Goal: Task Accomplishment & Management: Manage account settings

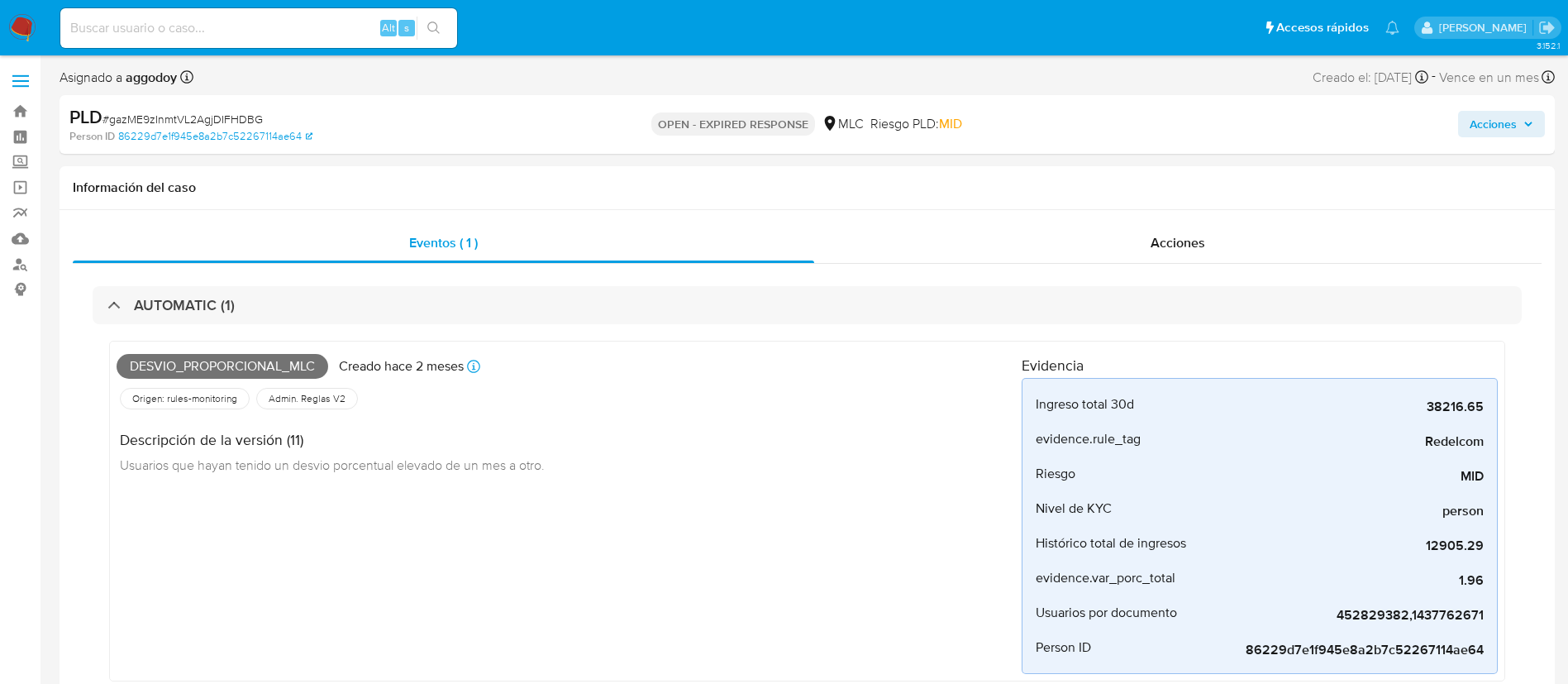
select select "10"
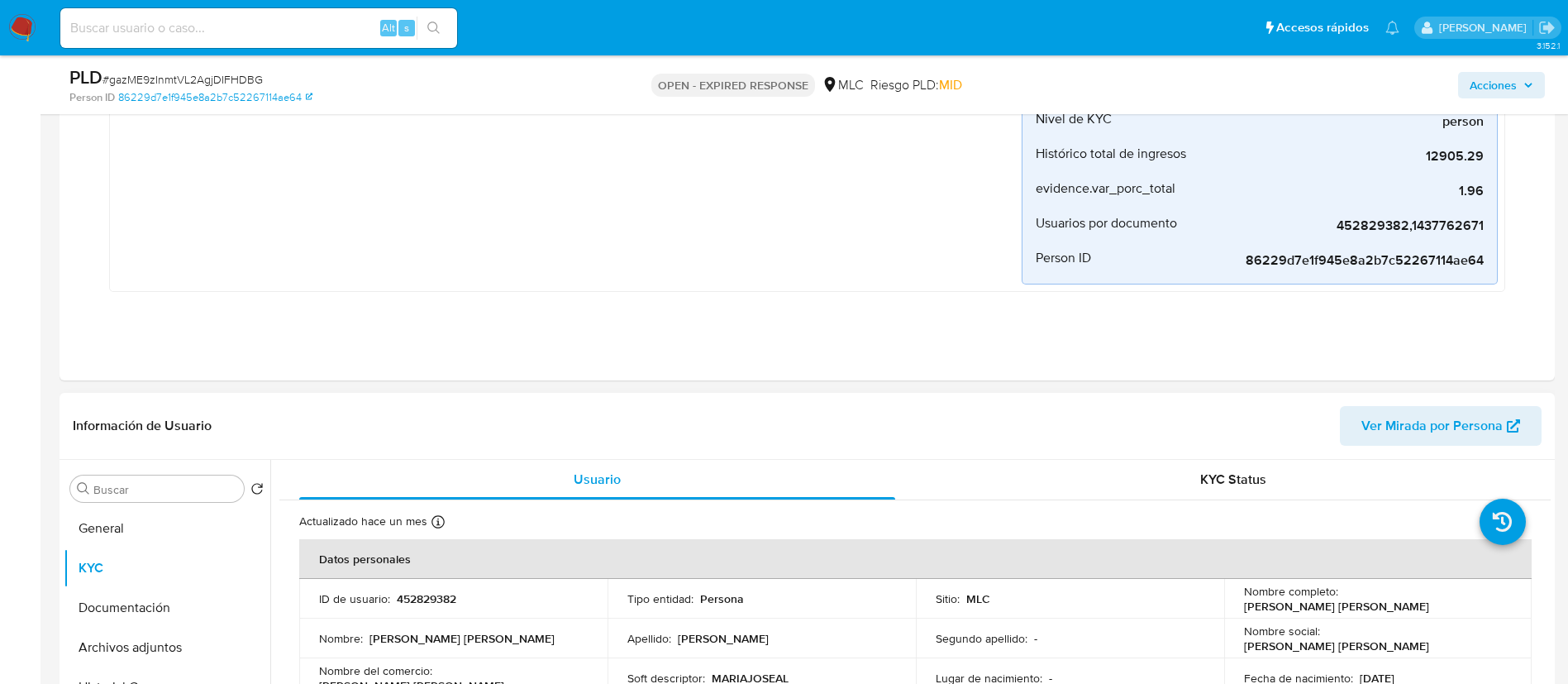
scroll to position [661, 0]
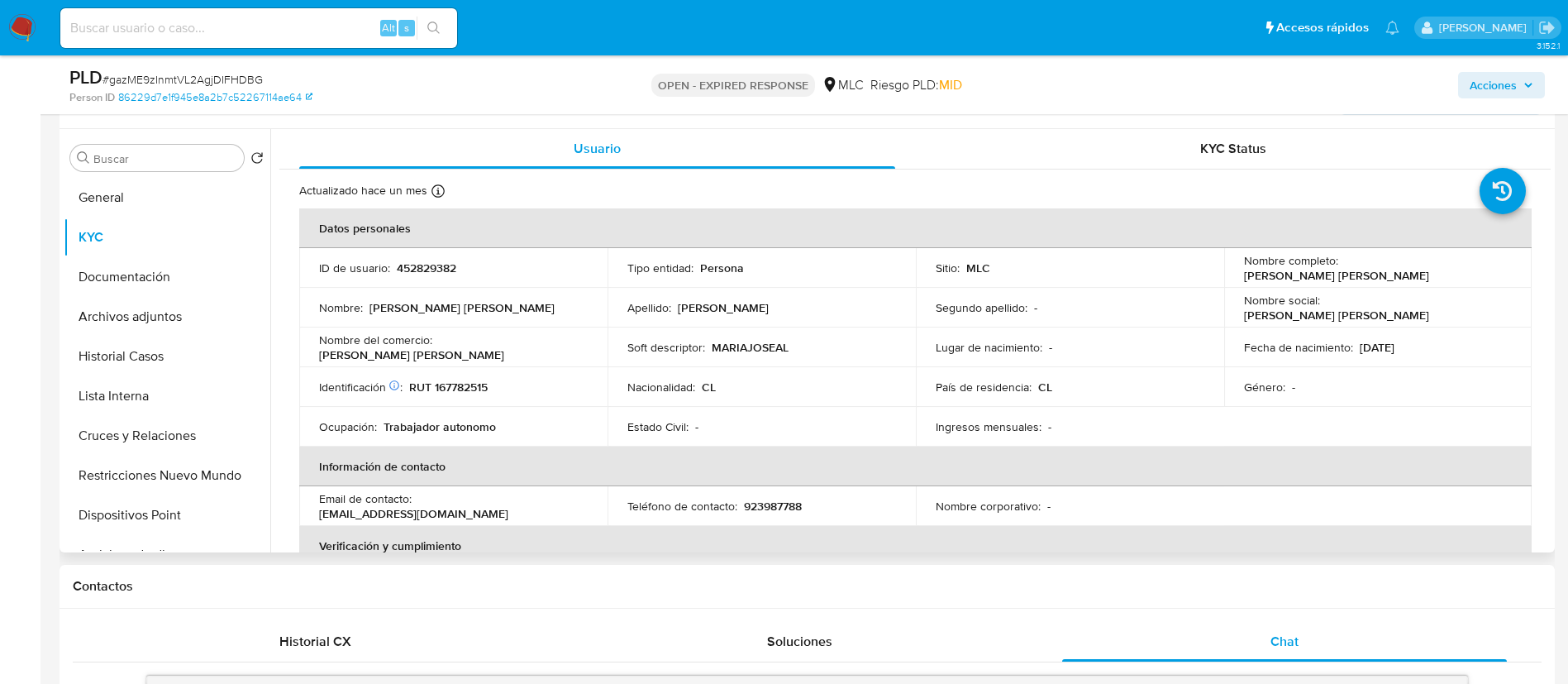
click at [416, 268] on p "452829382" at bounding box center [427, 268] width 60 height 15
copy p "452829382"
drag, startPoint x: 448, startPoint y: 268, endPoint x: 475, endPoint y: 337, distance: 74.1
click at [393, 333] on p "Nombre del comercio :" at bounding box center [375, 340] width 113 height 15
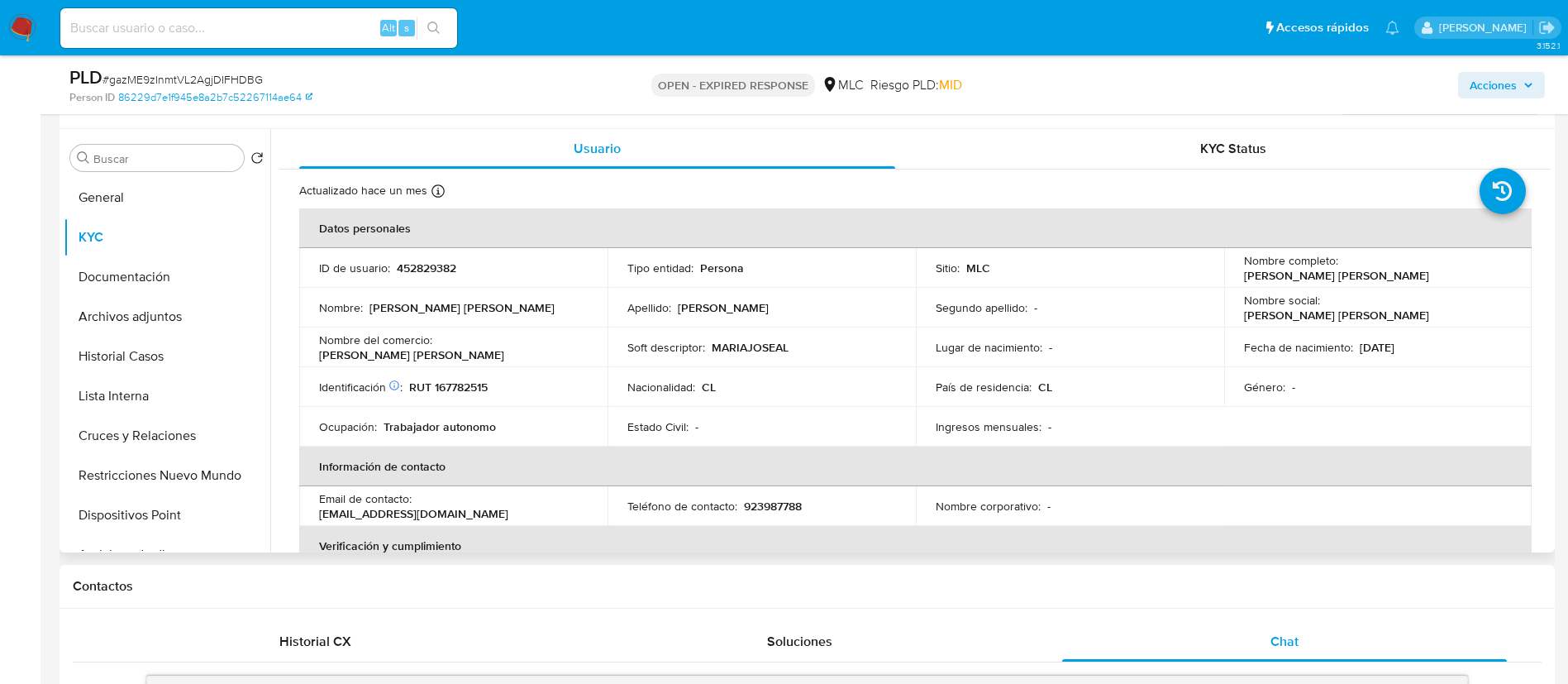
click at [751, 329] on td "Soft descriptor : MARIAJOSEAL" at bounding box center [762, 347] width 309 height 40
click at [463, 390] on p "RUT 167782515" at bounding box center [448, 387] width 78 height 15
copy p "167782515"
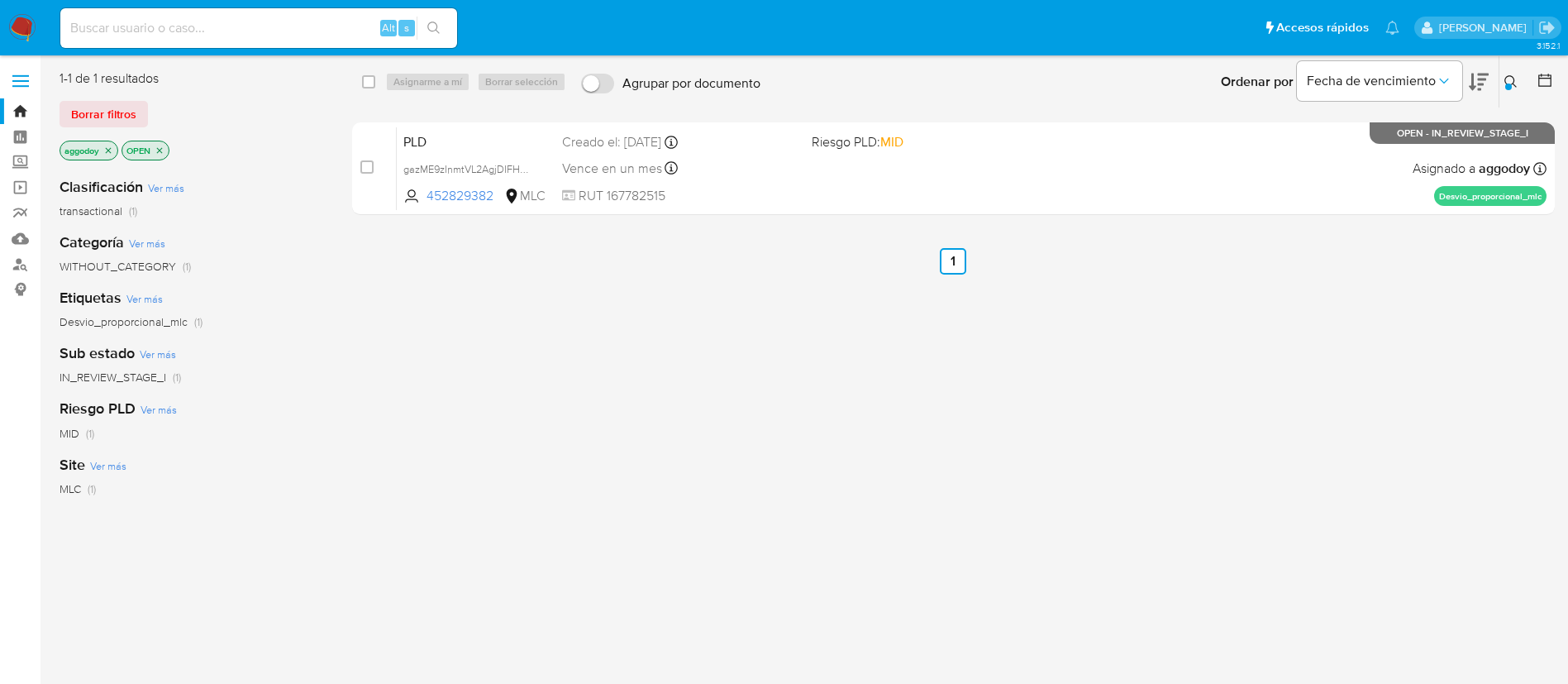
click at [1516, 84] on icon at bounding box center [1511, 82] width 13 height 13
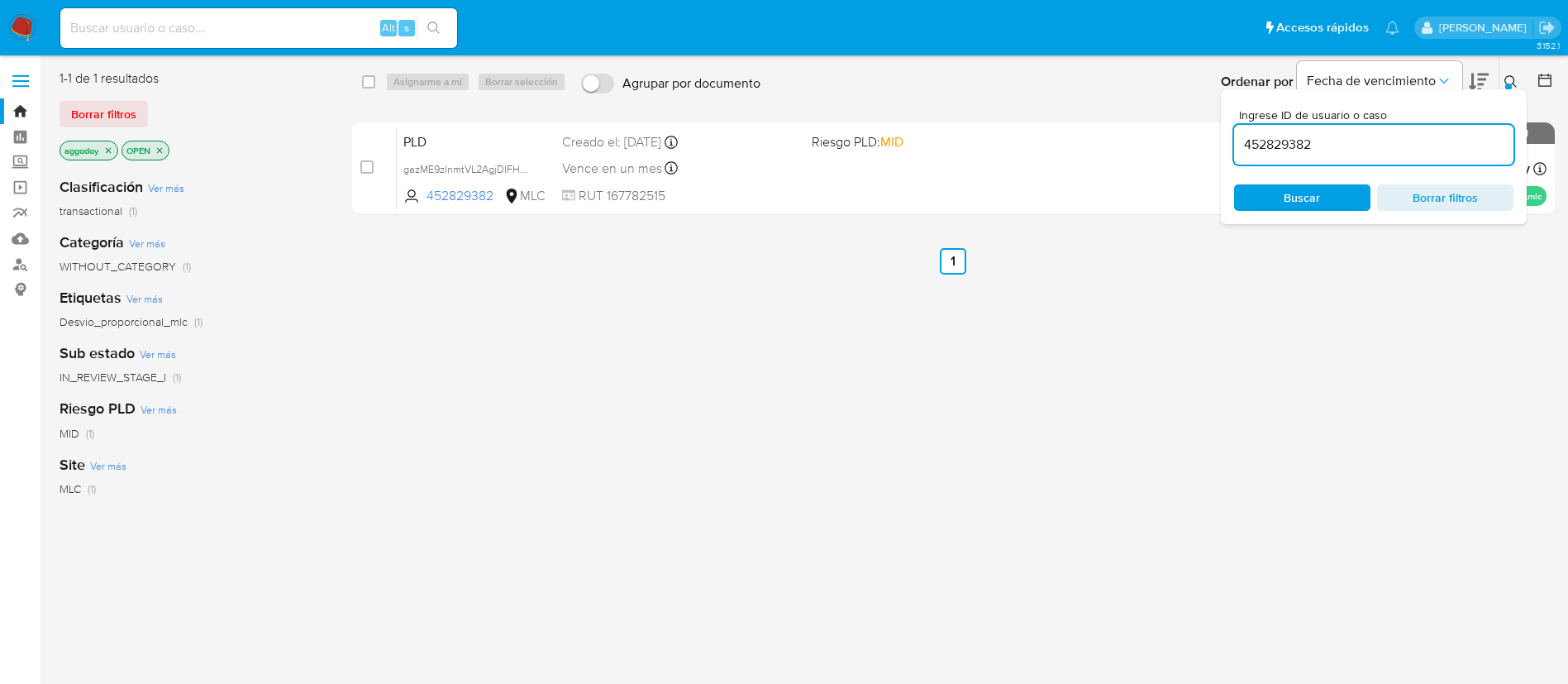
click at [1318, 159] on div "452829382" at bounding box center [1373, 144] width 279 height 40
click at [1313, 156] on div "452829382" at bounding box center [1373, 144] width 279 height 40
drag, startPoint x: 1313, startPoint y: 156, endPoint x: 1305, endPoint y: 148, distance: 11.3
click at [1309, 153] on div "452829382" at bounding box center [1373, 144] width 279 height 40
click at [1305, 148] on input "452829382" at bounding box center [1373, 144] width 279 height 21
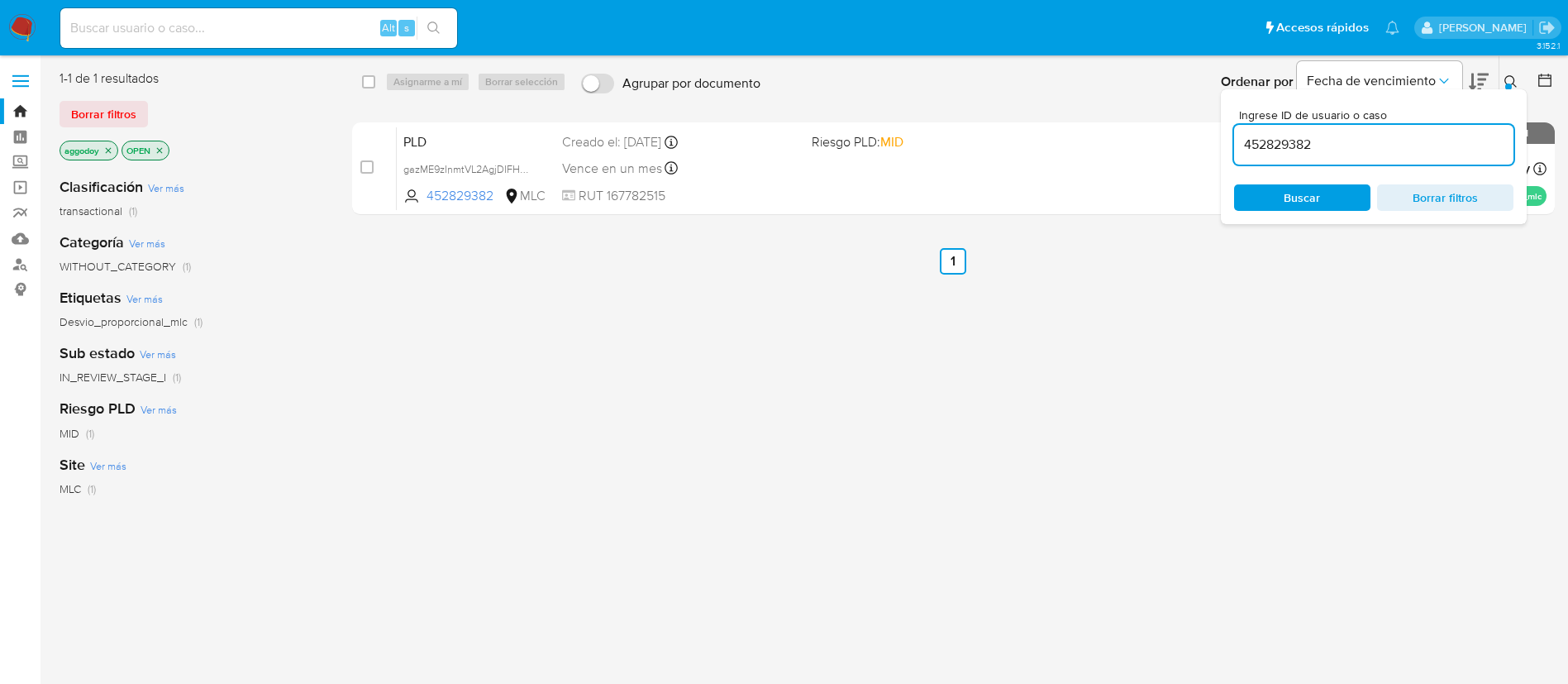
click at [1305, 148] on input "452829382" at bounding box center [1373, 144] width 279 height 21
paste input "159983148"
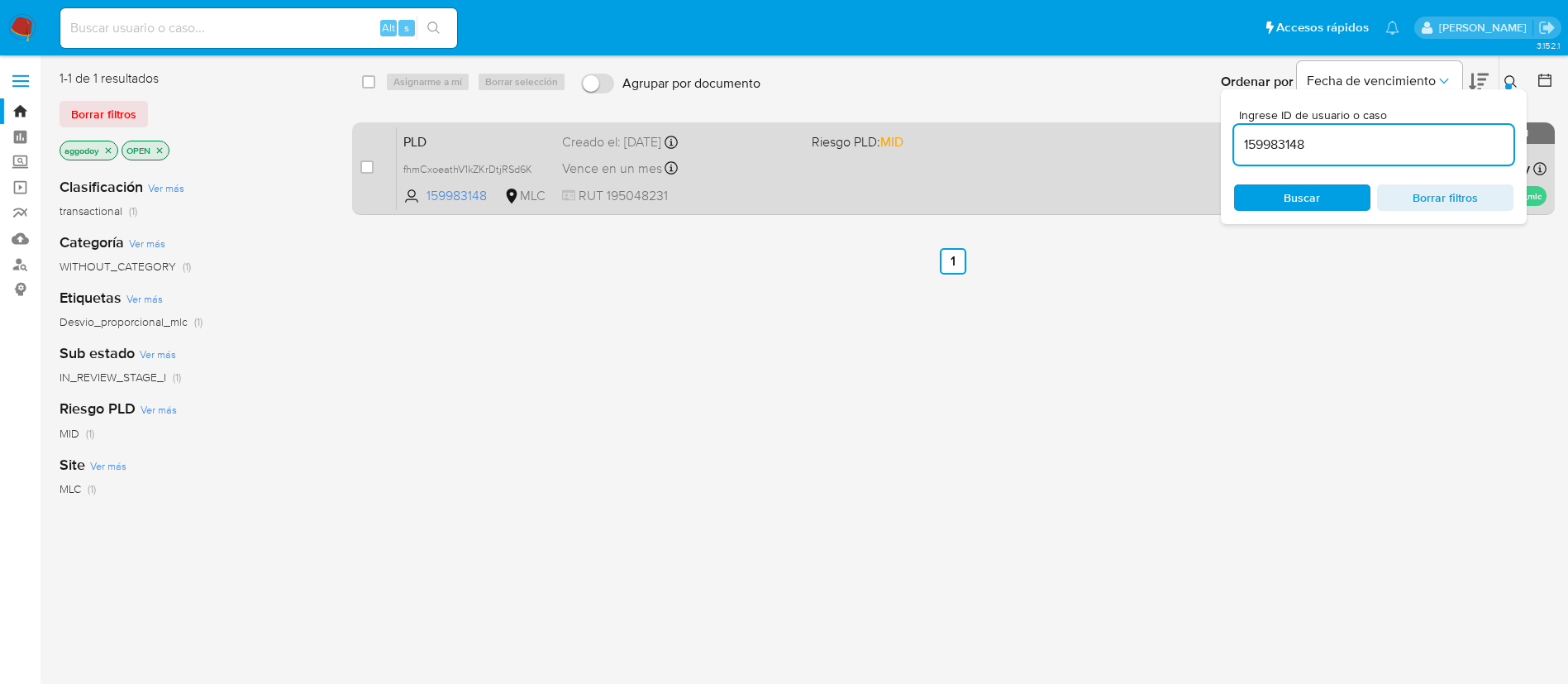
click at [1100, 166] on div "PLD fhmCxoeathV1kZKrDtjRSd6K 159983148 MLC Riesgo PLD: MID Creado el: 12/06/202…" at bounding box center [972, 168] width 1150 height 83
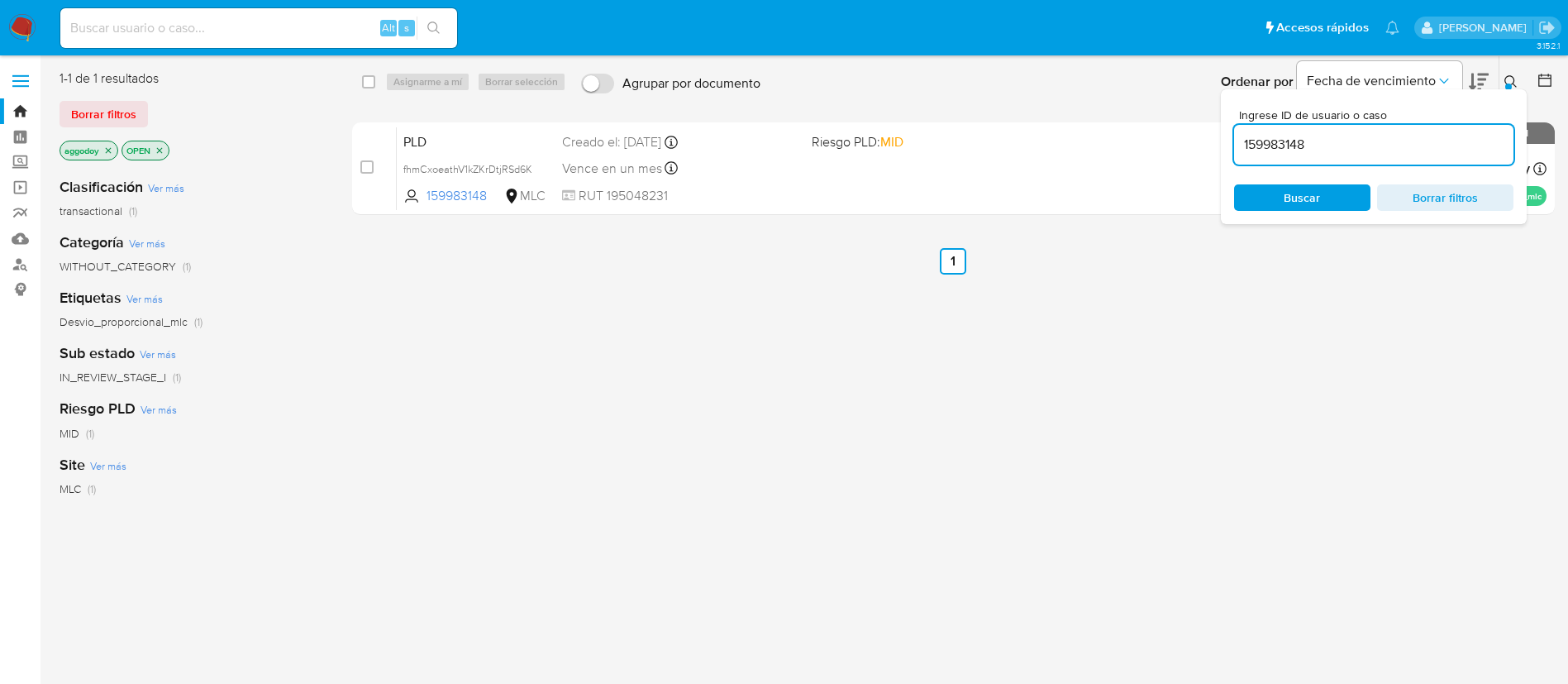
click at [1216, 249] on ul "Anterior 1 Siguiente" at bounding box center [953, 261] width 1203 height 26
click at [1501, 87] on button at bounding box center [1513, 82] width 27 height 20
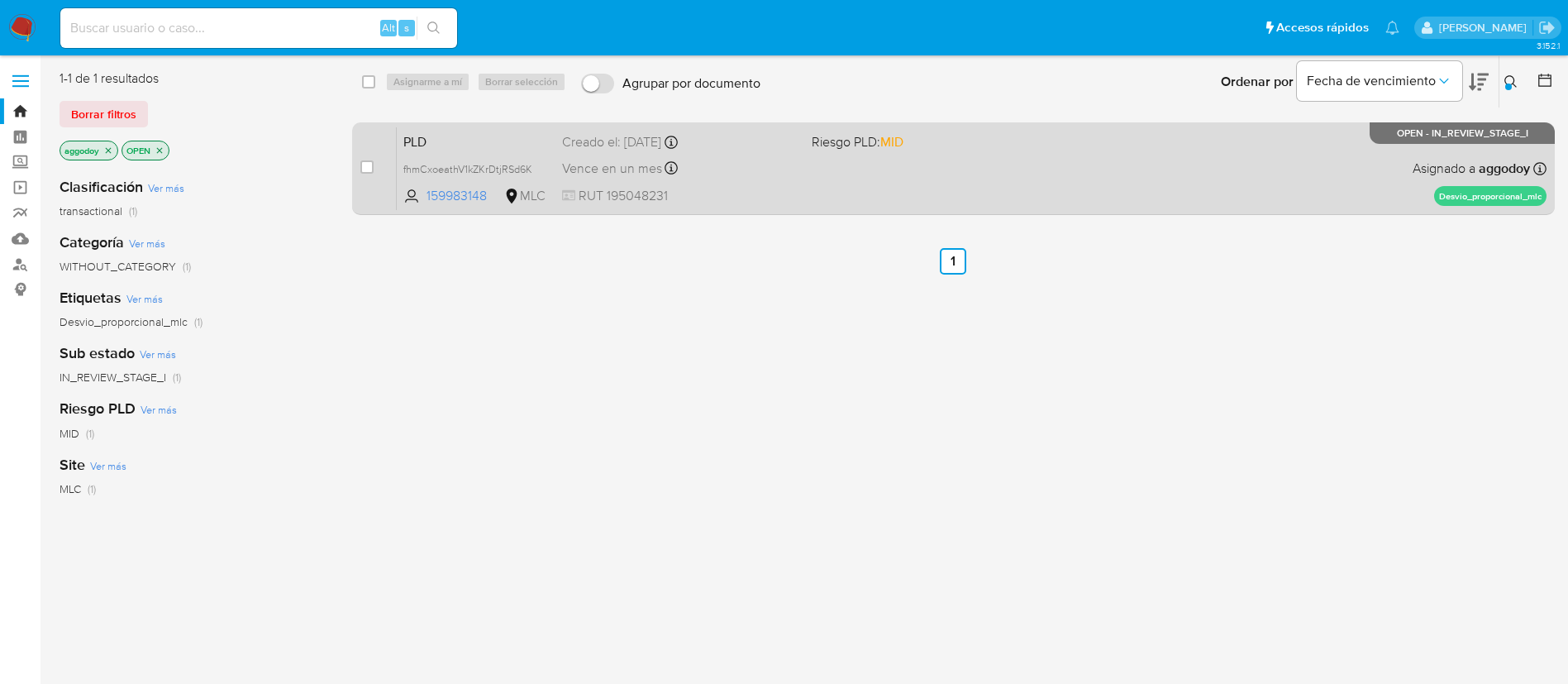
click at [927, 156] on div "PLD fhmCxoeathV1kZKrDtjRSd6K 159983148 MLC Riesgo PLD: MID Creado el: 12/06/202…" at bounding box center [972, 168] width 1150 height 83
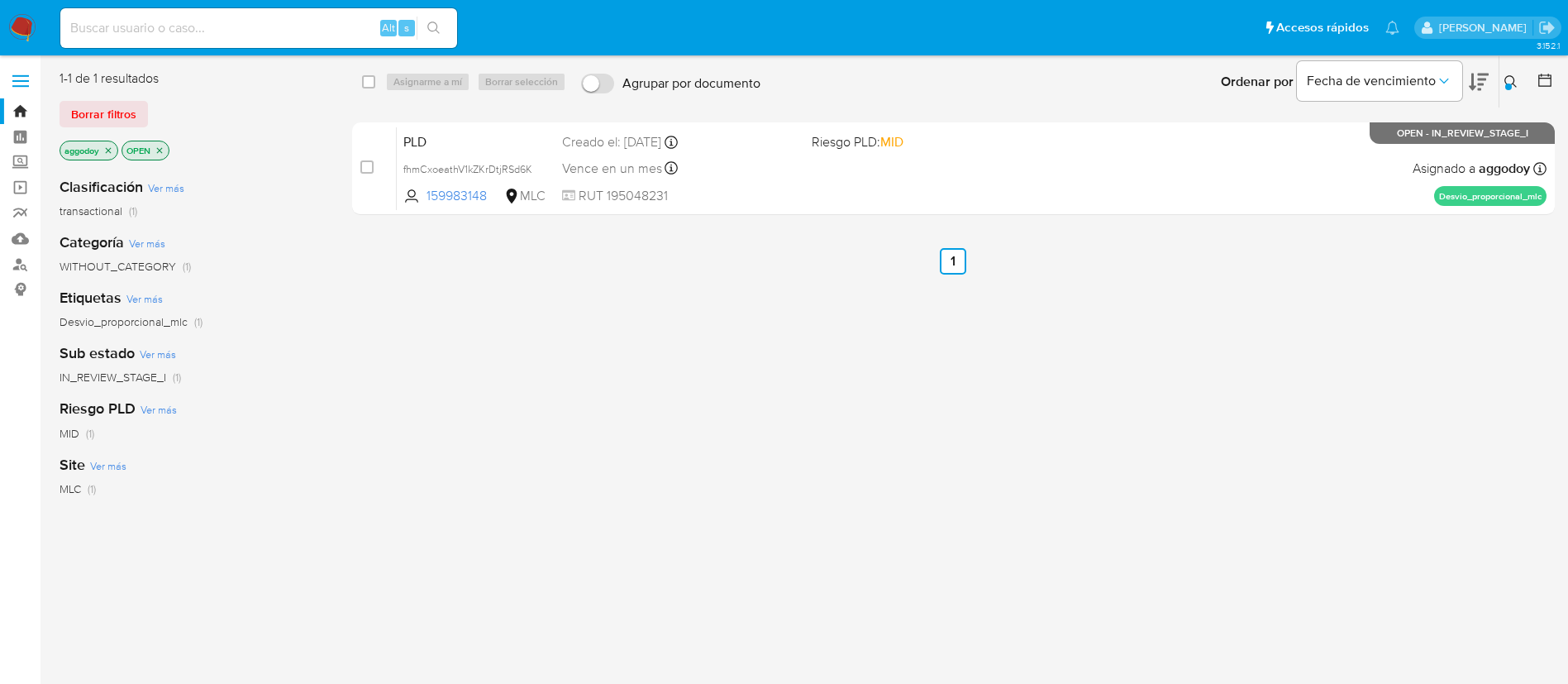
click at [1524, 77] on button at bounding box center [1513, 82] width 27 height 20
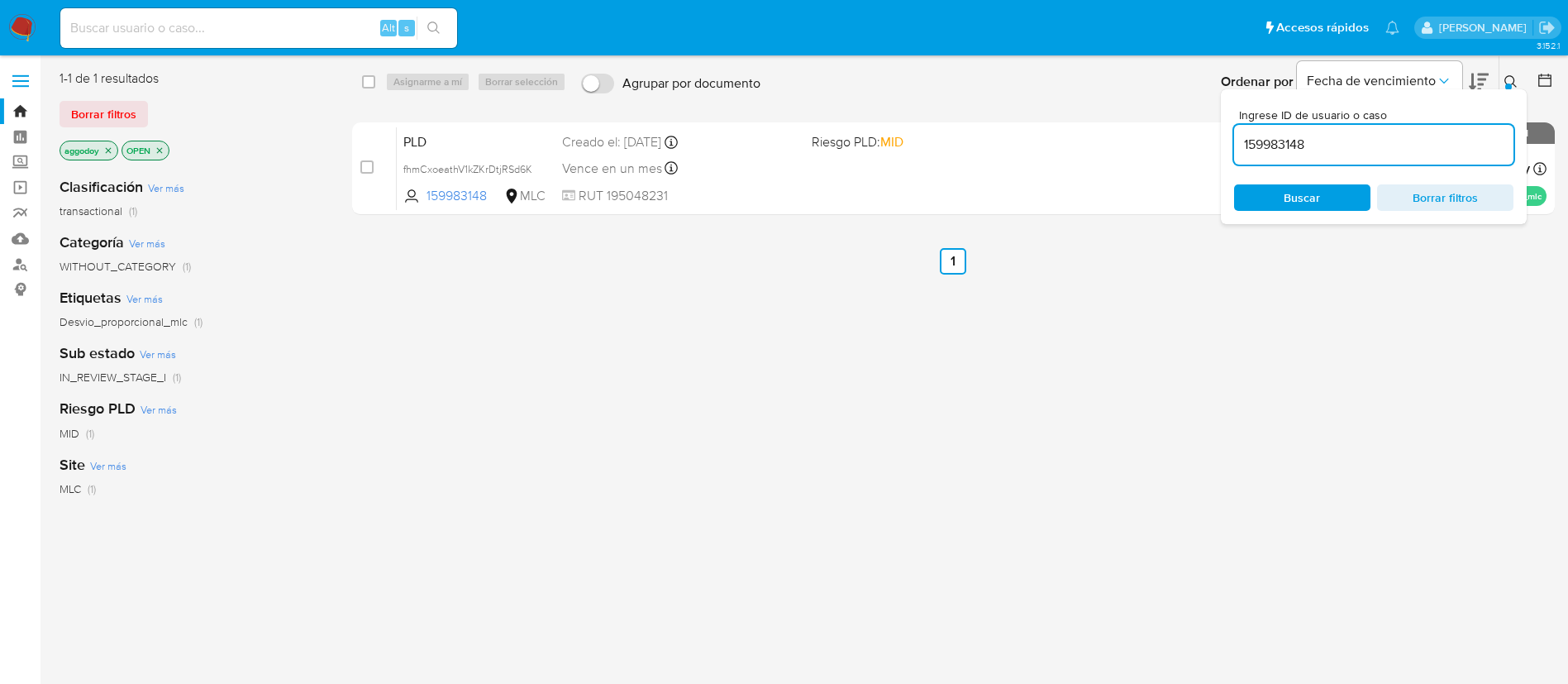
click at [1433, 137] on input "159983148" at bounding box center [1373, 144] width 279 height 21
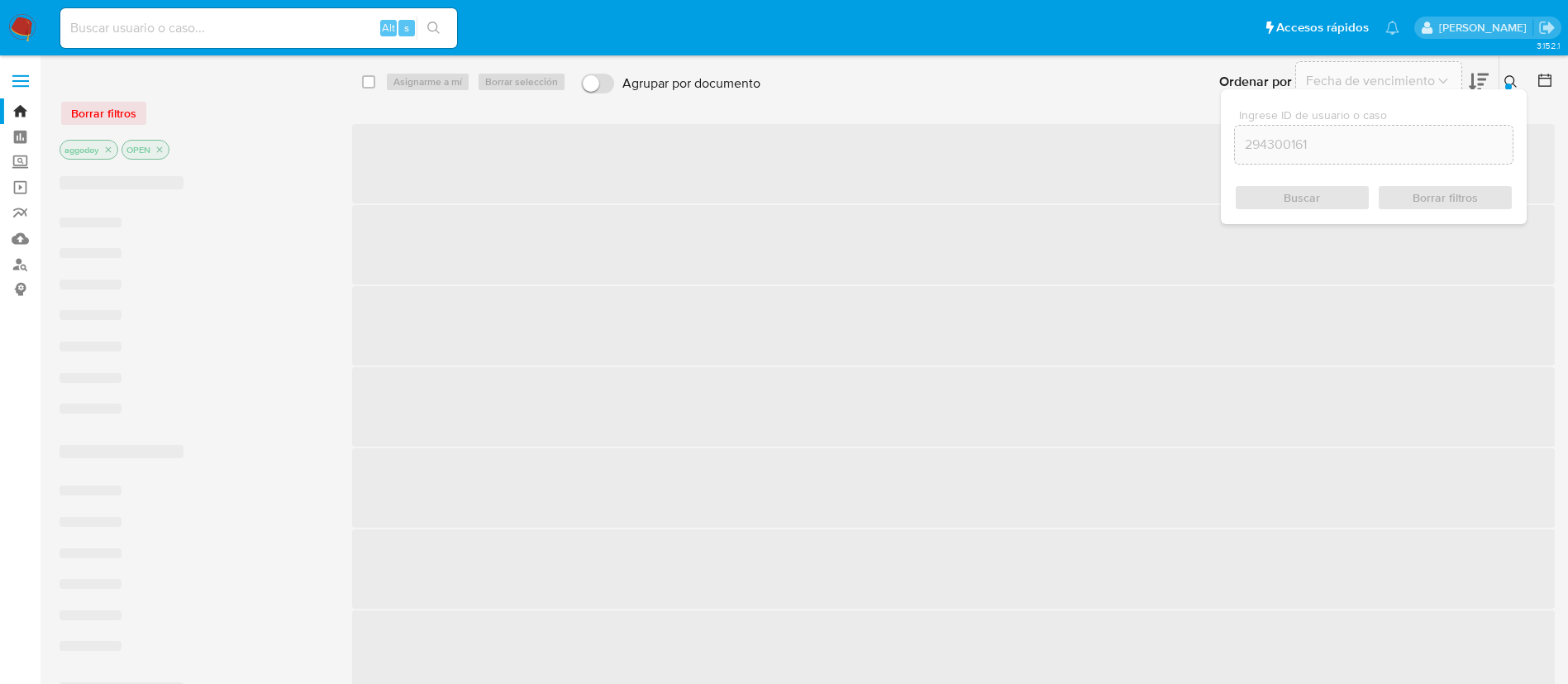
click at [1510, 83] on icon at bounding box center [1511, 82] width 13 height 13
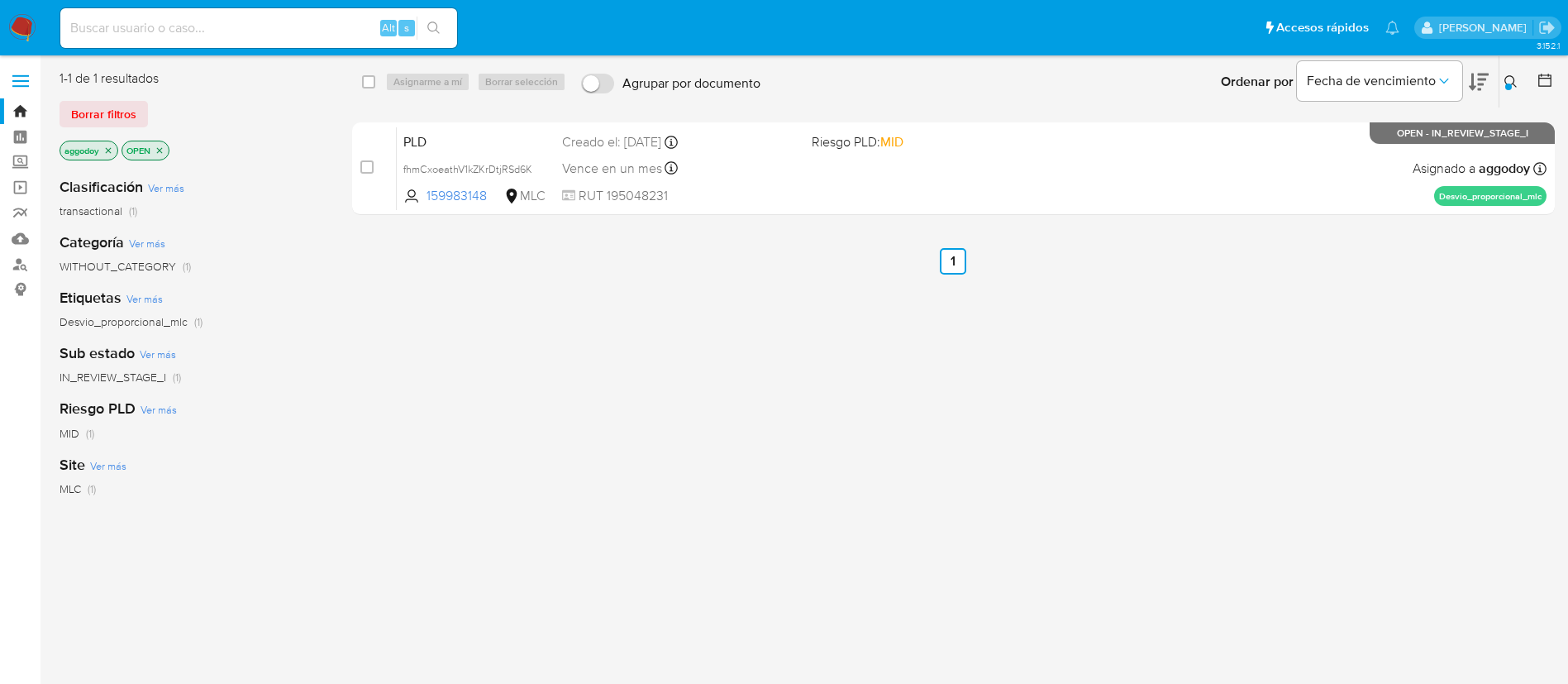
click at [1511, 83] on icon at bounding box center [1511, 82] width 13 height 13
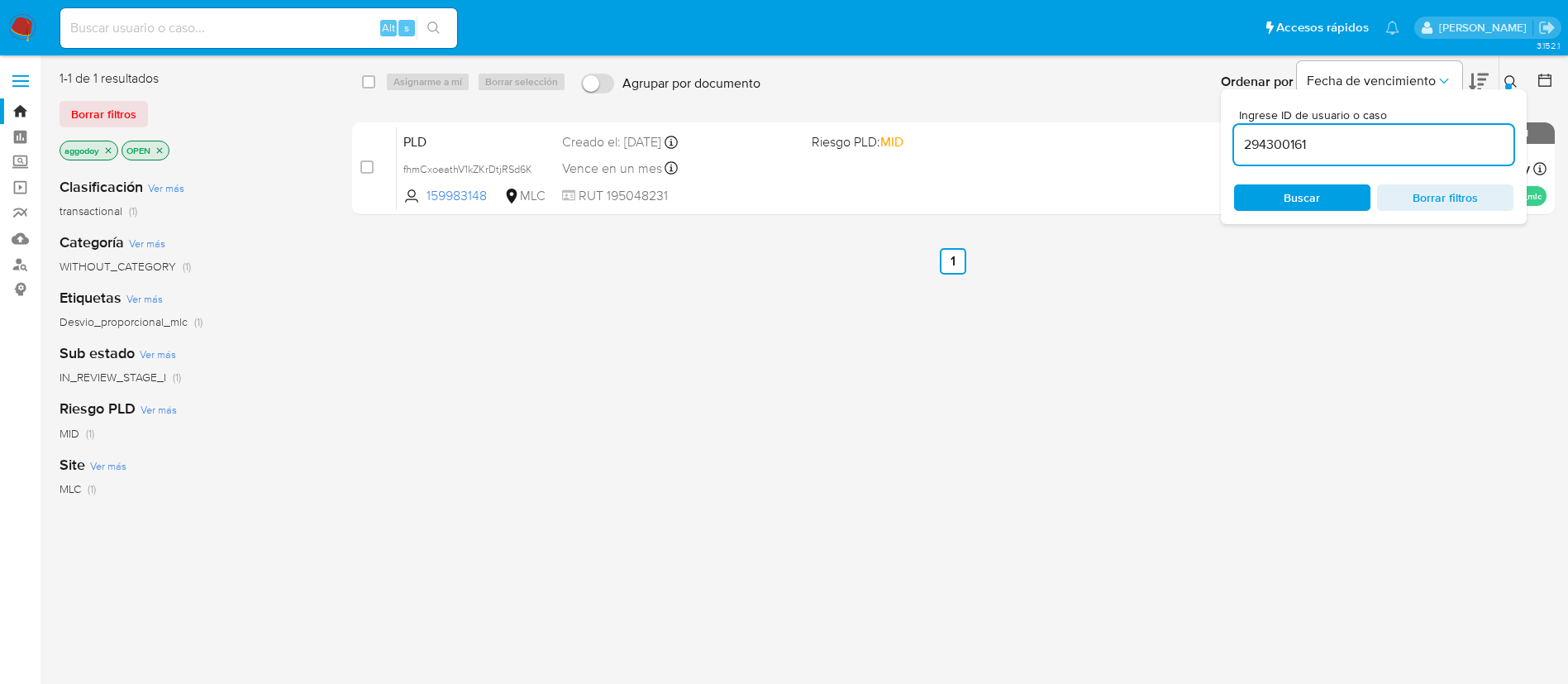
click at [1382, 137] on input "294300161" at bounding box center [1373, 144] width 279 height 21
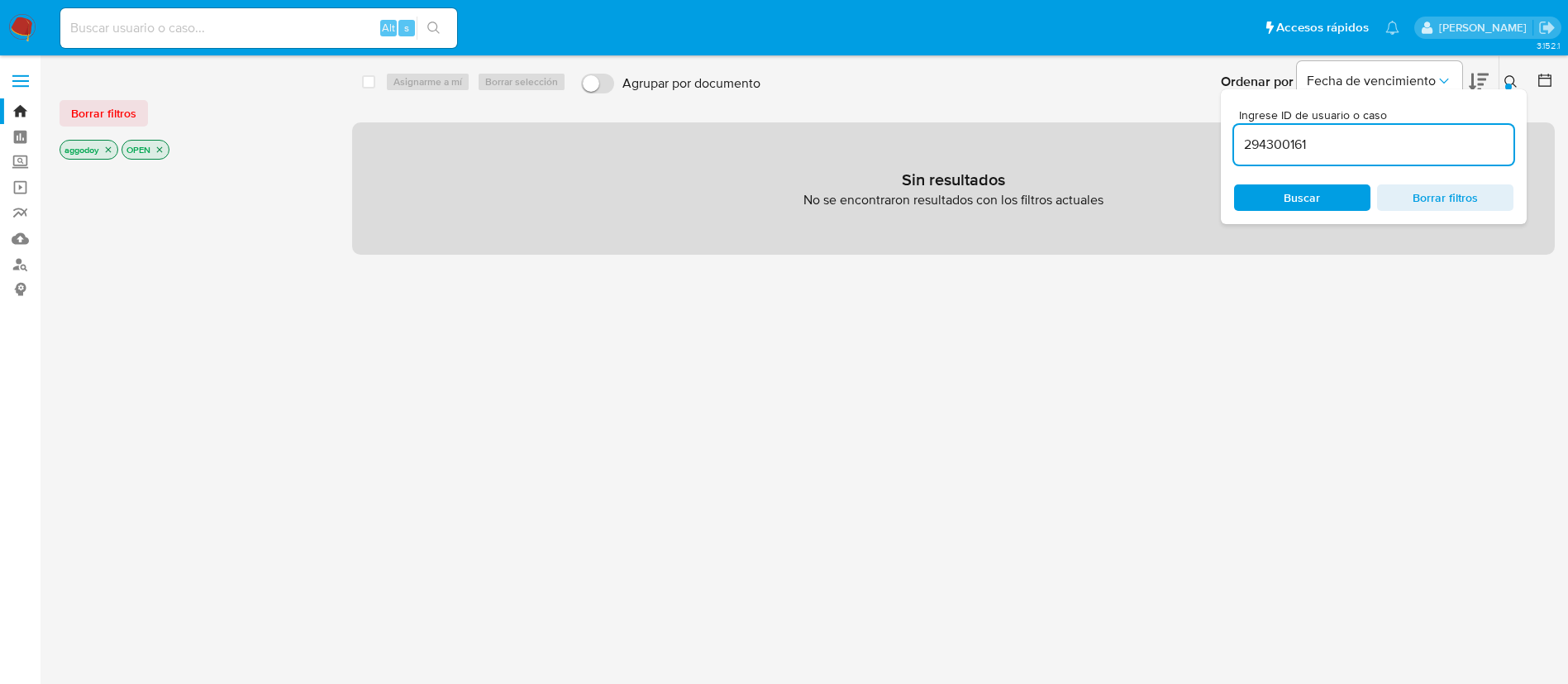
click at [1425, 127] on div "294300161" at bounding box center [1373, 144] width 279 height 40
click at [1410, 142] on input "294300161" at bounding box center [1373, 144] width 279 height 21
type input "294300161"
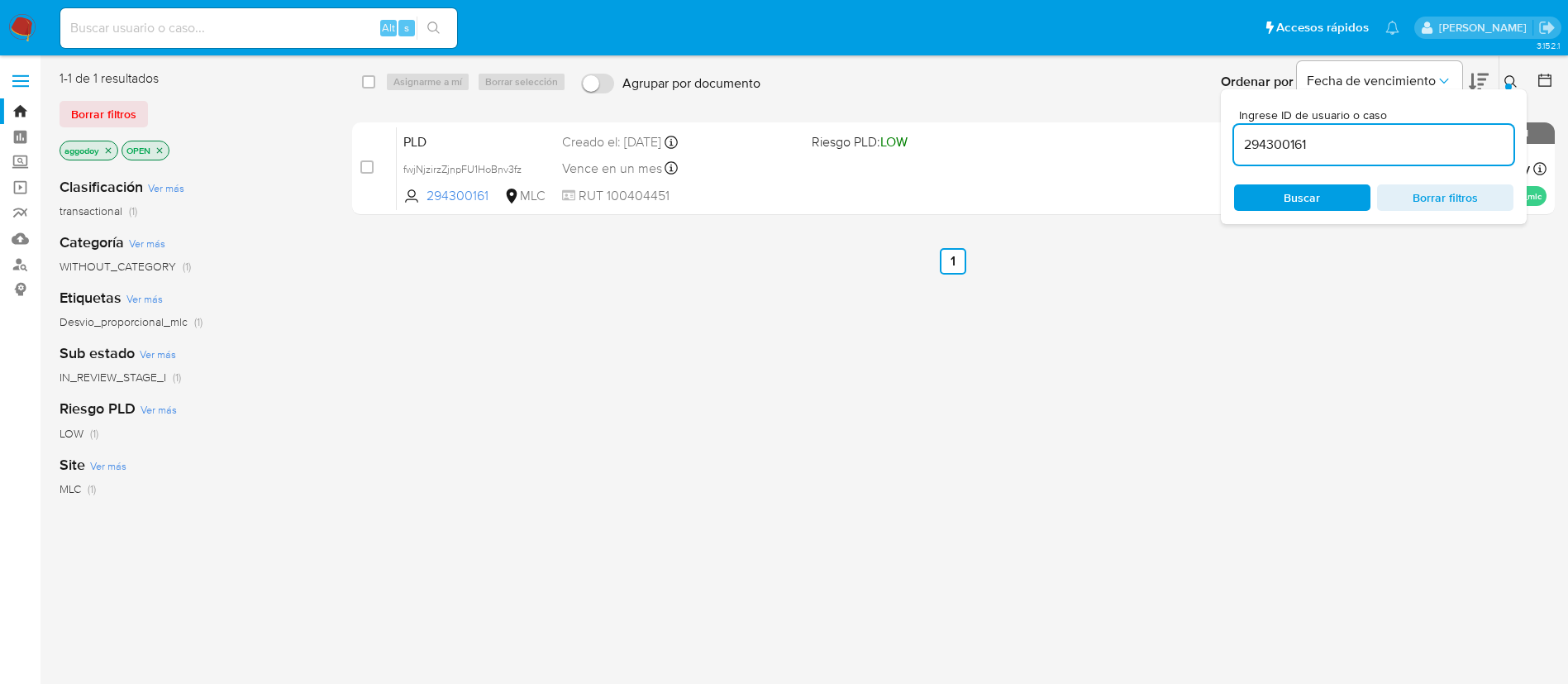
click at [1509, 85] on div at bounding box center [1508, 87] width 7 height 7
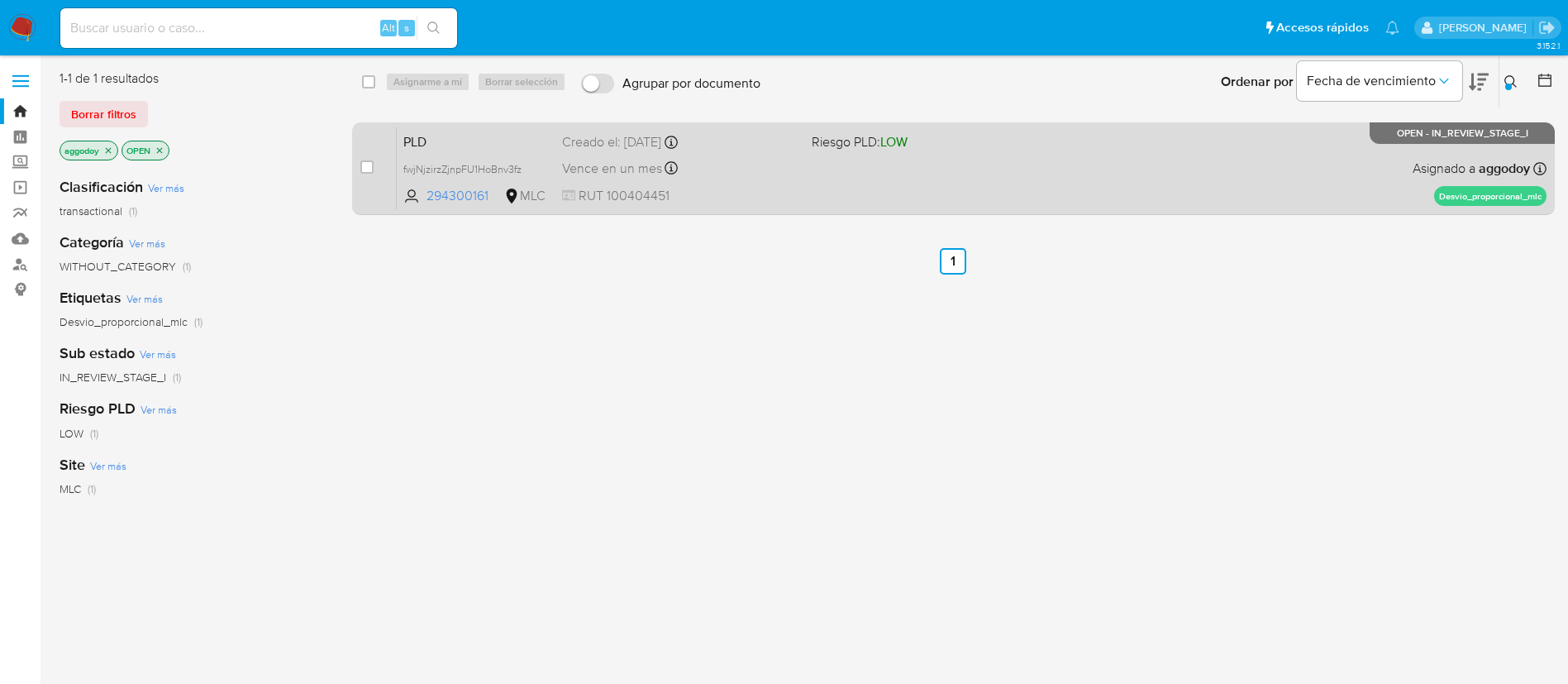
click at [1049, 197] on div "PLD fwjNjzirzZjnpFU1HoBnv3fz 294300161 MLC Riesgo PLD: LOW Creado el: 12/06/202…" at bounding box center [972, 168] width 1150 height 83
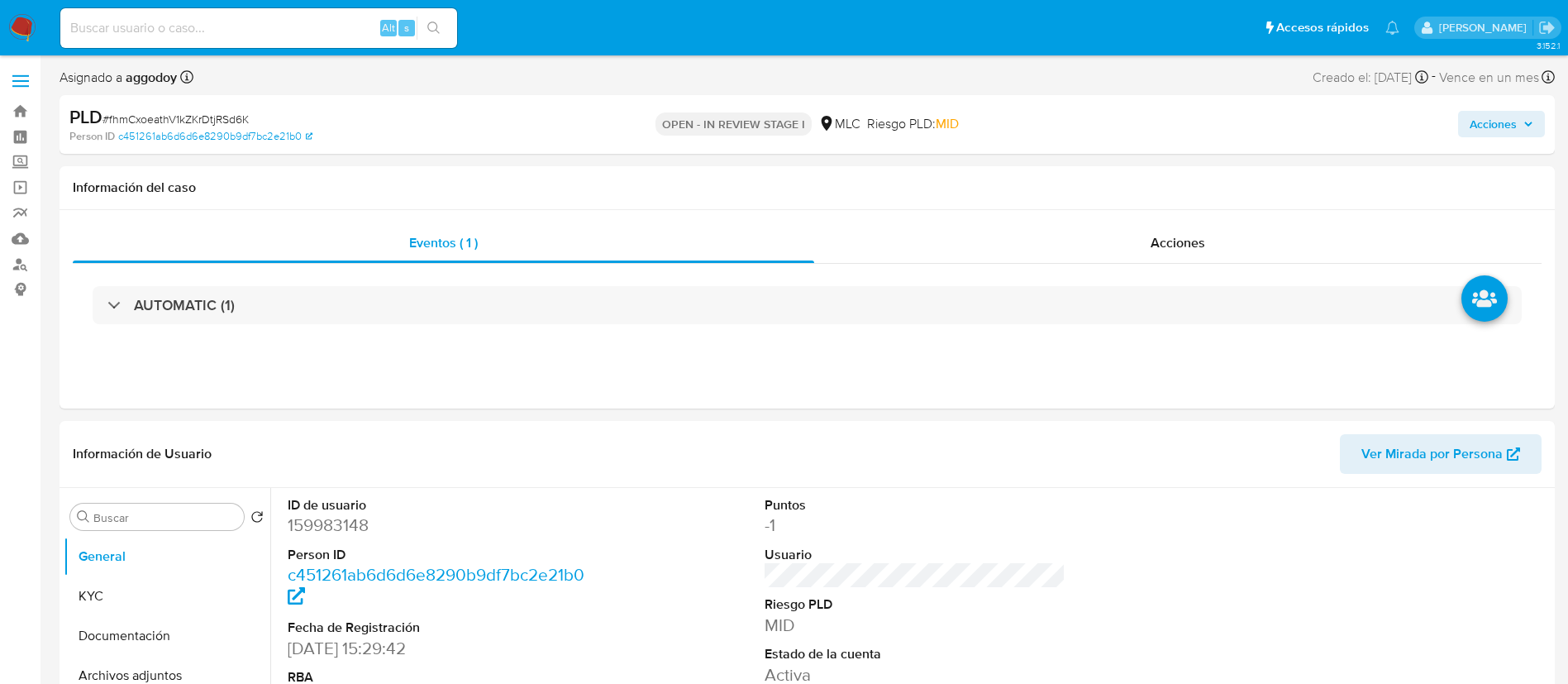
select select "10"
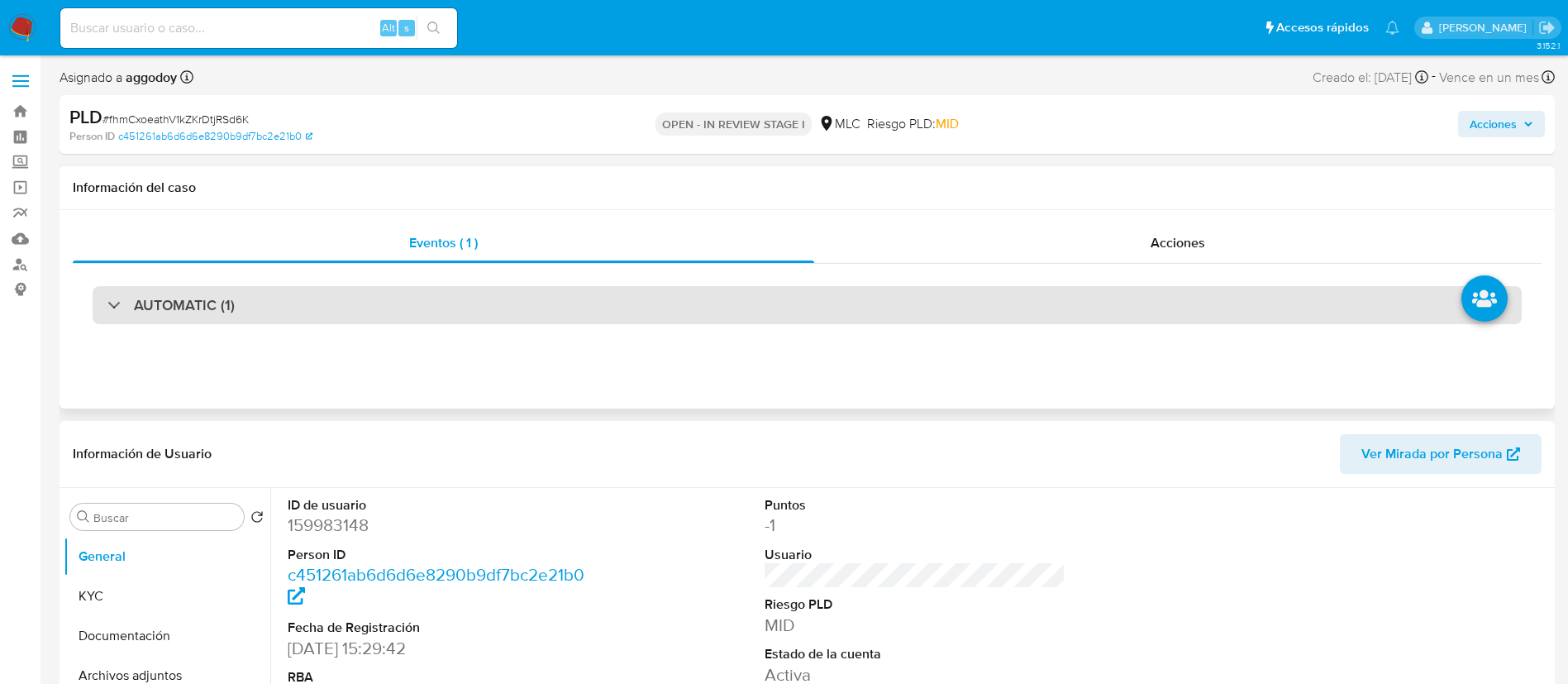
drag, startPoint x: 408, startPoint y: 281, endPoint x: 408, endPoint y: 294, distance: 13.0
click at [408, 288] on div "AUTOMATIC (1)" at bounding box center [807, 305] width 1469 height 83
click at [408, 294] on div "AUTOMATIC (1)" at bounding box center [807, 304] width 1429 height 38
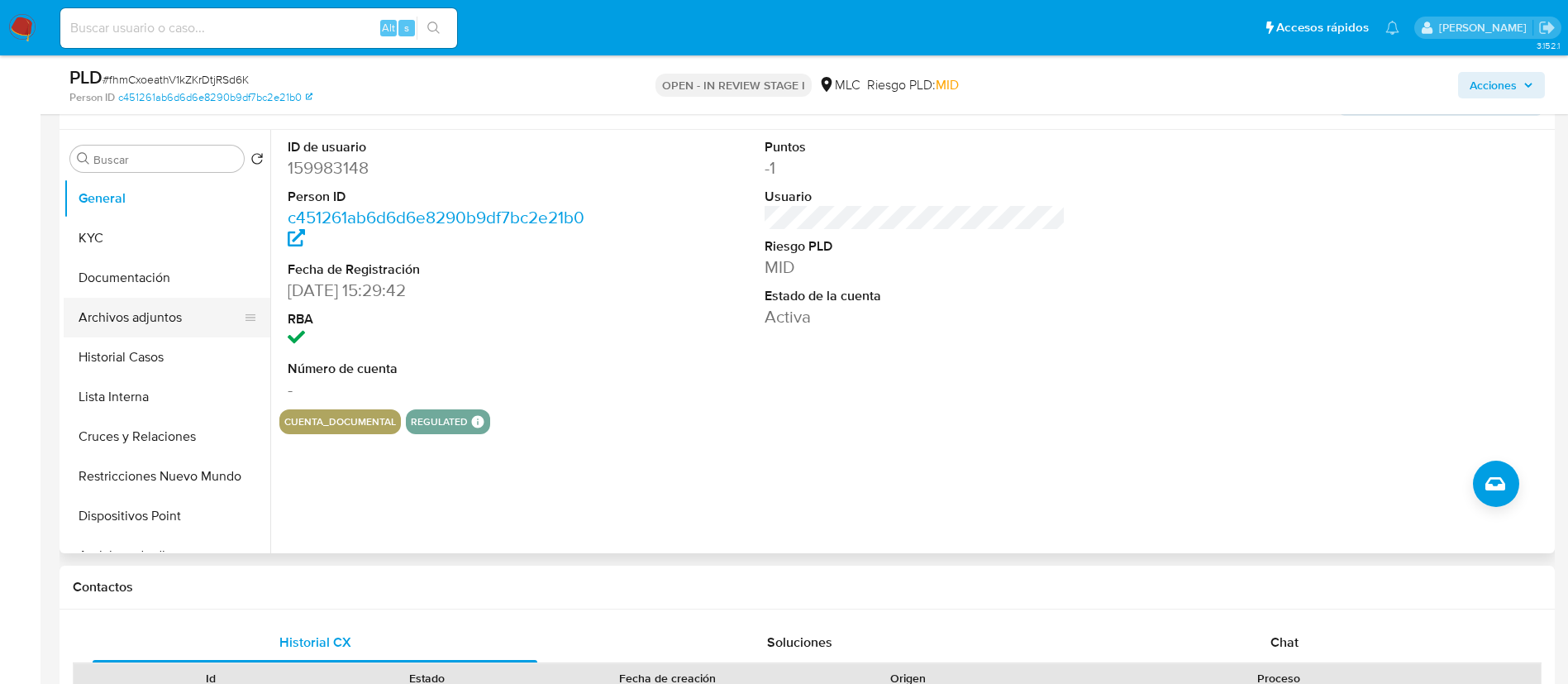
scroll to position [661, 0]
click at [100, 233] on button "KYC" at bounding box center [159, 237] width 193 height 40
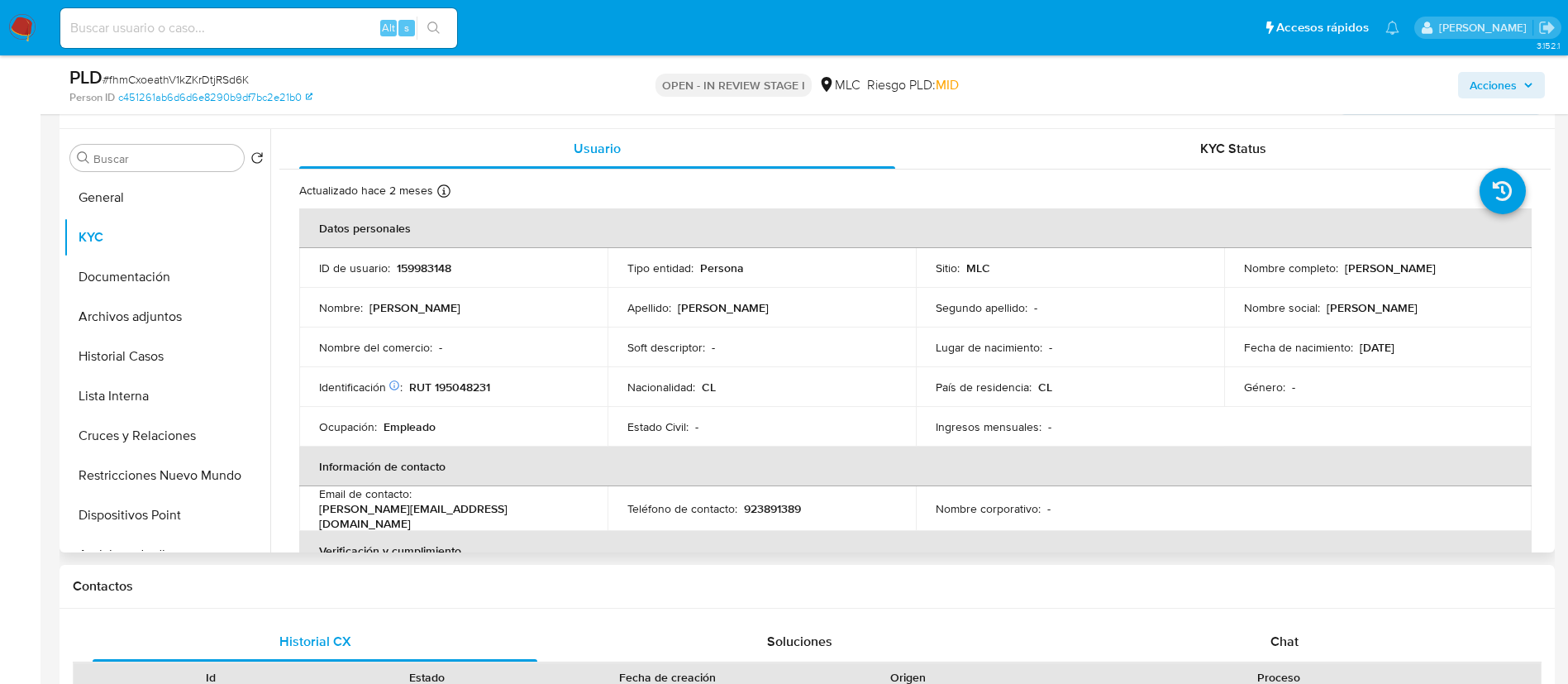
click at [448, 383] on p "RUT 195048231" at bounding box center [449, 387] width 81 height 15
copy p "195048231"
click at [218, 90] on link "c451261ab6d6d6e8290b9df7bc2e21b0" at bounding box center [215, 98] width 194 height 15
click at [174, 77] on span "# fhmCxoeathV1kZKrDtjRSd6K" at bounding box center [176, 79] width 147 height 17
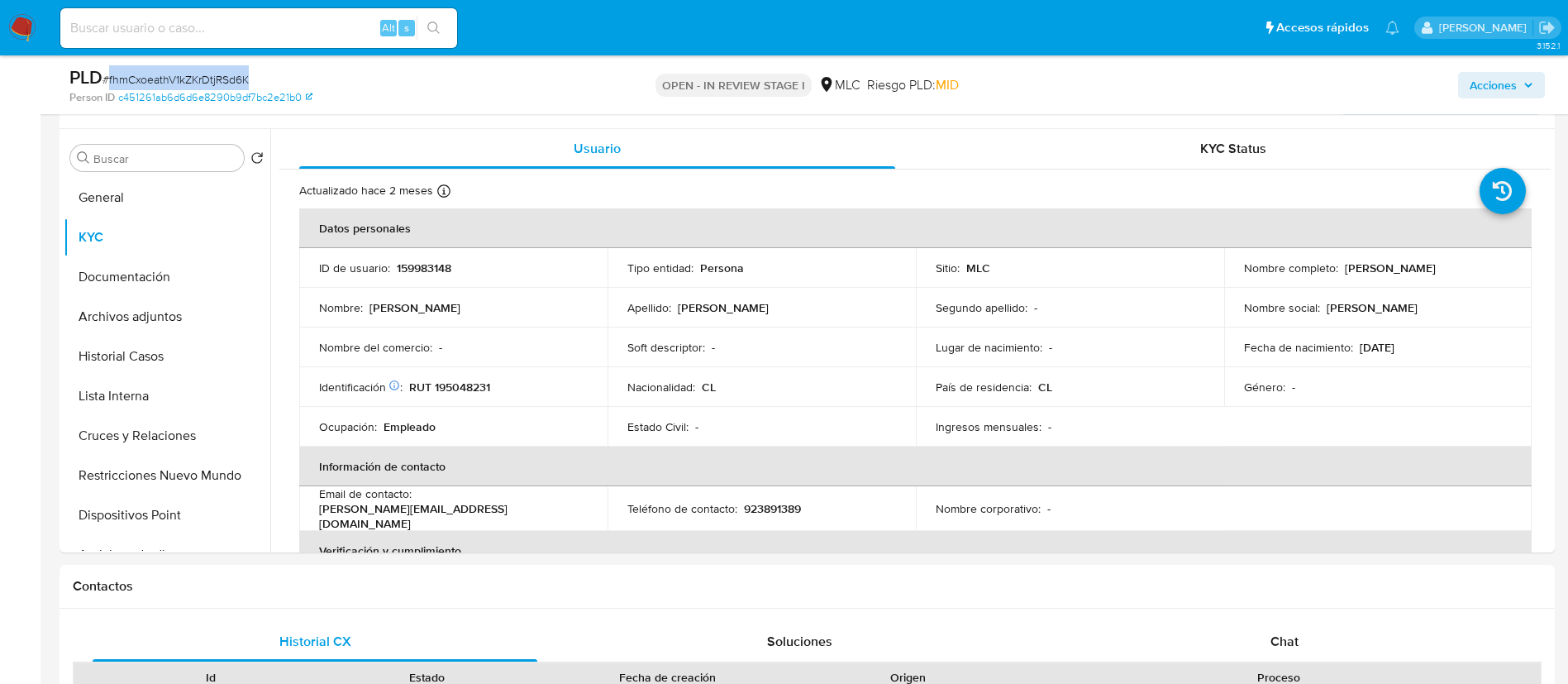
click at [174, 77] on span "# fhmCxoeathV1kZKrDtjRSd6K" at bounding box center [176, 79] width 147 height 17
copy span "fhmCxoeathV1kZKrDtjRSd6K"
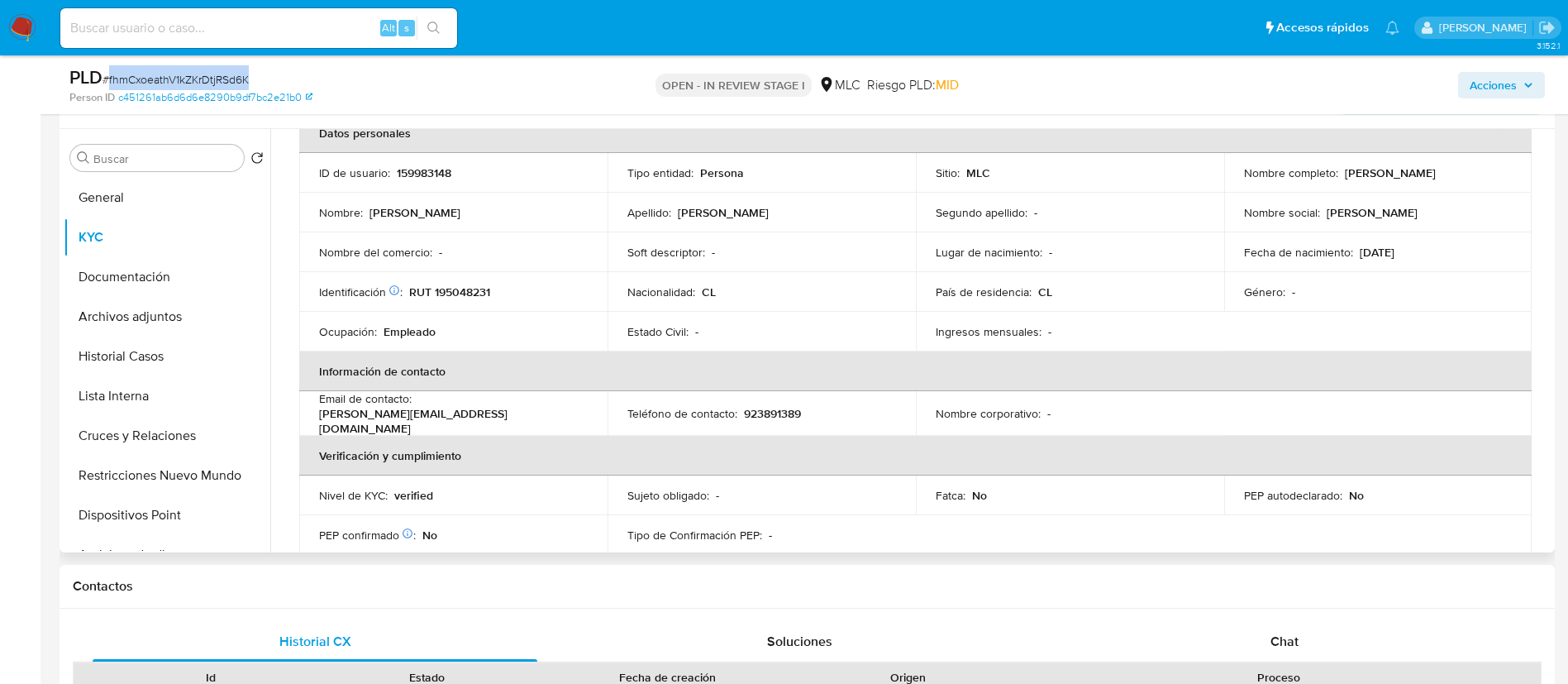
scroll to position [90, 0]
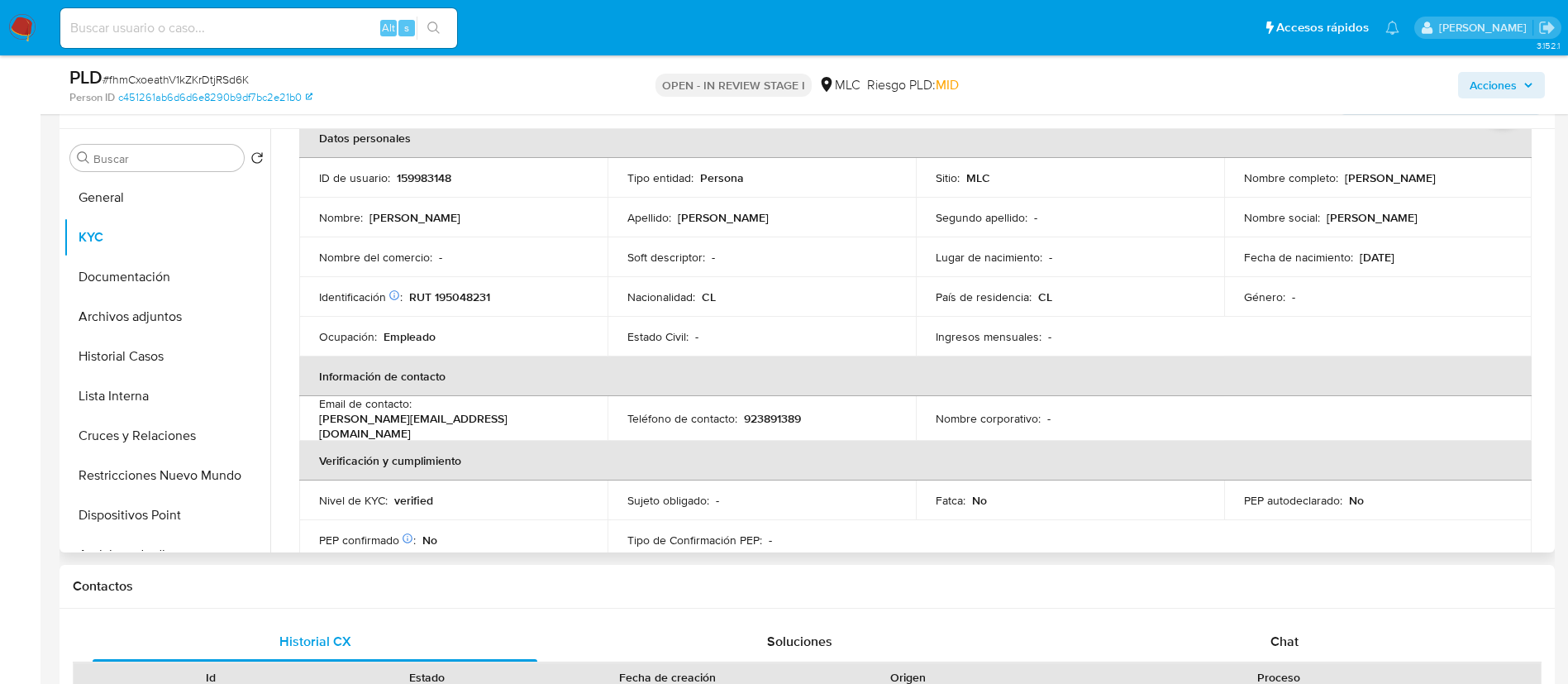
click at [409, 175] on p "159983148" at bounding box center [424, 178] width 55 height 15
click at [415, 180] on p "159983148" at bounding box center [424, 178] width 55 height 15
copy p "159983148"
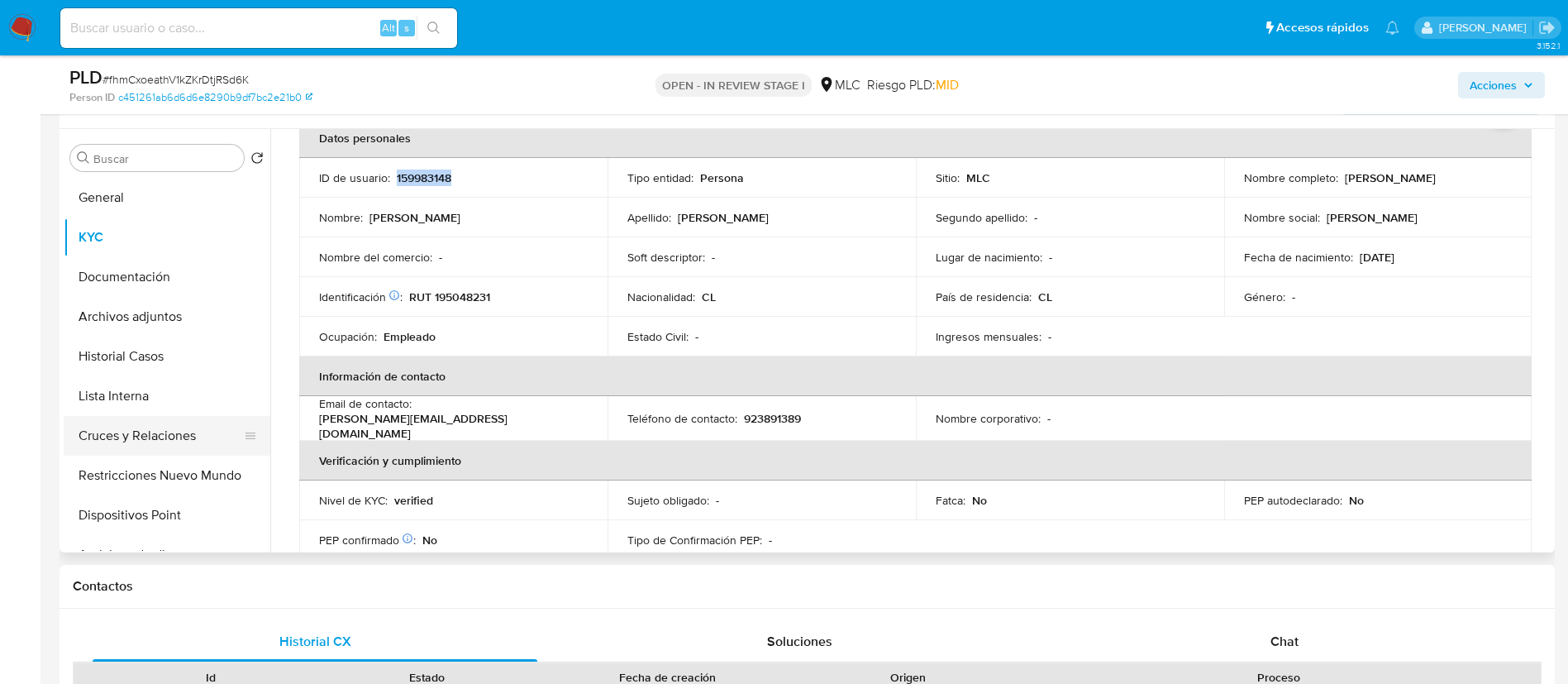
click at [164, 437] on button "Cruces y Relaciones" at bounding box center [159, 435] width 193 height 40
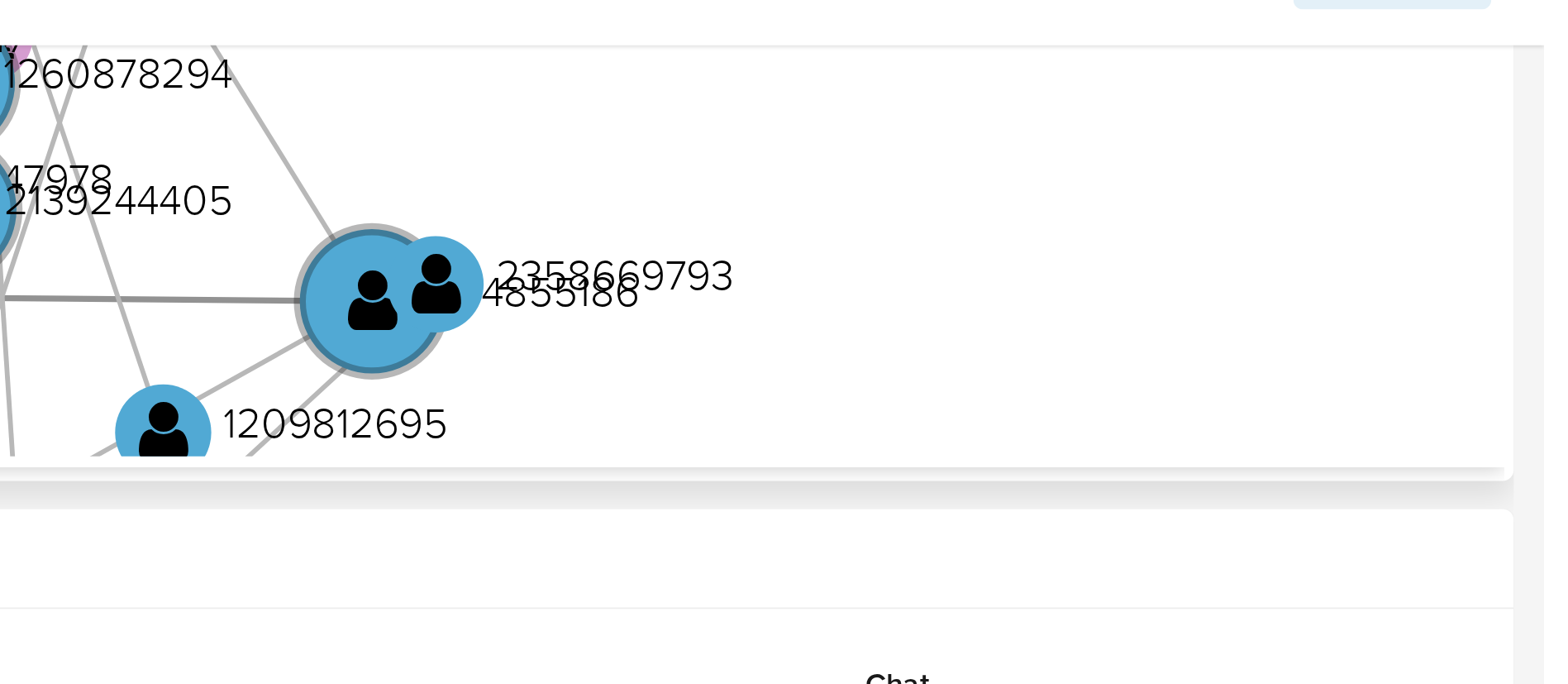
scroll to position [874, 0]
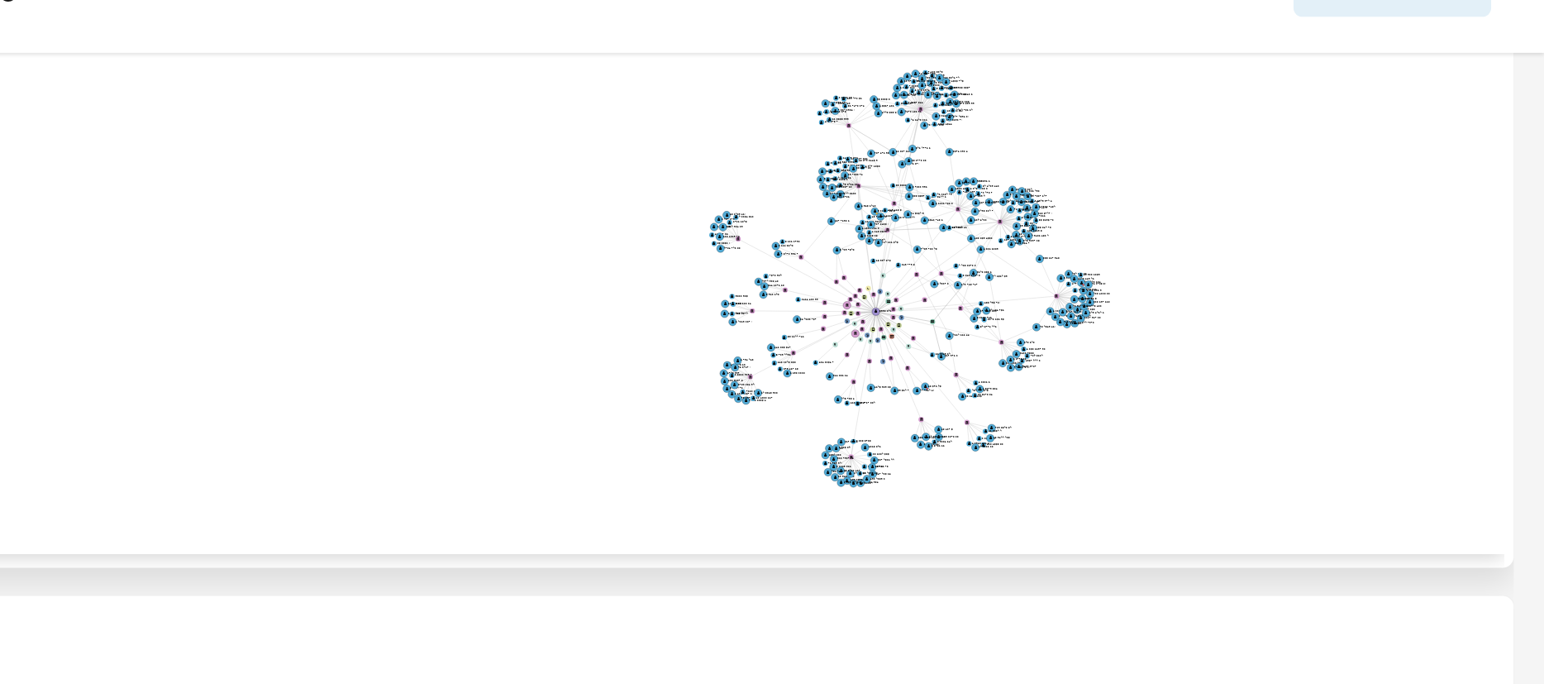
drag, startPoint x: 1501, startPoint y: 207, endPoint x: 1468, endPoint y: 212, distance: 33.4
click at [1468, 212] on icon "user-159983148  159983148 phone-4bff7437ce8d0205d08c262ce452cce4  phone-4bff7…" at bounding box center [926, 209] width 1247 height 240
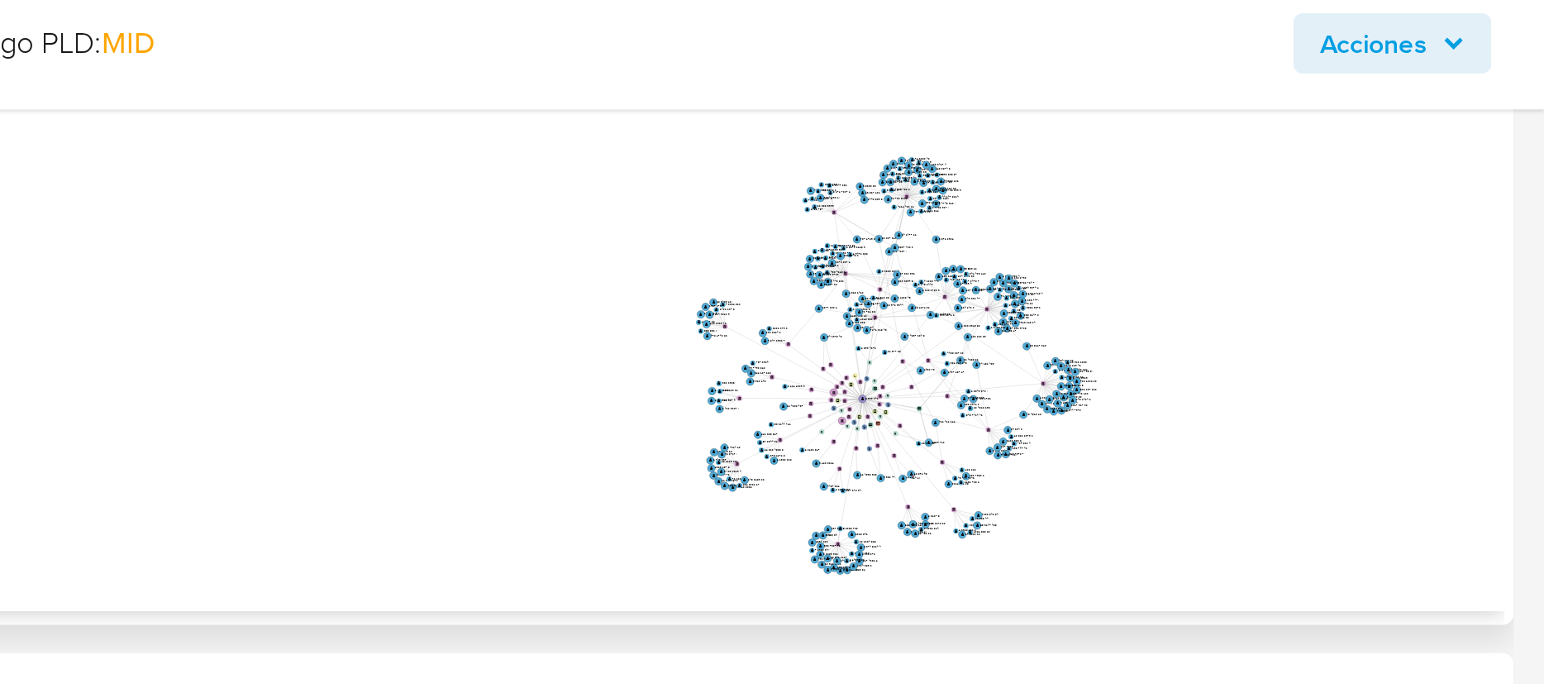
click at [1314, 262] on icon "user-159983148  159983148 phone-4bff7437ce8d0205d08c262ce452cce4  phone-4bff7…" at bounding box center [926, 209] width 1247 height 240
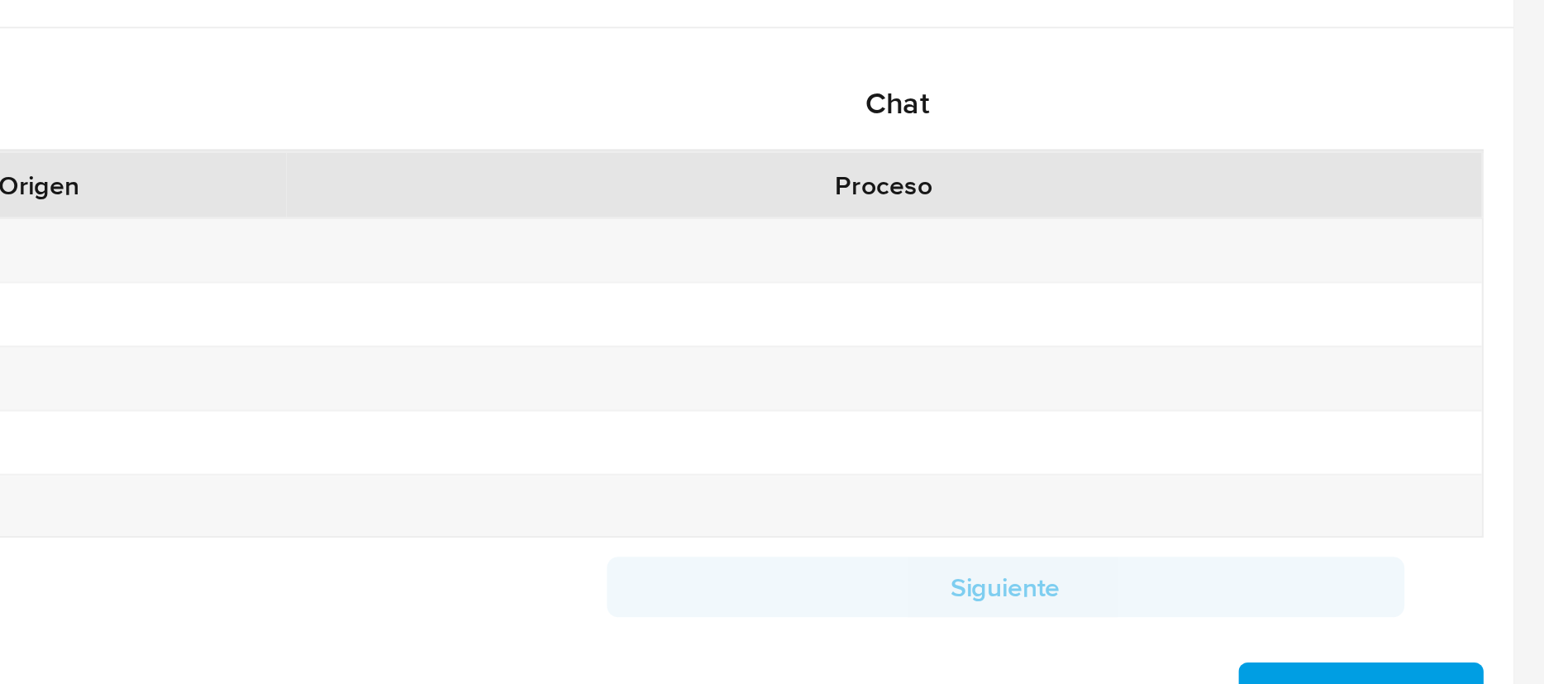
scroll to position [873, 0]
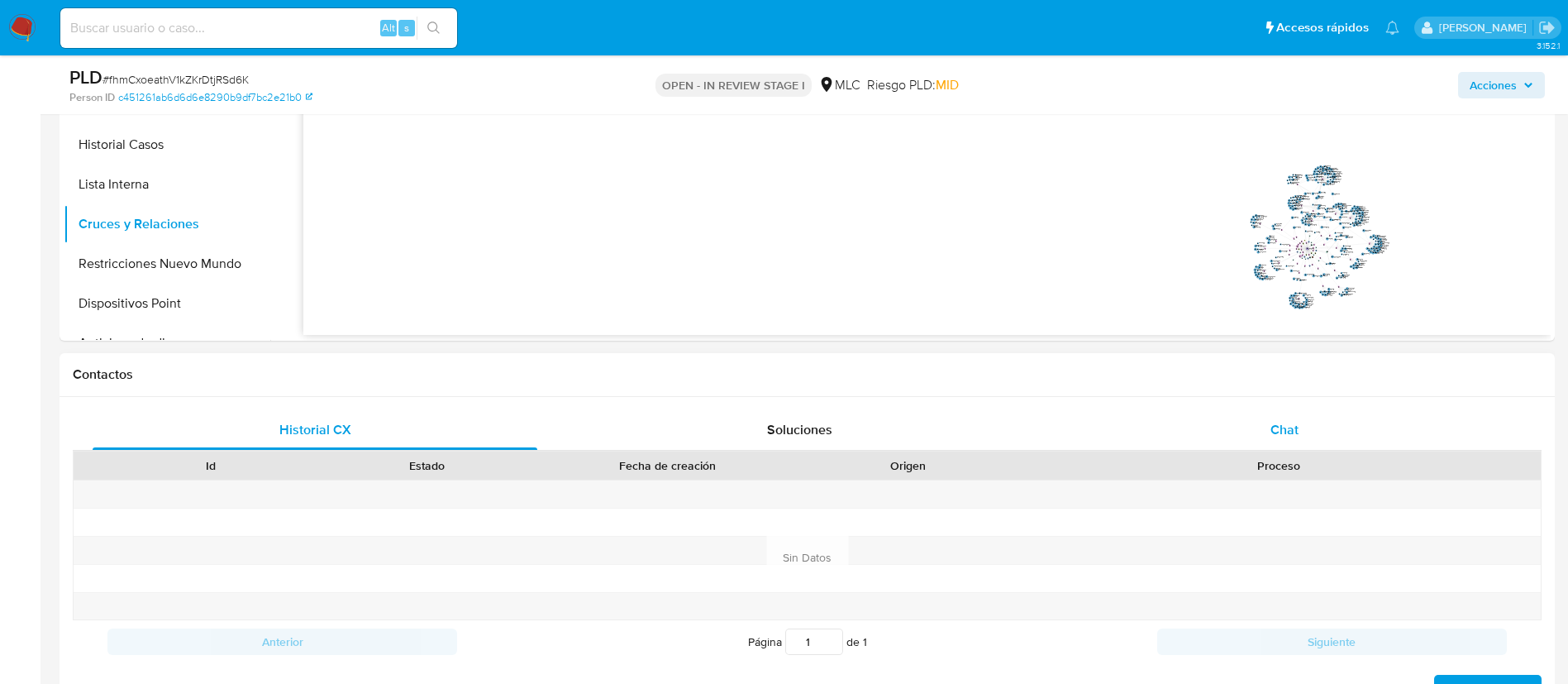
click at [1238, 428] on div "Chat" at bounding box center [1284, 429] width 444 height 40
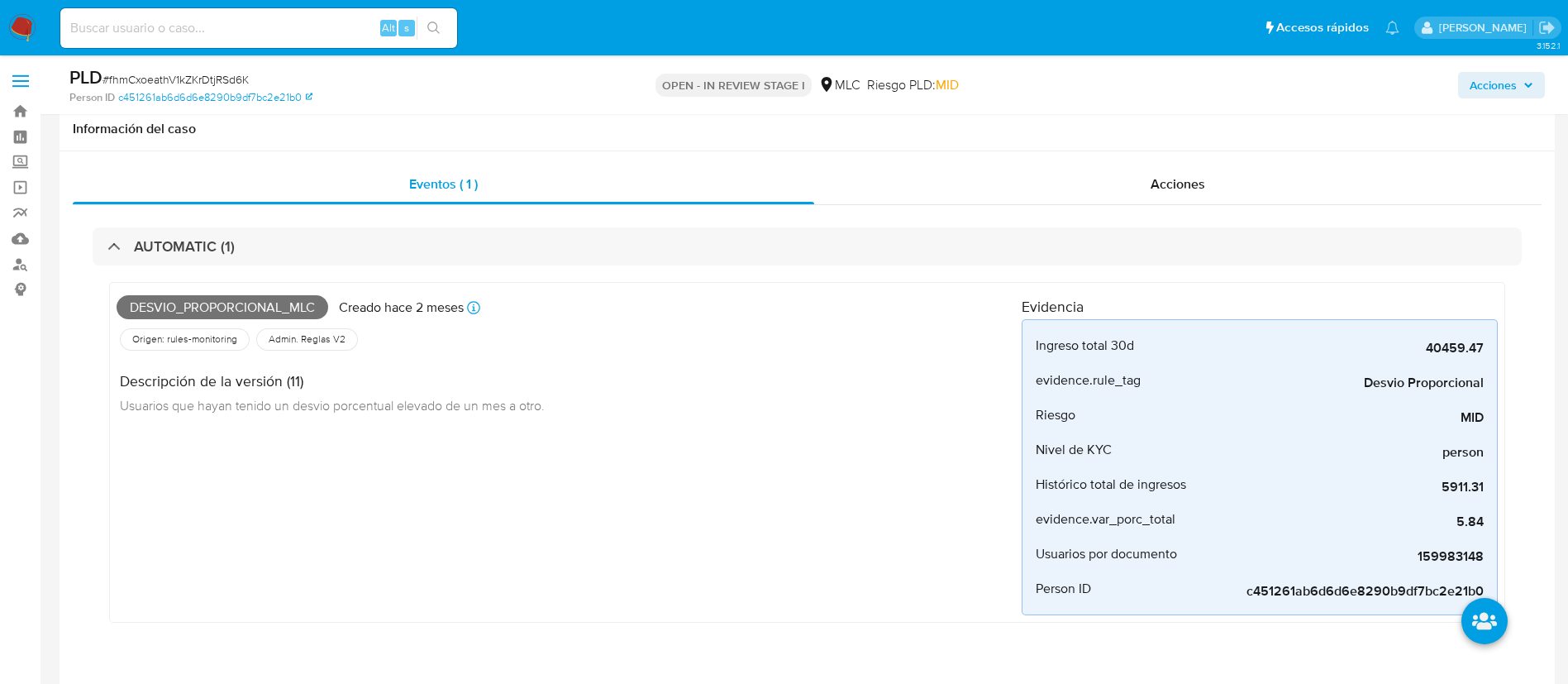
scroll to position [661, 0]
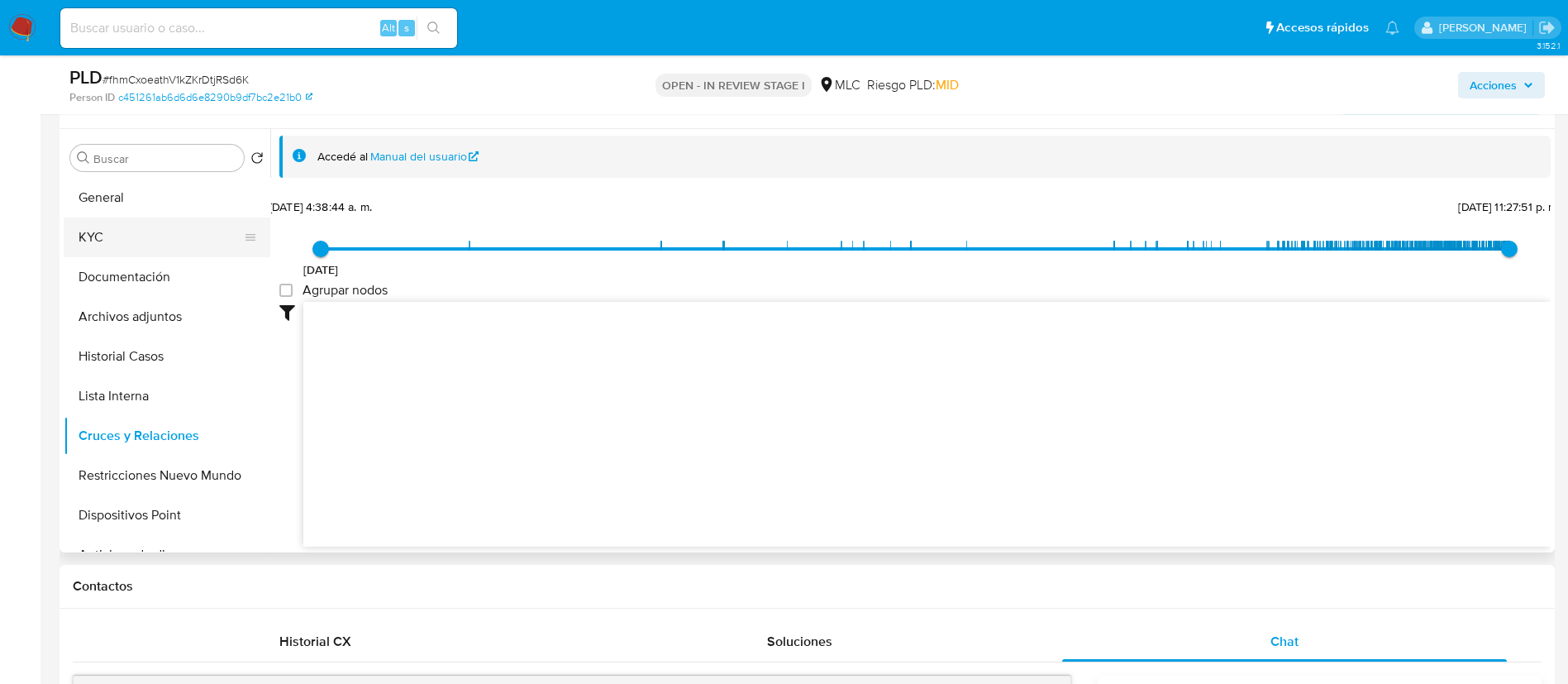
click at [154, 243] on button "KYC" at bounding box center [159, 237] width 193 height 40
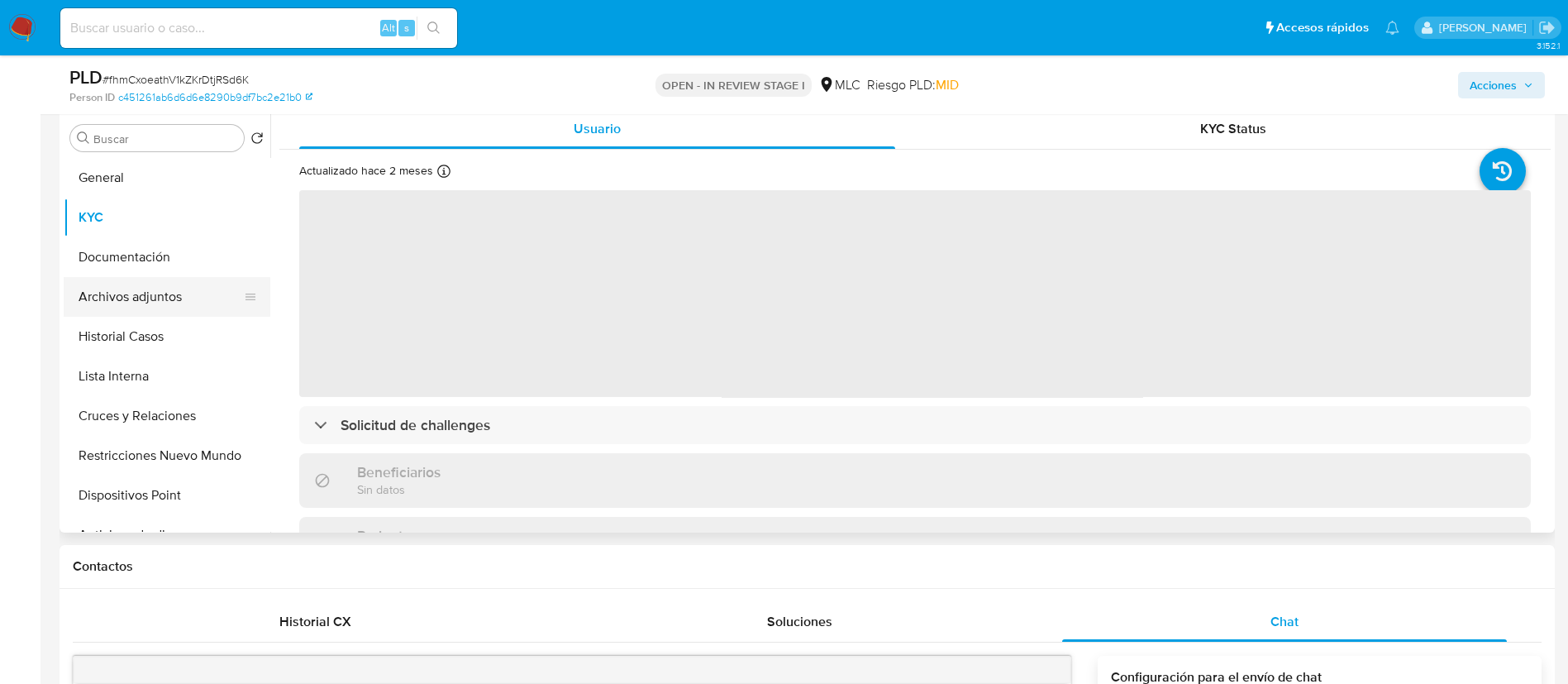
click at [156, 277] on button "Archivos adjuntos" at bounding box center [159, 296] width 193 height 40
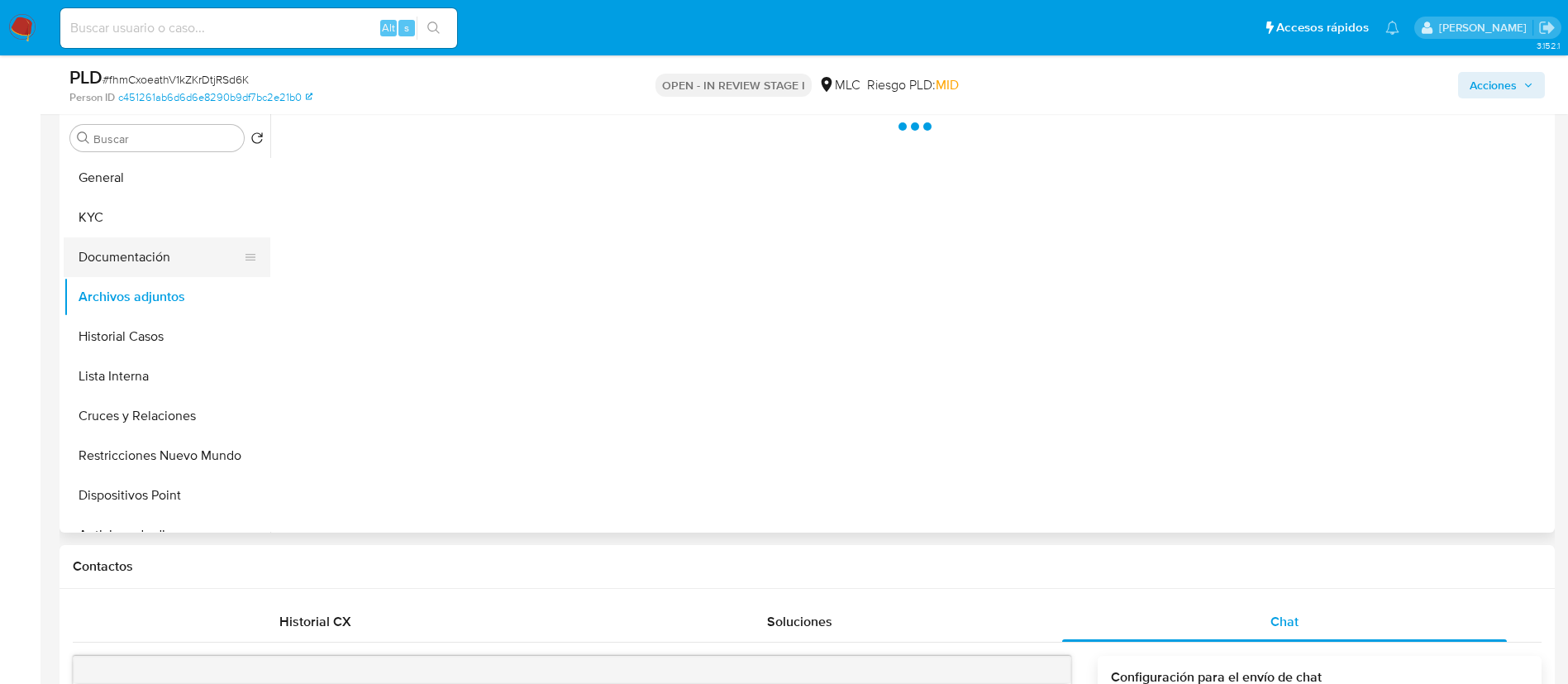
click at [151, 261] on button "Documentación" at bounding box center [159, 256] width 193 height 40
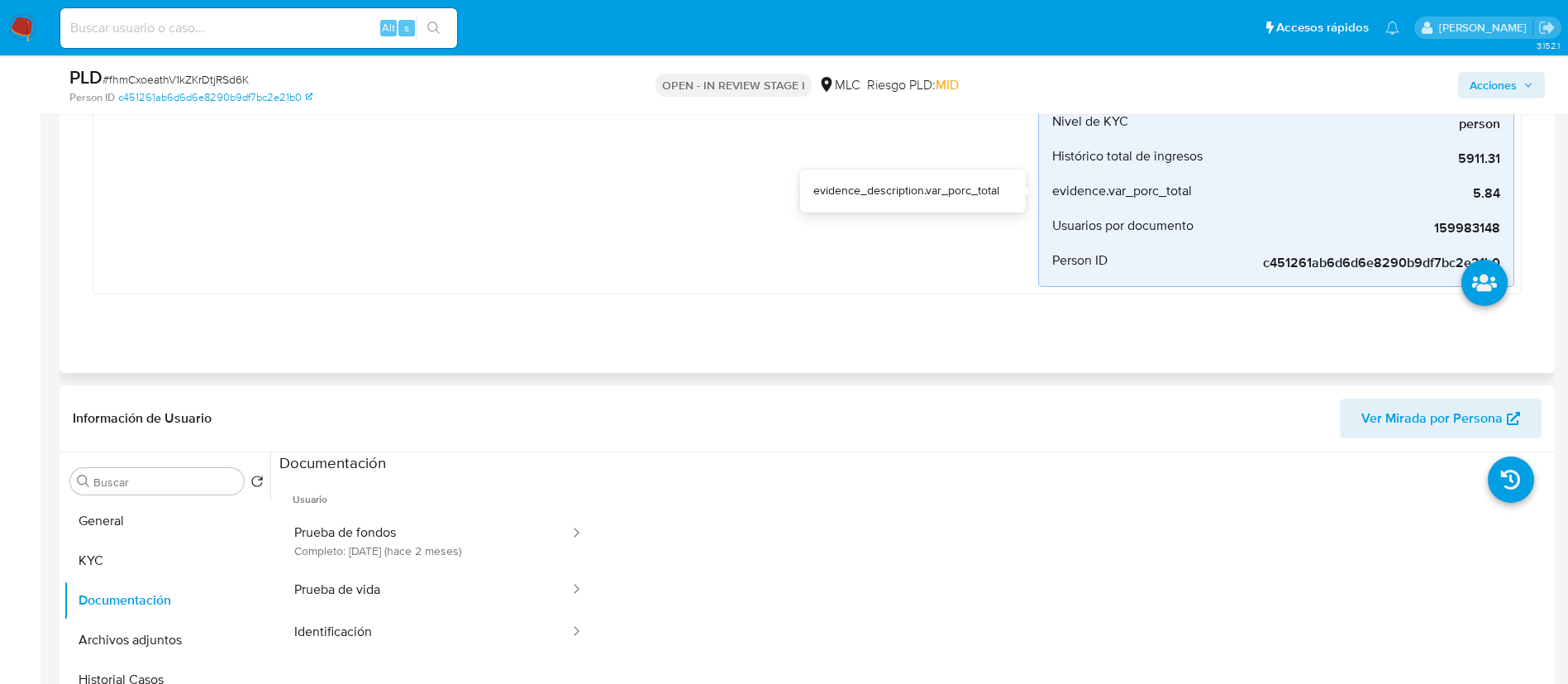
scroll to position [331, 0]
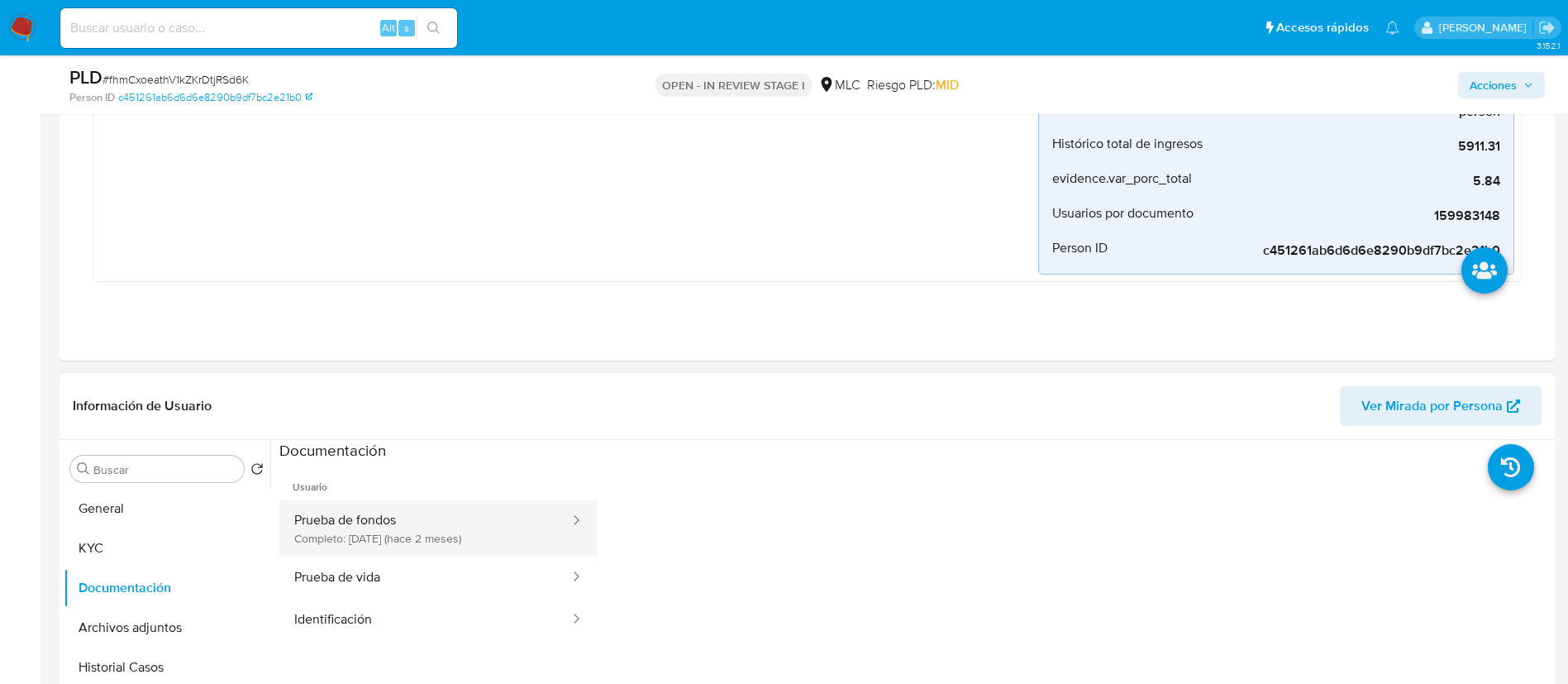
click at [423, 517] on button "Prueba de fondos Completo: 11/06/2025 (hace 2 meses)" at bounding box center [425, 528] width 292 height 57
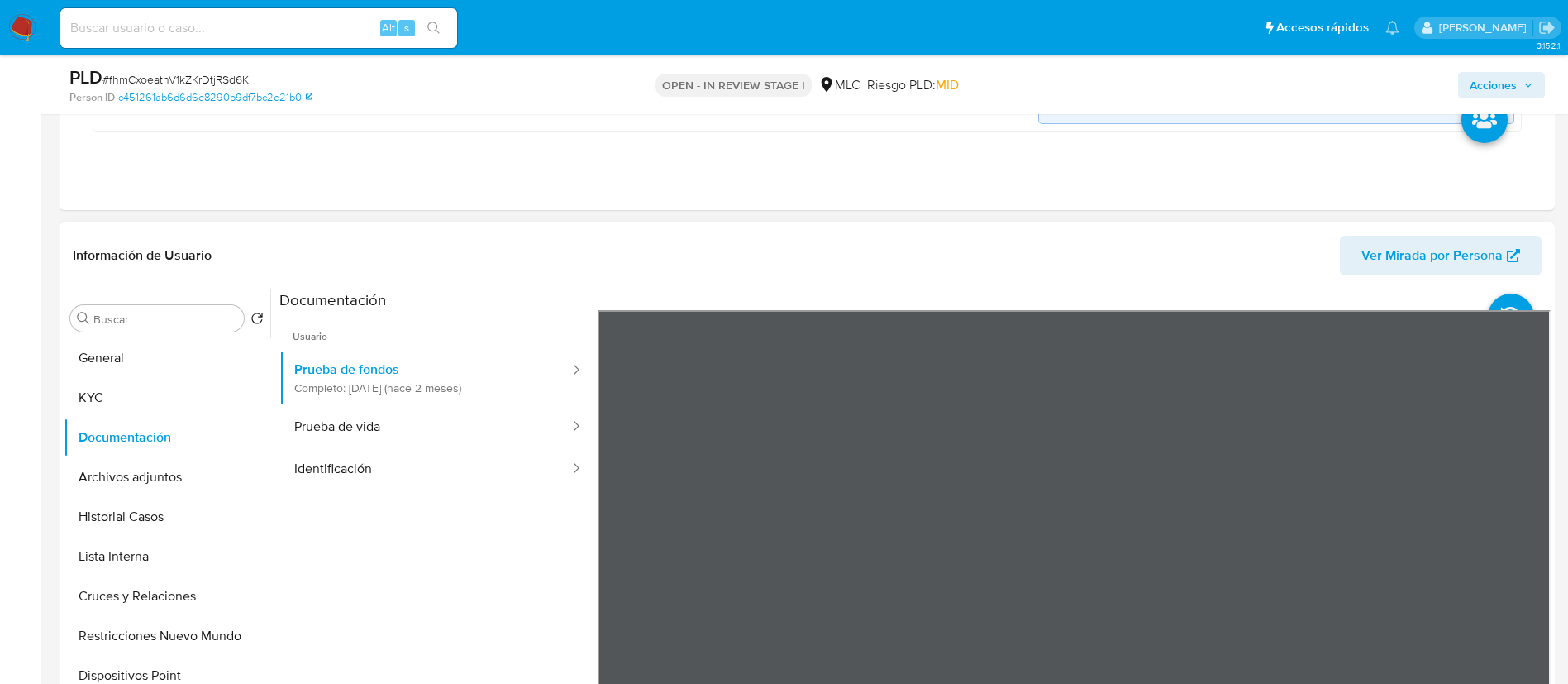
scroll to position [613, 0]
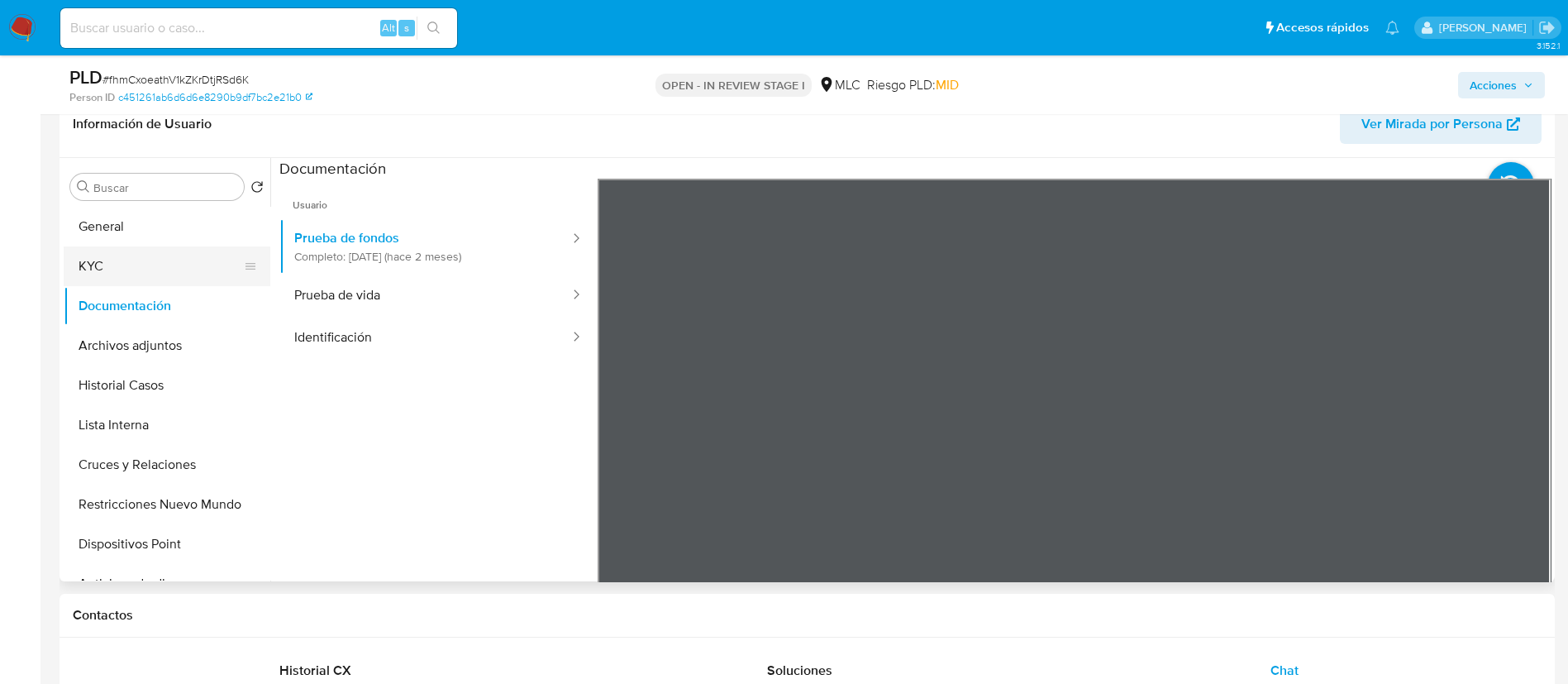
click at [89, 258] on button "KYC" at bounding box center [159, 266] width 193 height 40
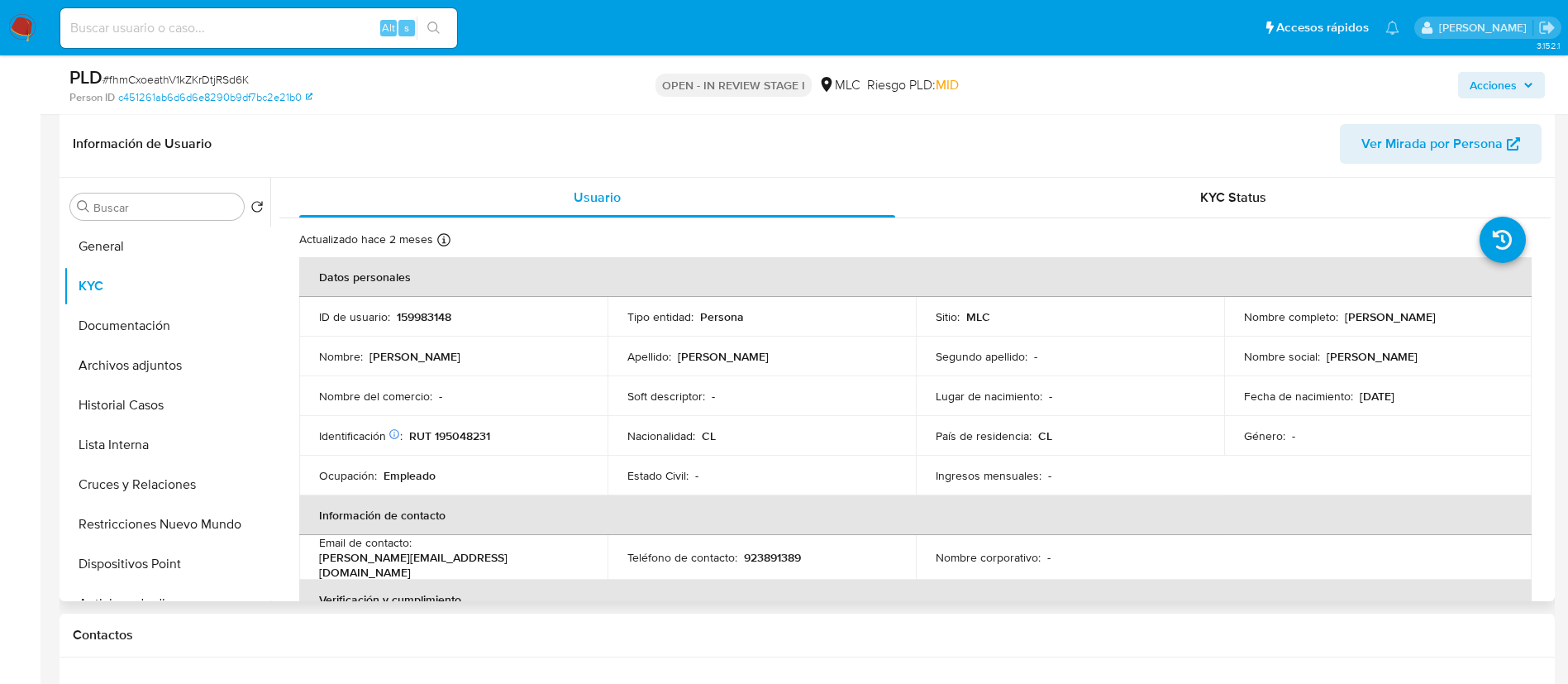
click at [1281, 340] on td "Nombre social : Enrique Ignacio" at bounding box center [1378, 356] width 309 height 40
click at [1281, 337] on td "Nombre social : Enrique Ignacio" at bounding box center [1378, 356] width 309 height 40
click at [1345, 323] on p "Enrique Ignacio Peñailillo Guerra" at bounding box center [1390, 317] width 91 height 15
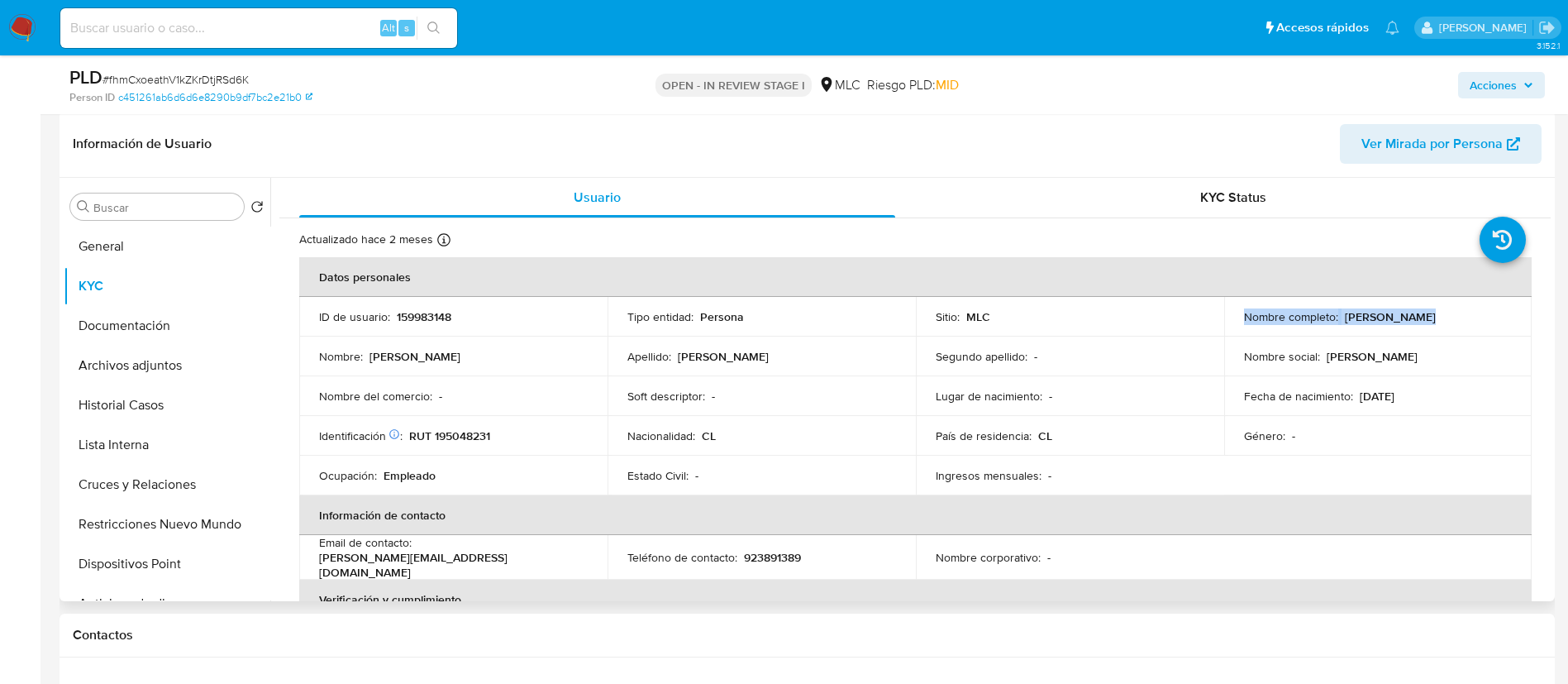
click at [1345, 323] on p "Enrique Ignacio Peñailillo Guerra" at bounding box center [1390, 317] width 91 height 15
drag, startPoint x: 1438, startPoint y: 324, endPoint x: 1233, endPoint y: 325, distance: 205.0
click at [1233, 325] on td "Nombre completo : Enrique Ignacio Peñailillo Guerra" at bounding box center [1378, 316] width 309 height 40
copy p "Enrique Ignacio Peñailillo Guerra"
click at [155, 324] on button "Documentación" at bounding box center [159, 326] width 193 height 40
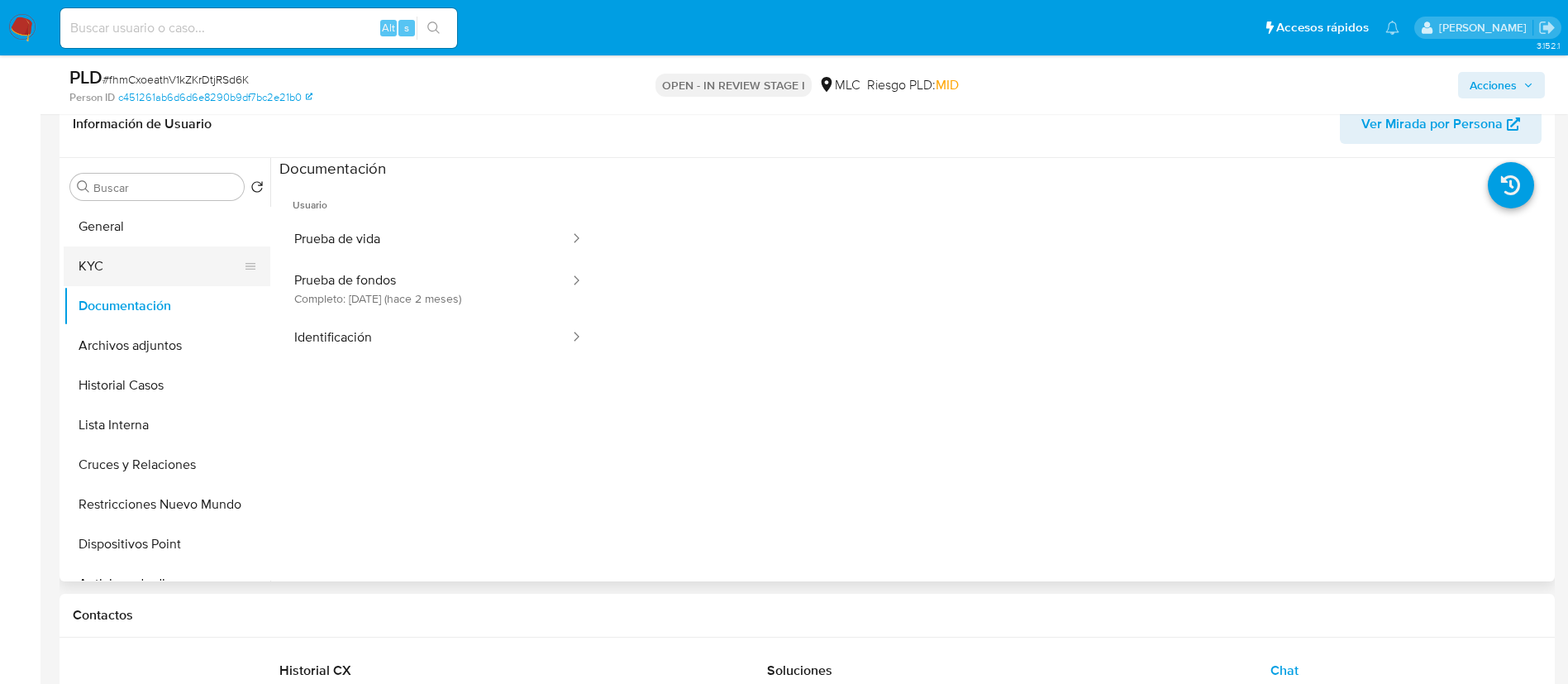
click at [98, 266] on button "KYC" at bounding box center [159, 266] width 193 height 40
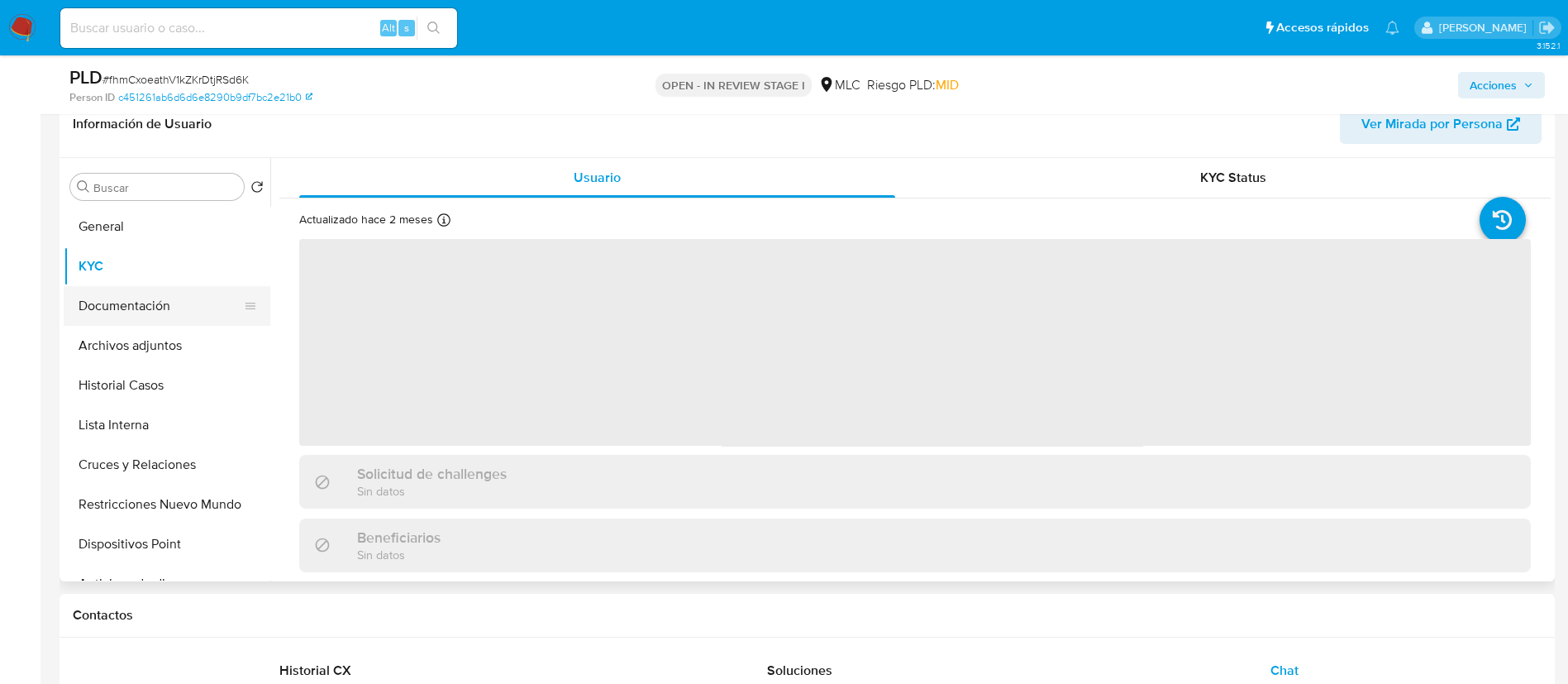
click at [188, 299] on button "Documentación" at bounding box center [159, 305] width 193 height 40
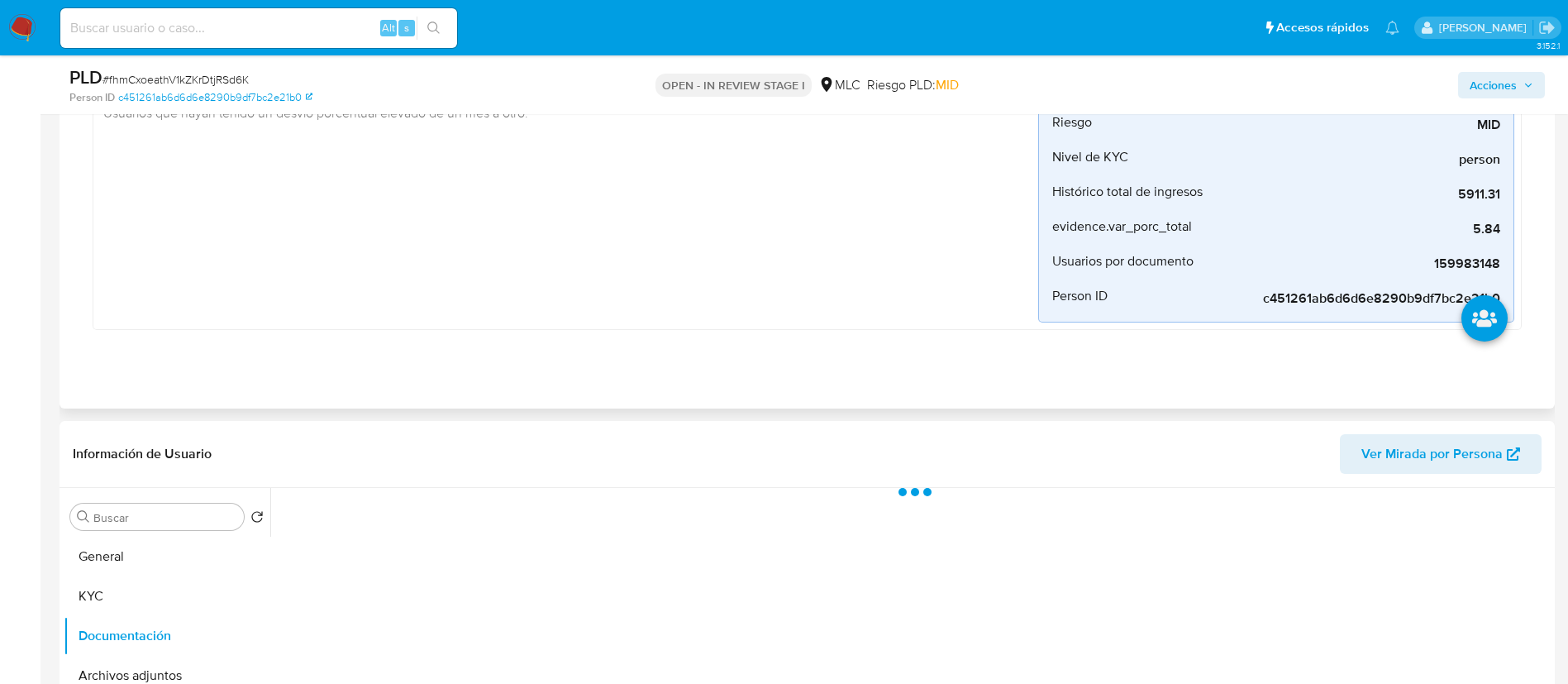
scroll to position [282, 0]
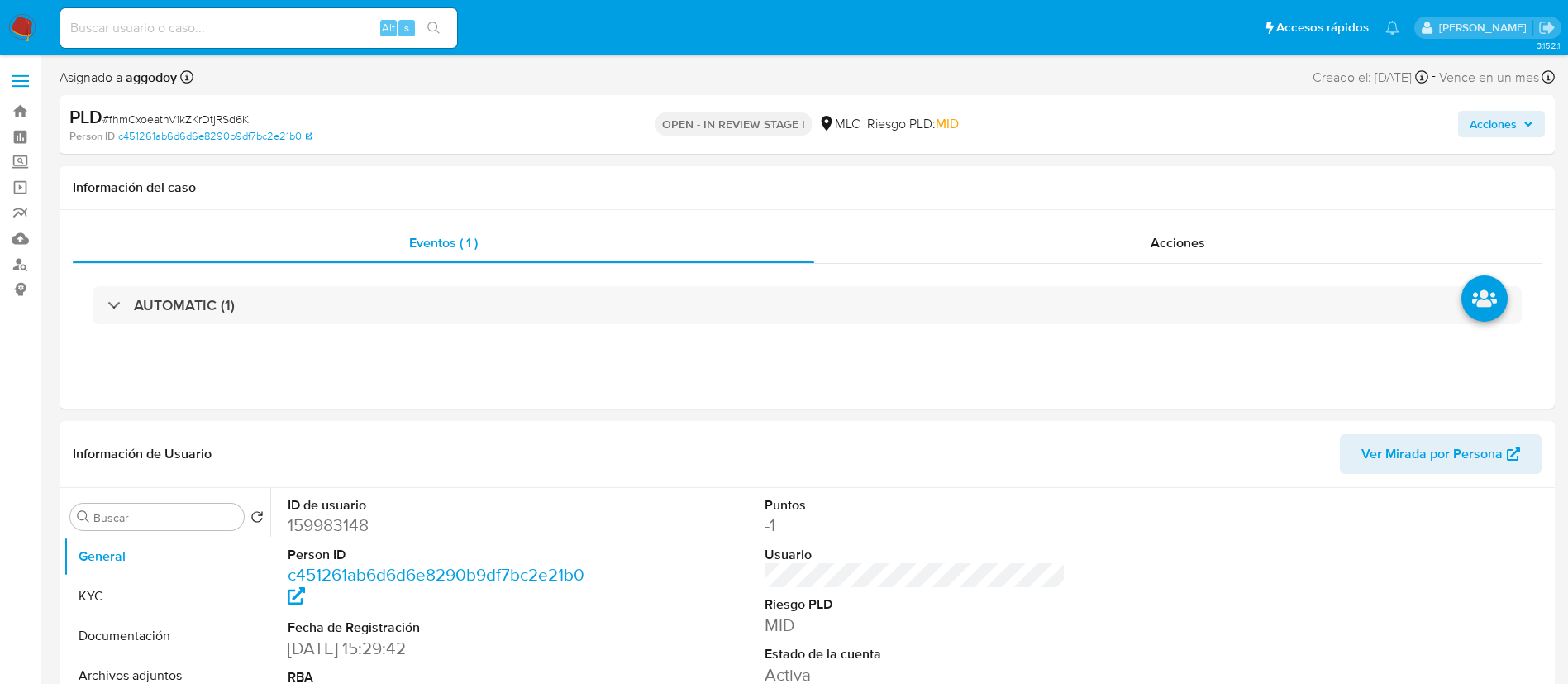
select select "10"
click at [130, 635] on button "Documentación" at bounding box center [159, 635] width 193 height 40
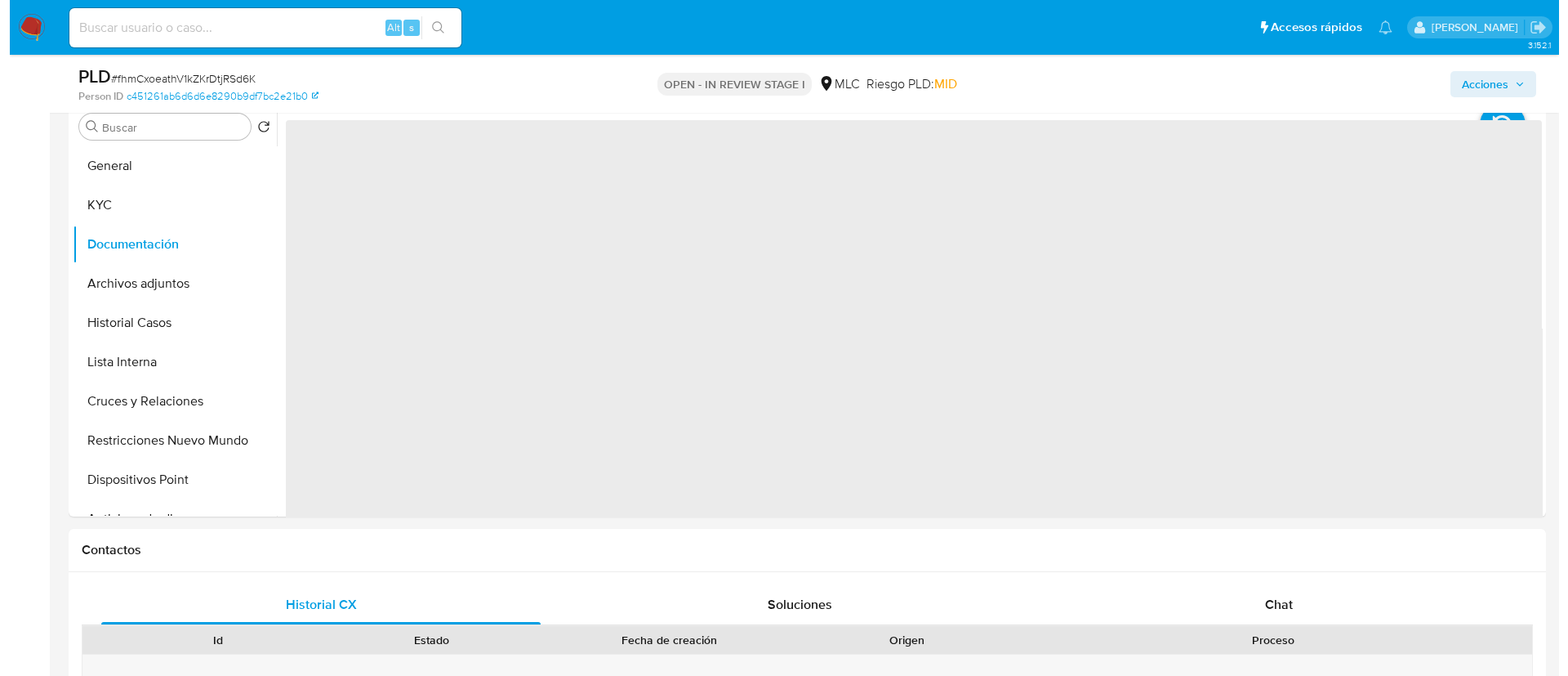
scroll to position [327, 0]
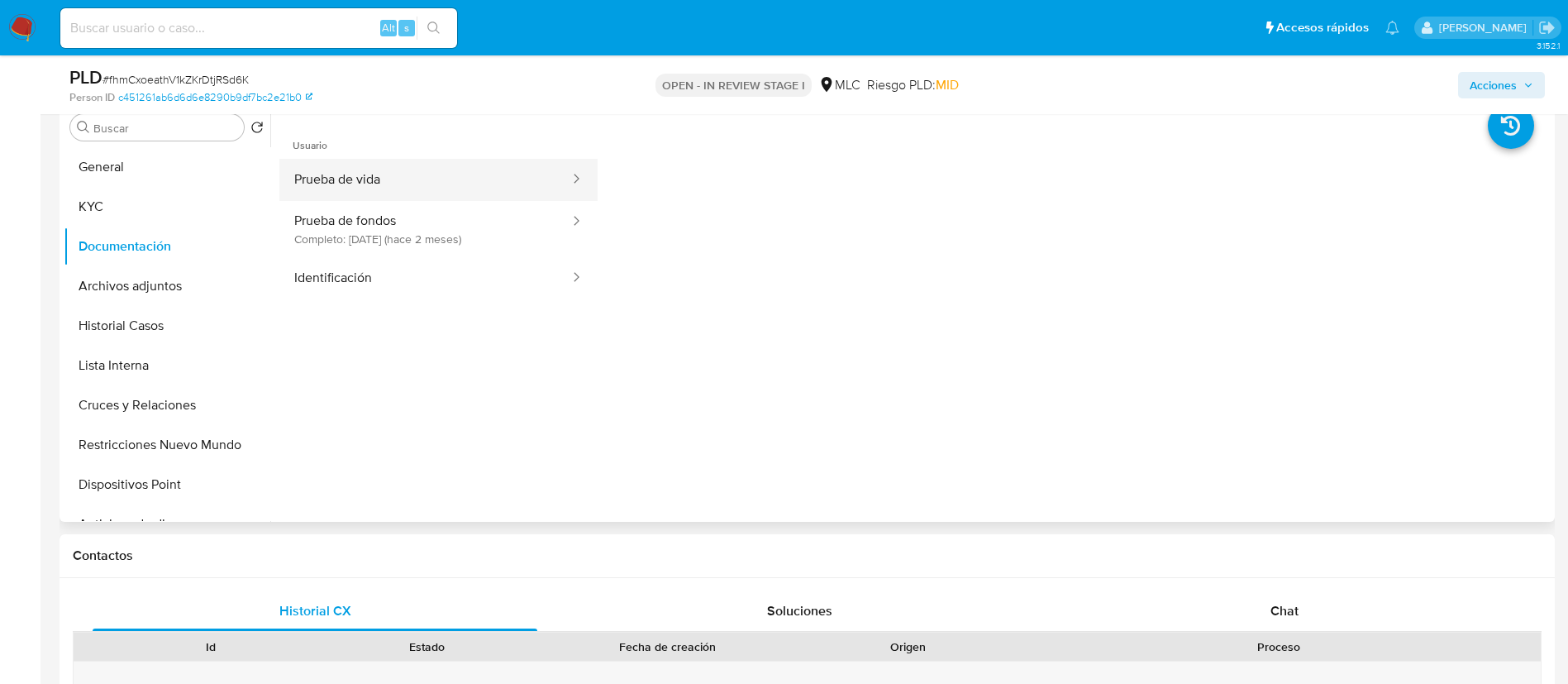
click at [422, 175] on button "Prueba de vida" at bounding box center [425, 180] width 292 height 42
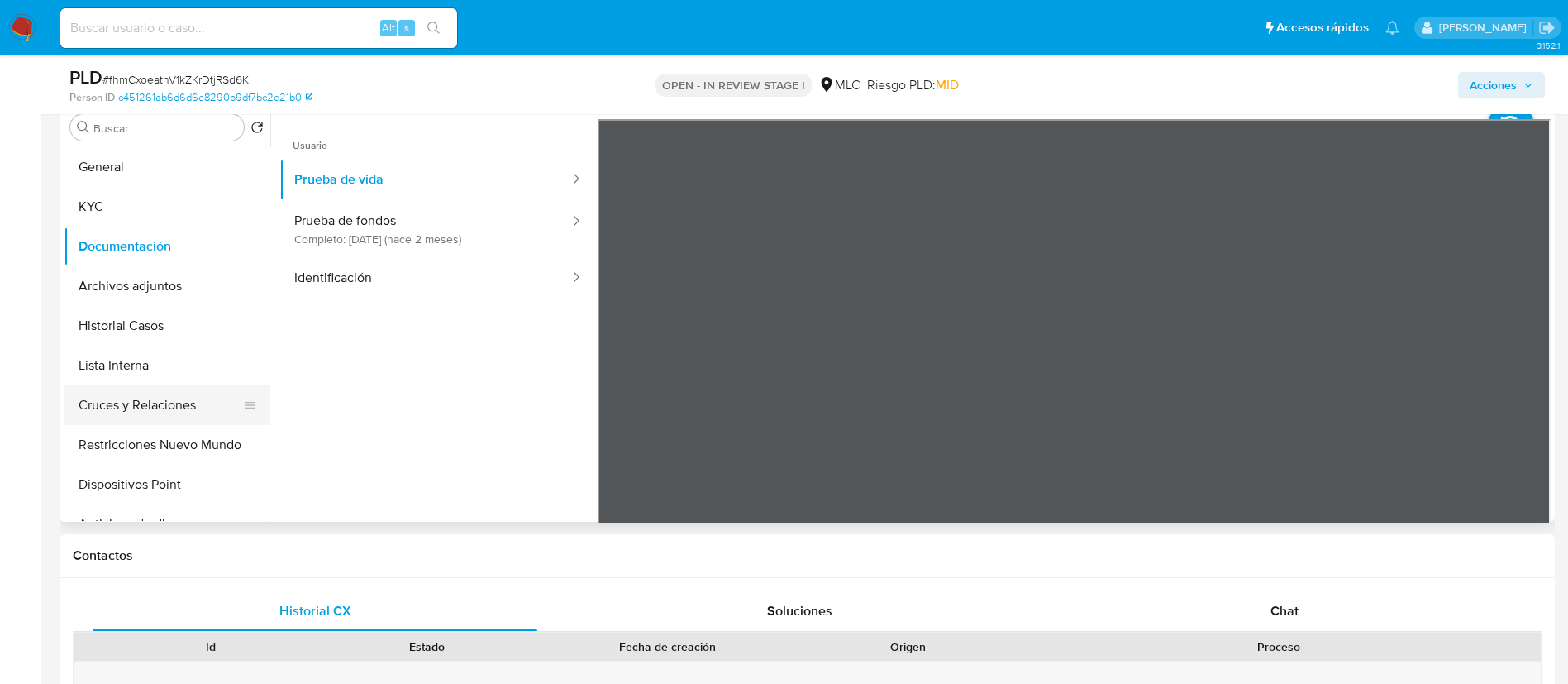
click at [135, 394] on button "Cruces y Relaciones" at bounding box center [159, 405] width 193 height 40
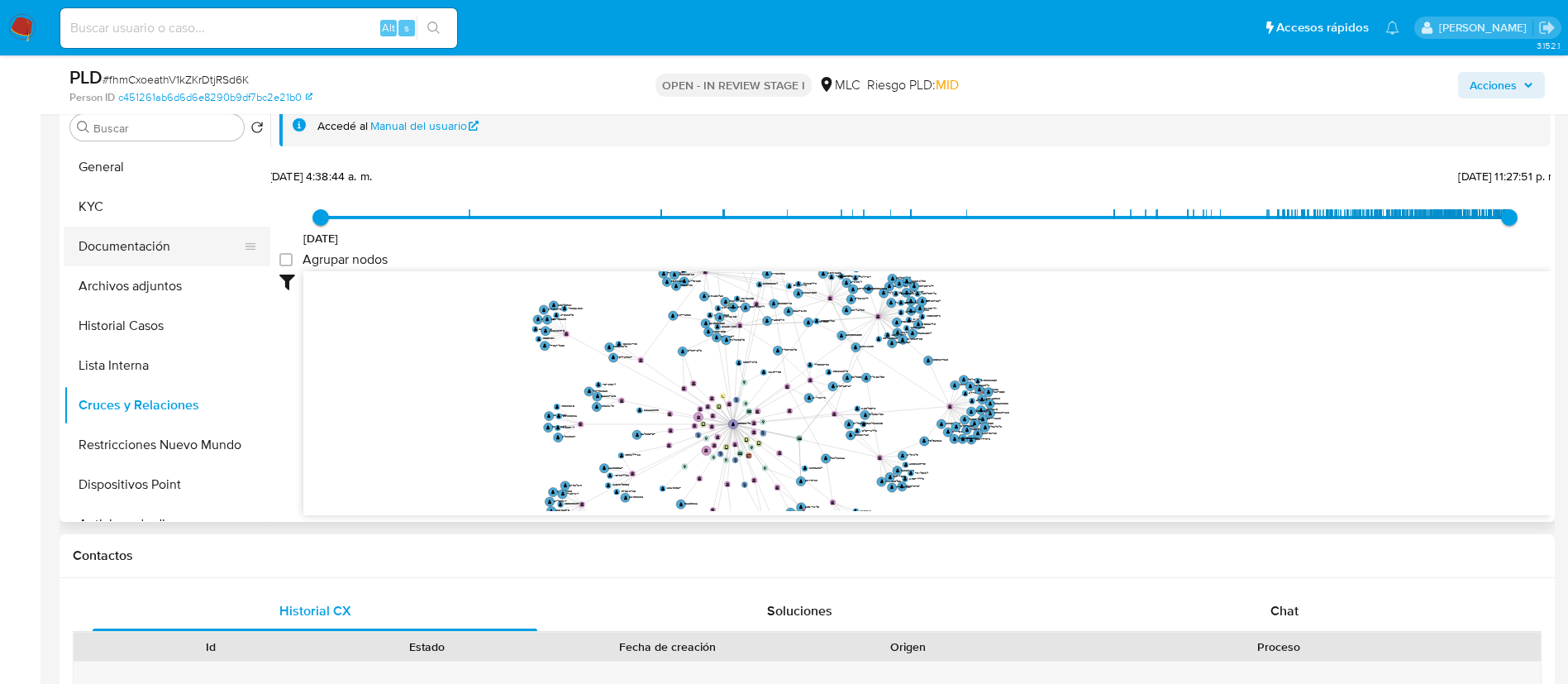
click at [167, 252] on button "Documentación" at bounding box center [159, 246] width 193 height 40
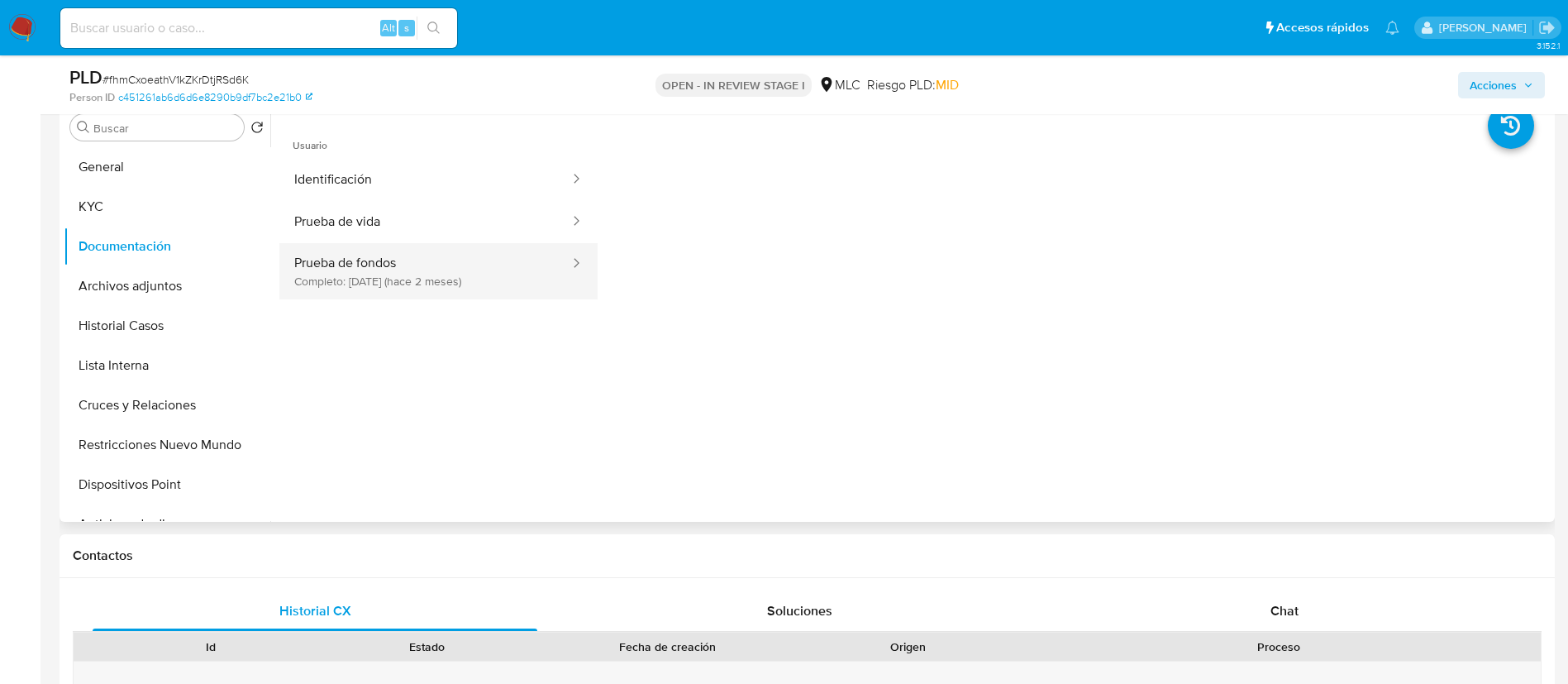
click at [419, 278] on button "Prueba de fondos Completo: 11/06/2025 (hace 2 meses)" at bounding box center [425, 271] width 292 height 57
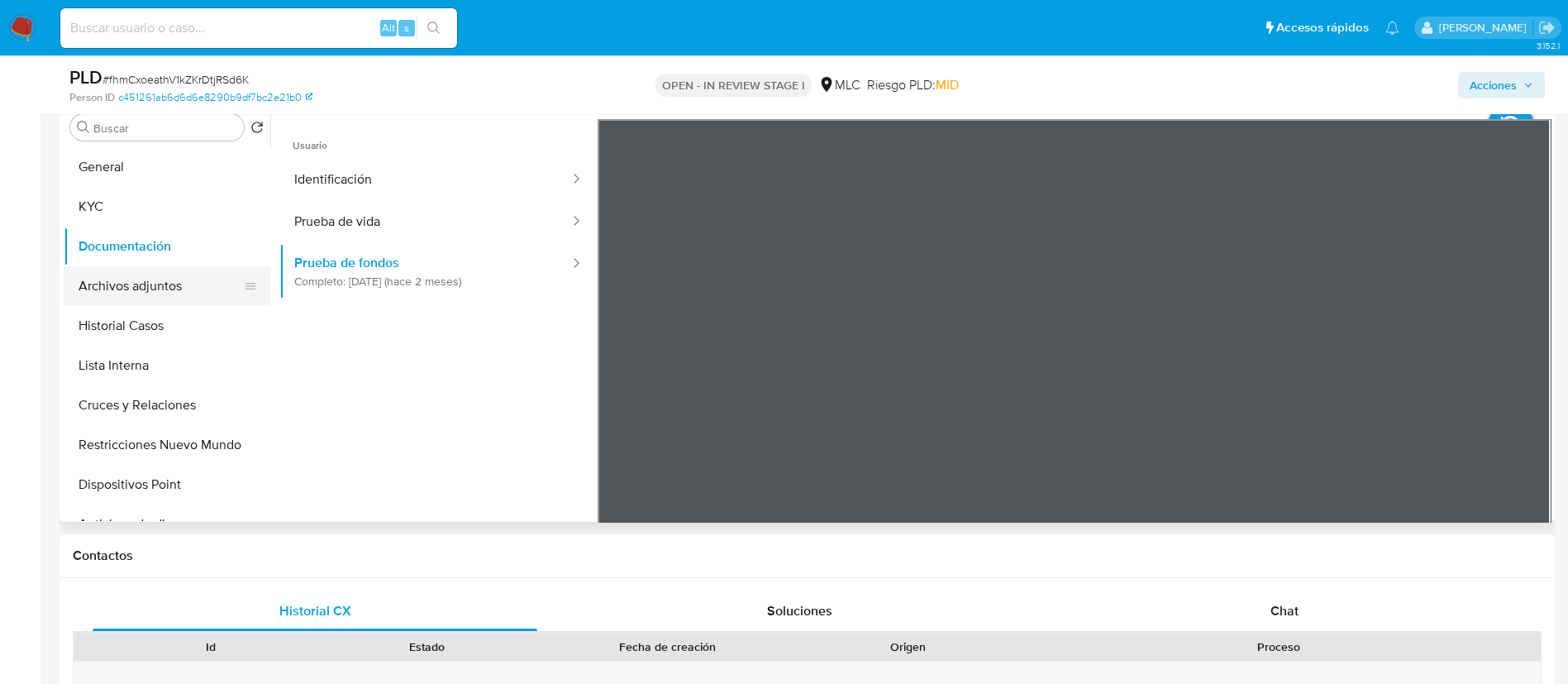
click at [183, 299] on button "Archivos adjuntos" at bounding box center [159, 286] width 193 height 40
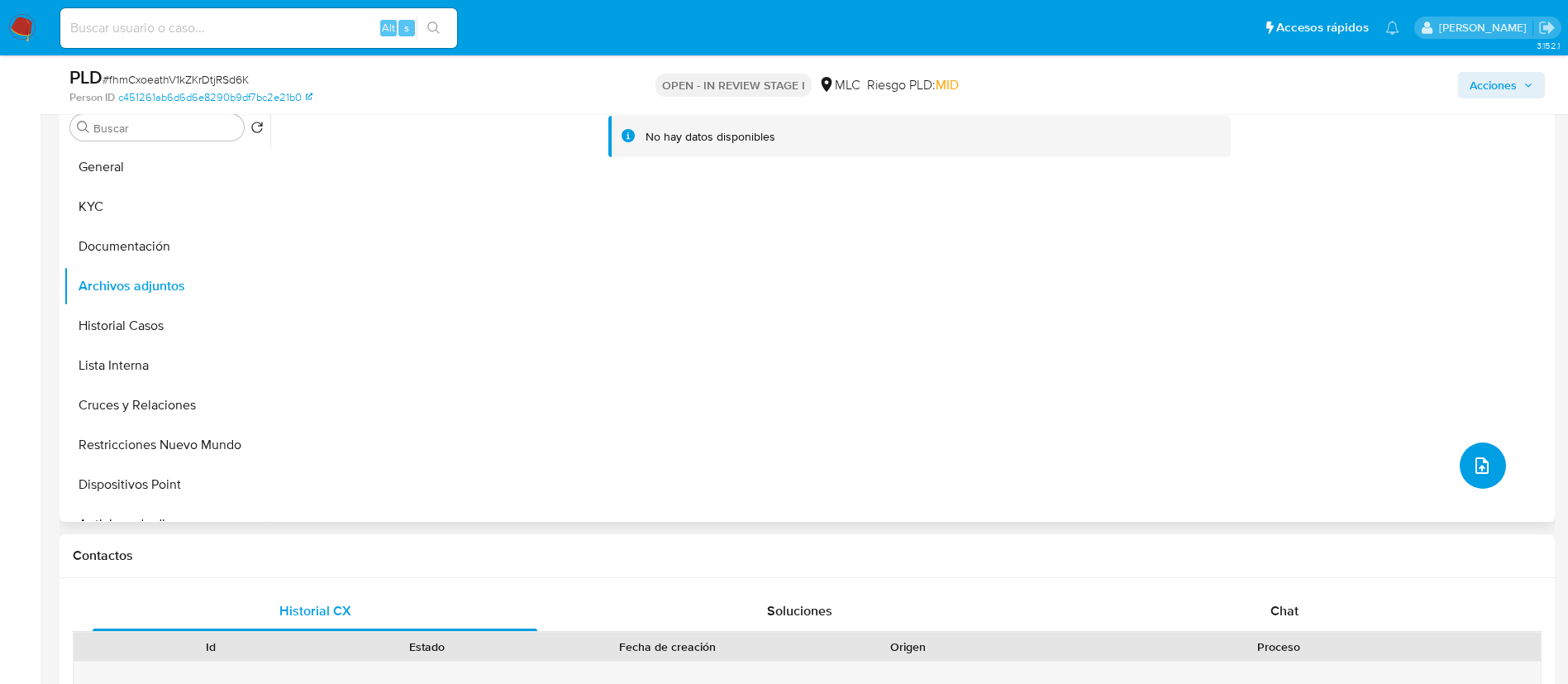
click at [1485, 460] on icon "upload-file" at bounding box center [1482, 466] width 20 height 20
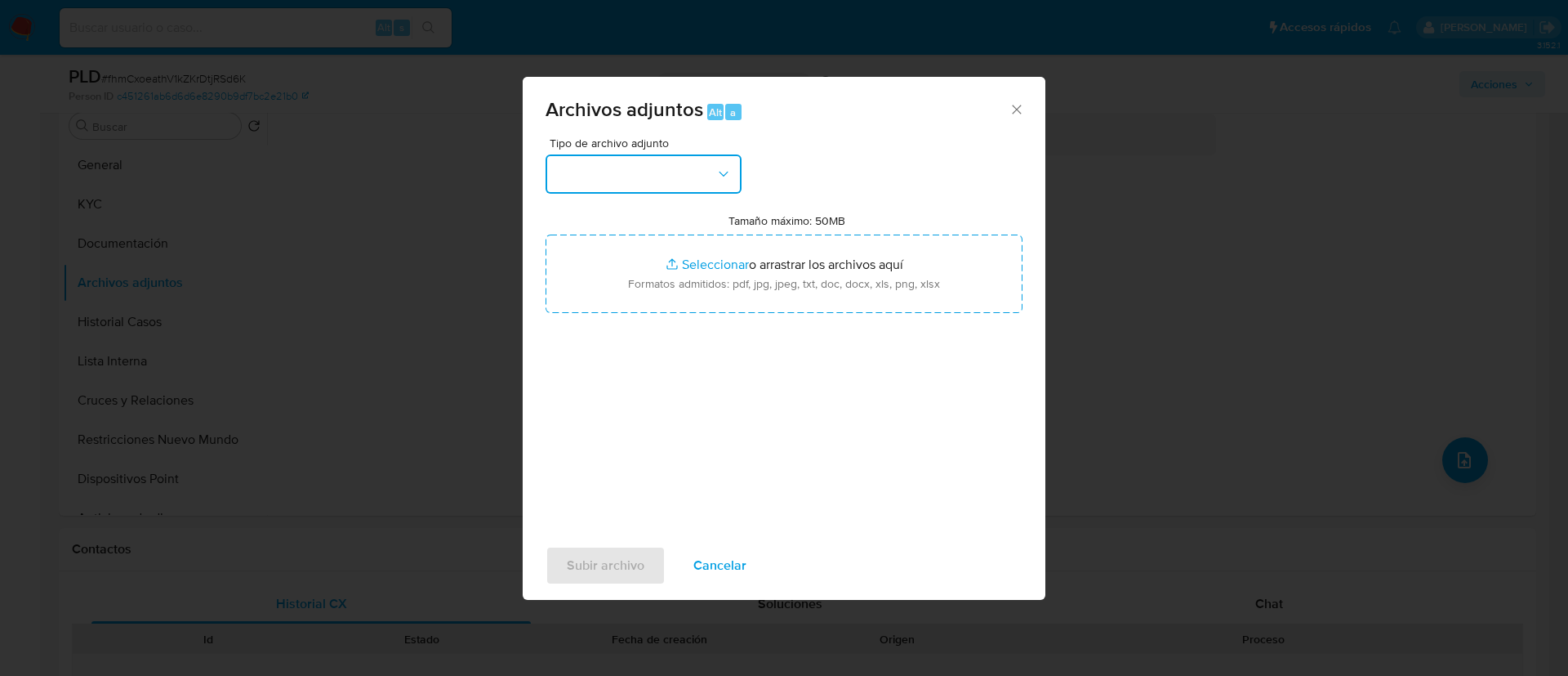
click at [612, 182] on button "button" at bounding box center [643, 173] width 196 height 39
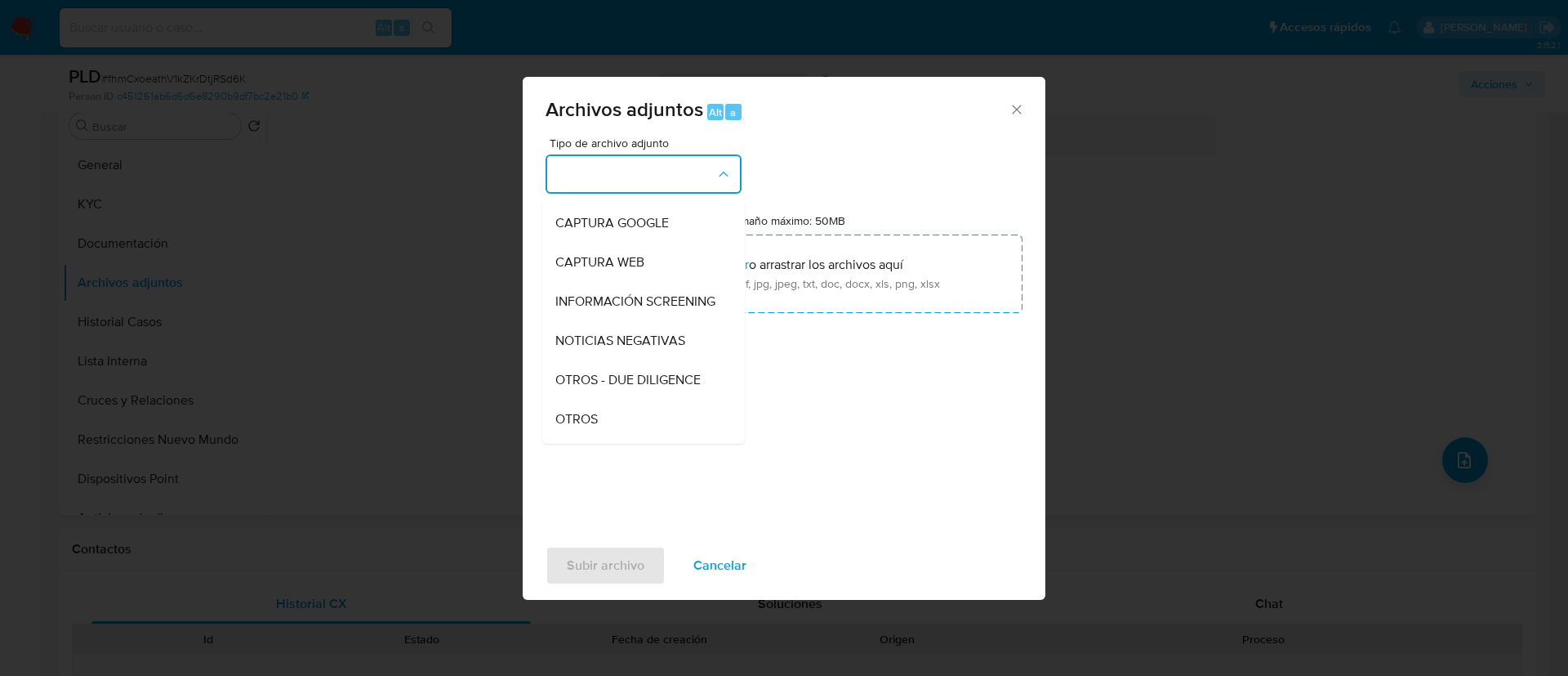
scroll to position [234, 0]
click at [593, 278] on div "OTROS" at bounding box center [639, 258] width 167 height 39
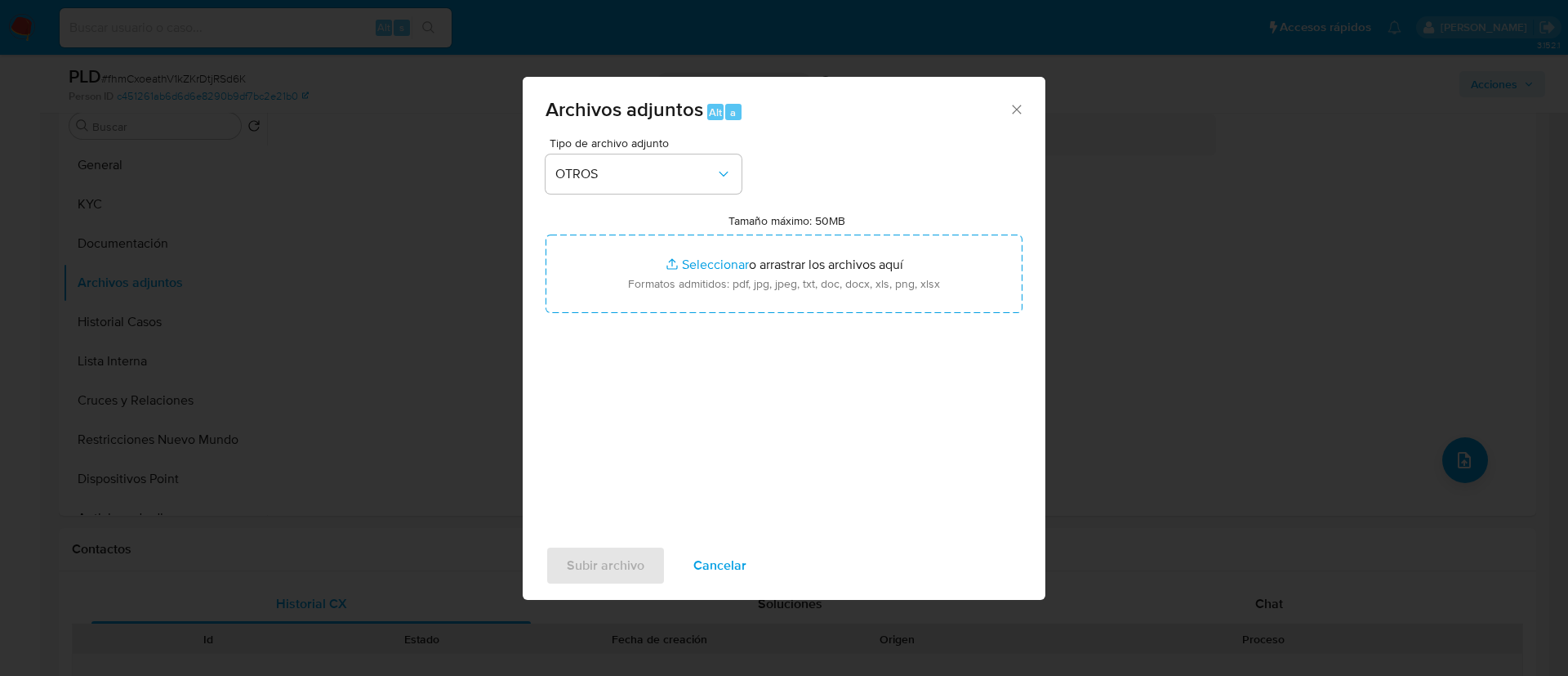
click at [593, 290] on input "Tamaño máximo: 50MB Seleccionar archivos" at bounding box center [784, 273] width 477 height 78
type input "C:\fakepath\159983148Movimientos.xlsx"
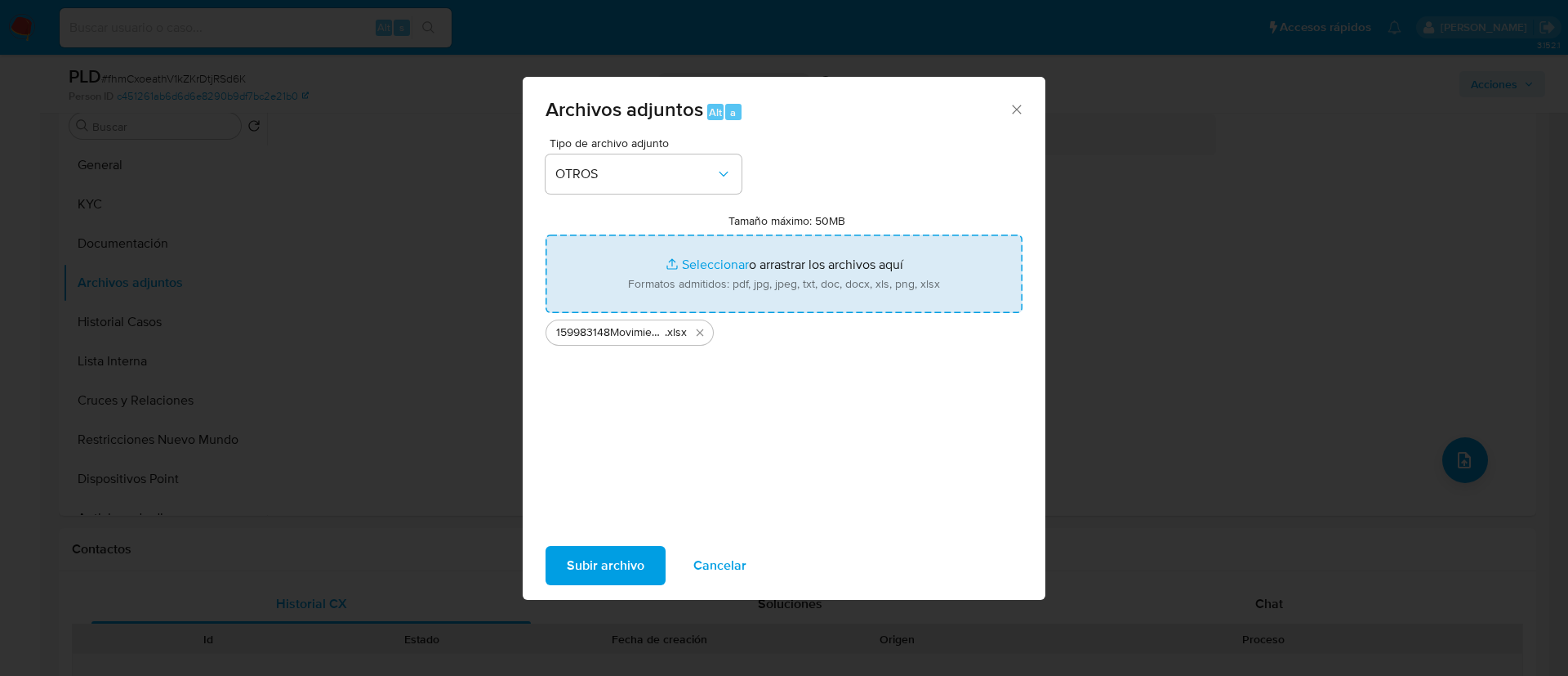
drag, startPoint x: 593, startPoint y: 290, endPoint x: 831, endPoint y: 287, distance: 238.0
click at [831, 287] on input "Tamaño máximo: 50MB Seleccionar archivos" at bounding box center [784, 273] width 477 height 78
type input "C:\fakepath\Case Log - 159983148.pdf"
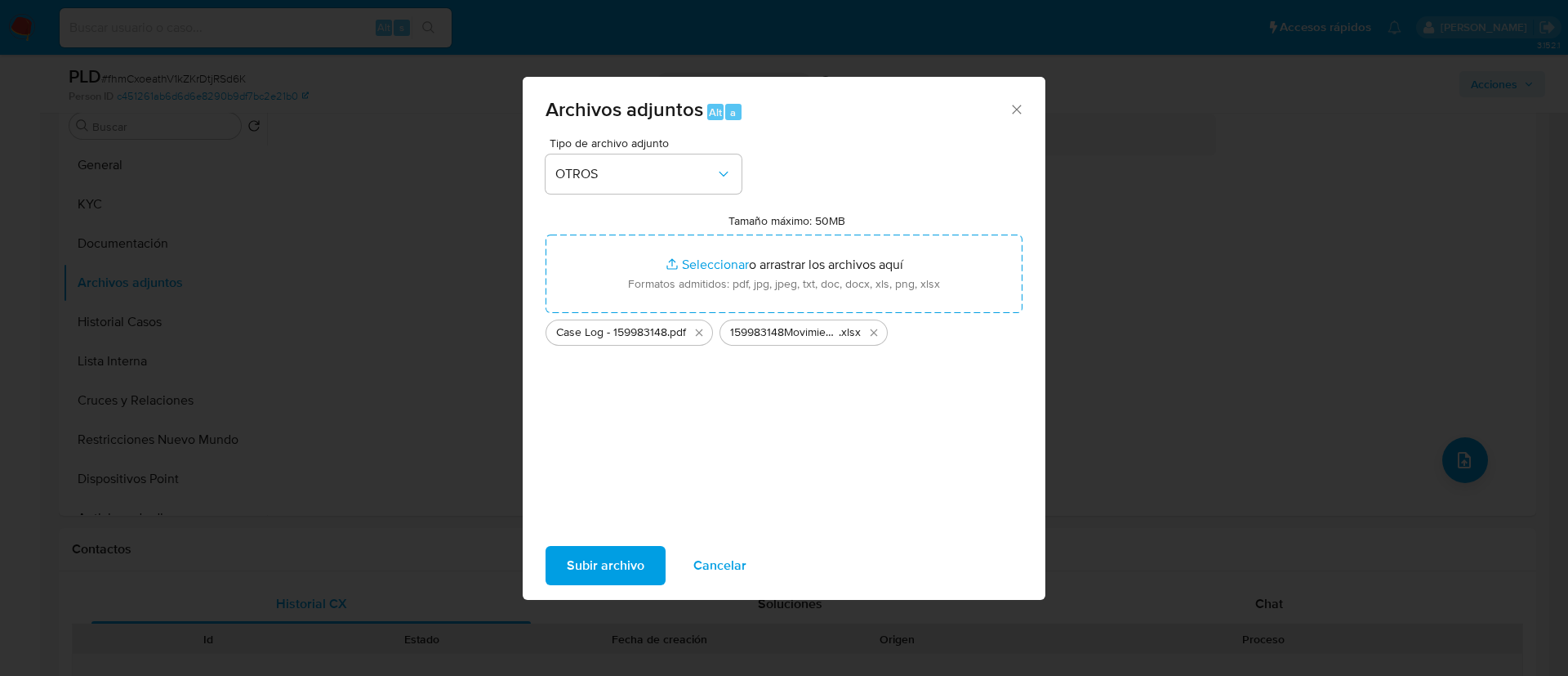
click at [623, 552] on span "Subir archivo" at bounding box center [605, 565] width 77 height 36
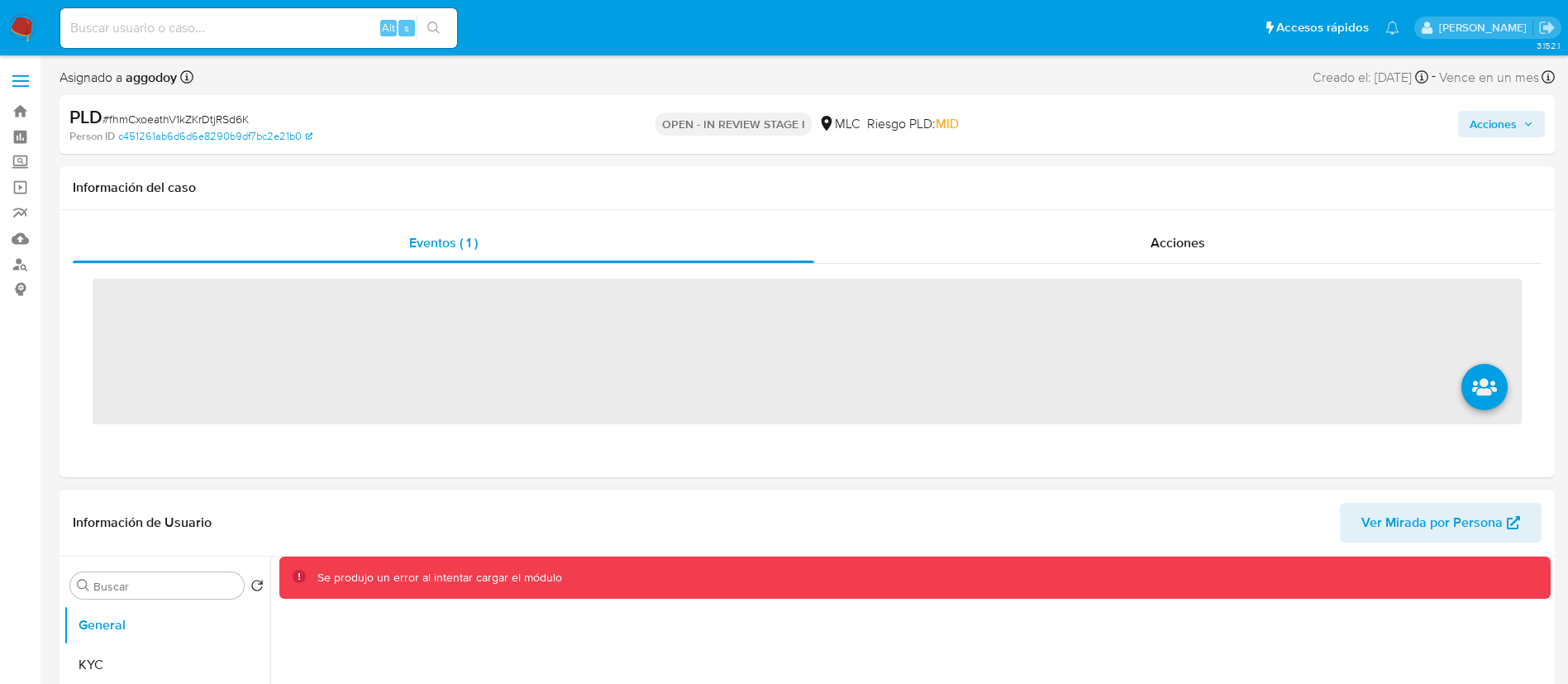
click at [578, 574] on div "Se produjo un error al intentar cargar el módulo" at bounding box center [926, 578] width 1220 height 16
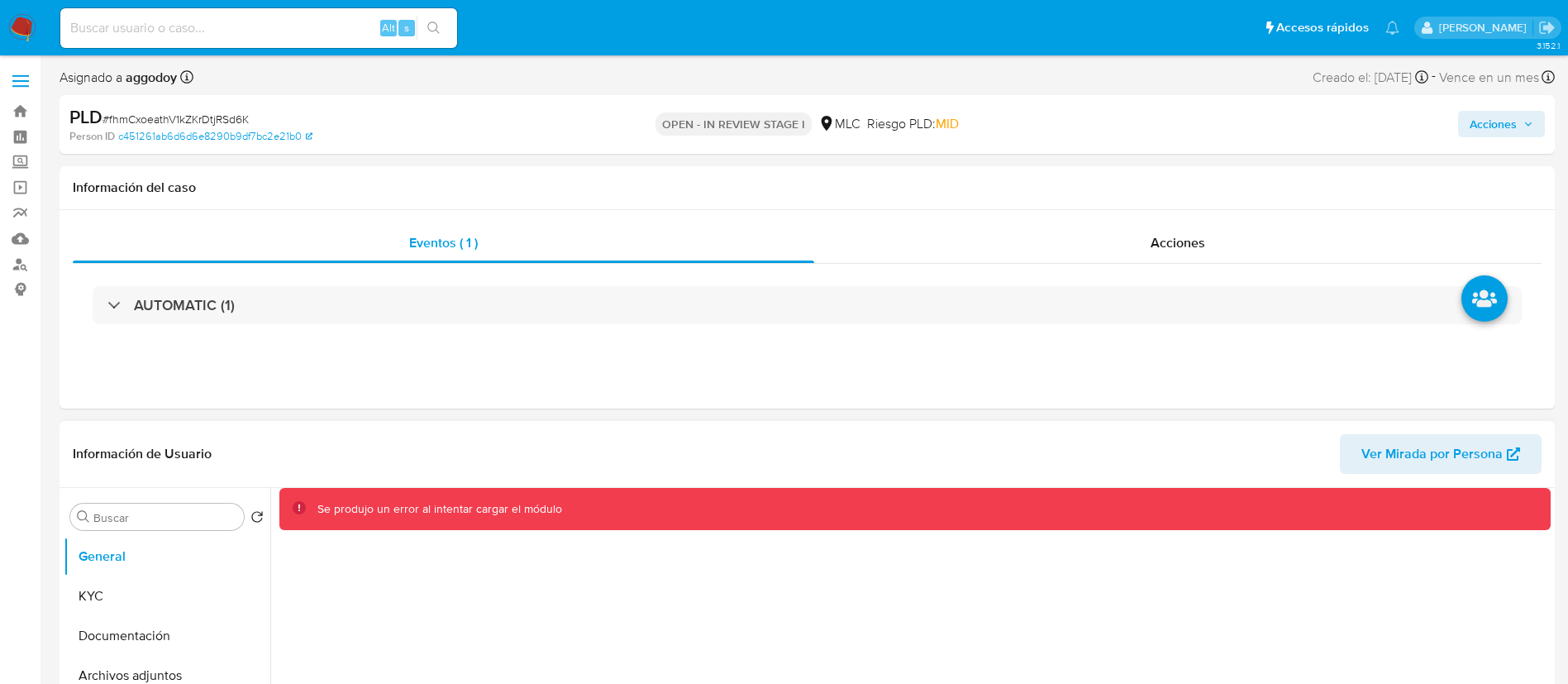
scroll to position [331, 0]
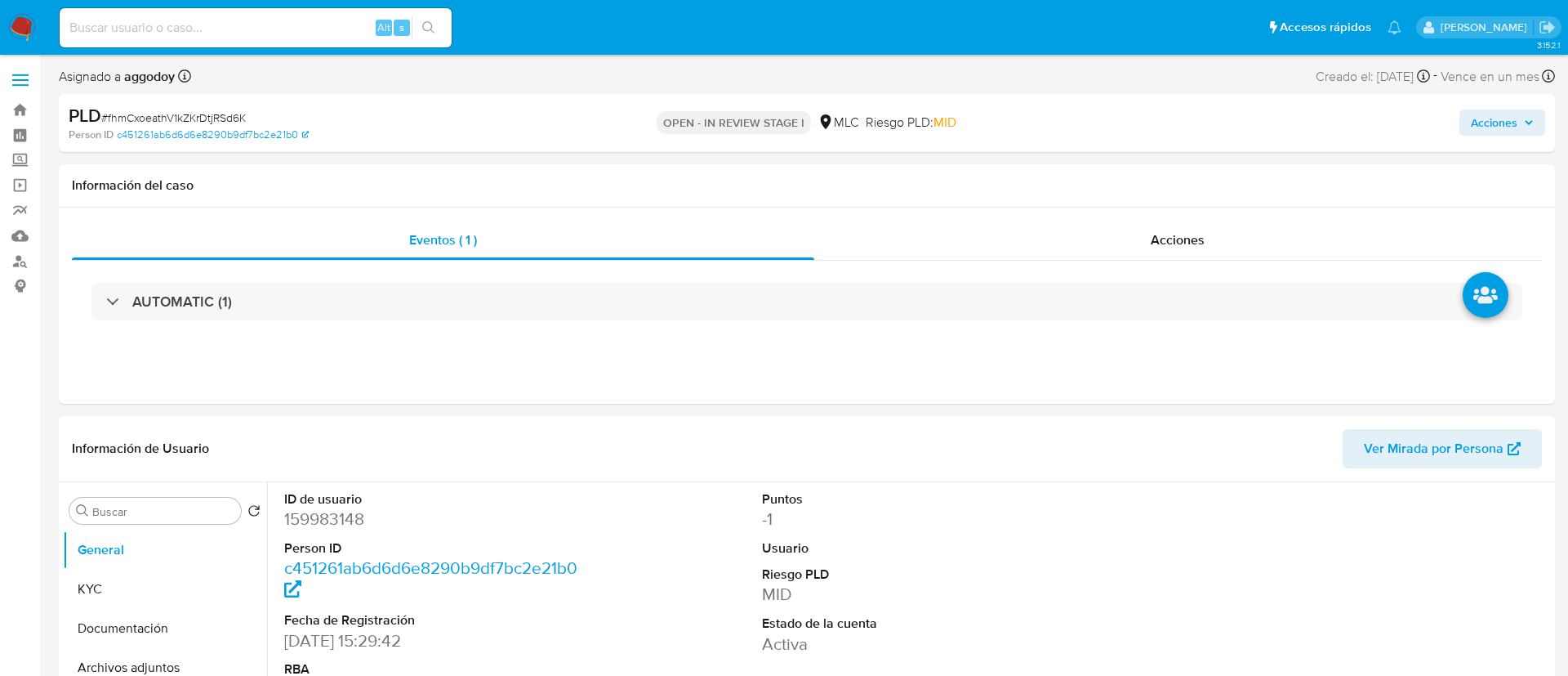
select select "10"
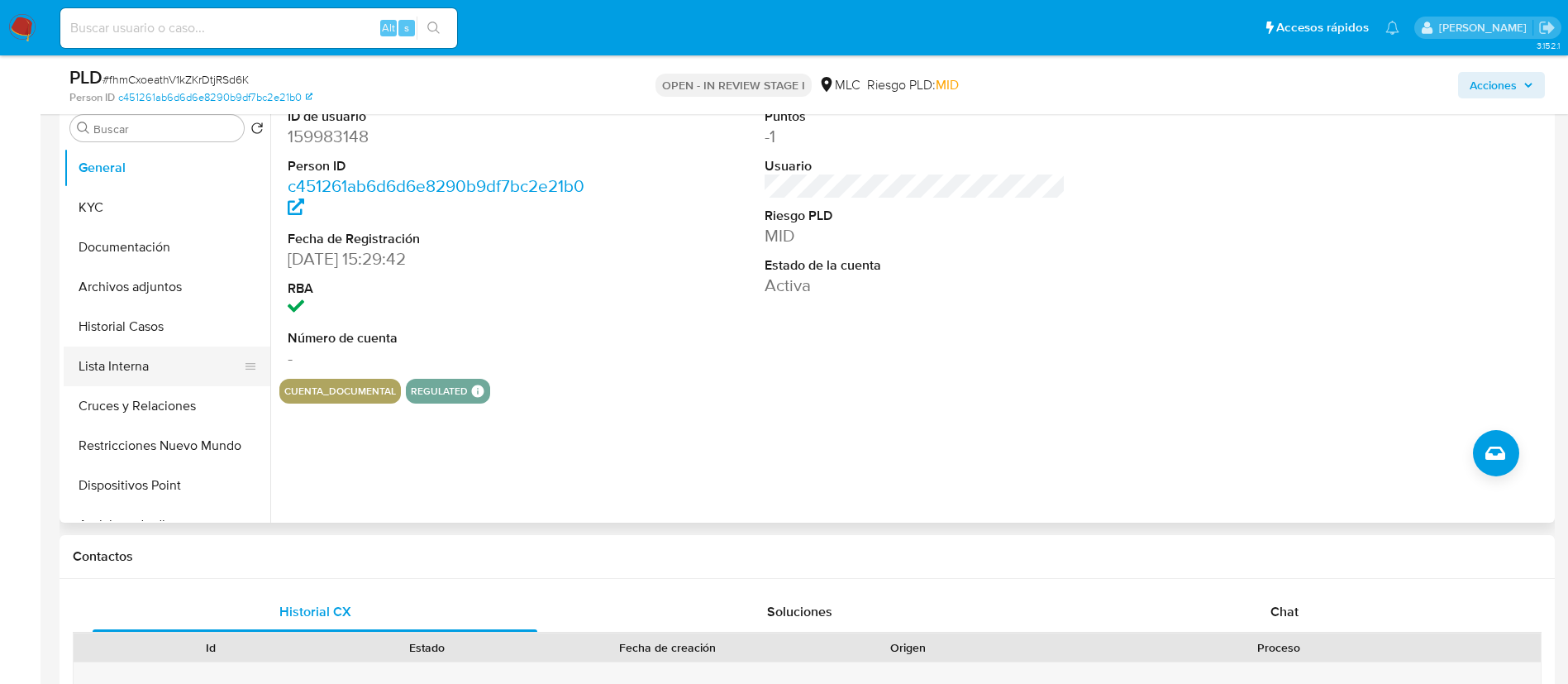
scroll to position [331, 0]
click at [117, 299] on button "Archivos adjuntos" at bounding box center [159, 286] width 193 height 40
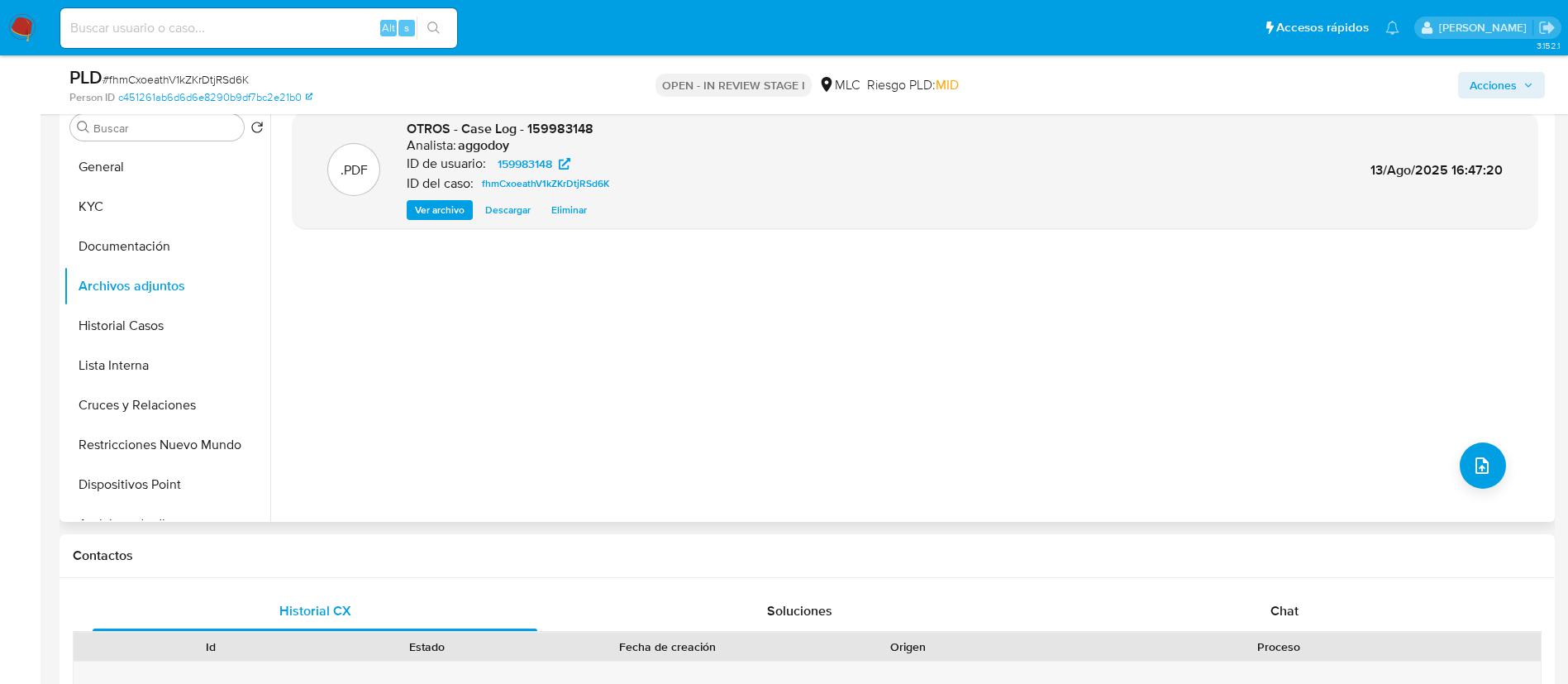
click at [1037, 480] on div ".PDF OTROS - Case Log - 159983148 Analista: aggodoy ID de usuario: 159983148 ID…" at bounding box center [915, 310] width 1245 height 397
click at [1459, 463] on button "upload-file" at bounding box center [1482, 466] width 46 height 46
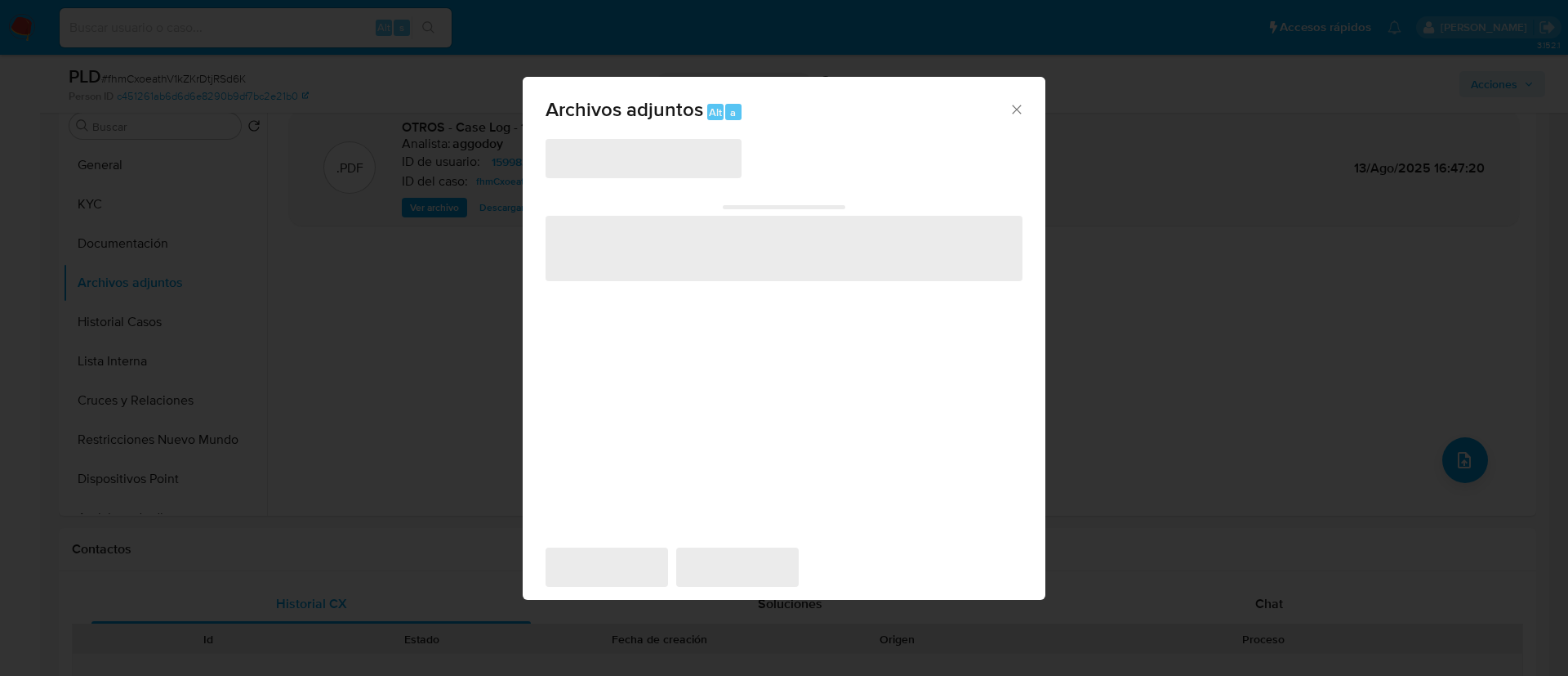
click at [672, 163] on span "‌" at bounding box center [643, 158] width 196 height 39
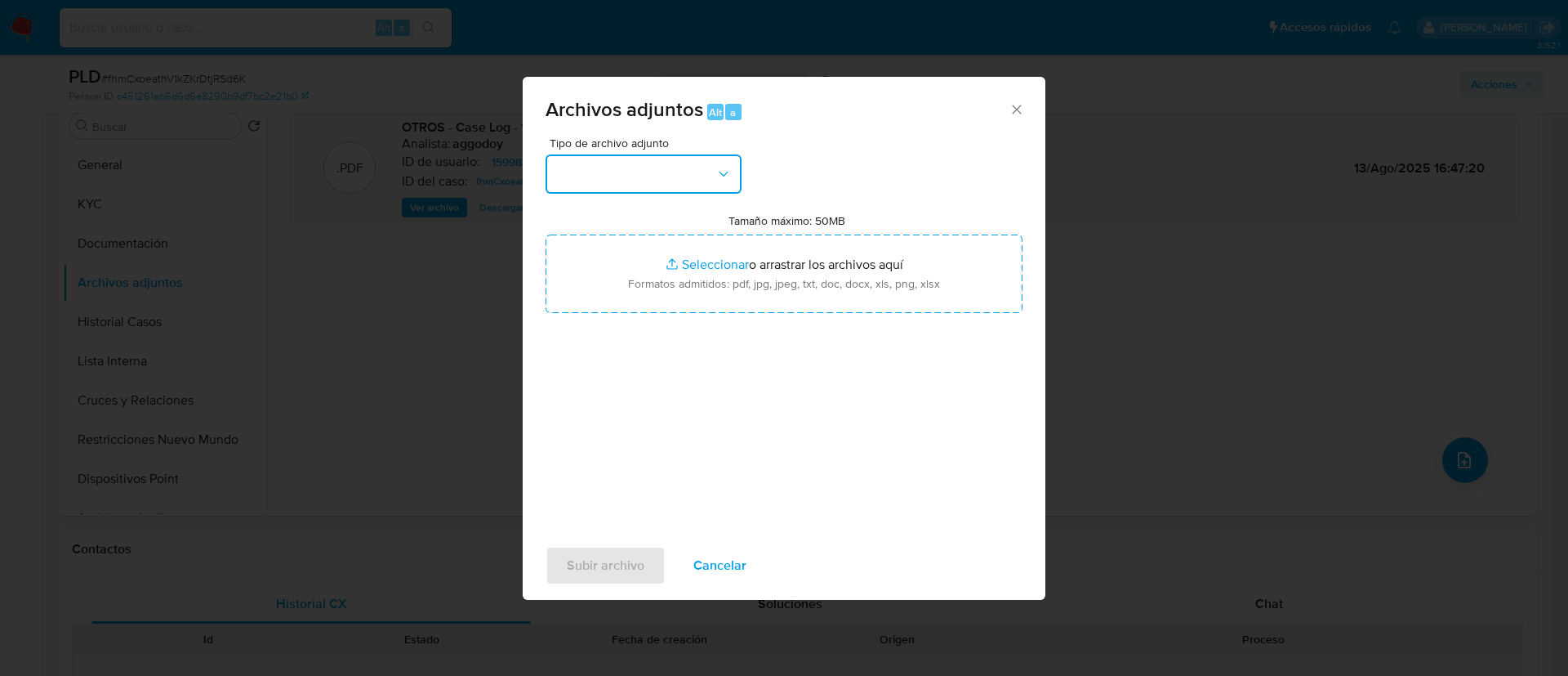
drag, startPoint x: 731, startPoint y: 154, endPoint x: 727, endPoint y: 175, distance: 21.4
click at [727, 175] on button "button" at bounding box center [643, 173] width 196 height 39
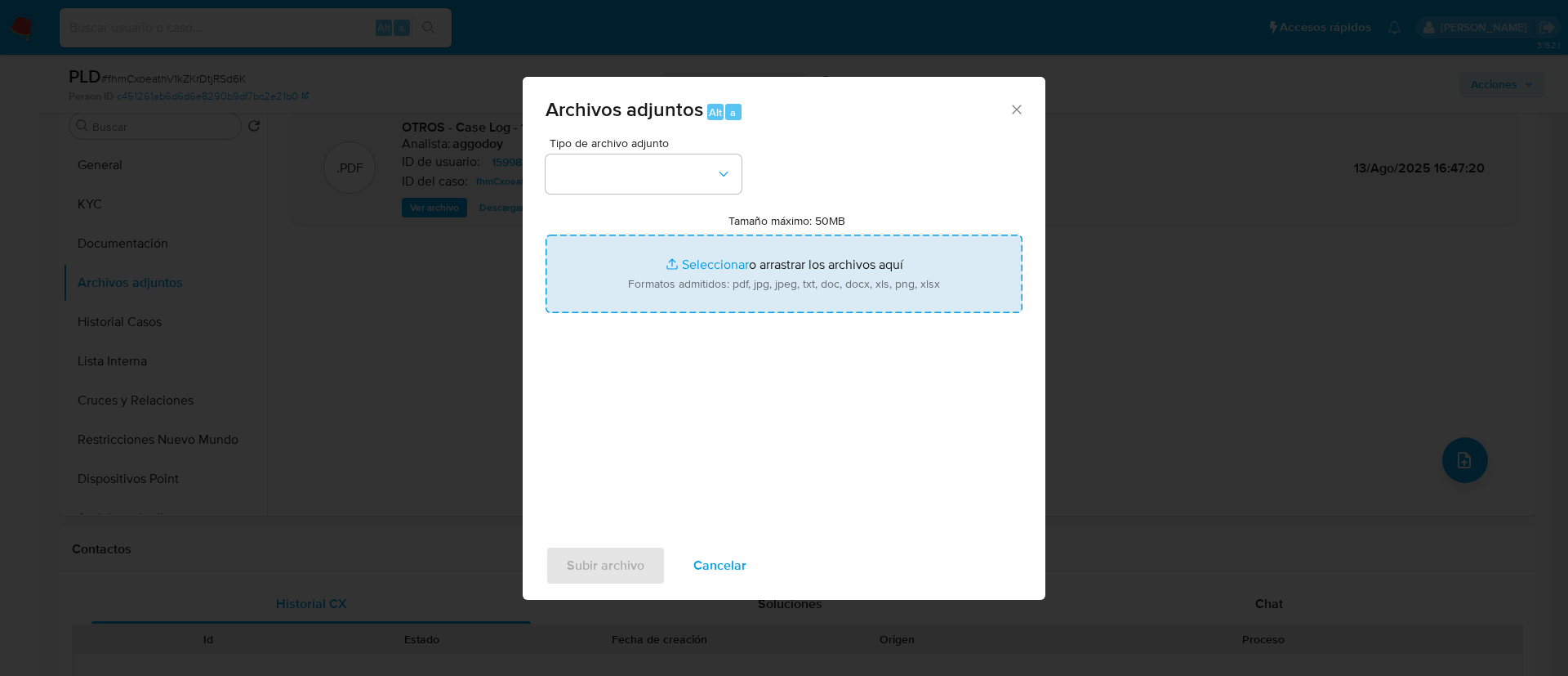
drag, startPoint x: 746, startPoint y: 263, endPoint x: 739, endPoint y: 282, distance: 20.2
click at [740, 282] on input "Tamaño máximo: 50MB Seleccionar archivos" at bounding box center [784, 273] width 477 height 78
type input "C:\fakepath\159983148Movimientos.xlsx"
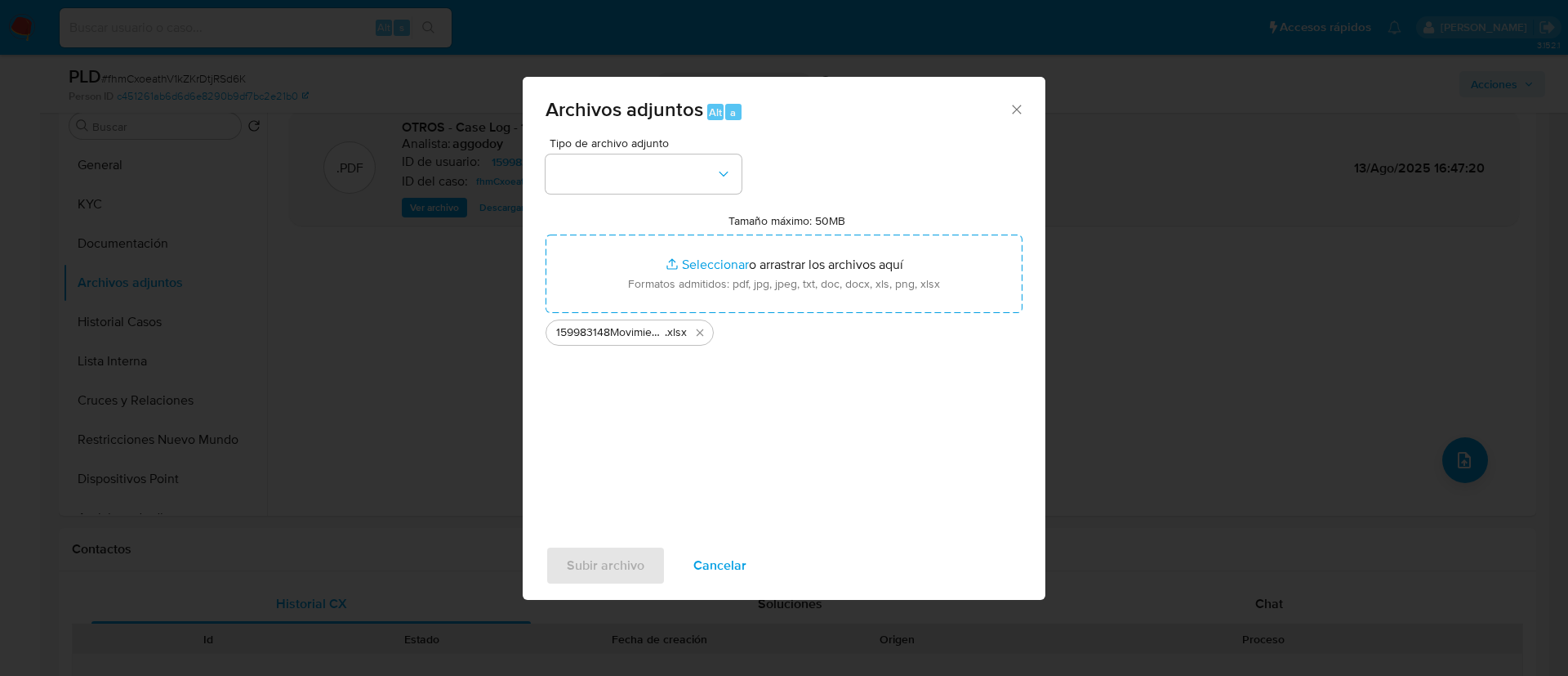
click at [659, 147] on span "Tipo de archivo adjunto" at bounding box center [647, 143] width 196 height 12
click at [672, 175] on button "button" at bounding box center [643, 173] width 196 height 39
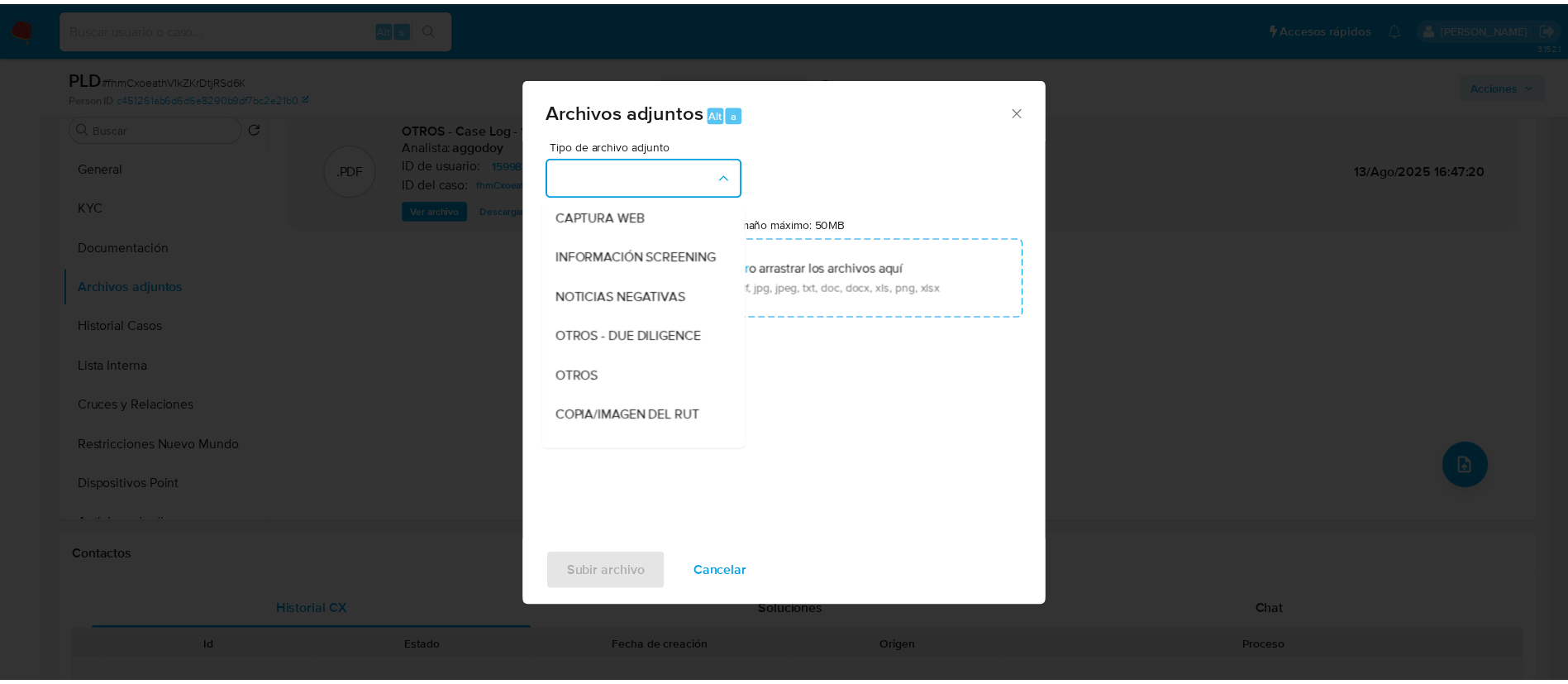
scroll to position [161, 0]
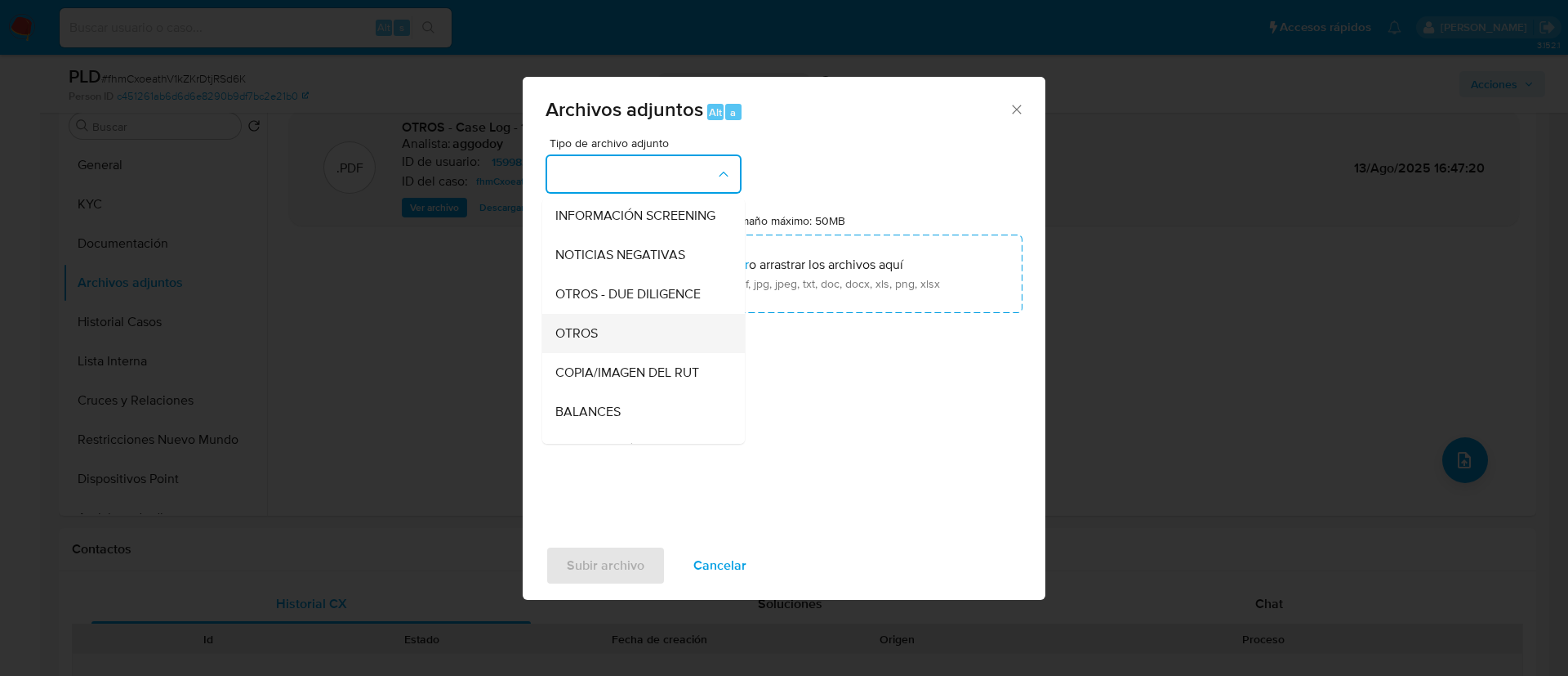
drag, startPoint x: 627, startPoint y: 339, endPoint x: 611, endPoint y: 417, distance: 79.6
click at [627, 342] on div "OTROS" at bounding box center [639, 333] width 167 height 39
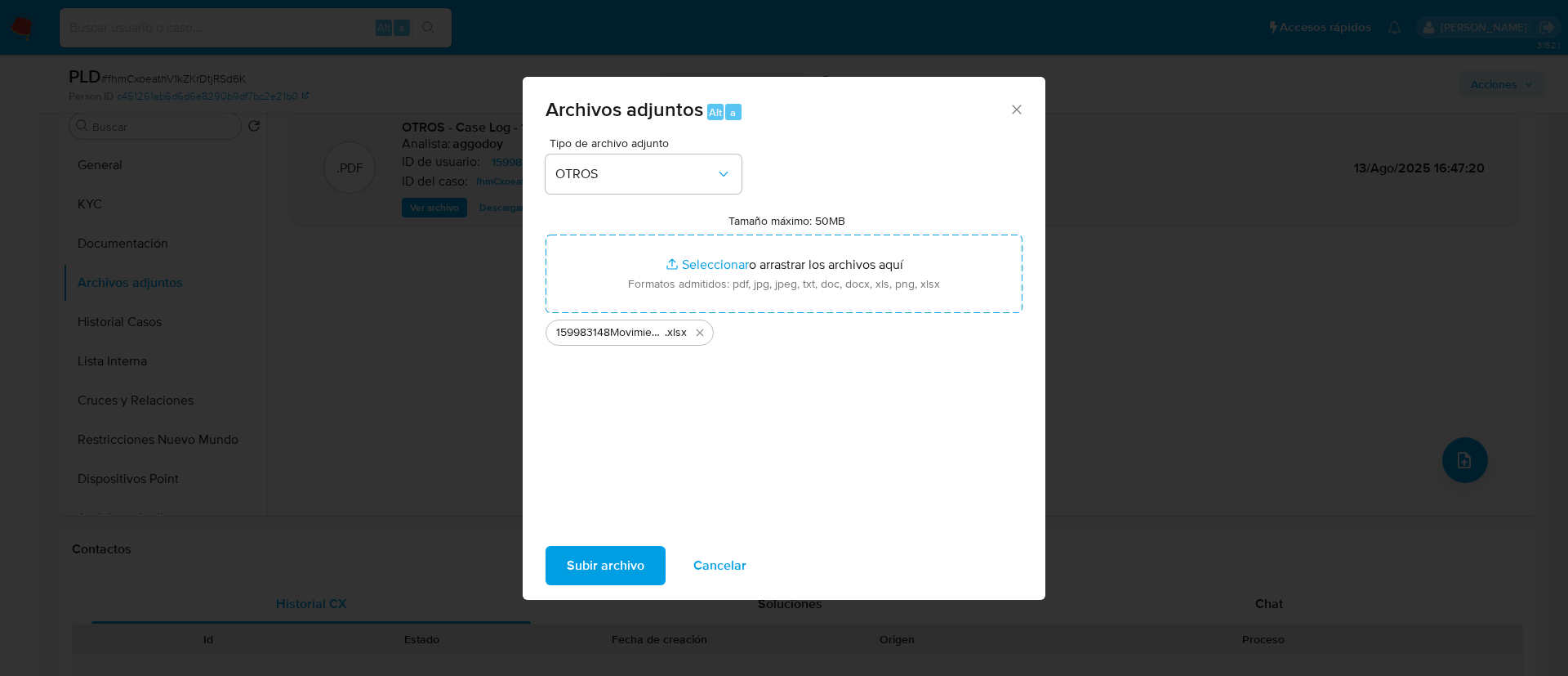
click at [587, 568] on span "Subir archivo" at bounding box center [605, 565] width 77 height 36
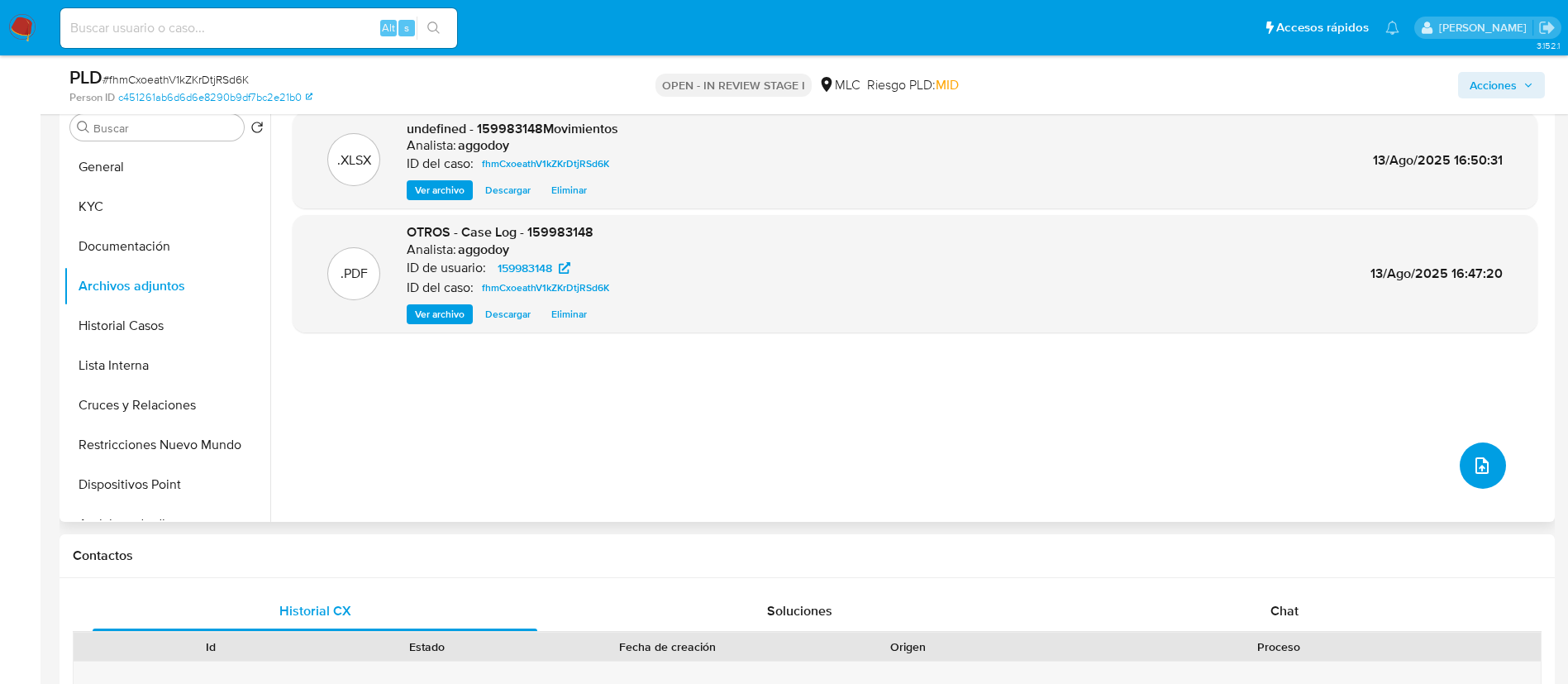
scroll to position [0, 0]
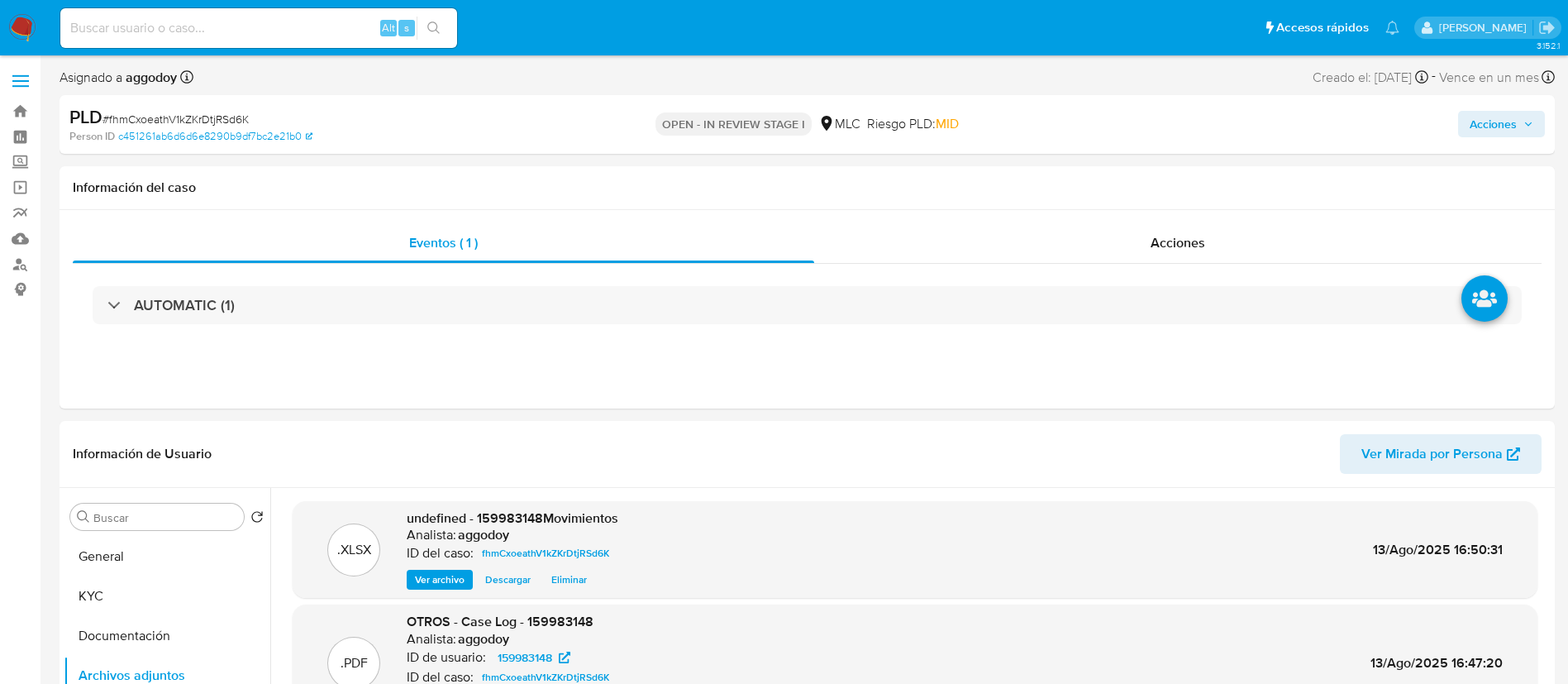
click at [1543, 125] on button "Acciones" at bounding box center [1501, 123] width 87 height 26
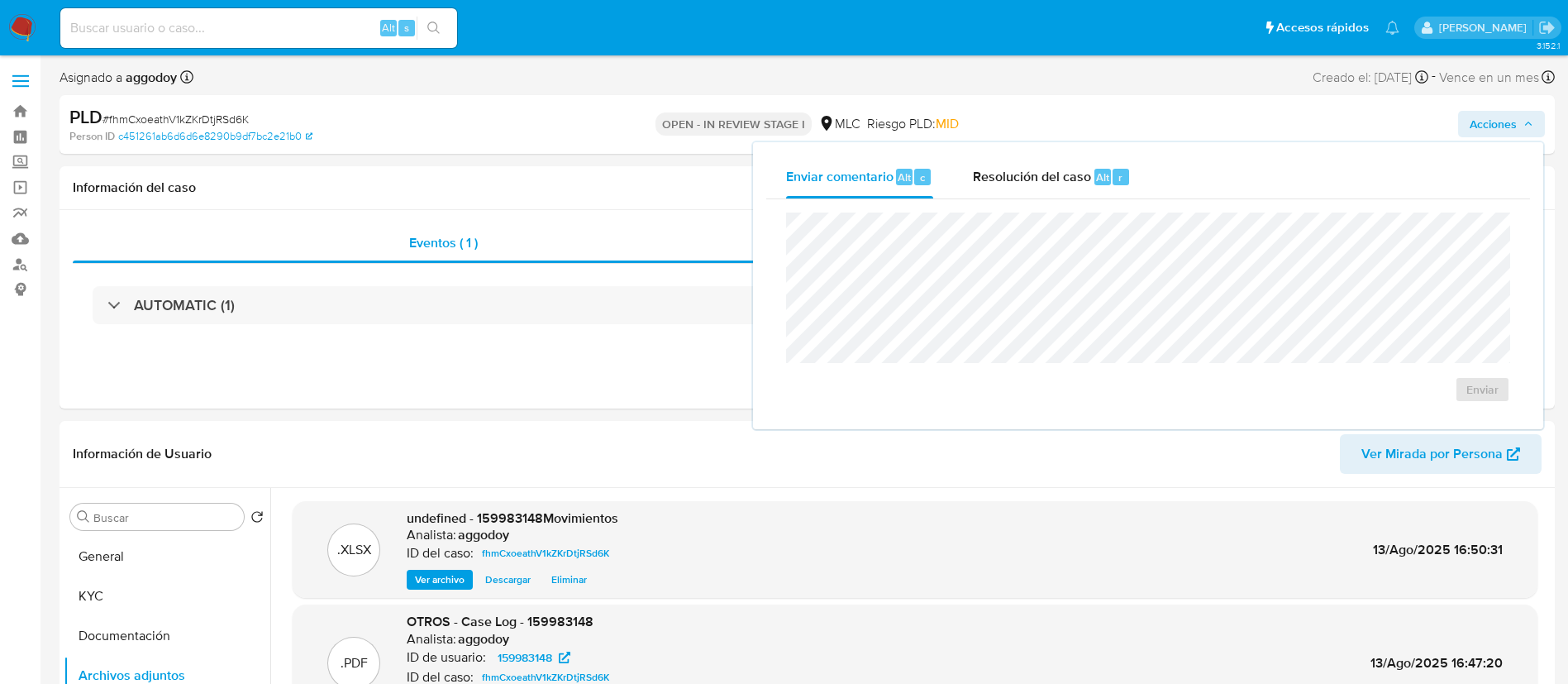
click at [1014, 197] on div "Enviar comentario Alt c Resolución del caso Alt r Enviar" at bounding box center [1148, 285] width 764 height 261
click at [996, 175] on span "Resolución del caso" at bounding box center [1032, 176] width 118 height 19
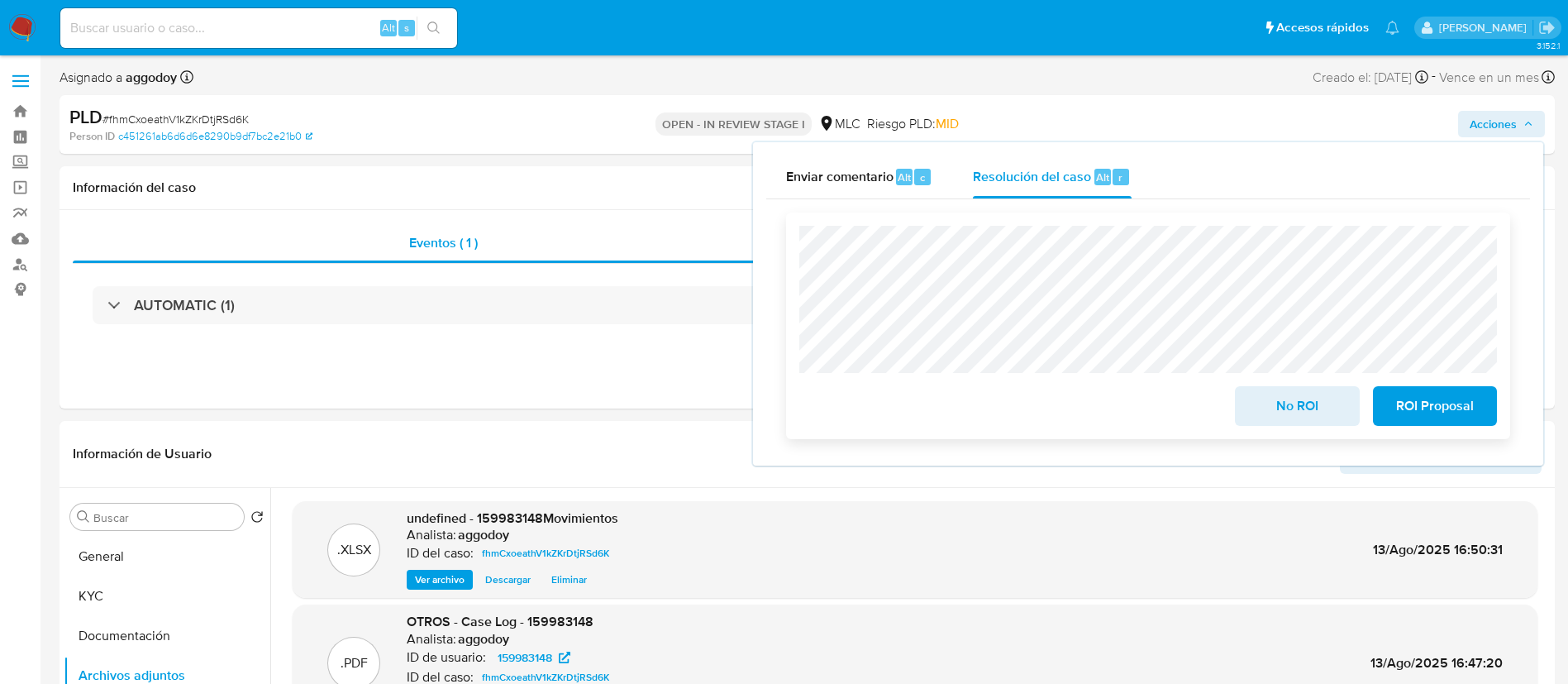
click at [1291, 422] on span "No ROI" at bounding box center [1297, 406] width 81 height 36
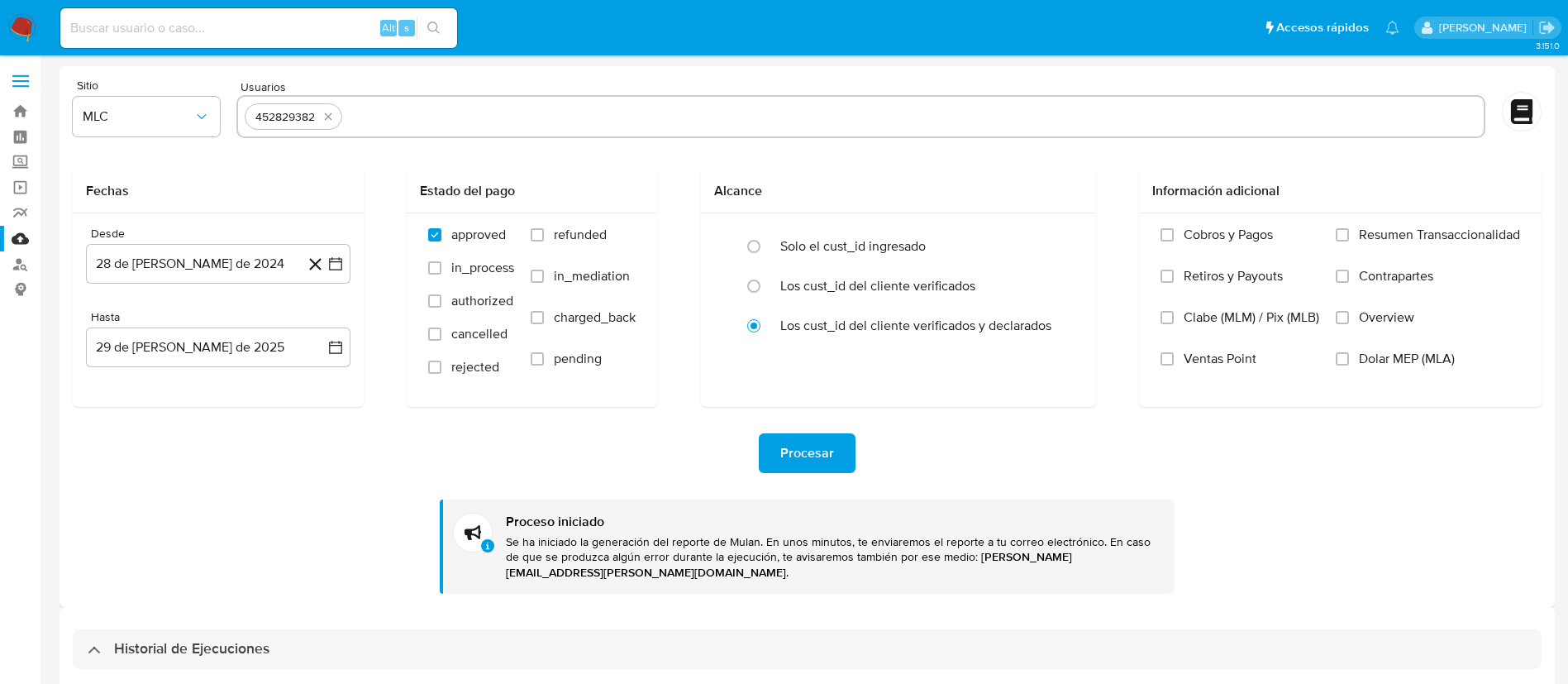
select select "10"
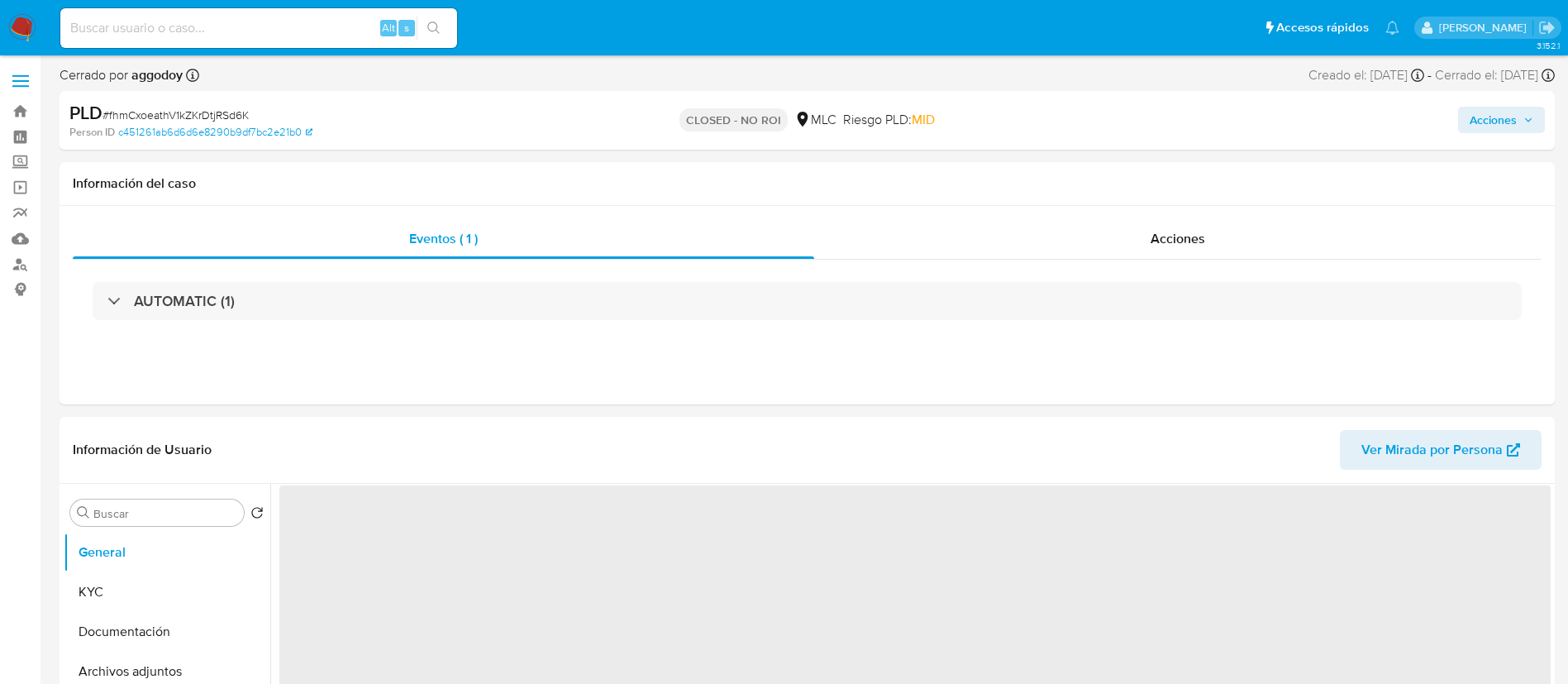
select select "10"
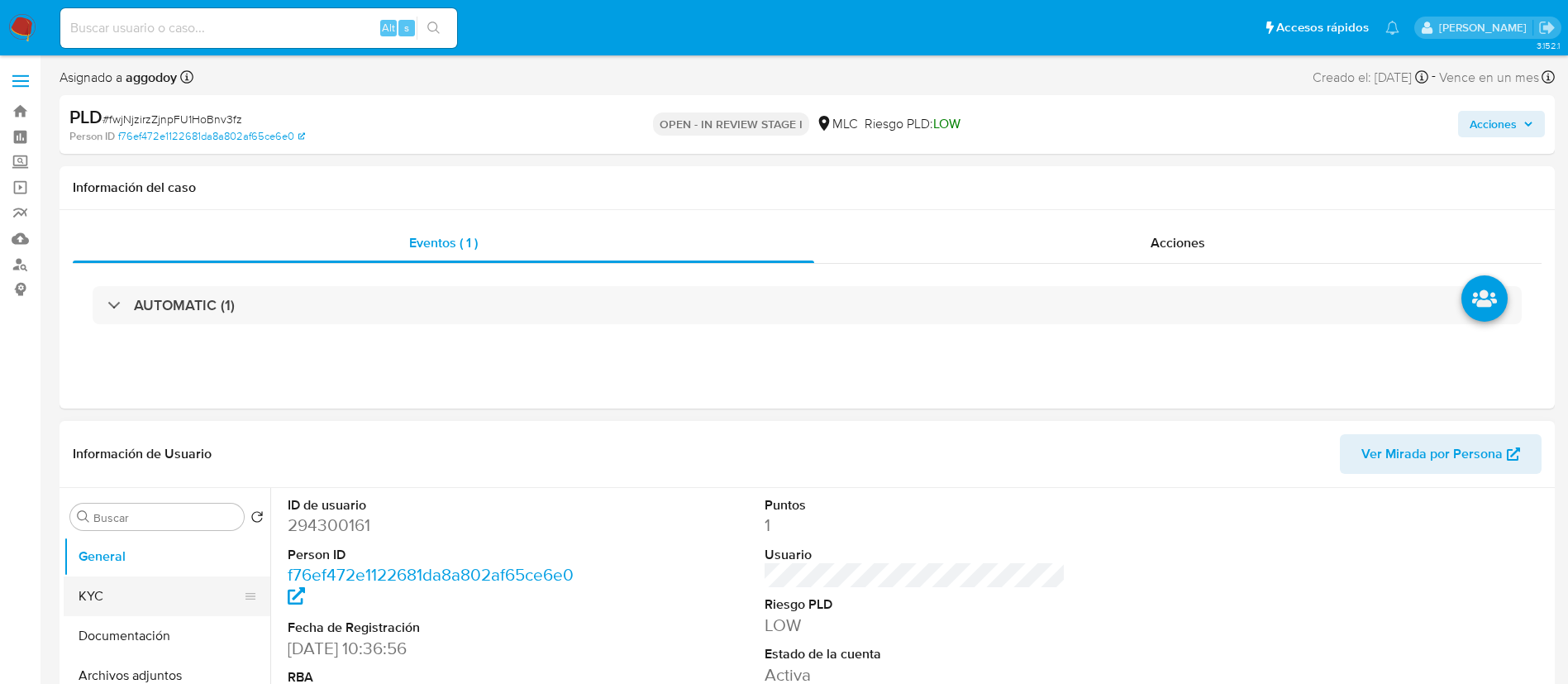
click at [142, 590] on button "KYC" at bounding box center [159, 595] width 193 height 40
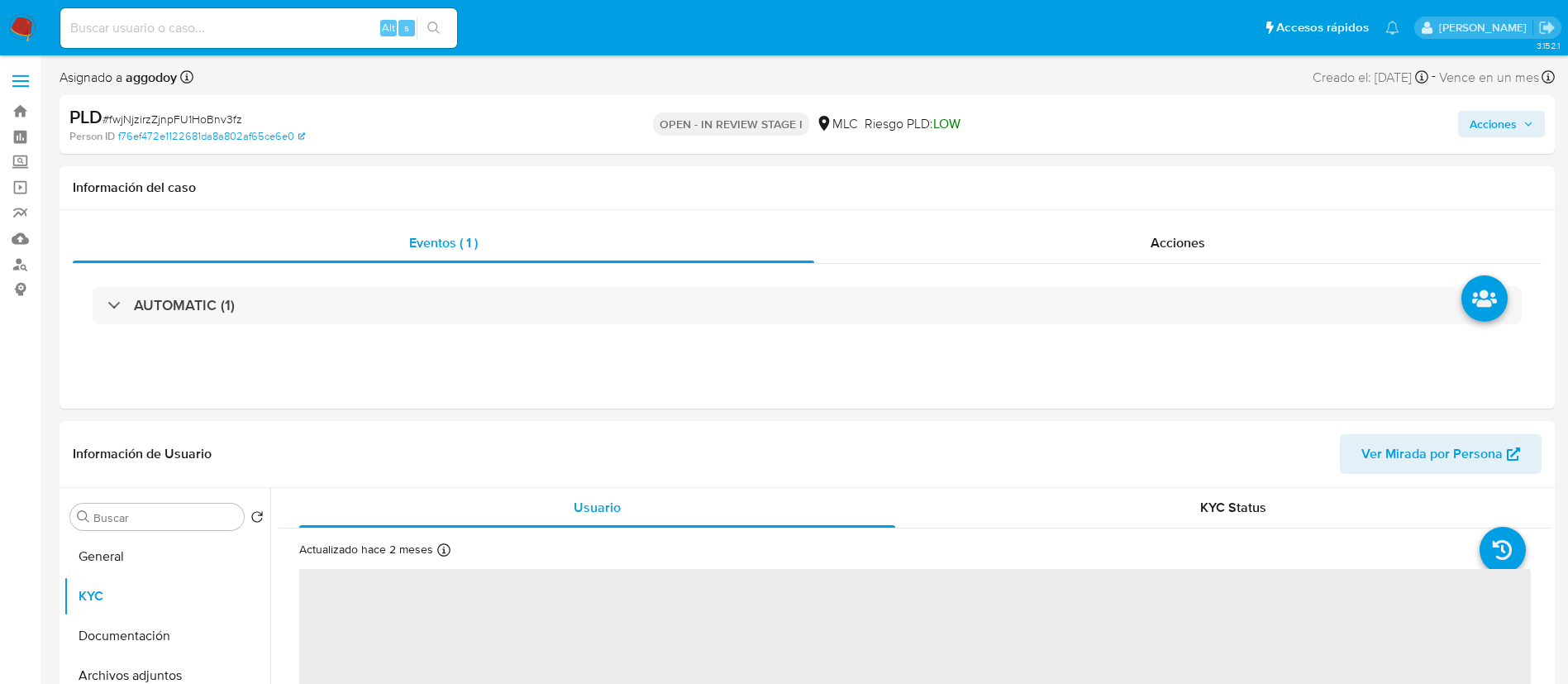
select select "10"
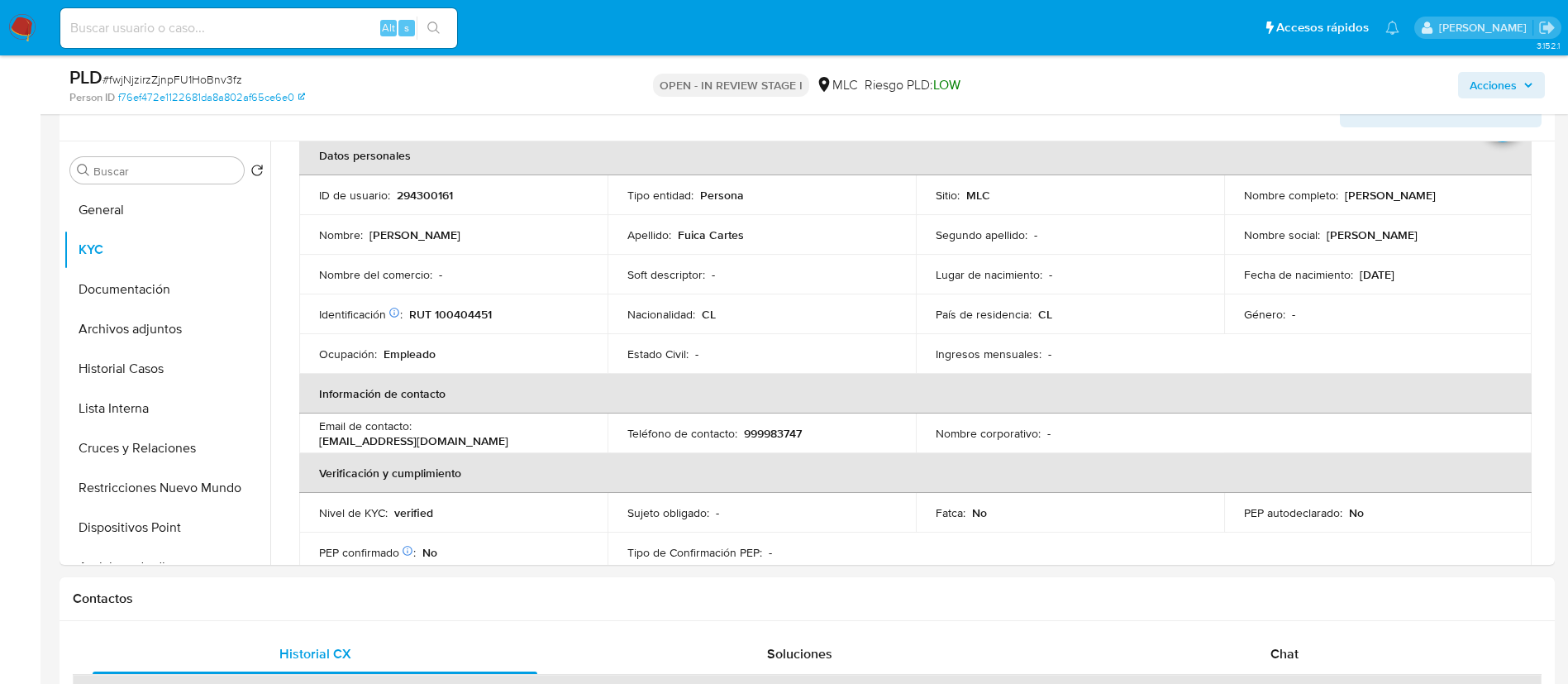
scroll to position [286, 0]
click at [225, 78] on span "# fwjNjzirzZjnpFU1HoBnv3fz" at bounding box center [173, 79] width 140 height 17
copy span "fwjNjzirzZjnpFU1HoBnv3fz"
click at [488, 309] on p "RUT 100404451" at bounding box center [450, 316] width 83 height 15
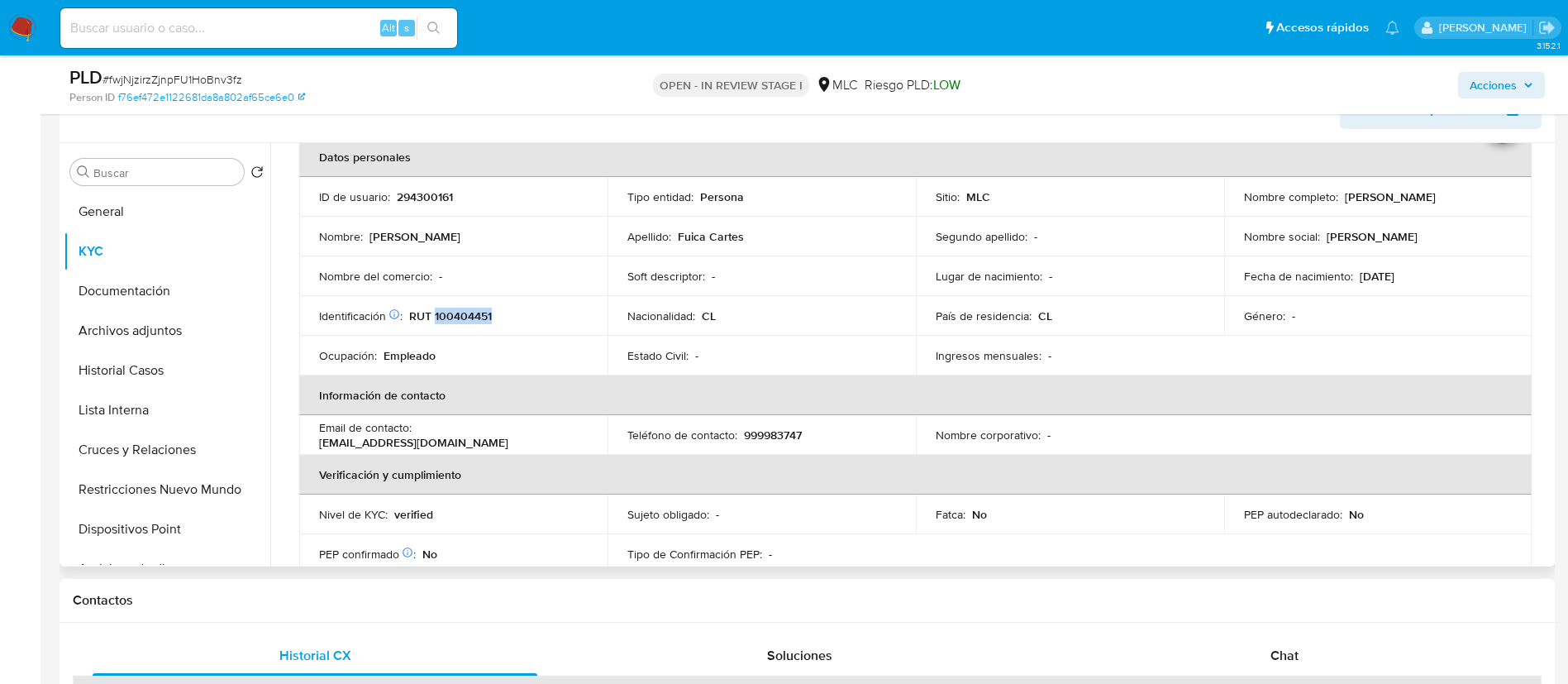
click at [488, 309] on p "RUT 100404451" at bounding box center [450, 316] width 83 height 15
drag, startPoint x: 489, startPoint y: 308, endPoint x: 452, endPoint y: 317, distance: 38.1
click at [452, 327] on td "Identificación Nº de serie: 105114753 : RUT 100404451" at bounding box center [454, 315] width 309 height 40
click at [452, 317] on p "RUT 100404451" at bounding box center [450, 316] width 83 height 15
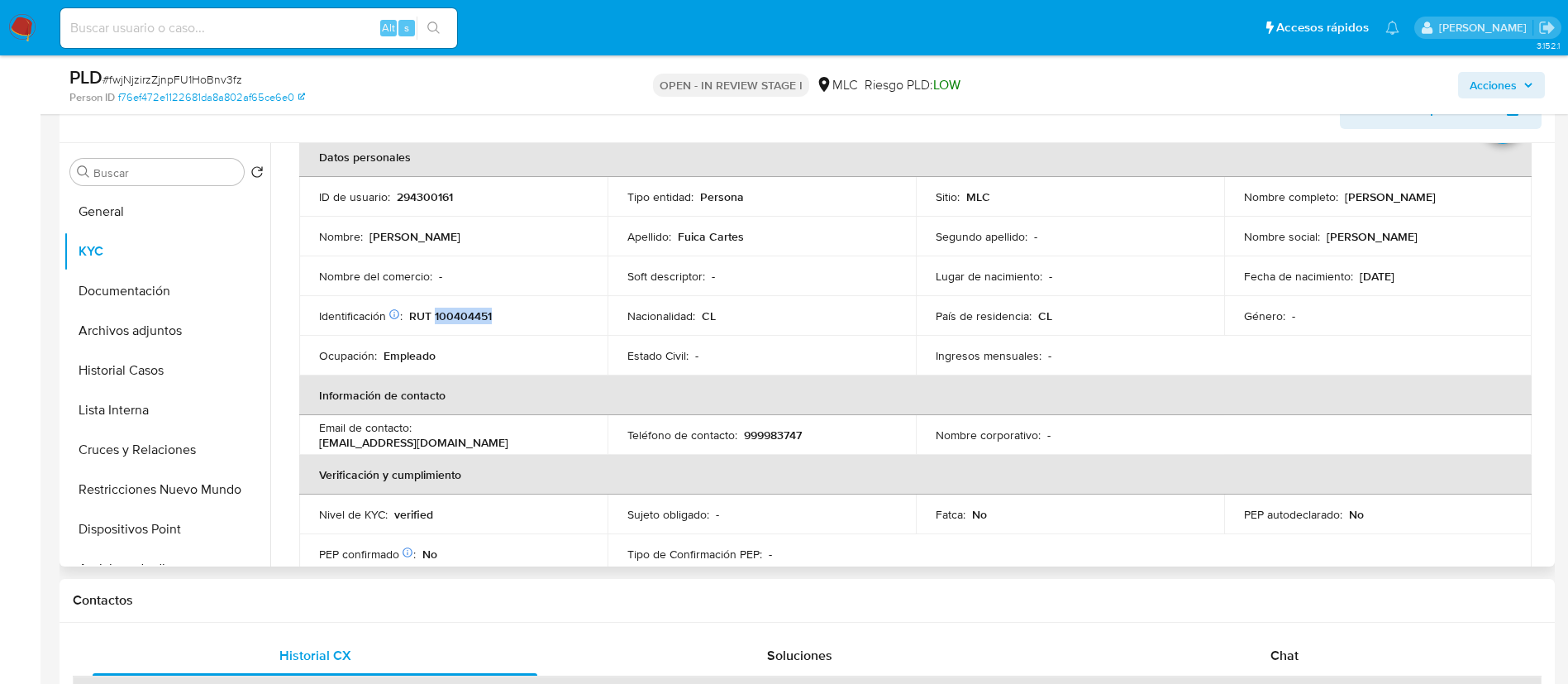
copy p "100404451"
drag, startPoint x: 456, startPoint y: 315, endPoint x: 425, endPoint y: 197, distance: 122.0
click at [425, 197] on p "294300161" at bounding box center [425, 197] width 56 height 15
copy p "294300161"
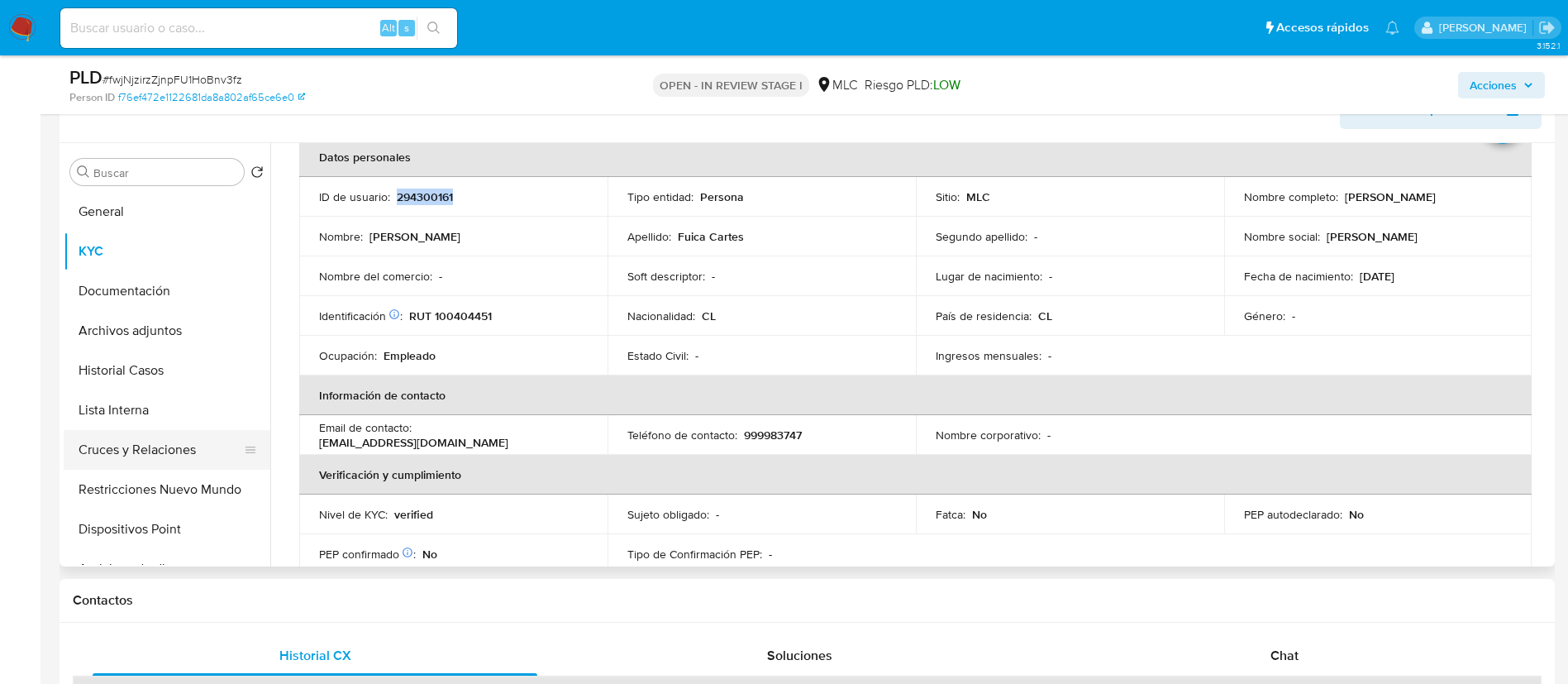
click at [163, 446] on button "Cruces y Relaciones" at bounding box center [159, 450] width 193 height 40
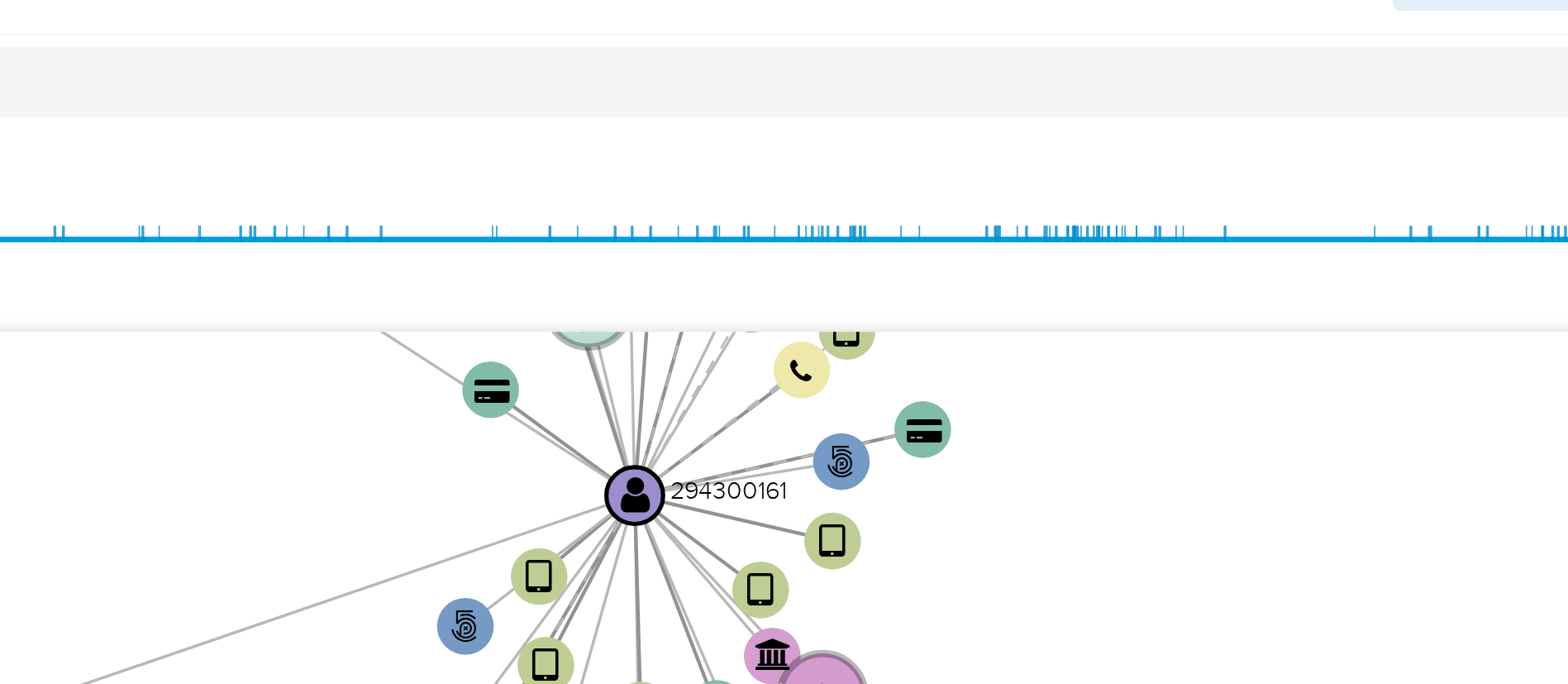
scroll to position [279, 0]
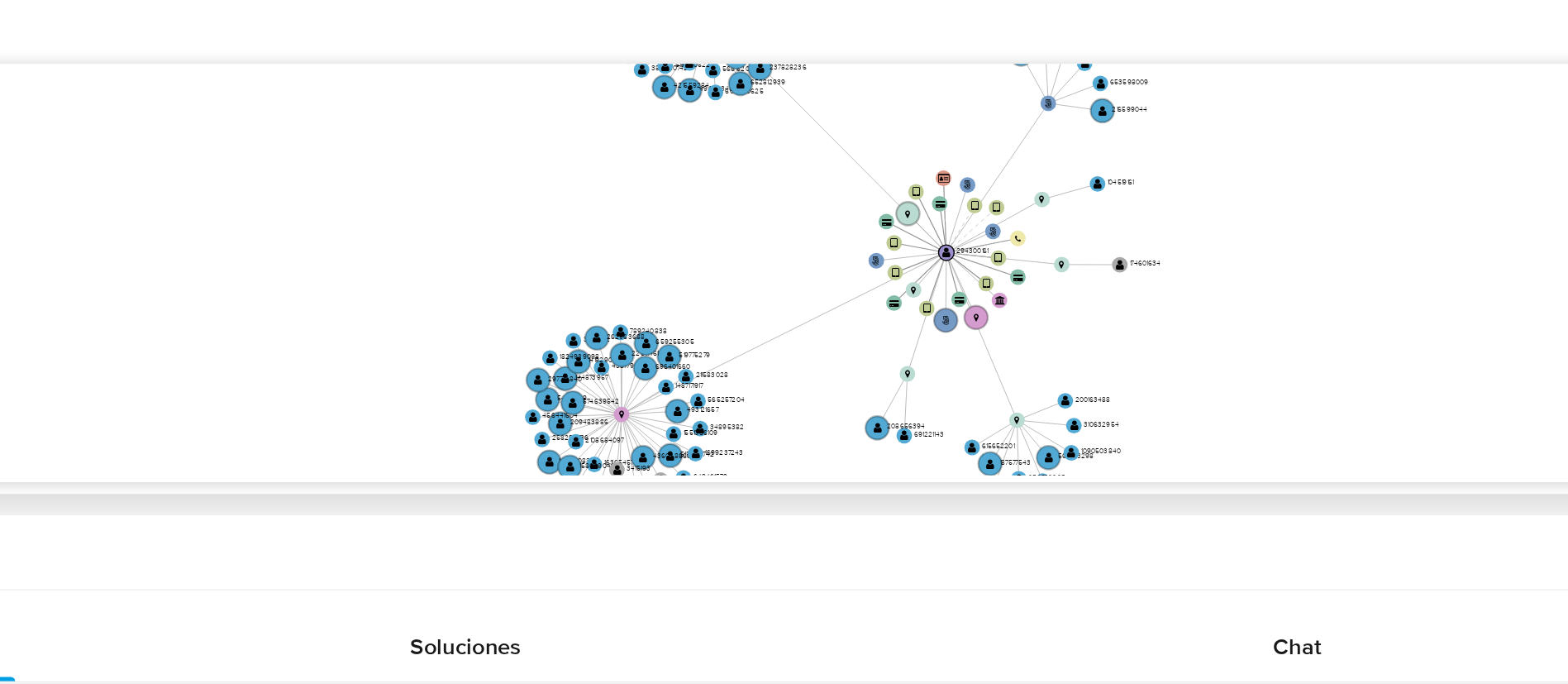
drag, startPoint x: 1193, startPoint y: 452, endPoint x: 925, endPoint y: 471, distance: 268.7
click at [925, 471] on icon "phone-018052fe98dde6613e275454bf6aab14  user-294300161  294300161 person-f76e…" at bounding box center [926, 442] width 1247 height 240
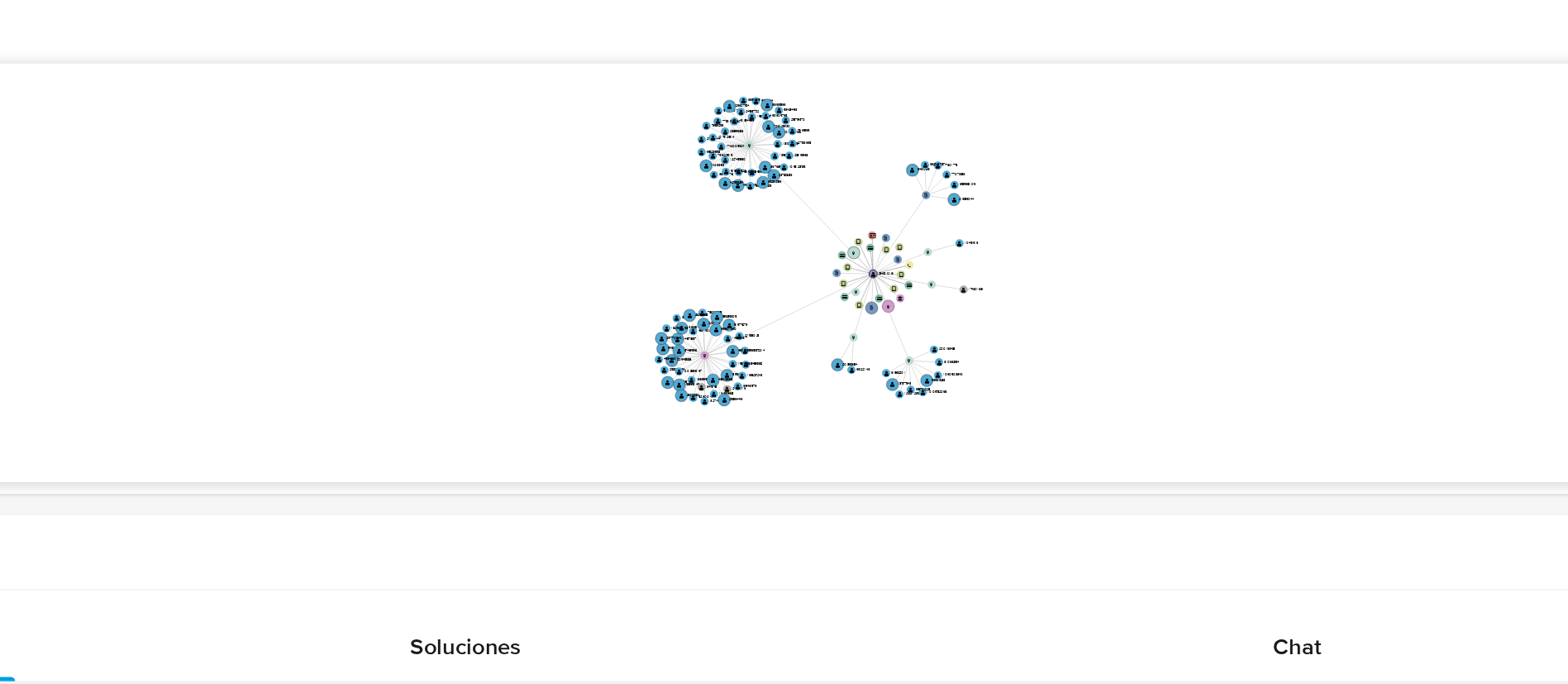
drag, startPoint x: 1431, startPoint y: 383, endPoint x: 1453, endPoint y: 391, distance: 23.4
click at [1431, 383] on icon "phone-018052fe98dde6613e275454bf6aab14  user-294300161  294300161 person-f76e…" at bounding box center [926, 442] width 1247 height 240
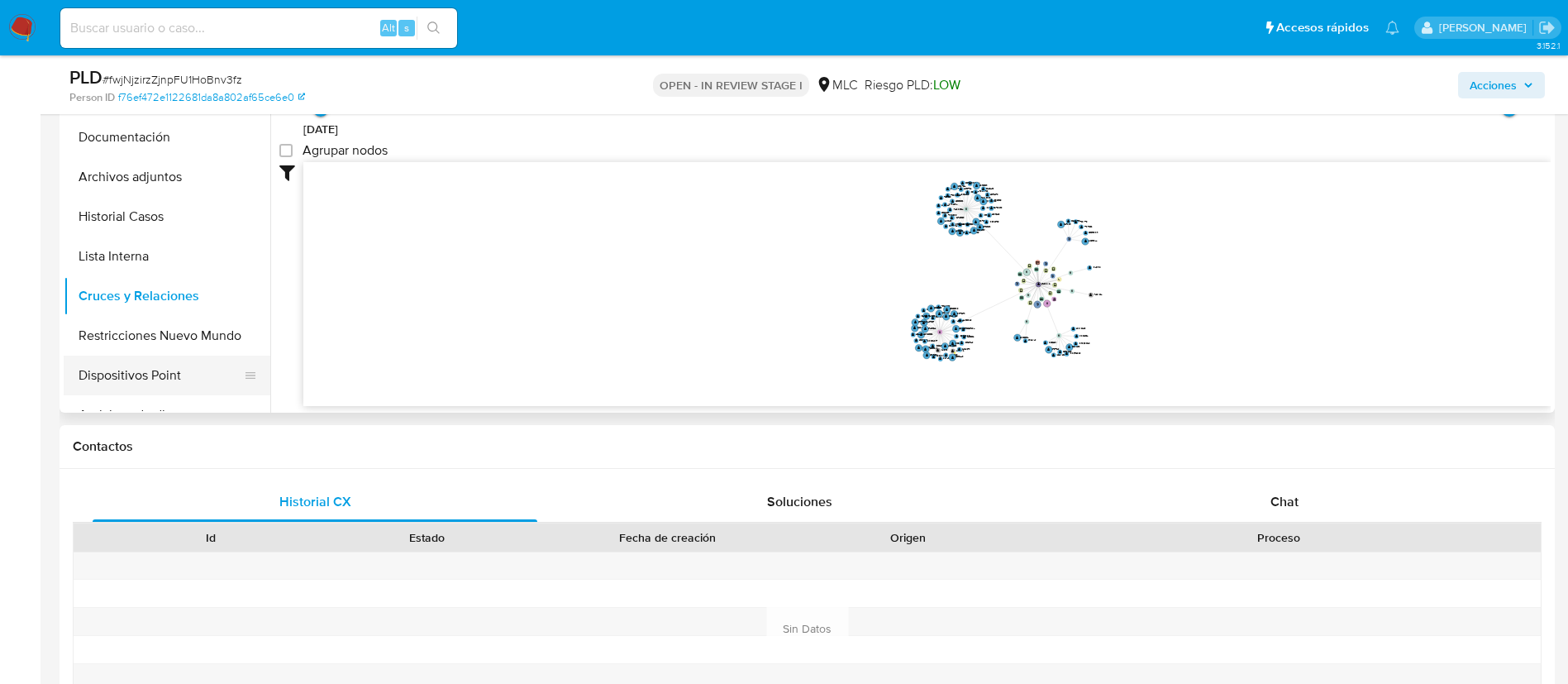
scroll to position [310, 0]
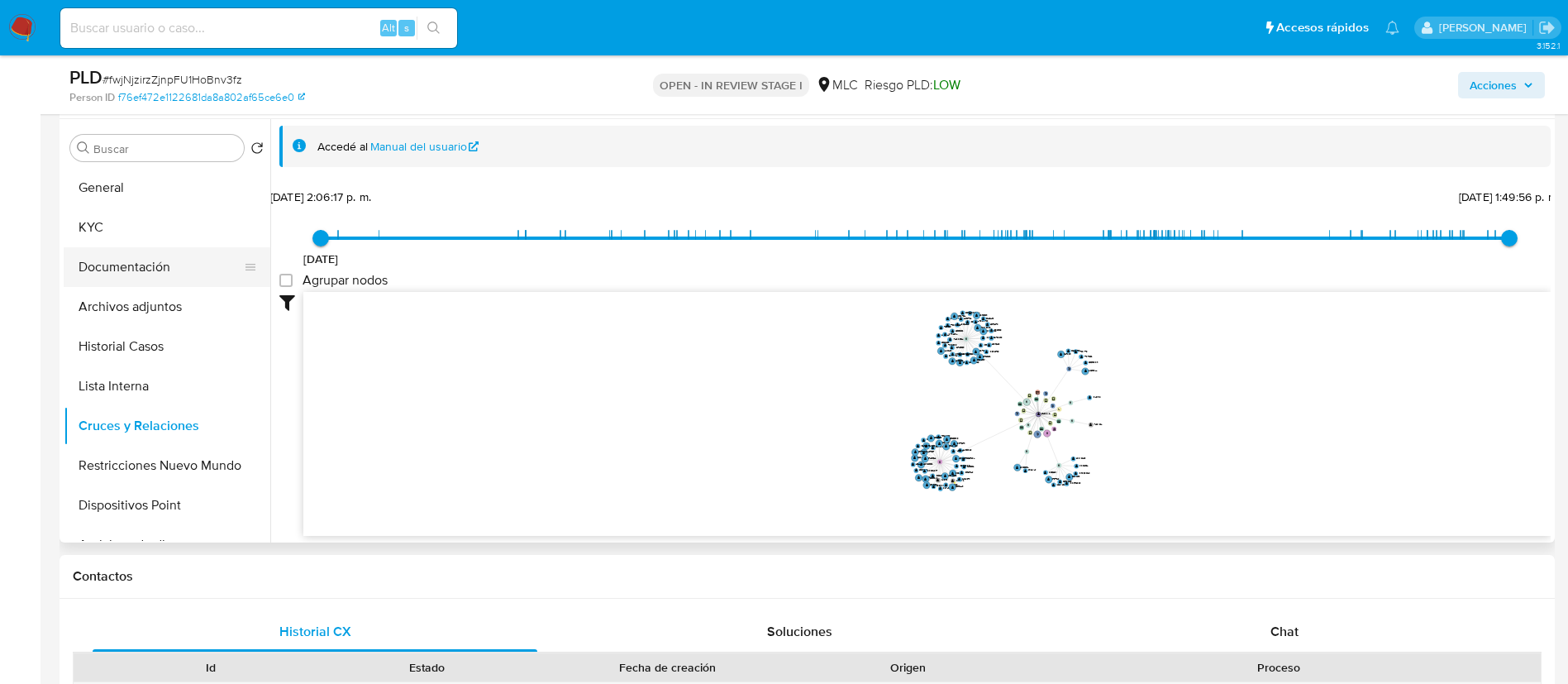
click at [128, 271] on button "Documentación" at bounding box center [159, 267] width 193 height 40
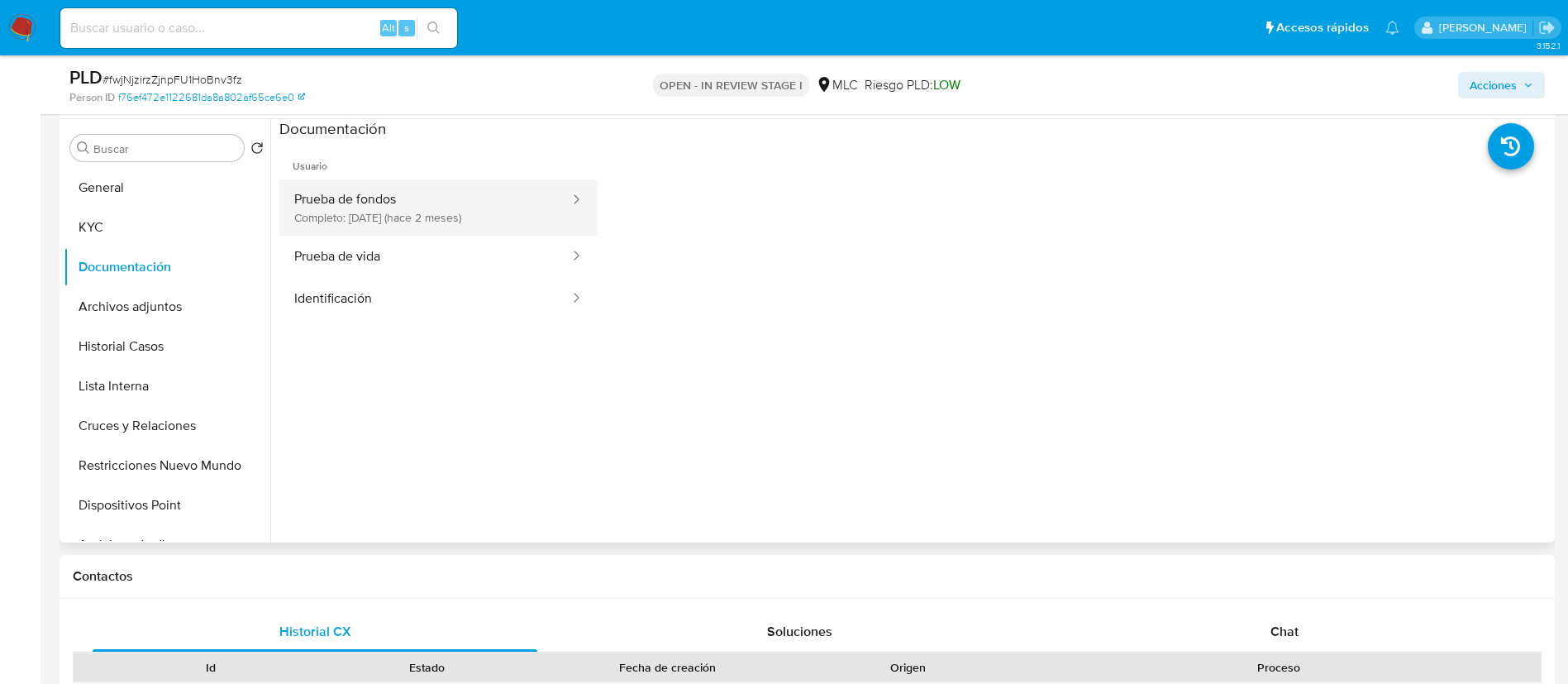
click at [379, 219] on button "Prueba de fondos Completo: [DATE] (hace 2 meses)" at bounding box center [425, 207] width 292 height 57
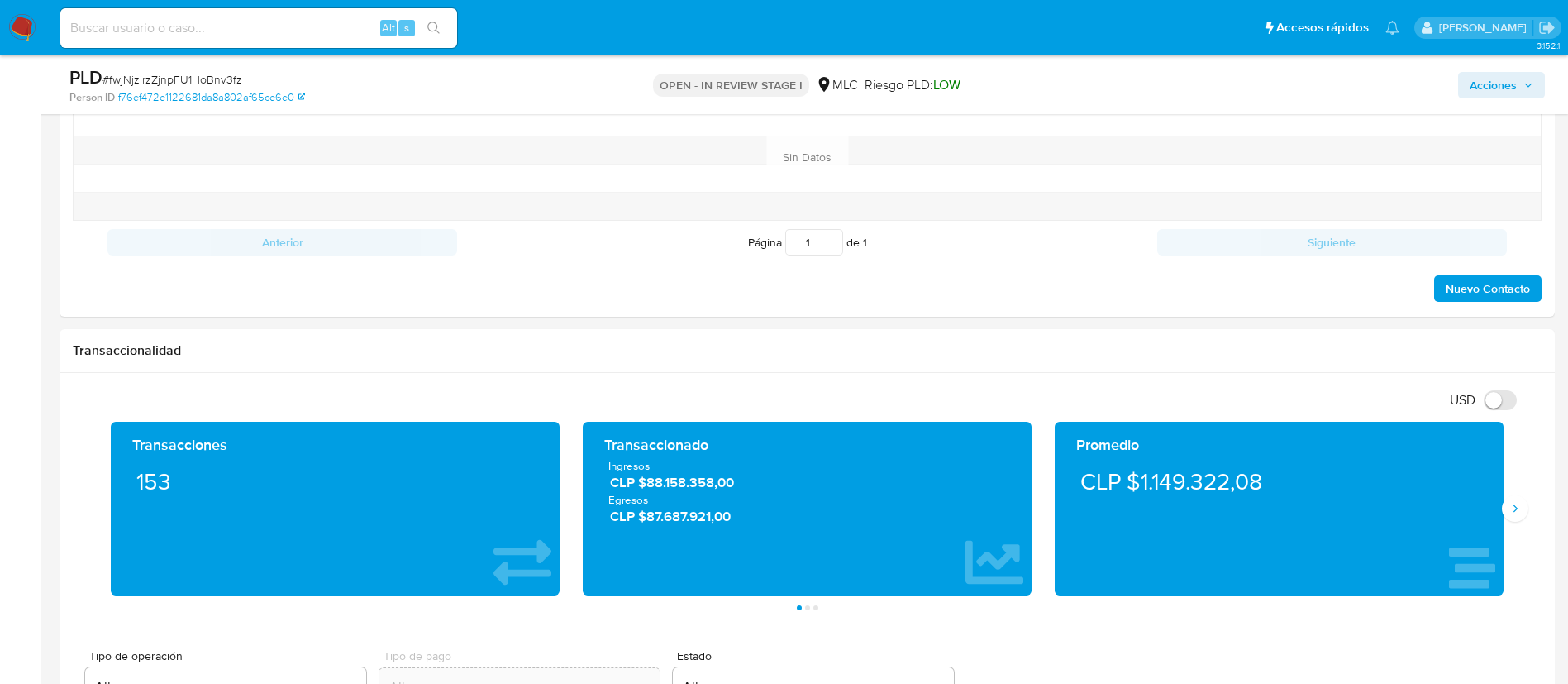
scroll to position [579, 0]
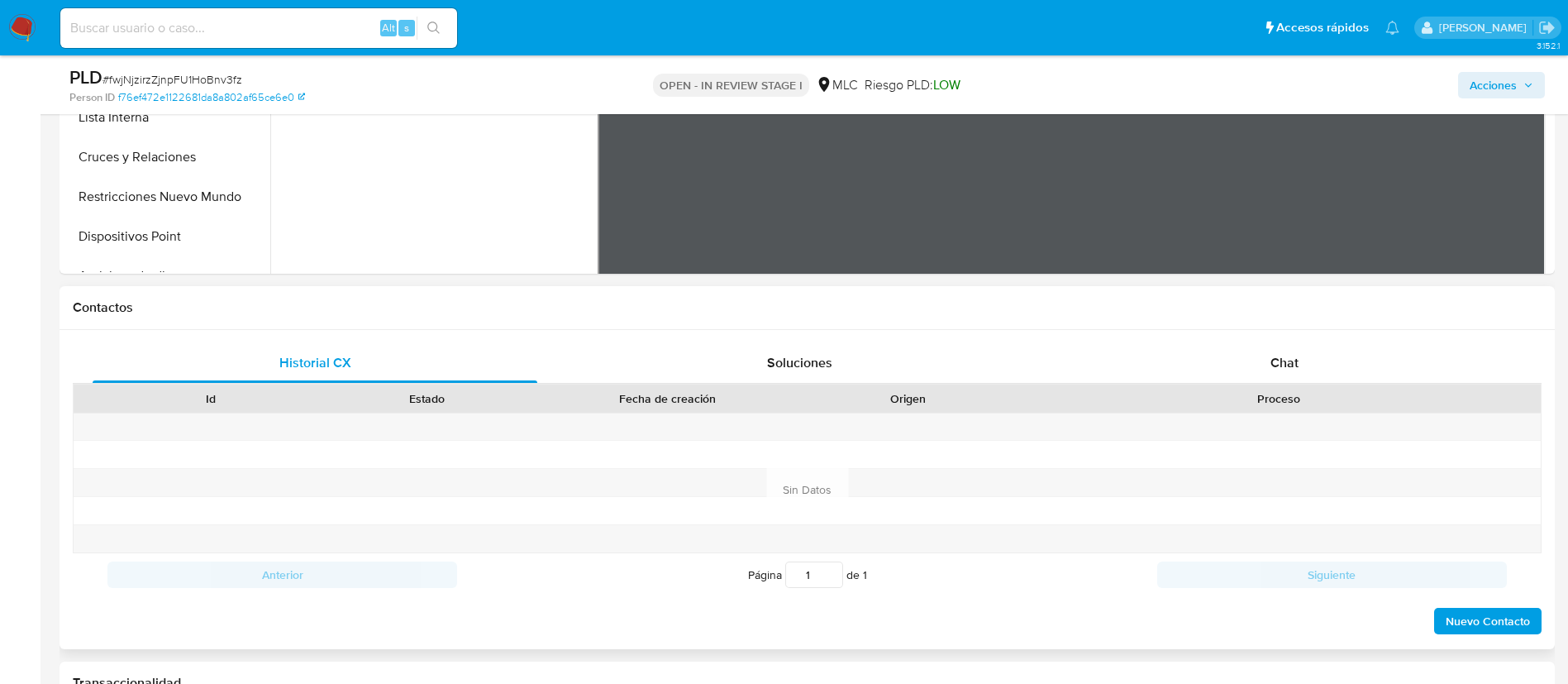
click at [1285, 384] on div "Id Estado Fecha de creación Origen Proceso" at bounding box center [807, 398] width 1469 height 29
click at [1293, 362] on span "Chat" at bounding box center [1284, 363] width 28 height 19
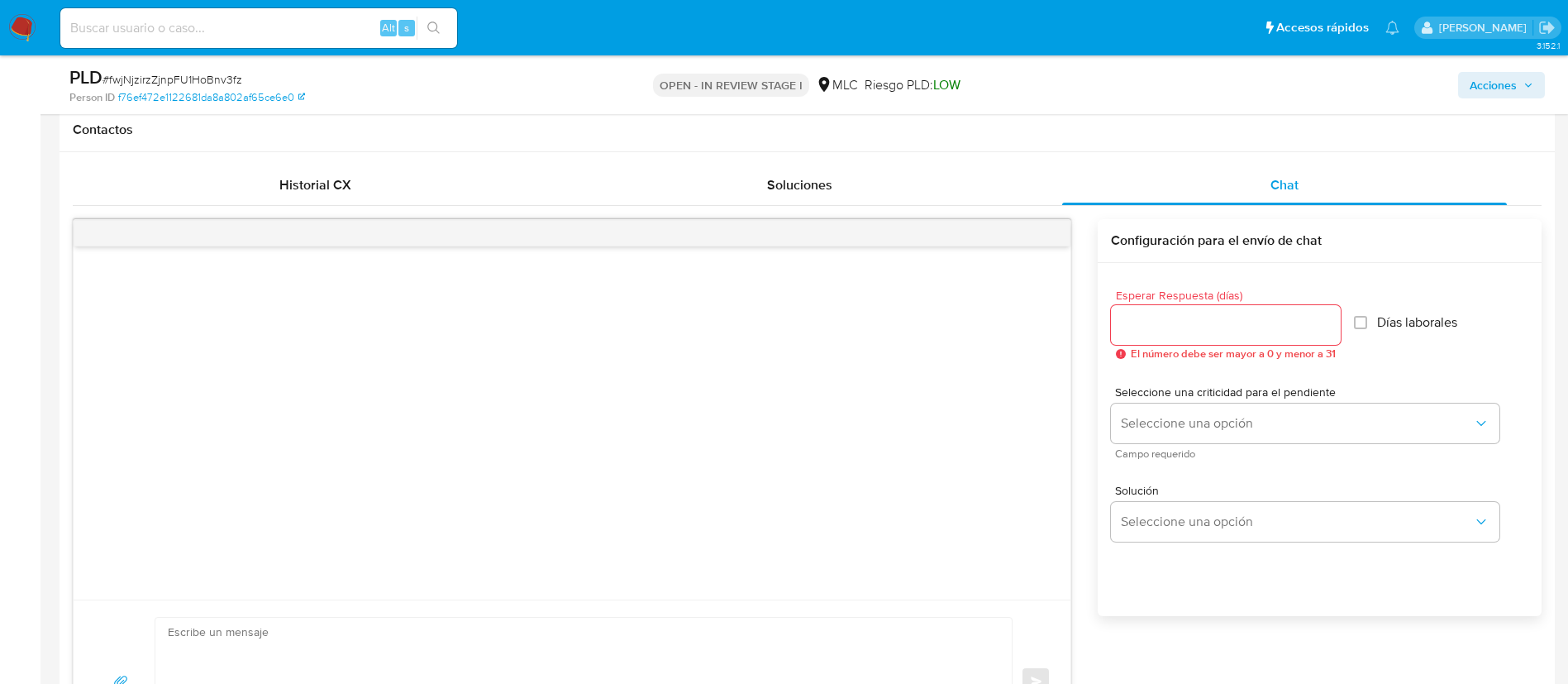
scroll to position [426, 0]
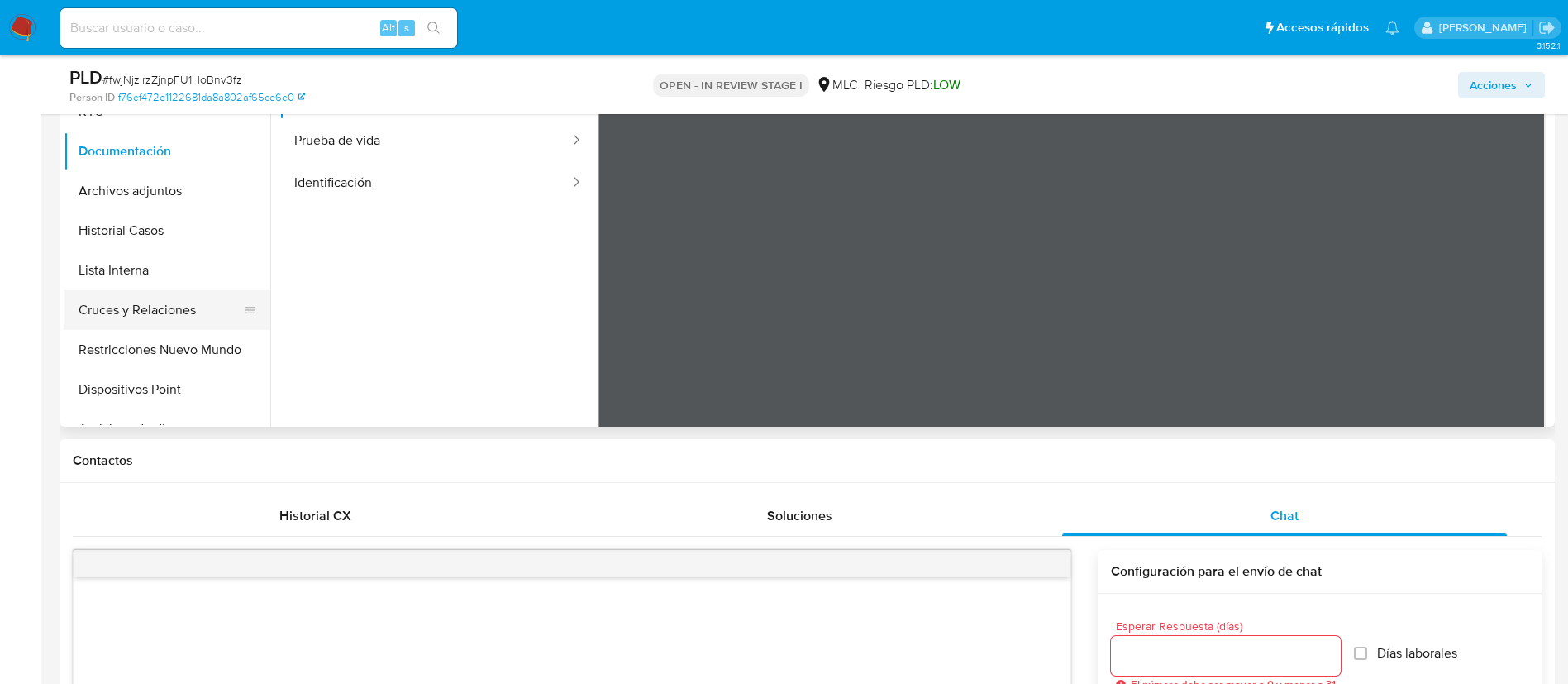
click at [145, 310] on button "Cruces y Relaciones" at bounding box center [159, 310] width 193 height 40
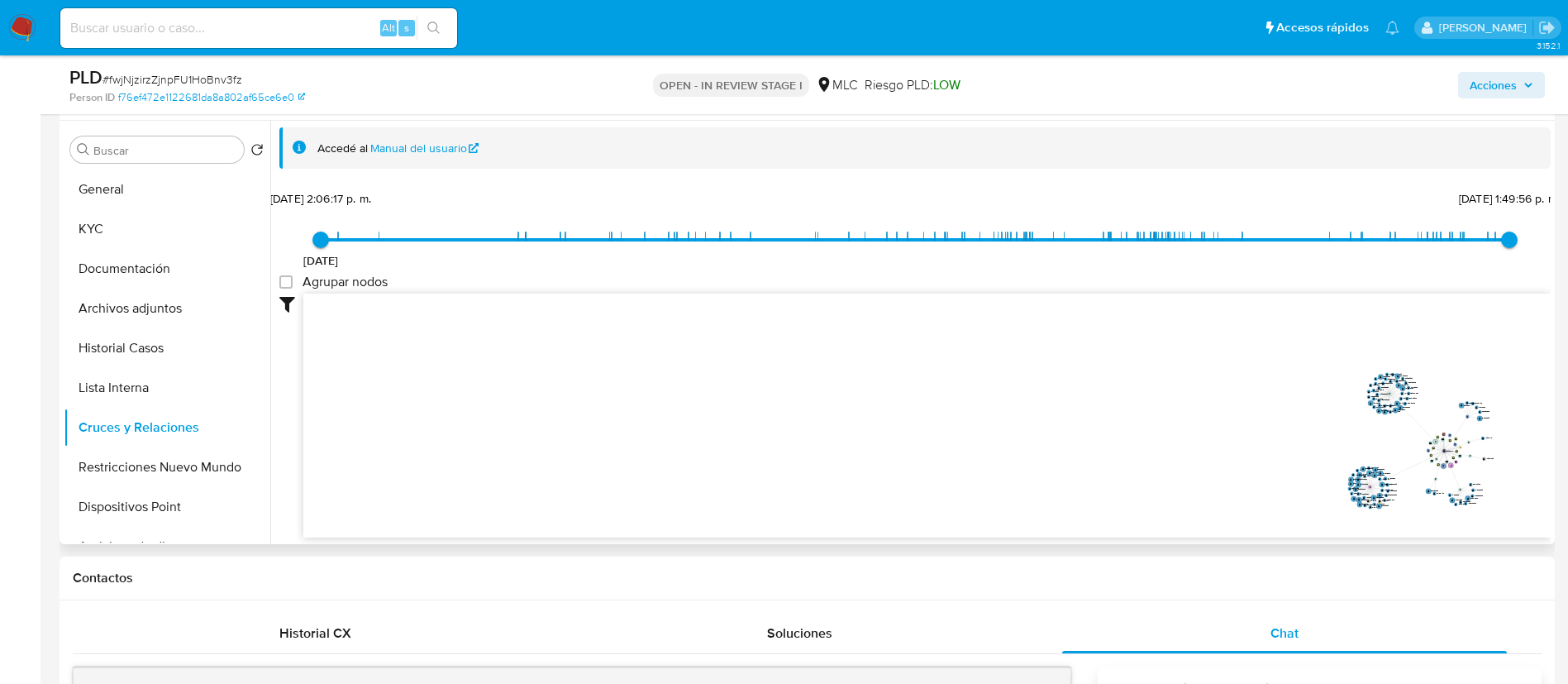
scroll to position [95, 0]
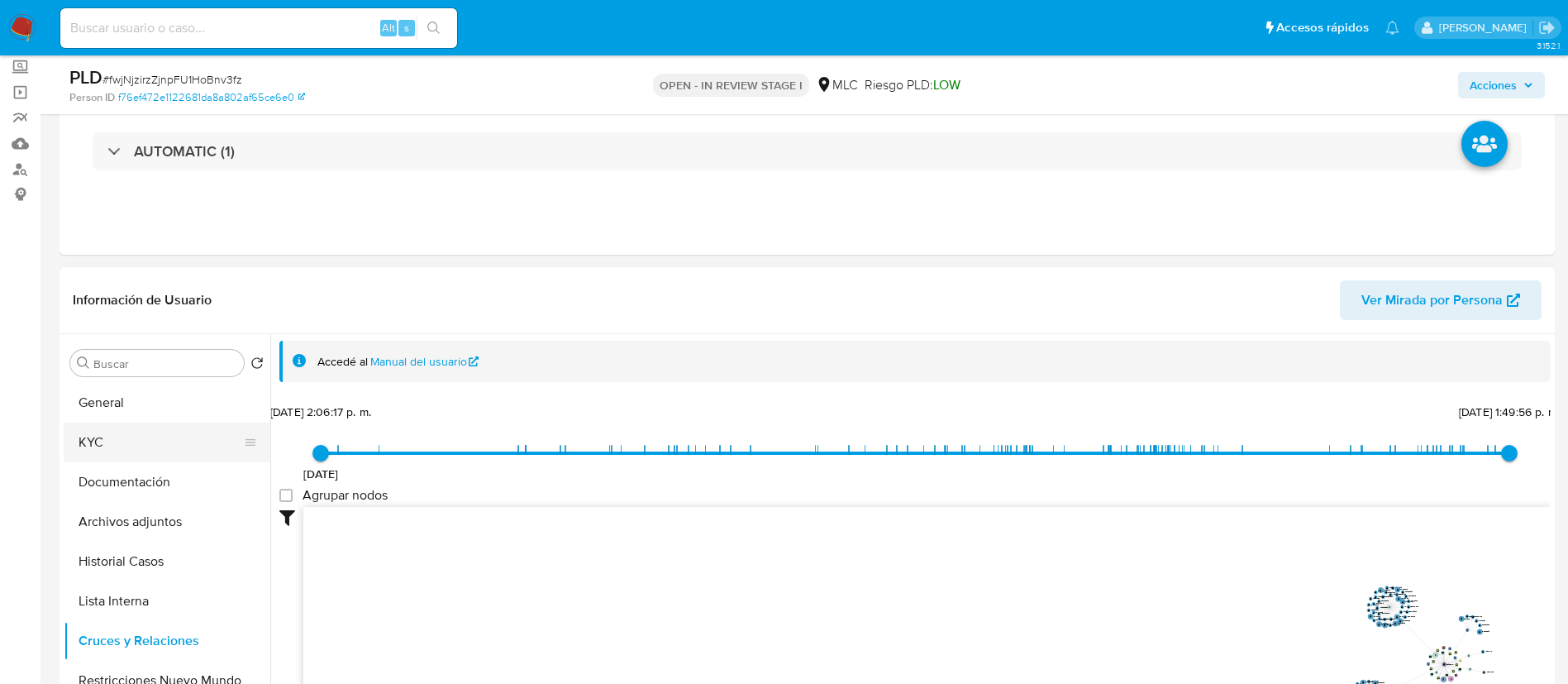
click at [145, 435] on button "KYC" at bounding box center [159, 442] width 193 height 40
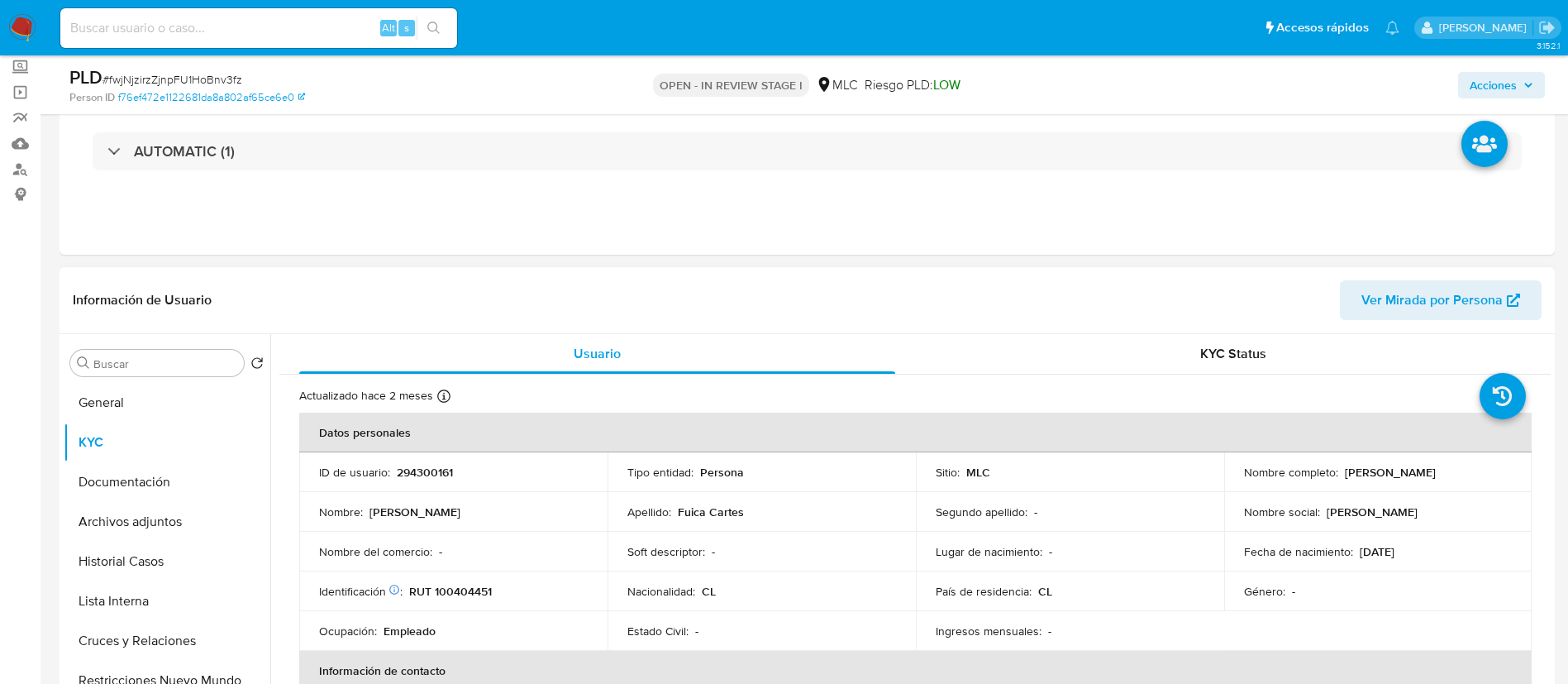
drag, startPoint x: 1341, startPoint y: 471, endPoint x: 1521, endPoint y: 483, distance: 180.4
click at [1521, 483] on td "Nombre completo : [PERSON_NAME]" at bounding box center [1378, 471] width 309 height 40
copy p "[PERSON_NAME]"
click at [172, 531] on button "Archivos adjuntos" at bounding box center [159, 521] width 193 height 40
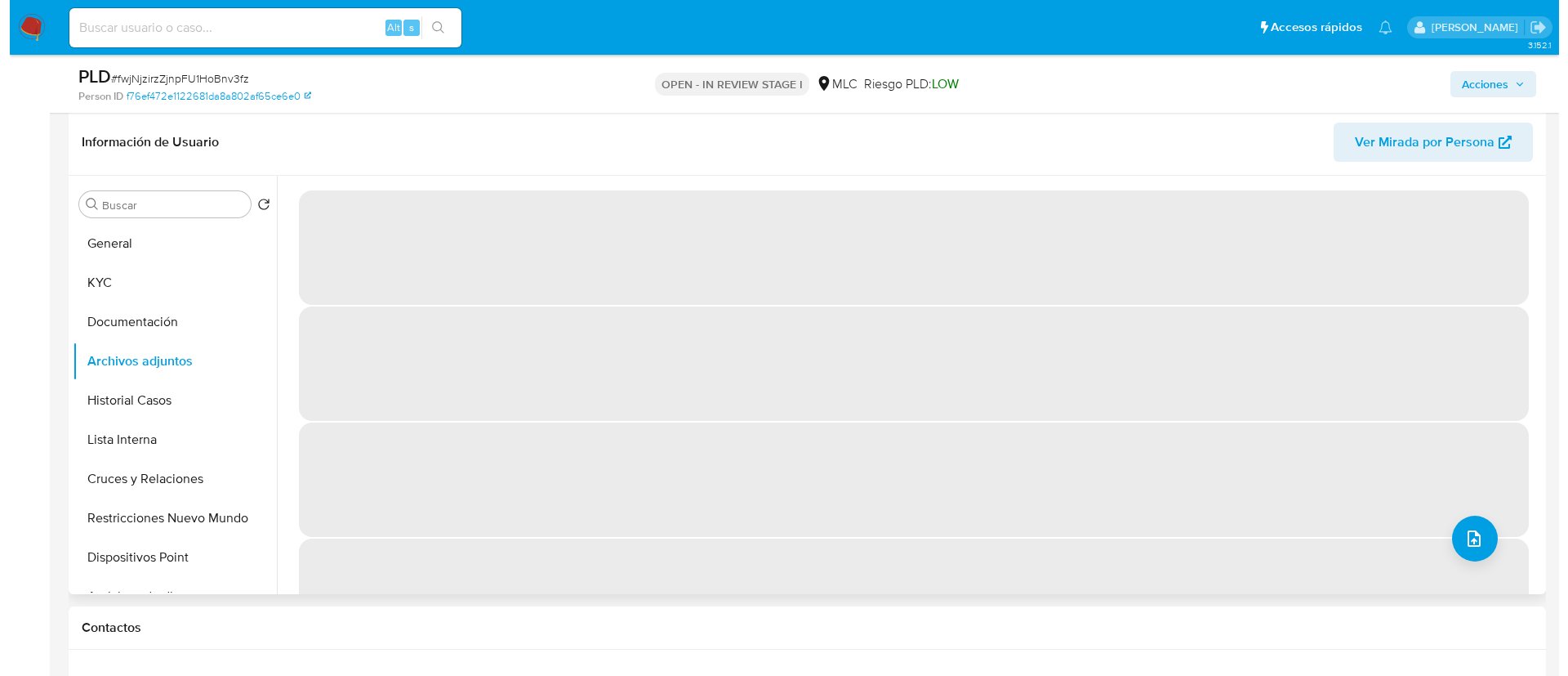
scroll to position [253, 0]
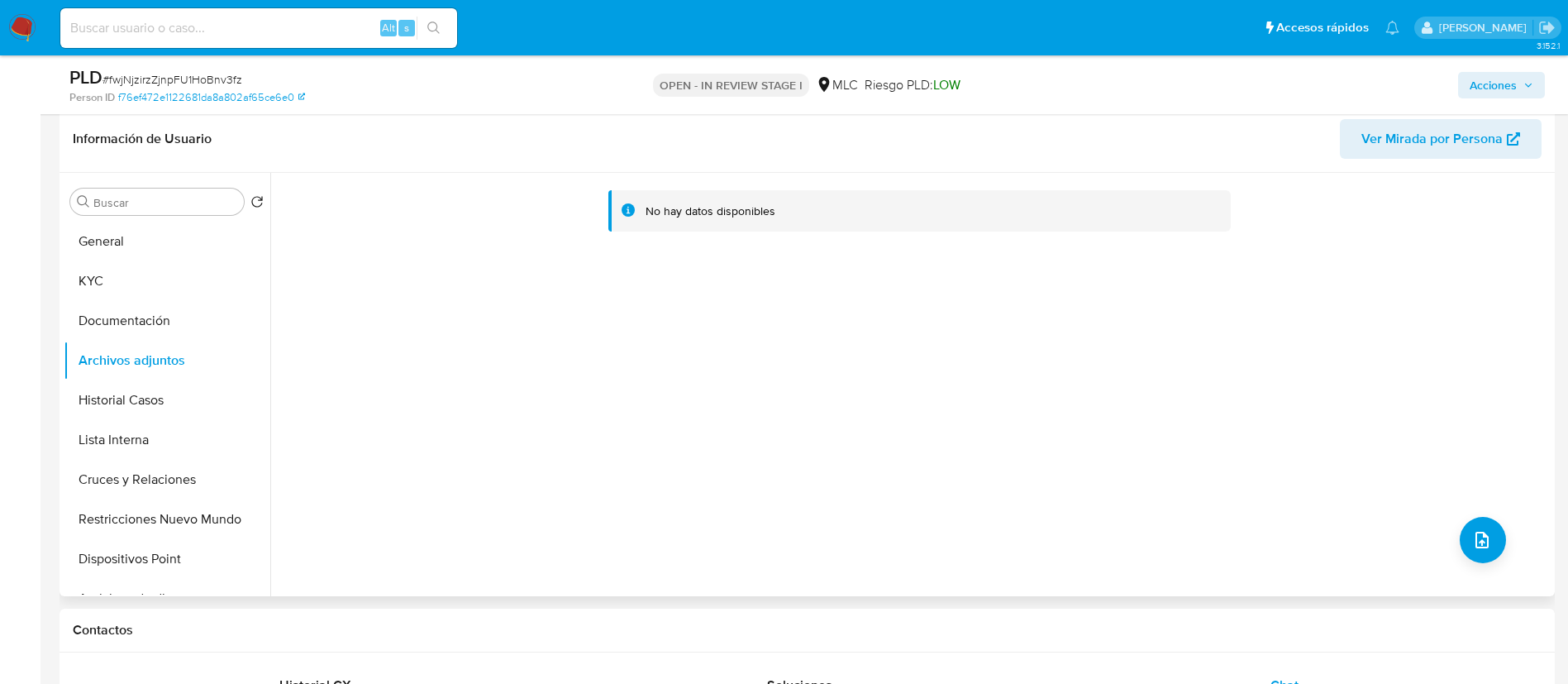
click at [1453, 547] on div "No hay datos disponibles" at bounding box center [910, 385] width 1281 height 423
click at [1472, 543] on icon "upload-file" at bounding box center [1482, 540] width 20 height 20
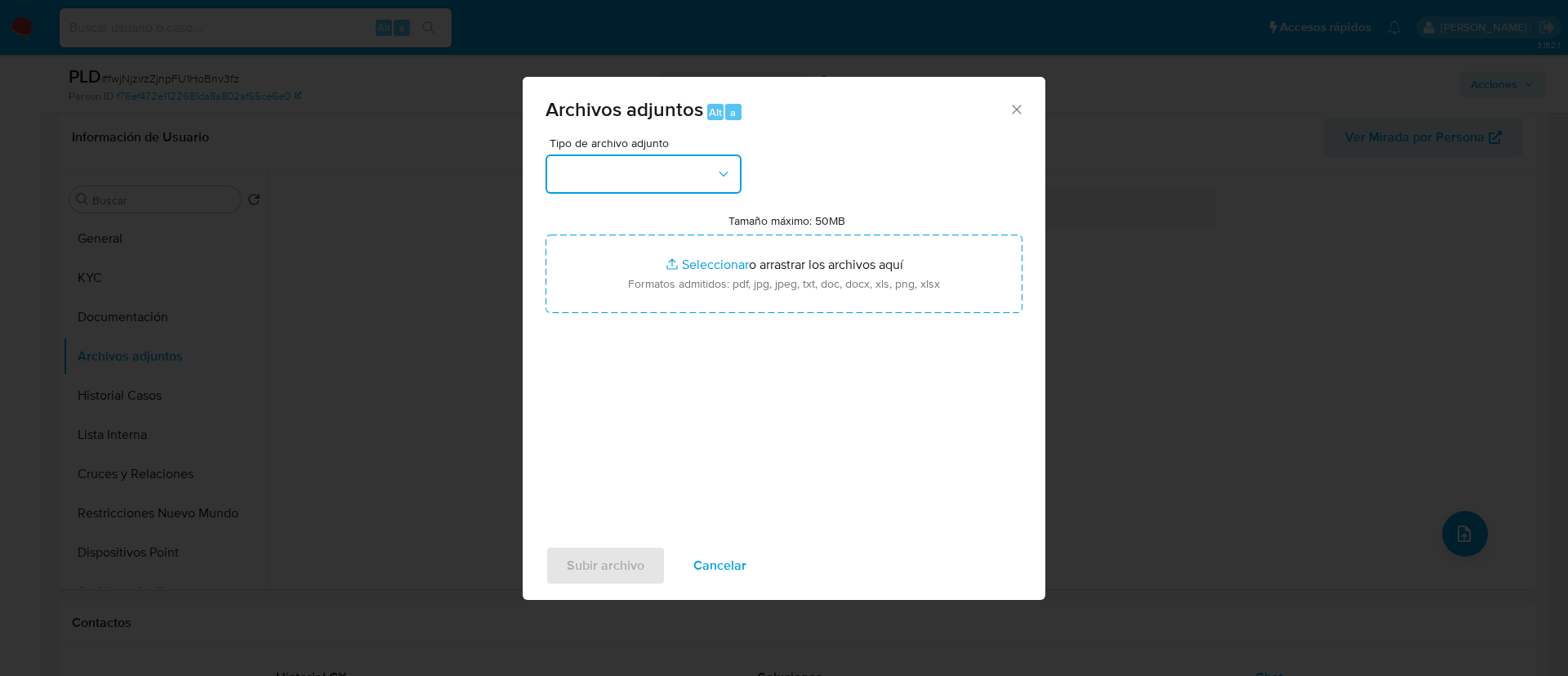
click at [684, 178] on button "button" at bounding box center [643, 173] width 196 height 39
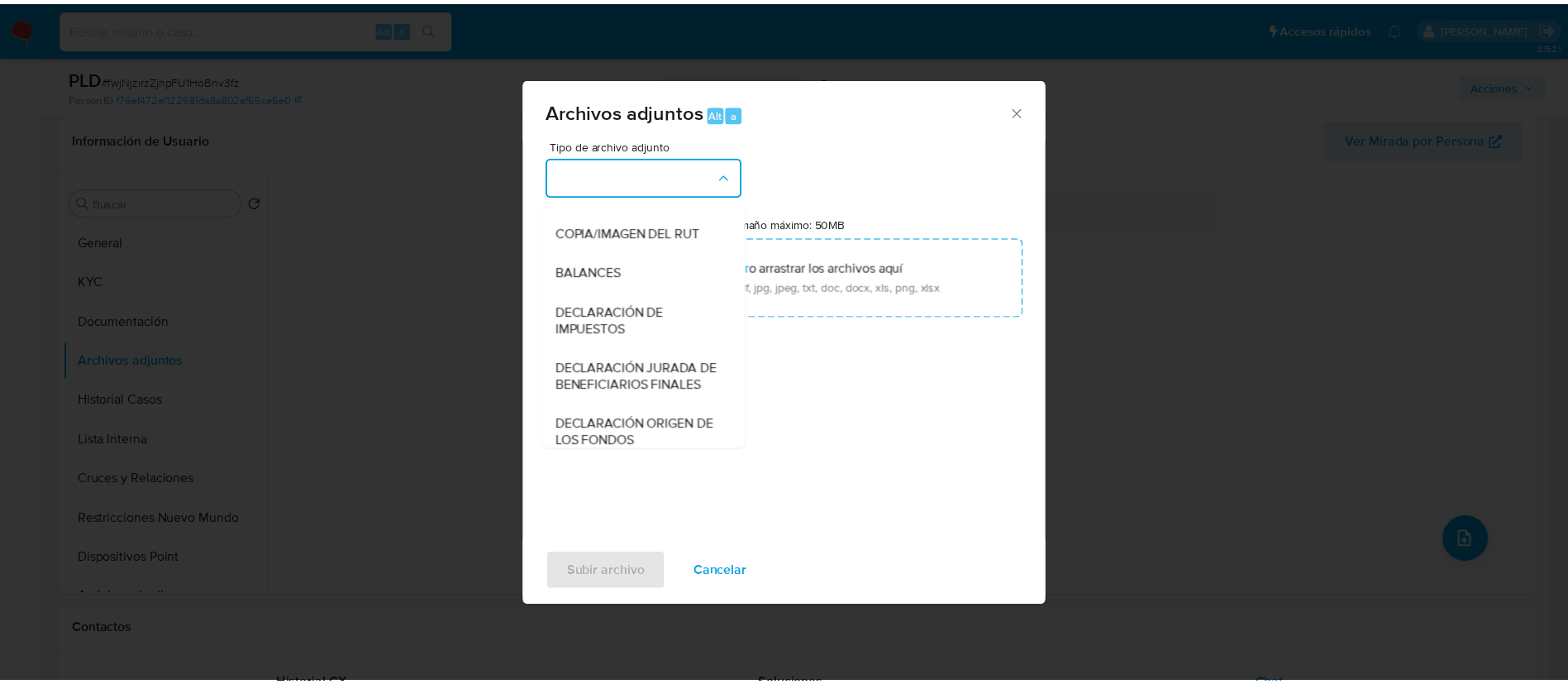
scroll to position [249, 0]
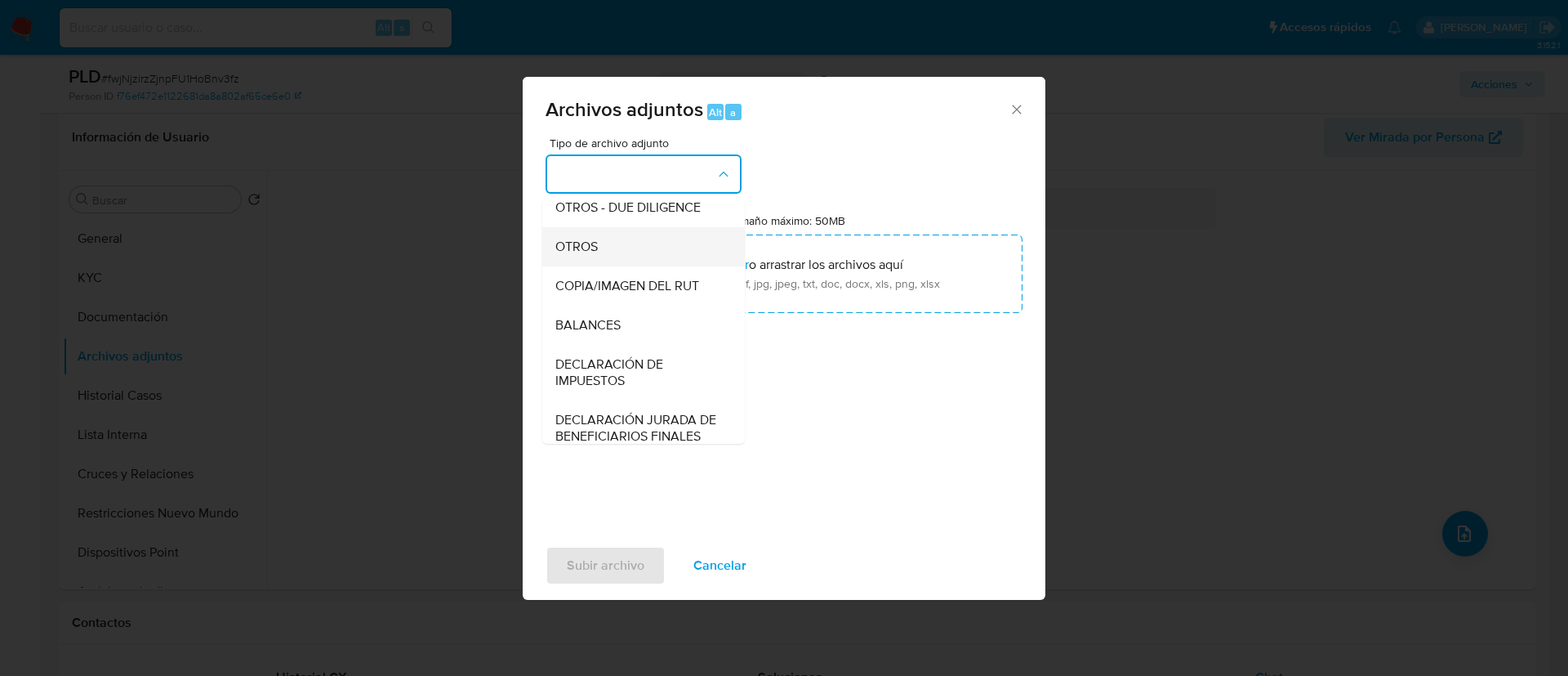
click at [694, 267] on div "OTROS" at bounding box center [639, 247] width 167 height 39
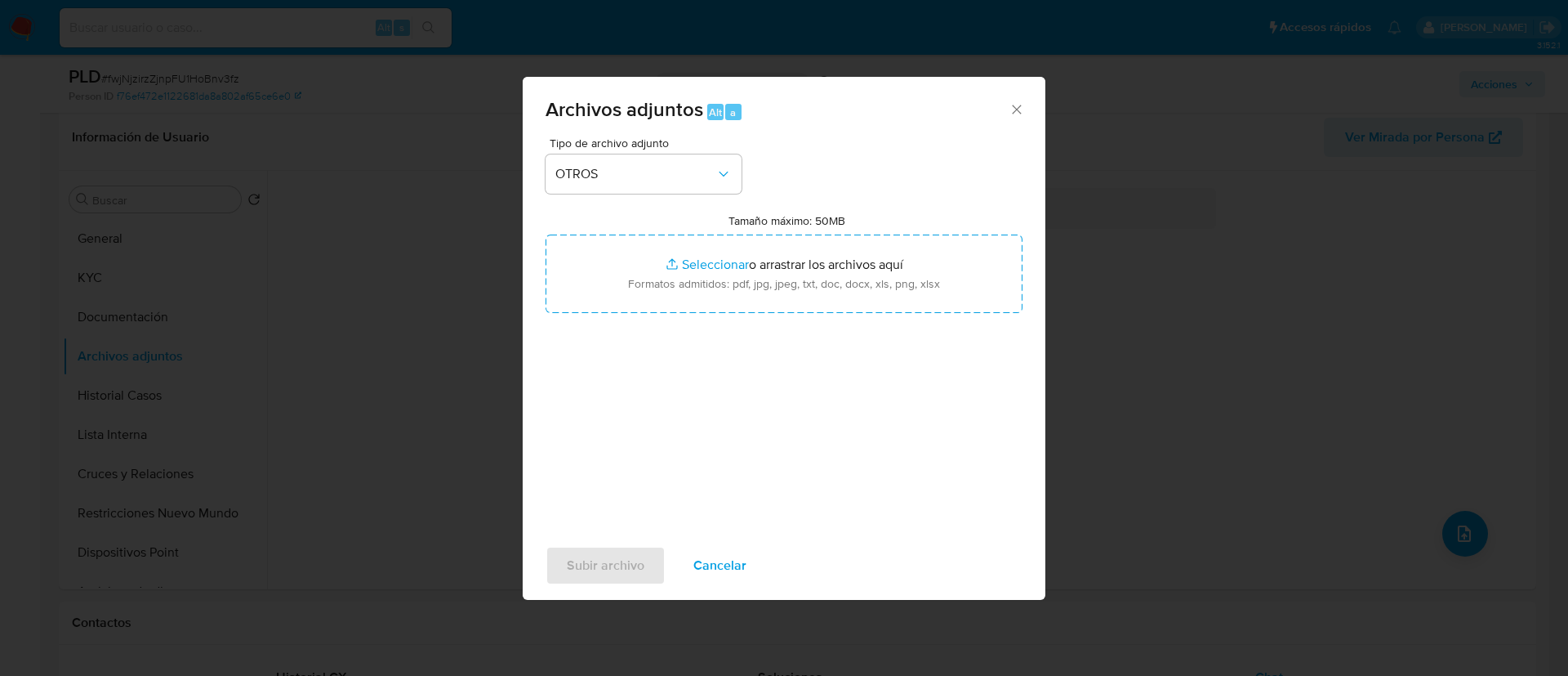
click at [694, 277] on input "Tamaño máximo: 50MB Seleccionar archivos" at bounding box center [784, 273] width 477 height 78
type input "C:\fakepath\294300161Movimientos.xlsx"
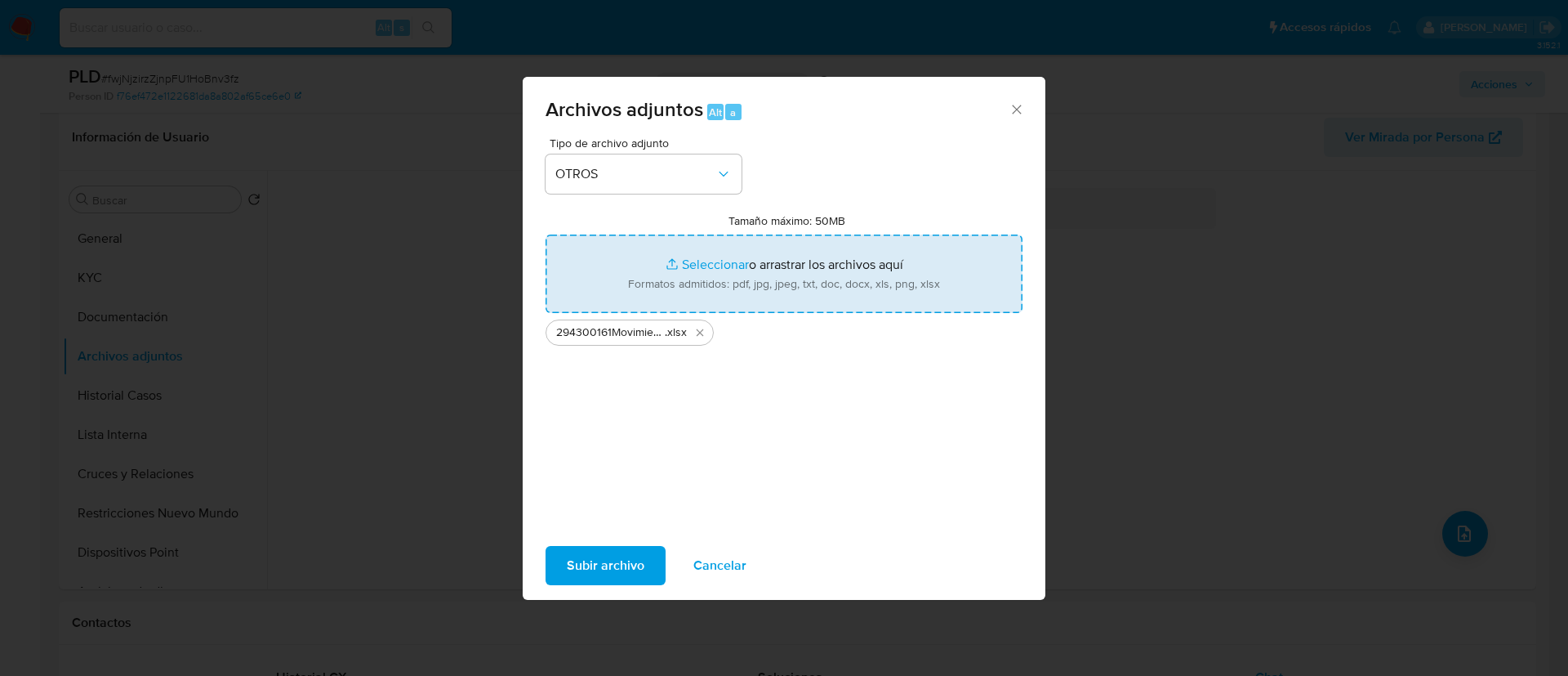
click at [772, 281] on input "Tamaño máximo: 50MB Seleccionar archivos" at bounding box center [784, 273] width 477 height 78
type input "C:\fakepath\Case Log - 294300161.pdf"
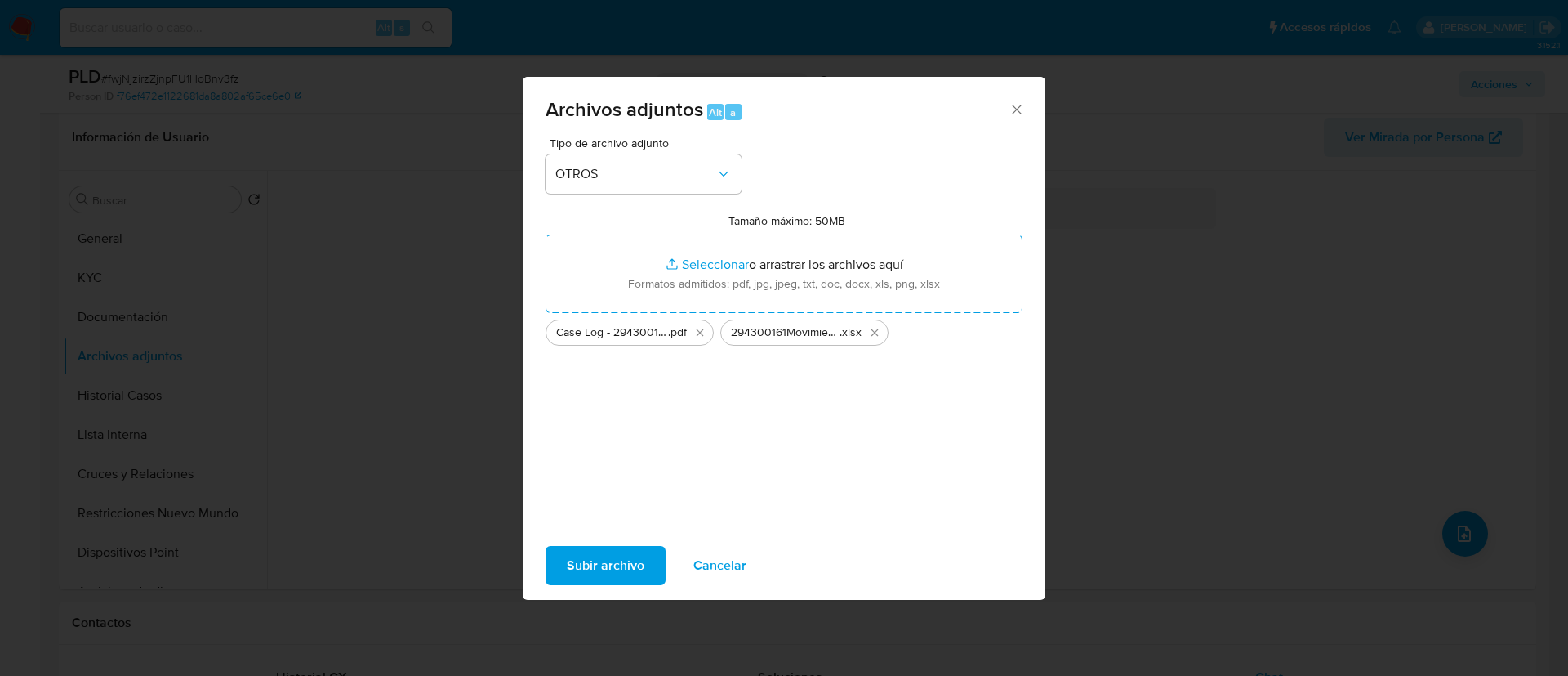
click at [602, 569] on span "Subir archivo" at bounding box center [605, 565] width 77 height 36
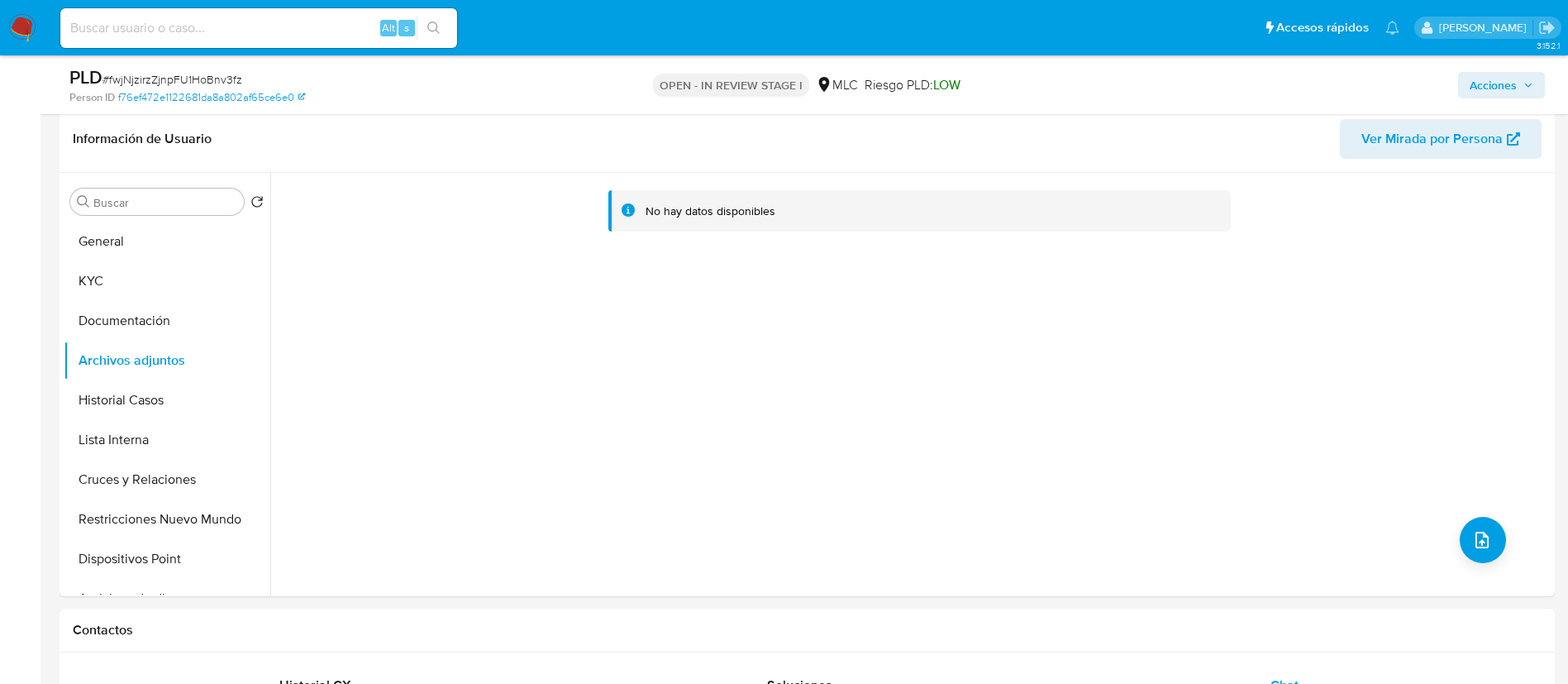
drag, startPoint x: 107, startPoint y: 400, endPoint x: 138, endPoint y: 362, distance: 49.0
click at [108, 400] on button "Historial Casos" at bounding box center [166, 400] width 207 height 40
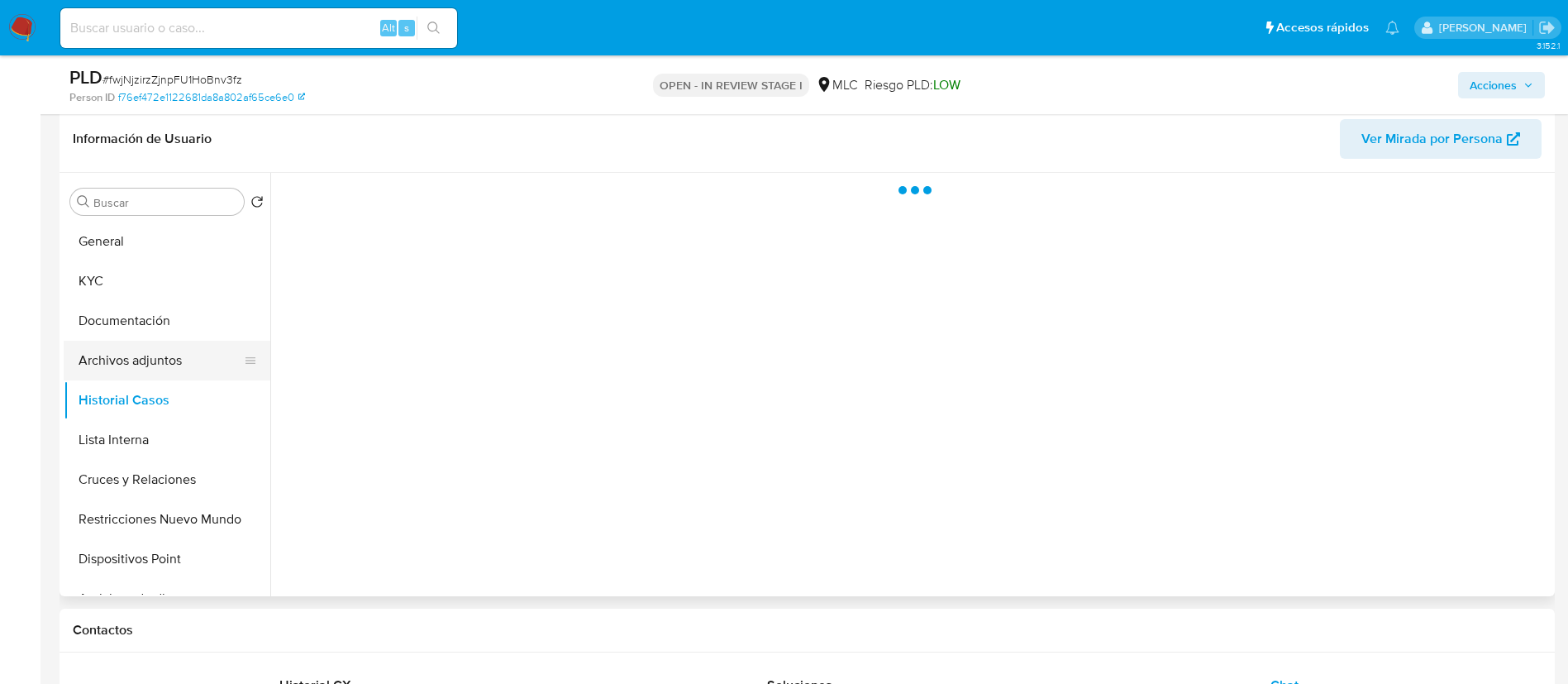
click at [138, 362] on button "Archivos adjuntos" at bounding box center [159, 360] width 193 height 40
click at [1501, 96] on span "Acciones" at bounding box center [1493, 84] width 47 height 26
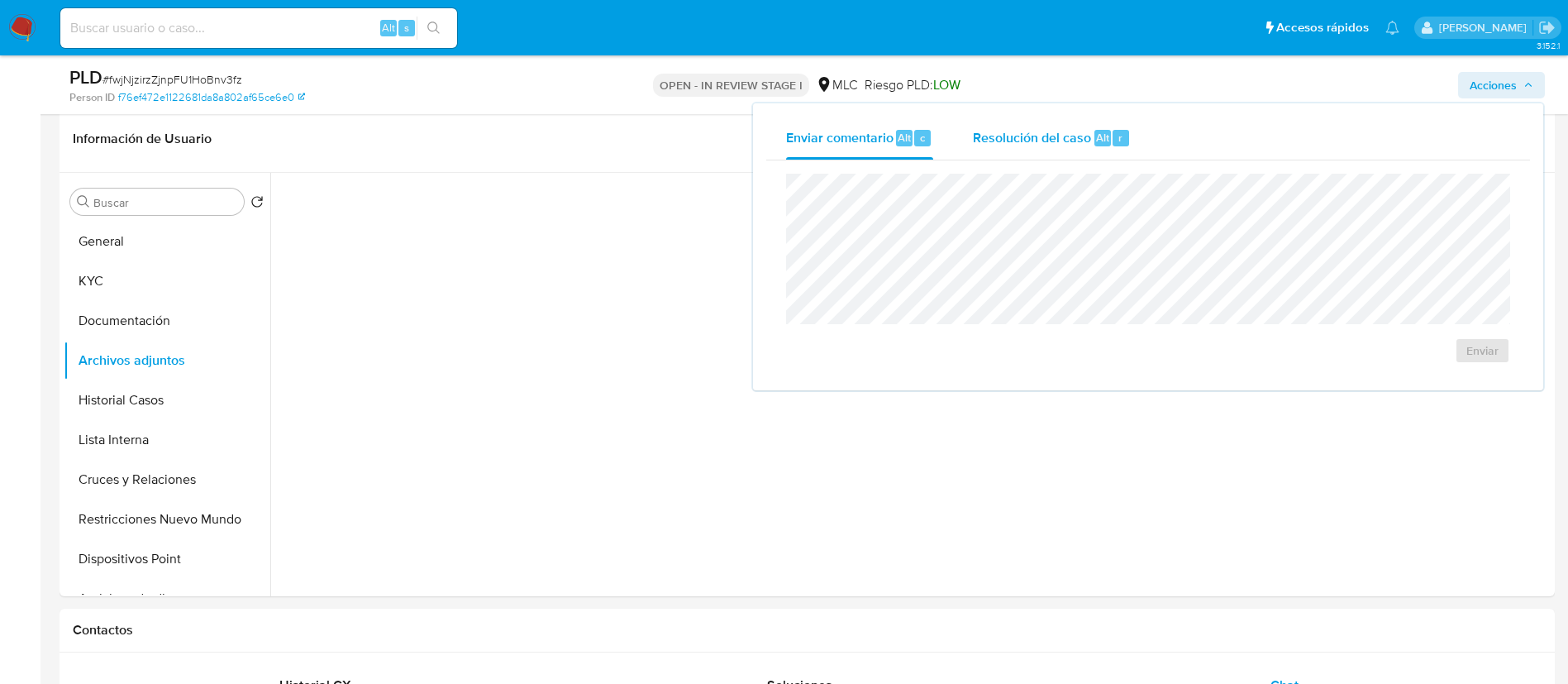
drag, startPoint x: 1125, startPoint y: 138, endPoint x: 1116, endPoint y: 149, distance: 14.2
click at [1123, 141] on div "r" at bounding box center [1121, 138] width 17 height 17
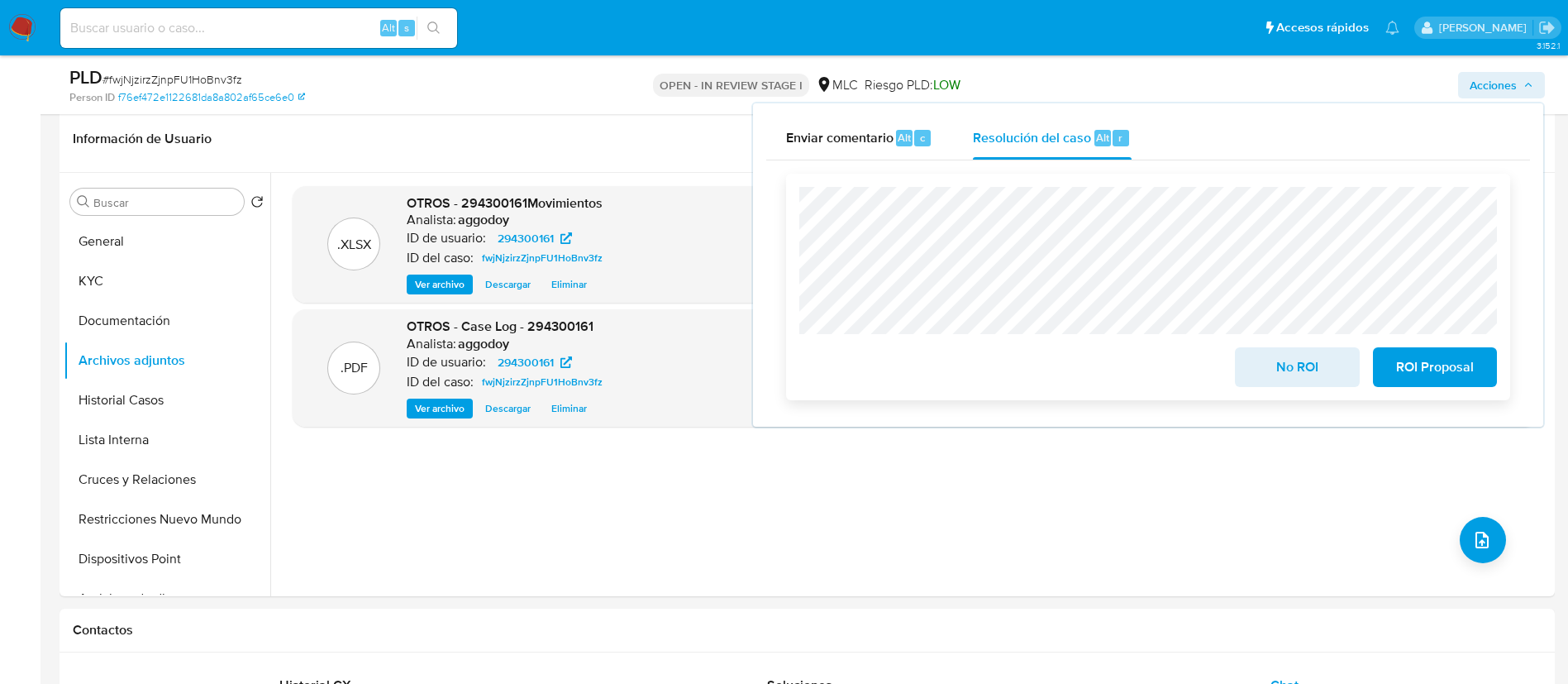
click at [1318, 376] on span "No ROI" at bounding box center [1297, 367] width 81 height 36
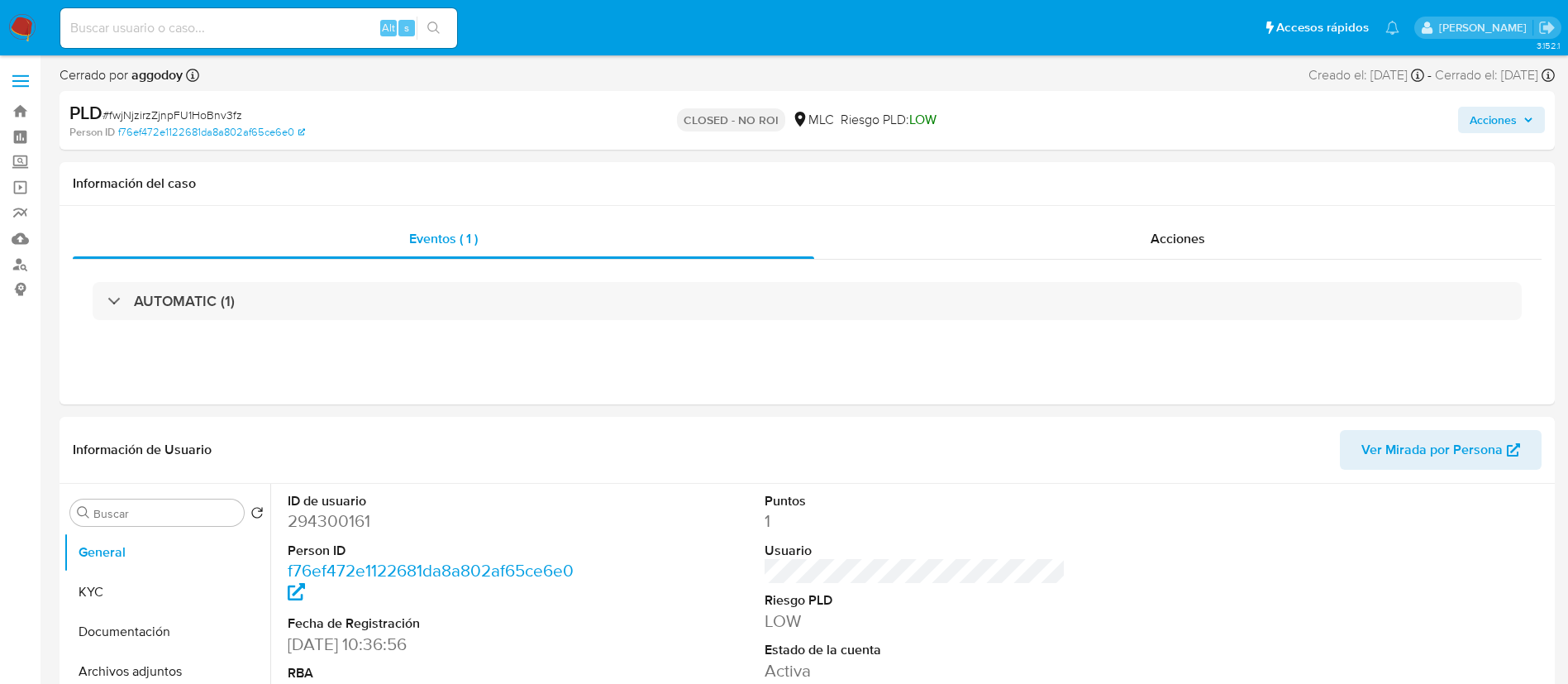
select select "10"
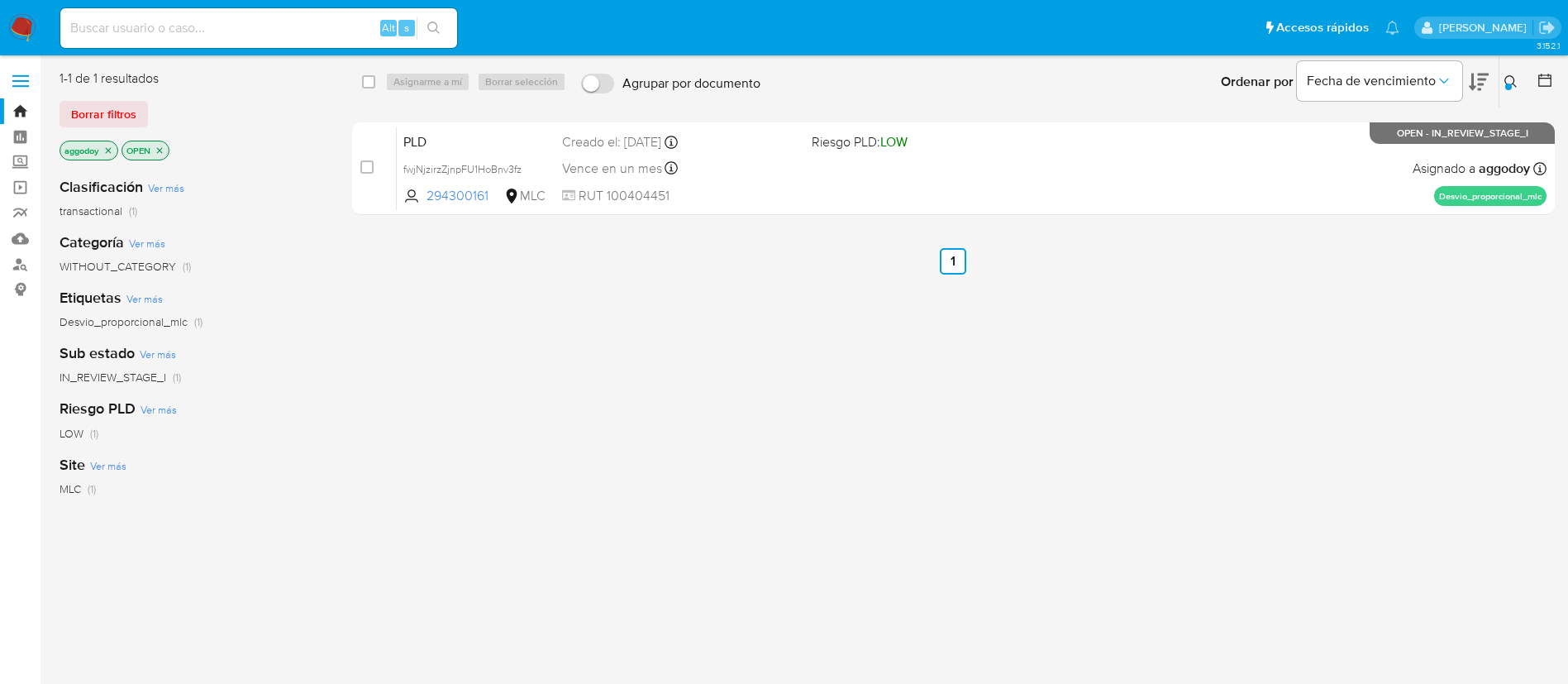
click at [1517, 85] on button at bounding box center [1513, 82] width 27 height 20
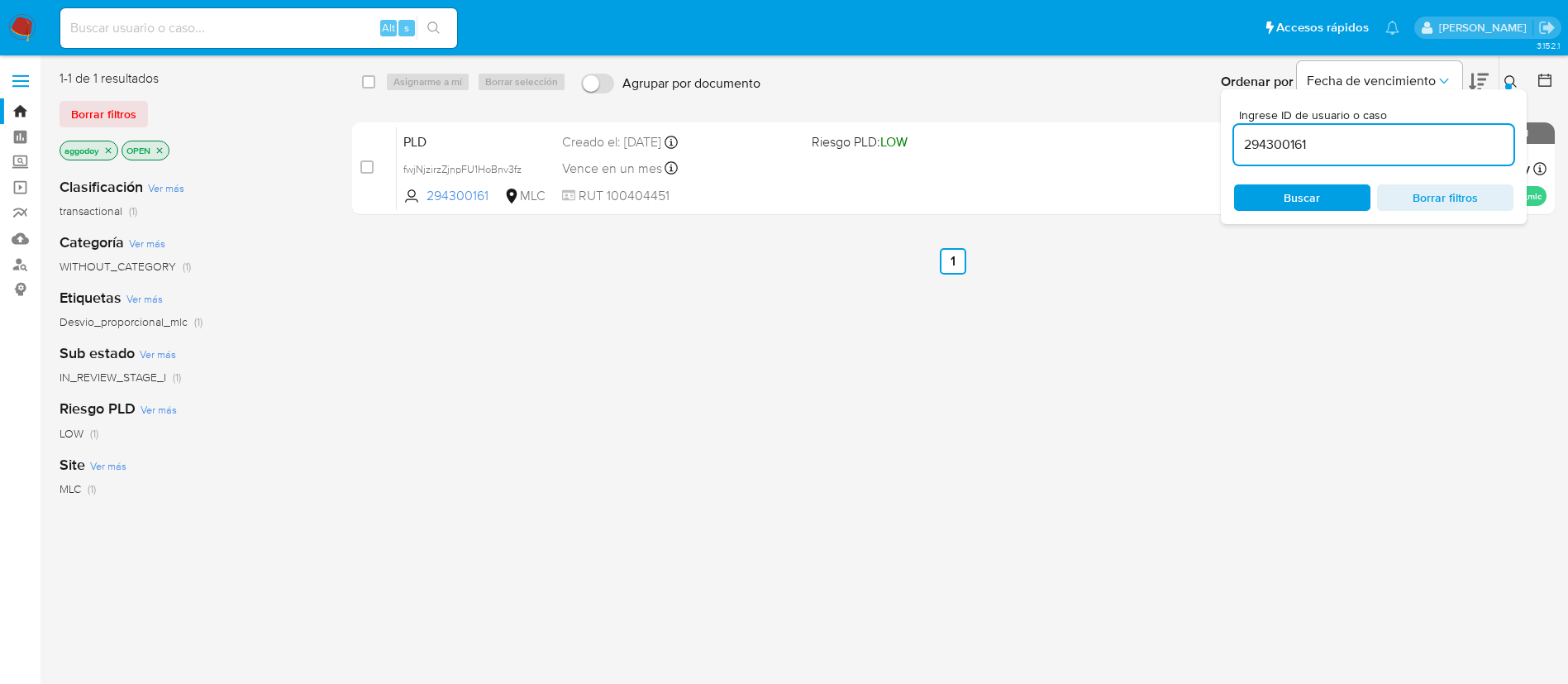
click at [1464, 140] on input "294300161" at bounding box center [1373, 144] width 279 height 21
click at [1502, 84] on button at bounding box center [1513, 82] width 27 height 20
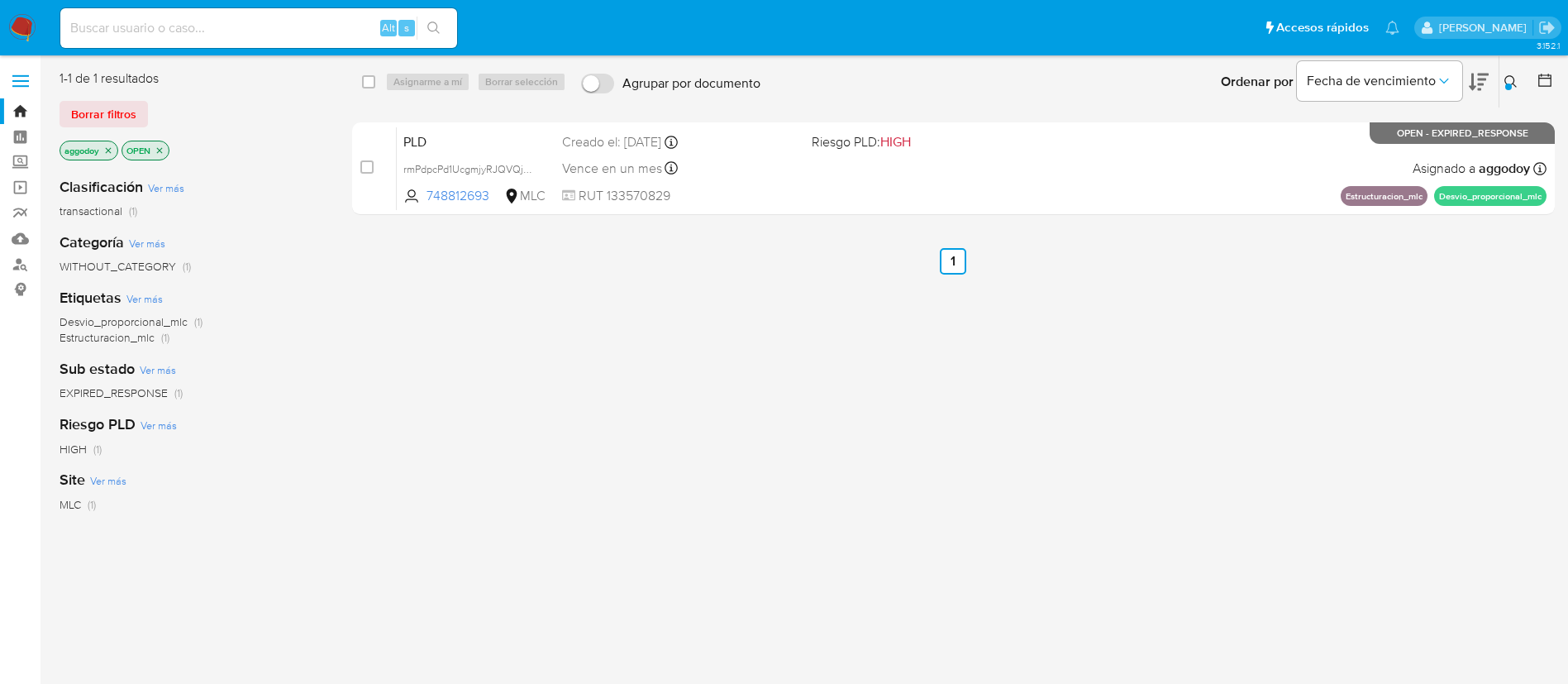
click at [1506, 75] on icon at bounding box center [1511, 82] width 13 height 13
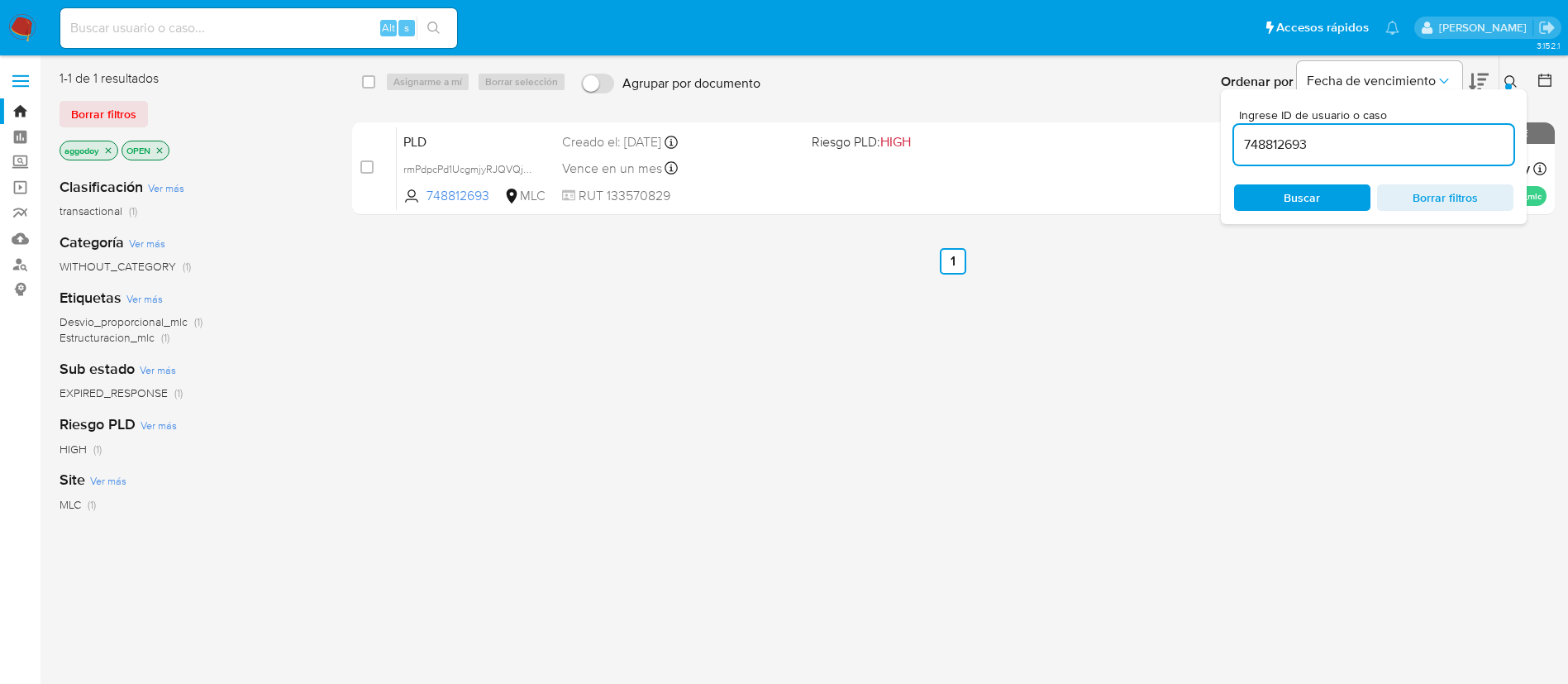
click at [1462, 135] on input "748812693" at bounding box center [1373, 144] width 279 height 21
click at [1509, 77] on icon at bounding box center [1511, 82] width 13 height 13
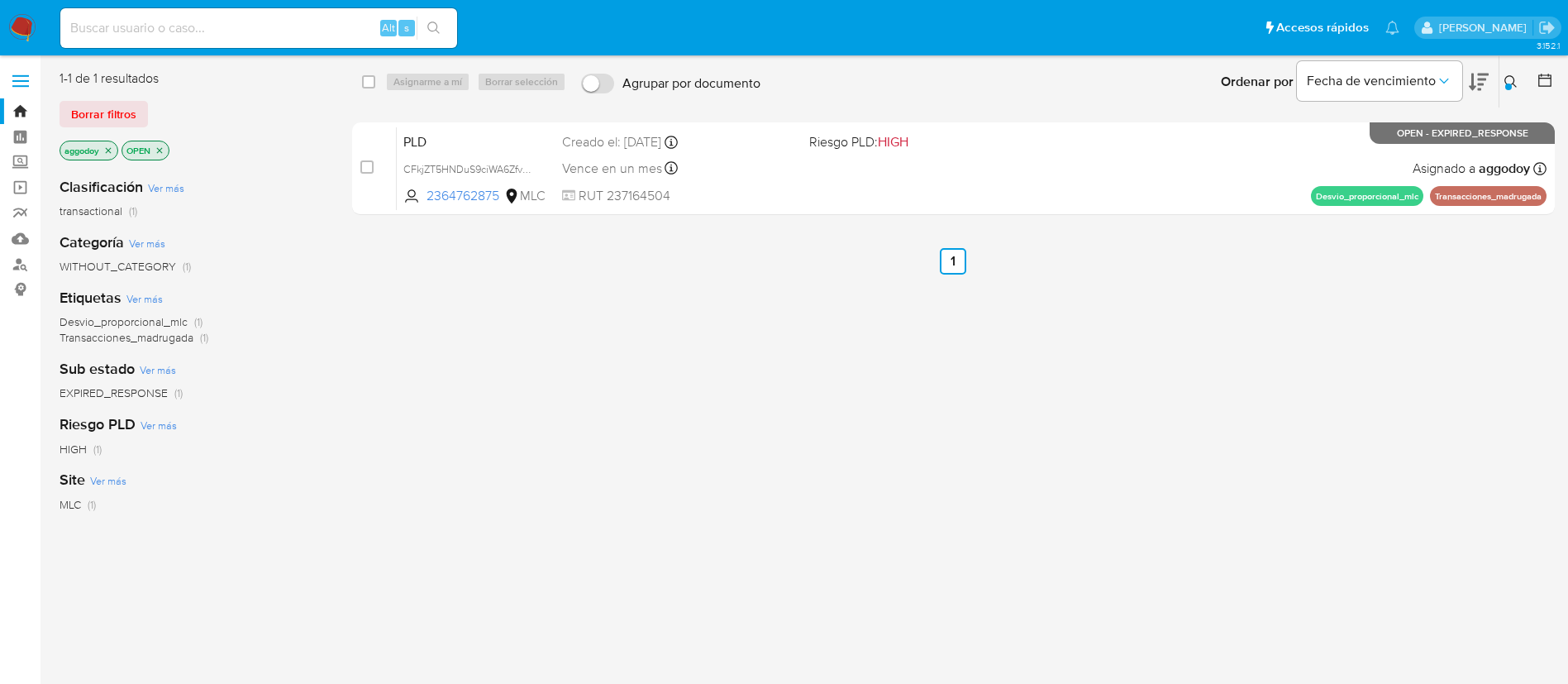
click at [1509, 85] on div at bounding box center [1508, 87] width 7 height 7
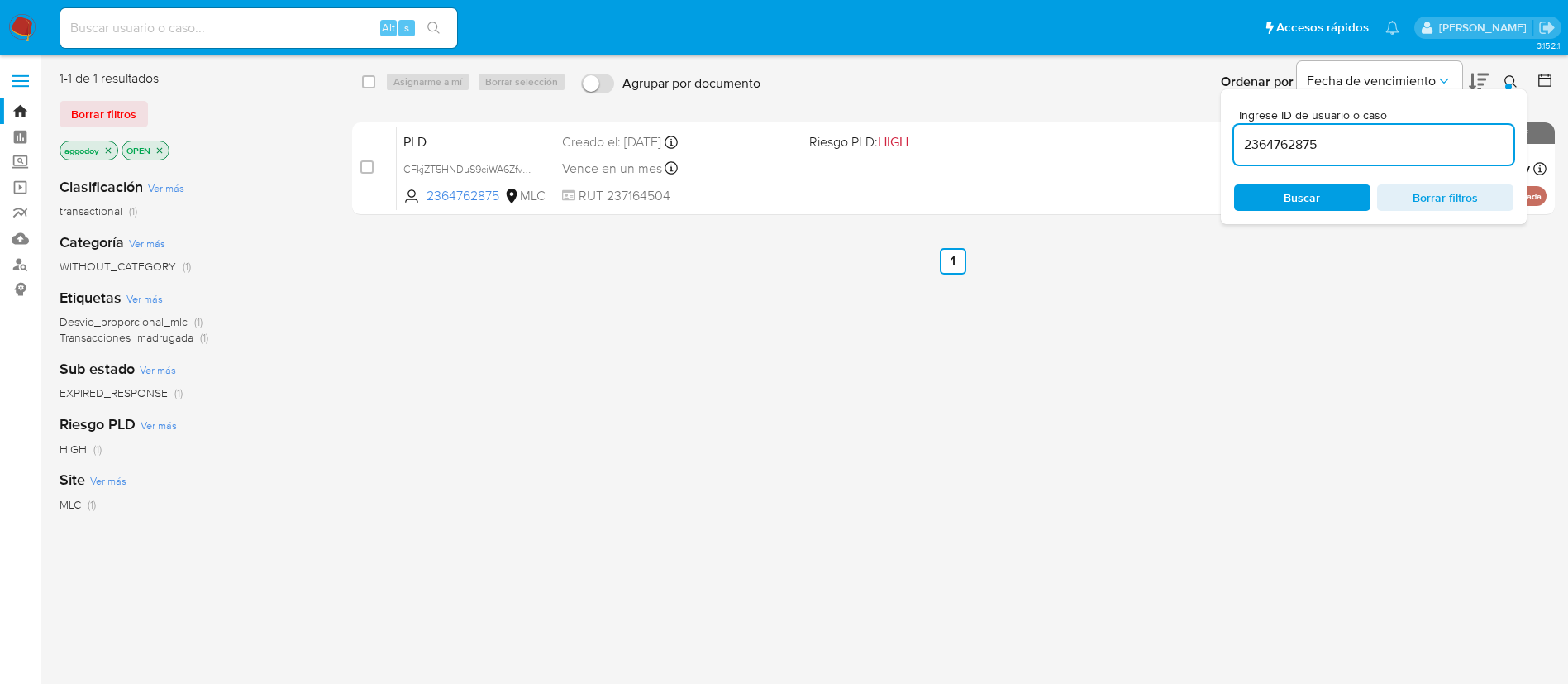
click at [1457, 148] on input "2364762875" at bounding box center [1373, 144] width 279 height 21
type input "748812693"
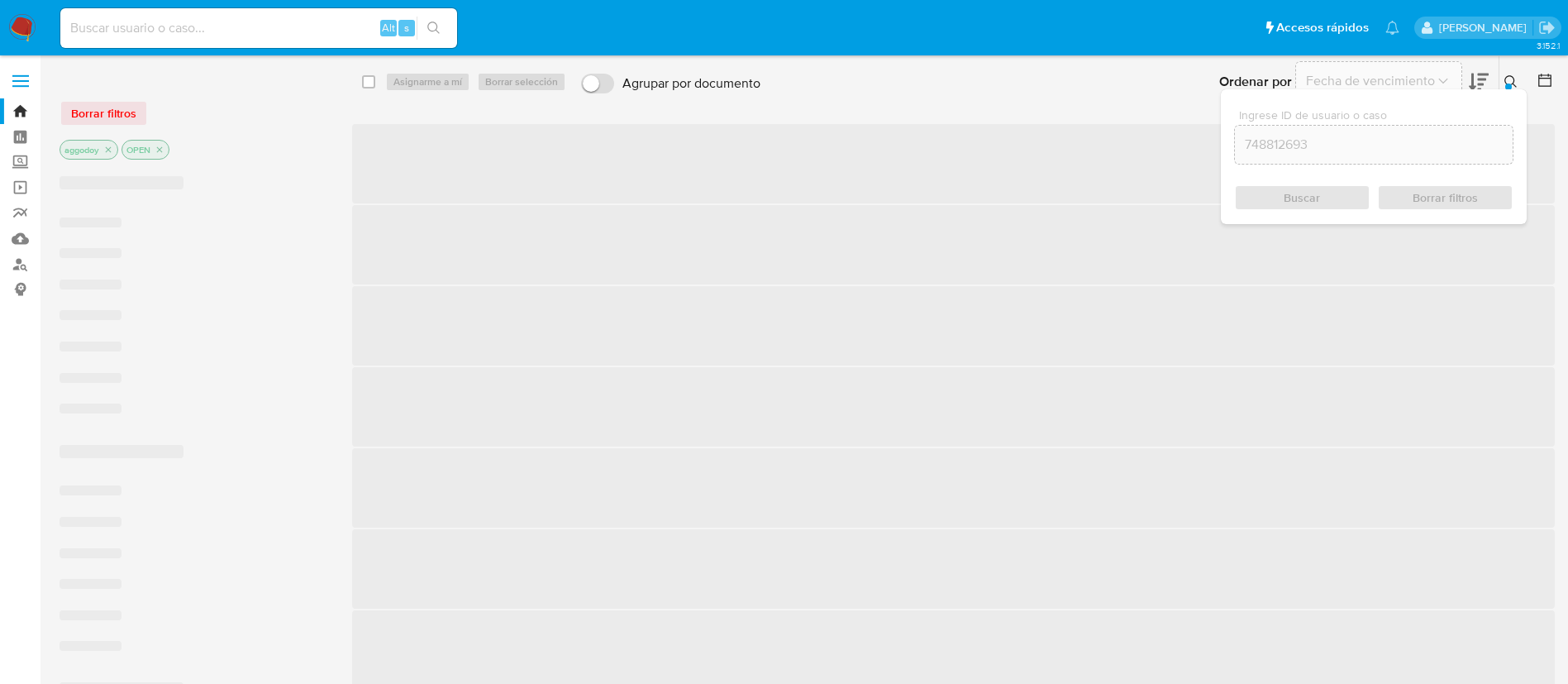
click at [1508, 90] on div "Ingrese ID de usuario o caso 748812693 Buscar Borrar filtros" at bounding box center [1373, 157] width 306 height 135
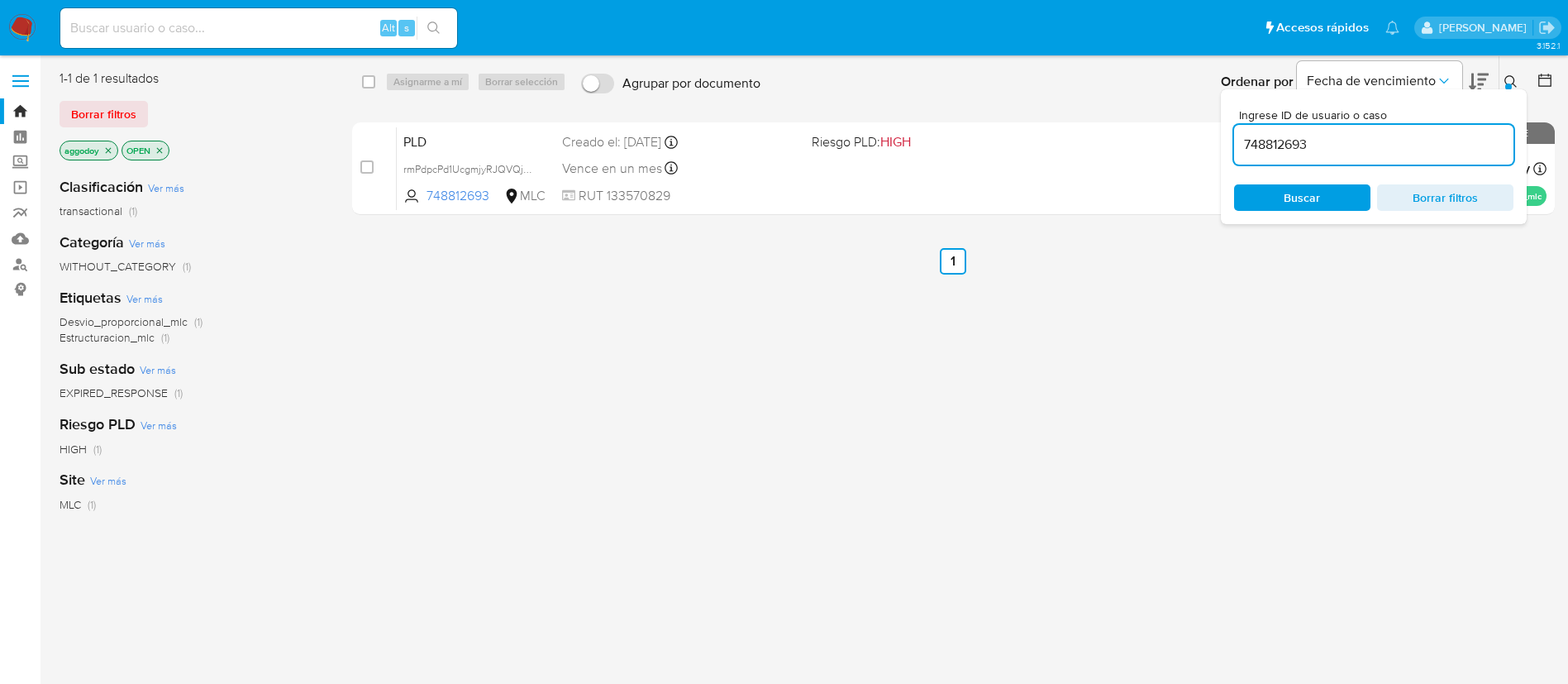
click at [1506, 83] on div at bounding box center [1508, 87] width 7 height 7
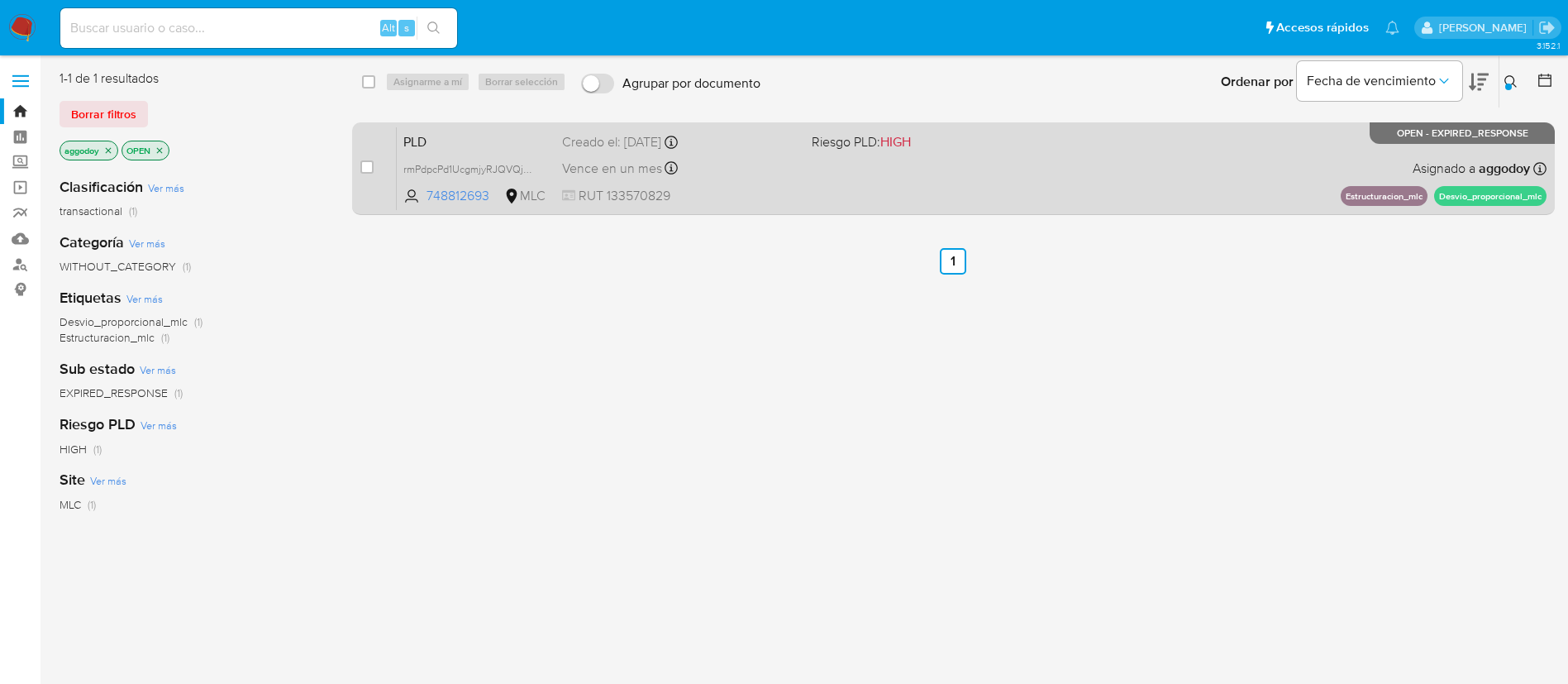
click at [1128, 187] on div "PLD rmPdpcPd1UcgmjyRJQVQj9eR 748812693 MLC Riesgo PLD: HIGH Creado el: [DATE] C…" at bounding box center [972, 168] width 1150 height 83
click at [373, 173] on div "case-item-checkbox No es posible asignar el caso" at bounding box center [378, 168] width 36 height 83
drag, startPoint x: 368, startPoint y: 169, endPoint x: 422, endPoint y: 84, distance: 100.7
click at [368, 166] on input "checkbox" at bounding box center [367, 167] width 13 height 13
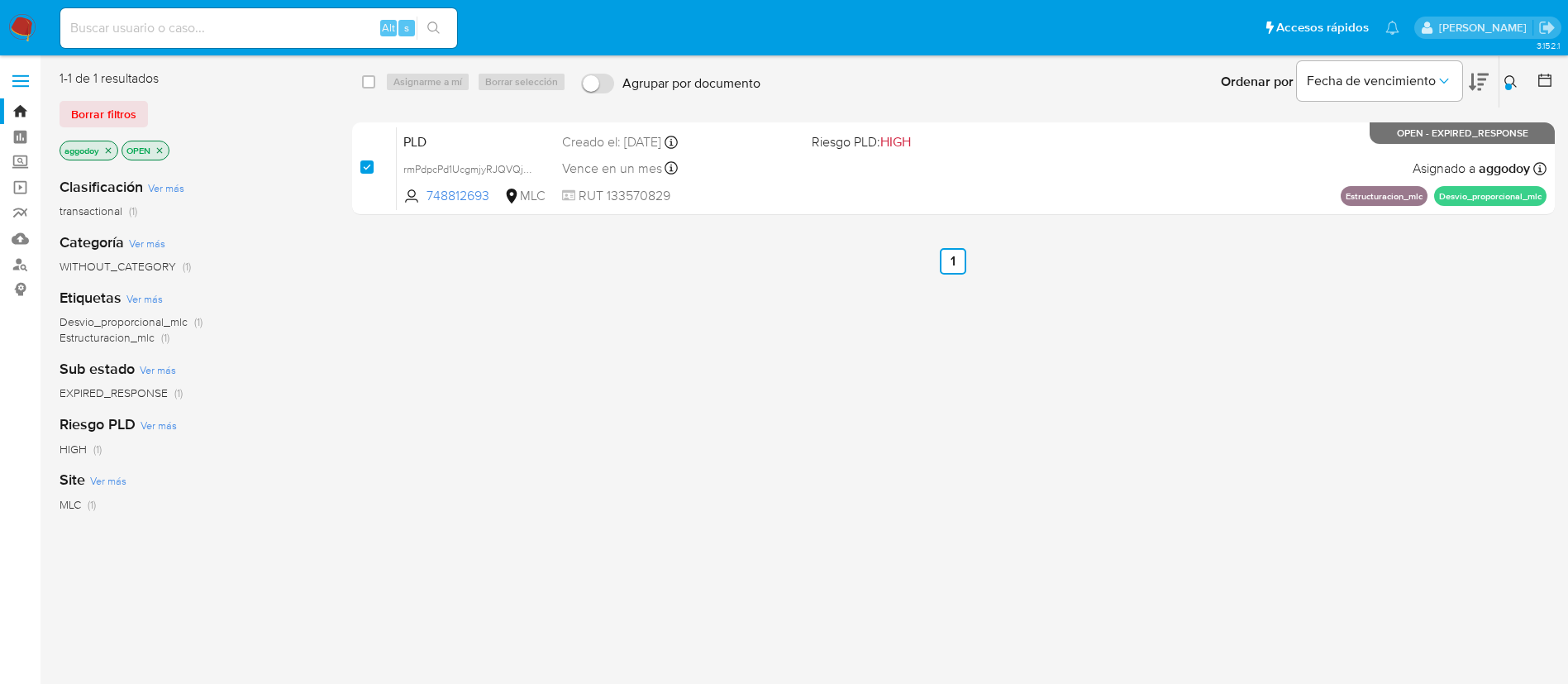
checkbox input "true"
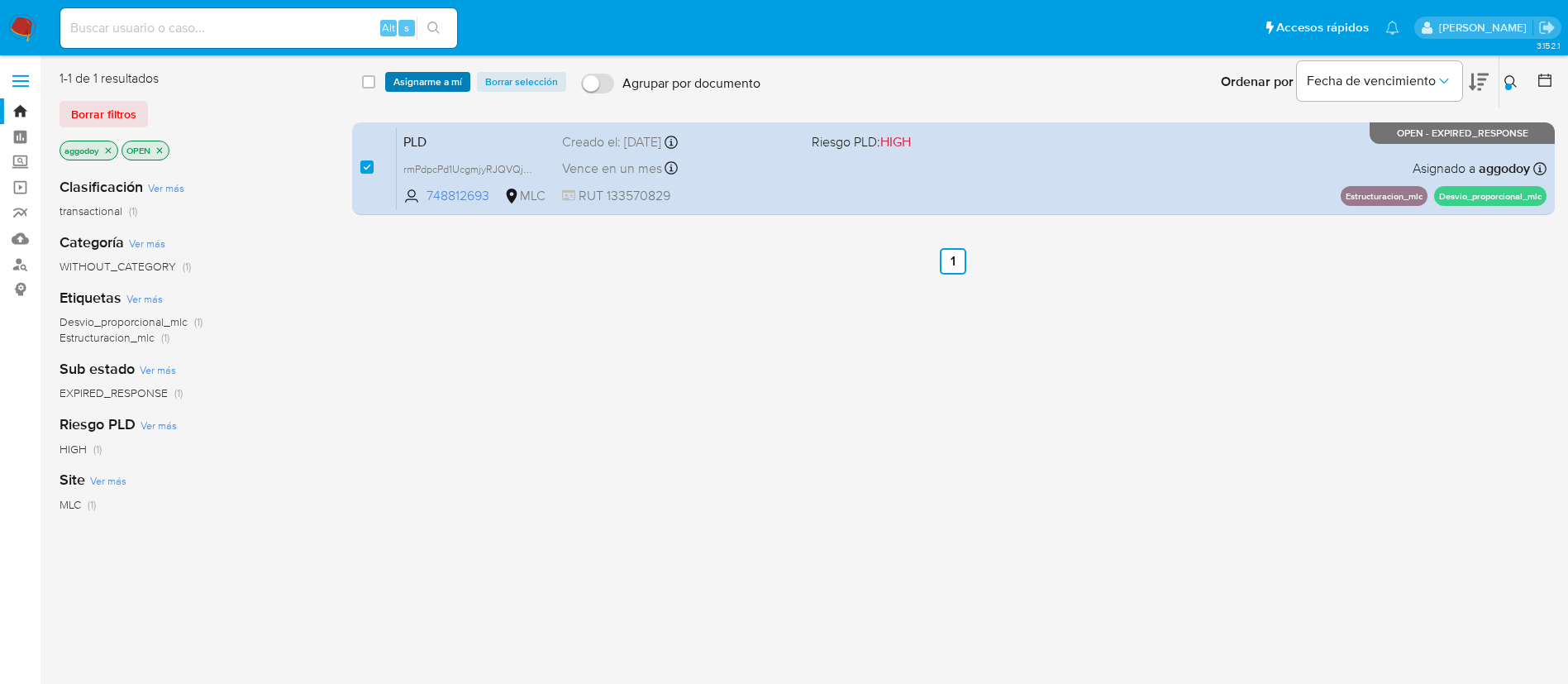
click at [425, 74] on span "Asignarme a mí" at bounding box center [427, 82] width 68 height 17
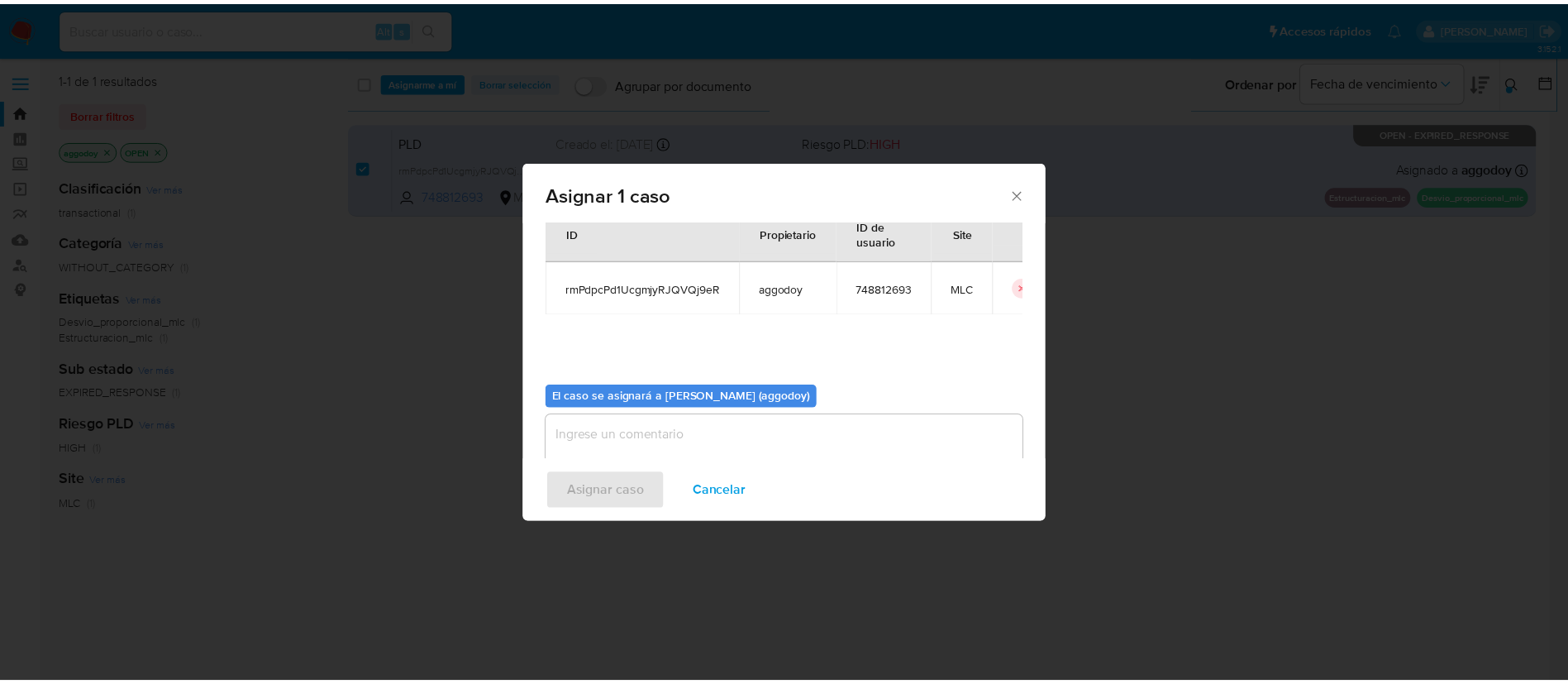
scroll to position [86, 0]
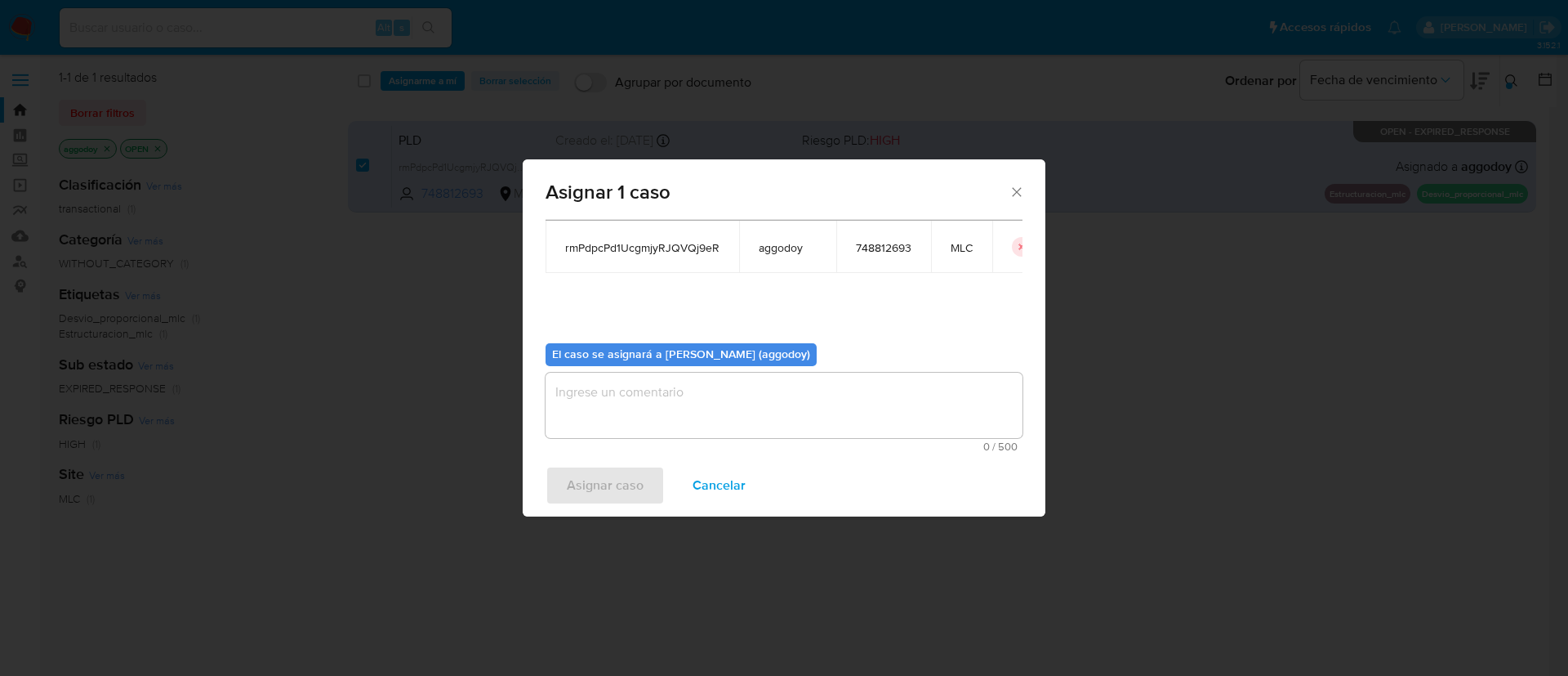
click at [657, 397] on textarea "assign-modal" at bounding box center [784, 405] width 477 height 65
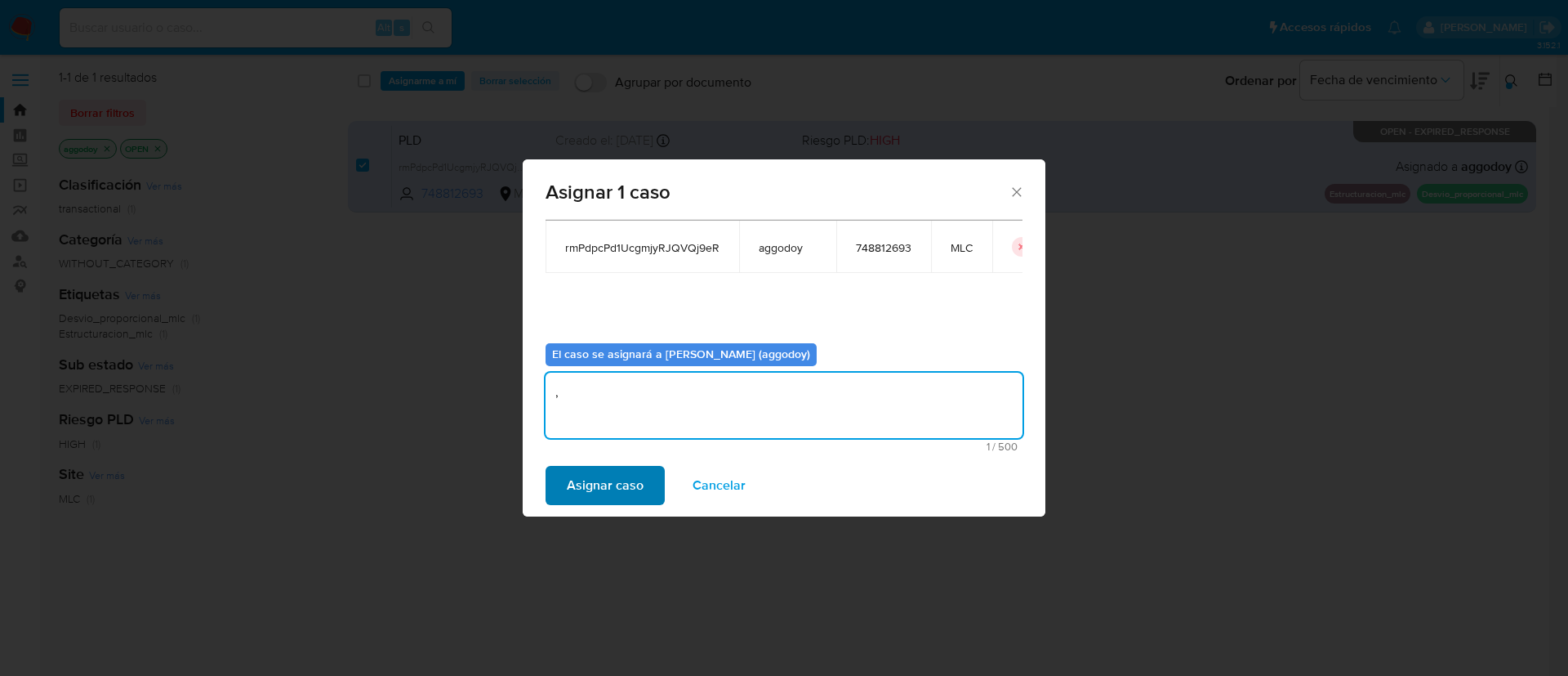
type textarea ","
click at [578, 475] on span "Asignar caso" at bounding box center [605, 485] width 77 height 36
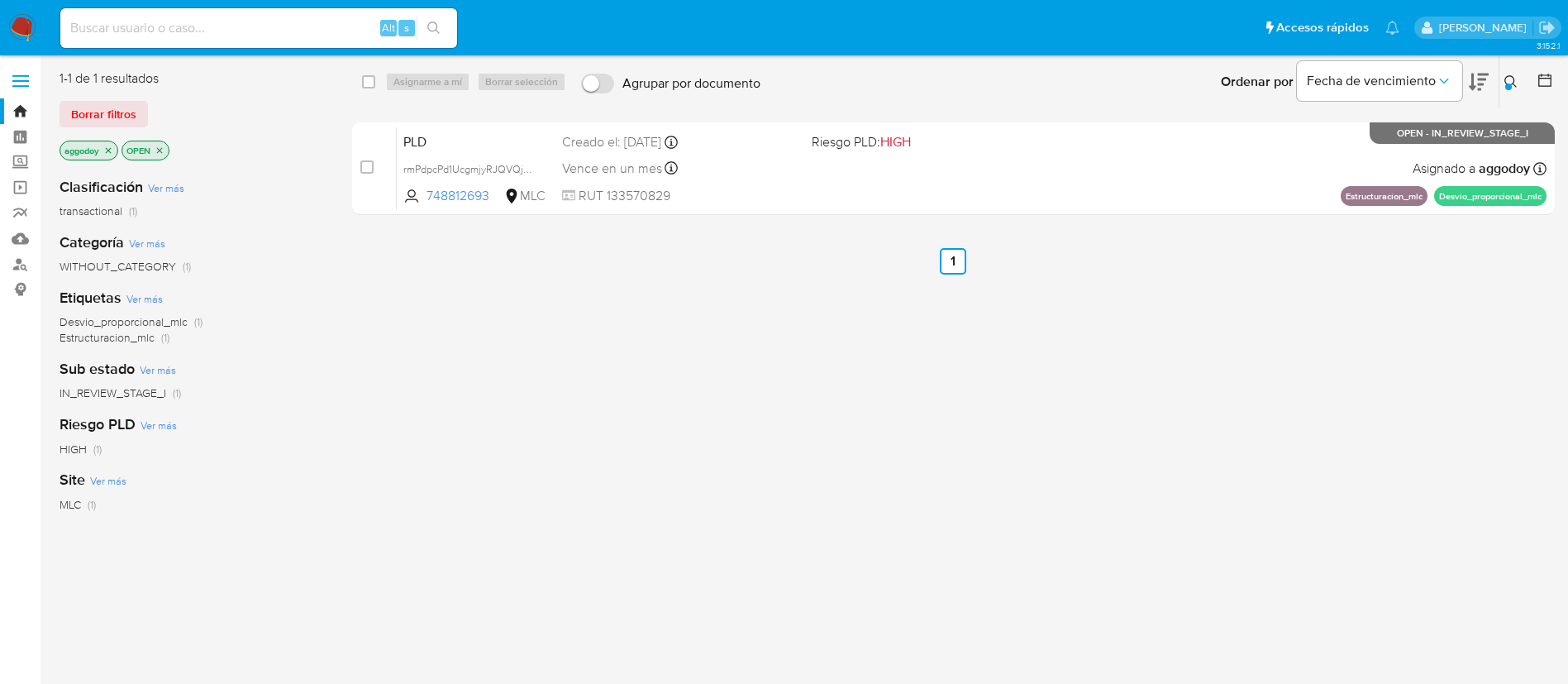
click at [1513, 83] on icon at bounding box center [1511, 82] width 13 height 13
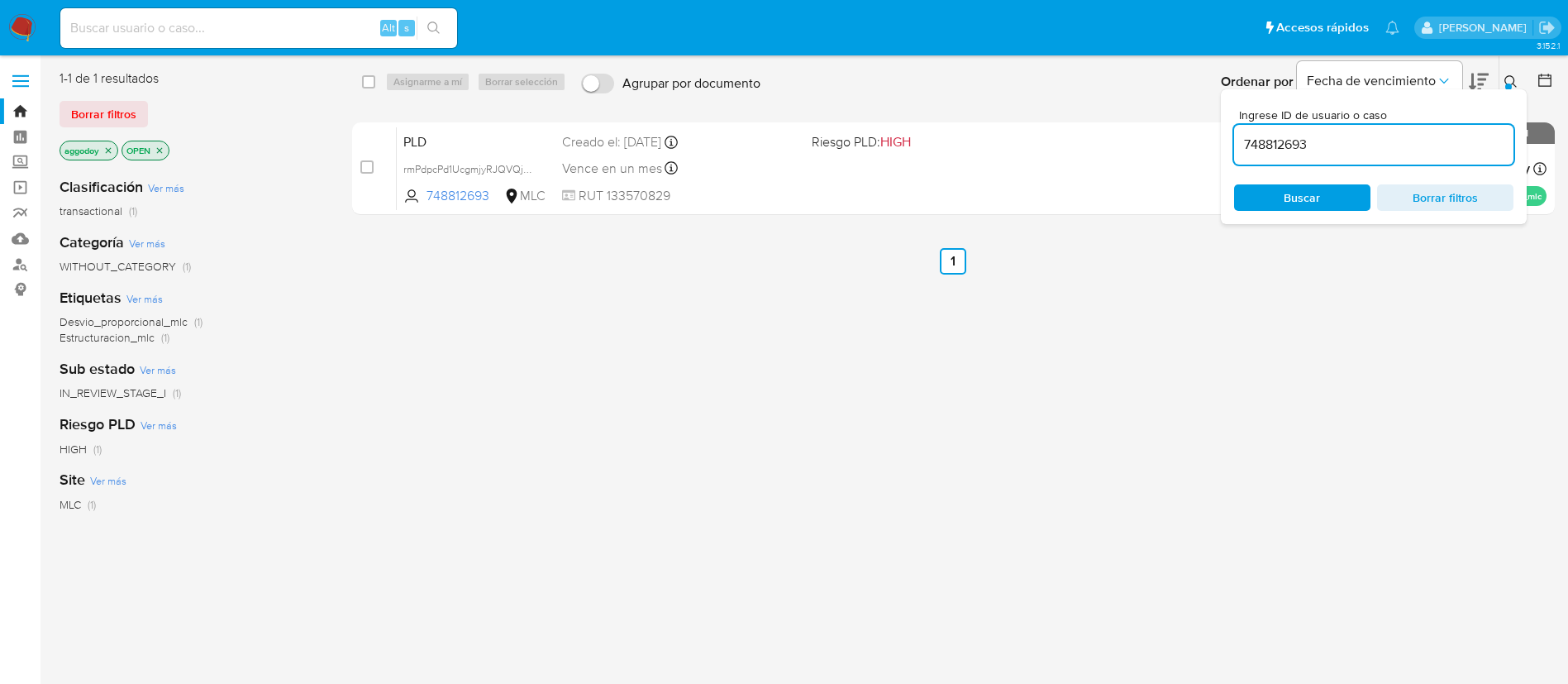
click at [1452, 148] on input "748812693" at bounding box center [1373, 144] width 279 height 21
click at [1452, 148] on input "7488126932364762875" at bounding box center [1373, 144] width 279 height 21
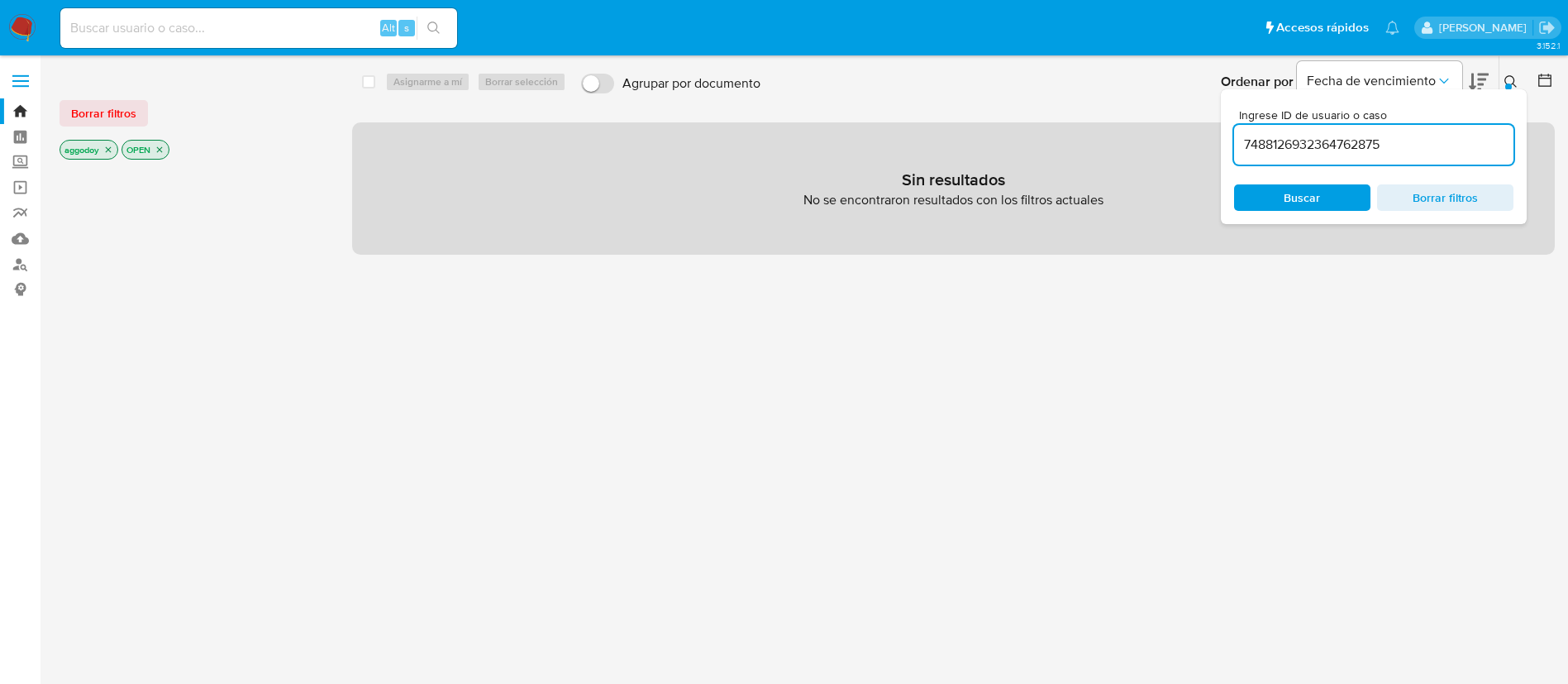
click at [1452, 148] on input "7488126932364762875" at bounding box center [1373, 144] width 279 height 21
paste input "2364762875"
click at [1357, 143] on input "74881269323647628752364762875" at bounding box center [1373, 144] width 279 height 21
paste input
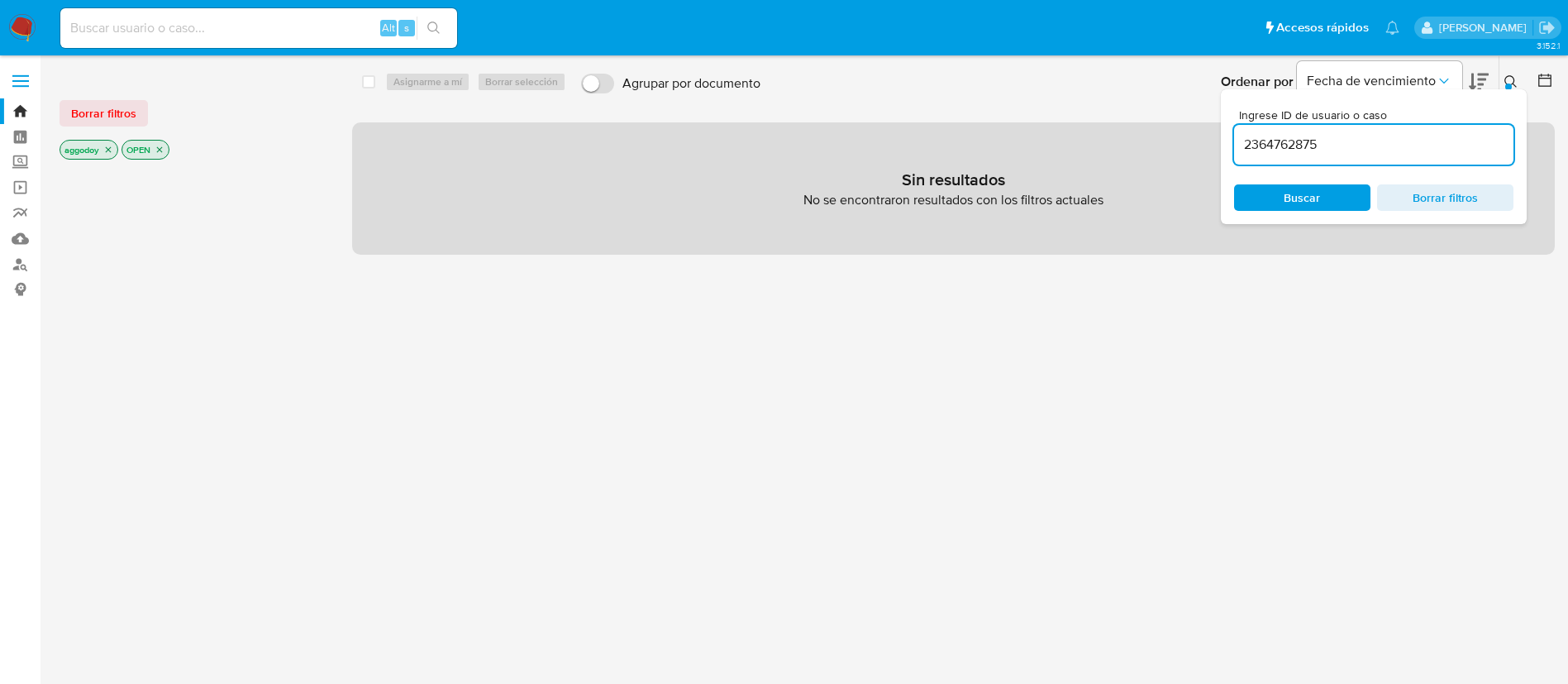
type input "2364762875"
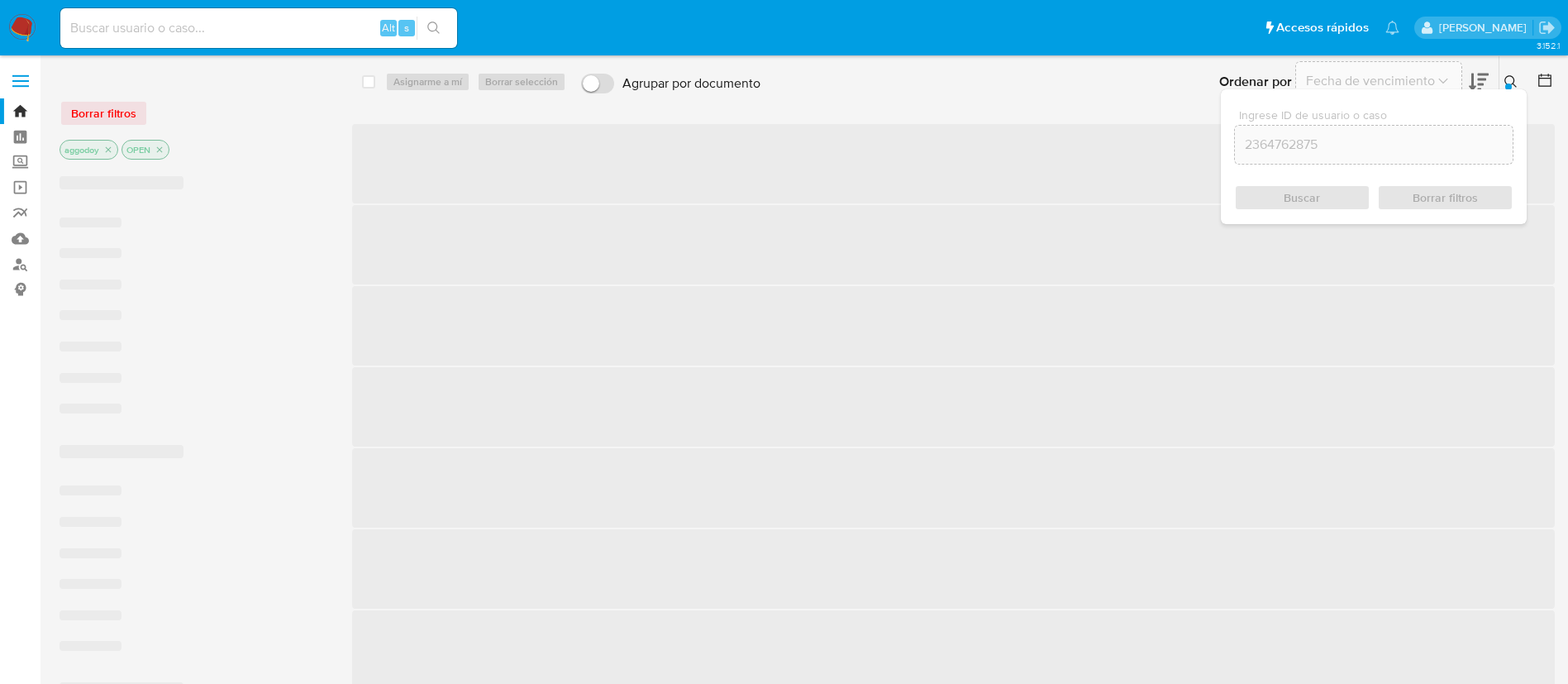
click at [1508, 83] on div at bounding box center [1508, 87] width 7 height 7
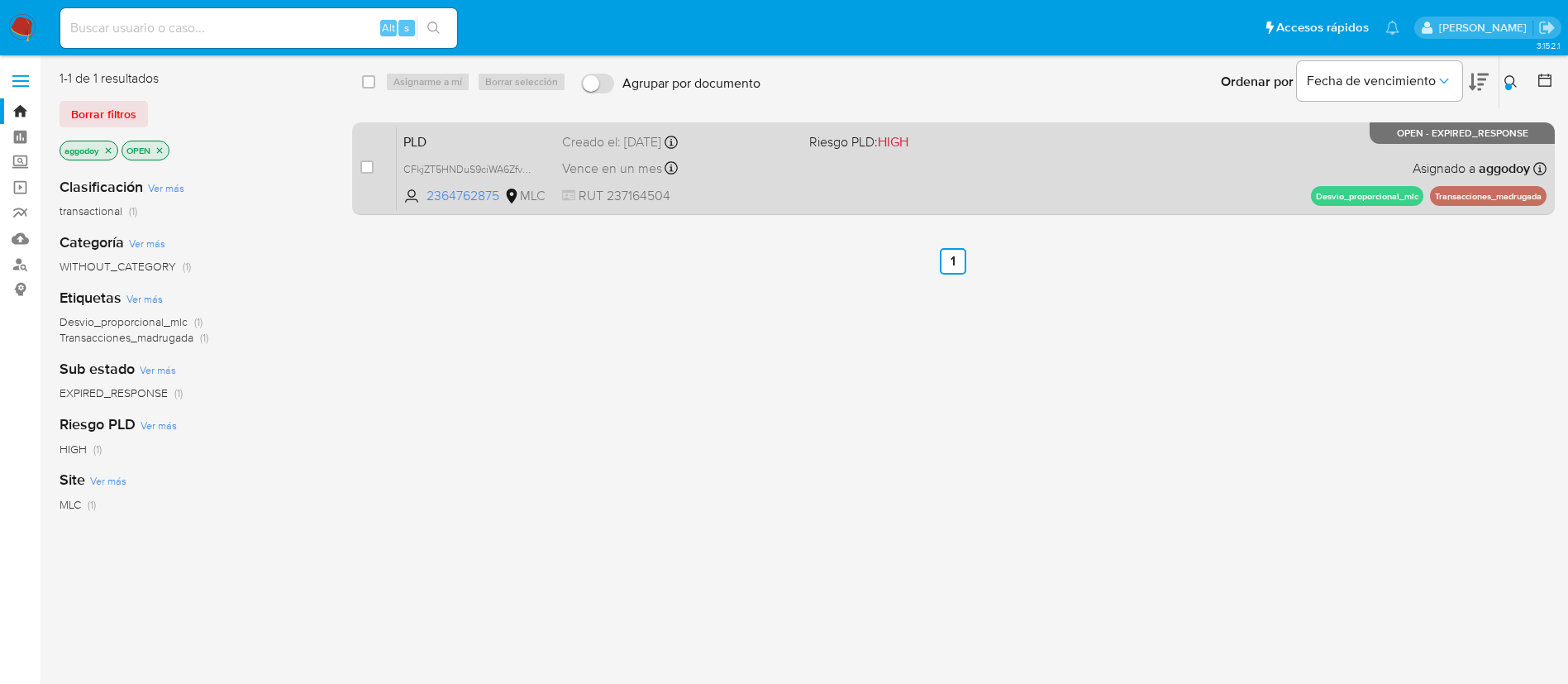
click at [1025, 151] on div "PLD CFkjZT5HNDuS9ciWA6Zfv5RS 2364762875 MLC Riesgo PLD: HIGH Creado el: [DATE] …" at bounding box center [972, 168] width 1150 height 83
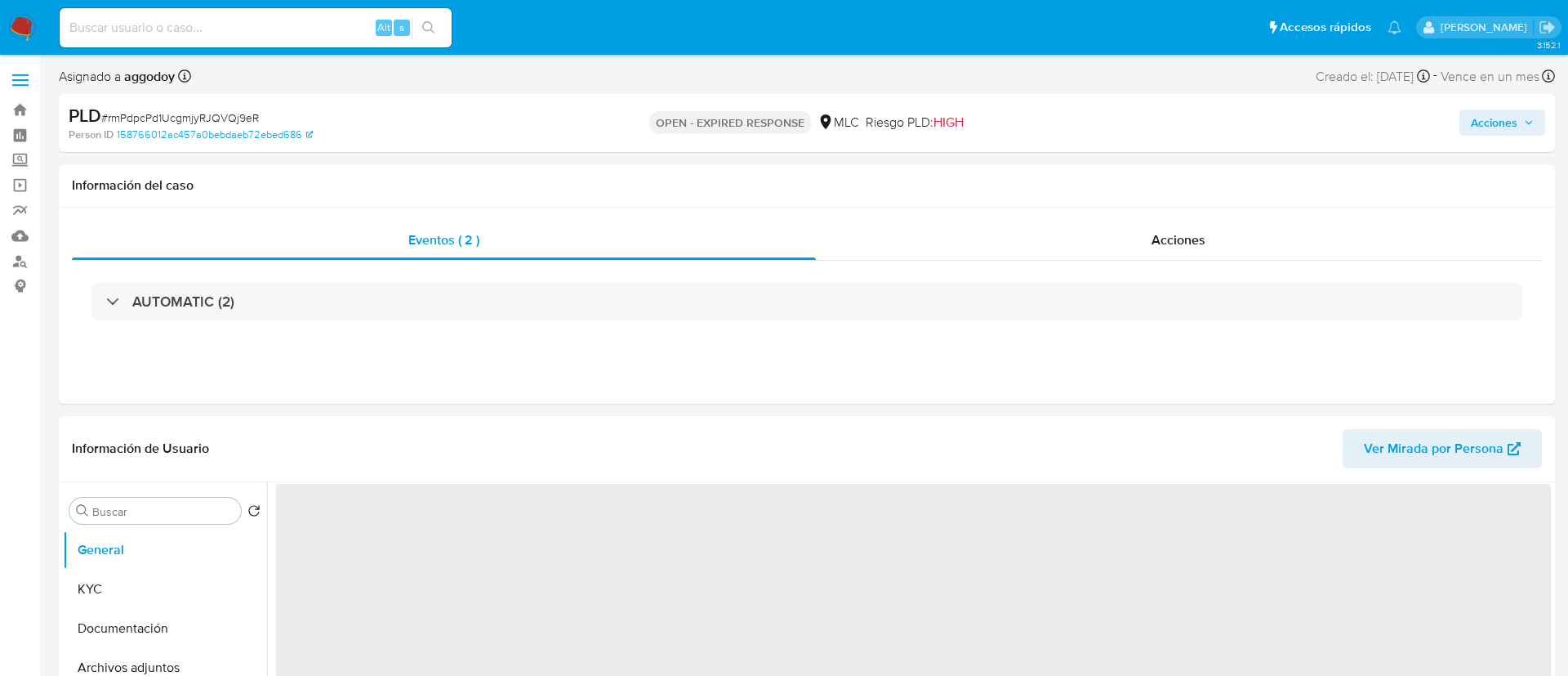
select select "10"
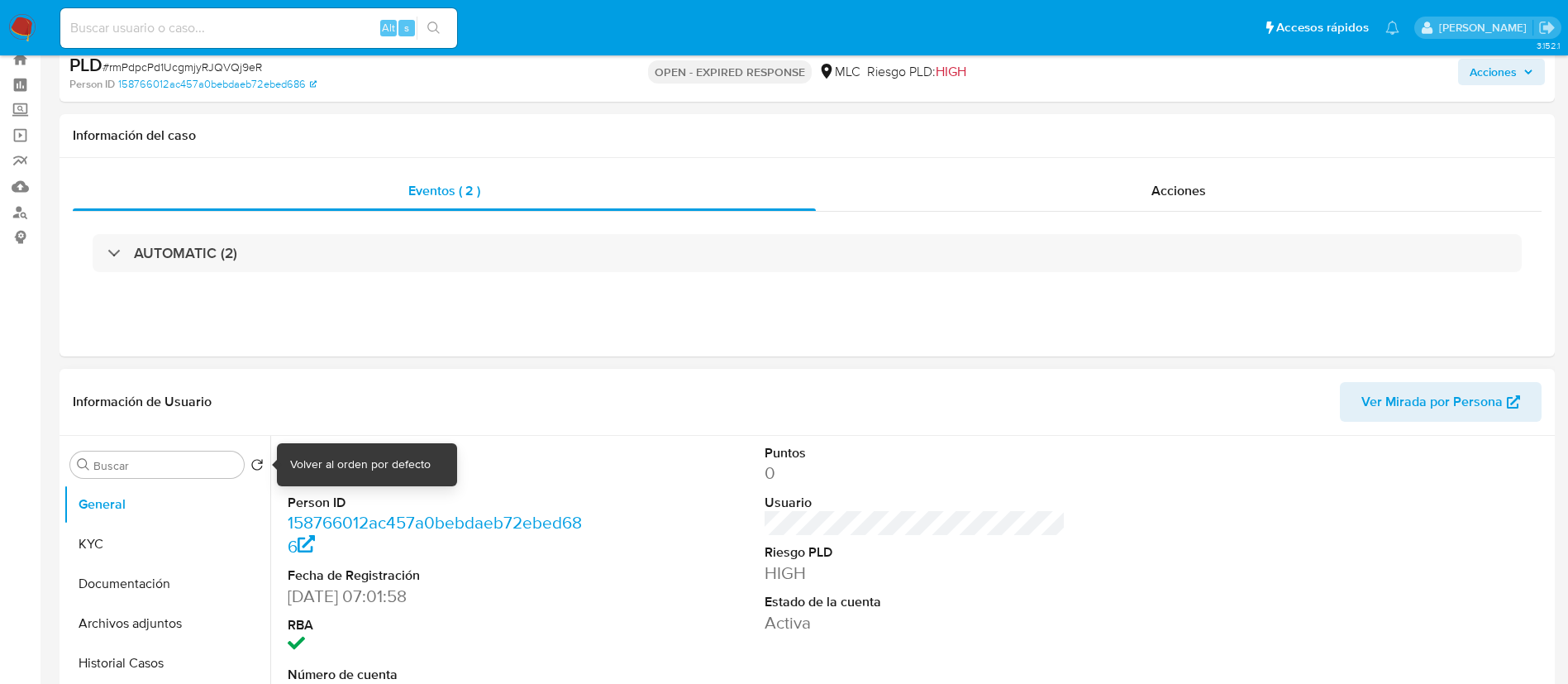
scroll to position [331, 0]
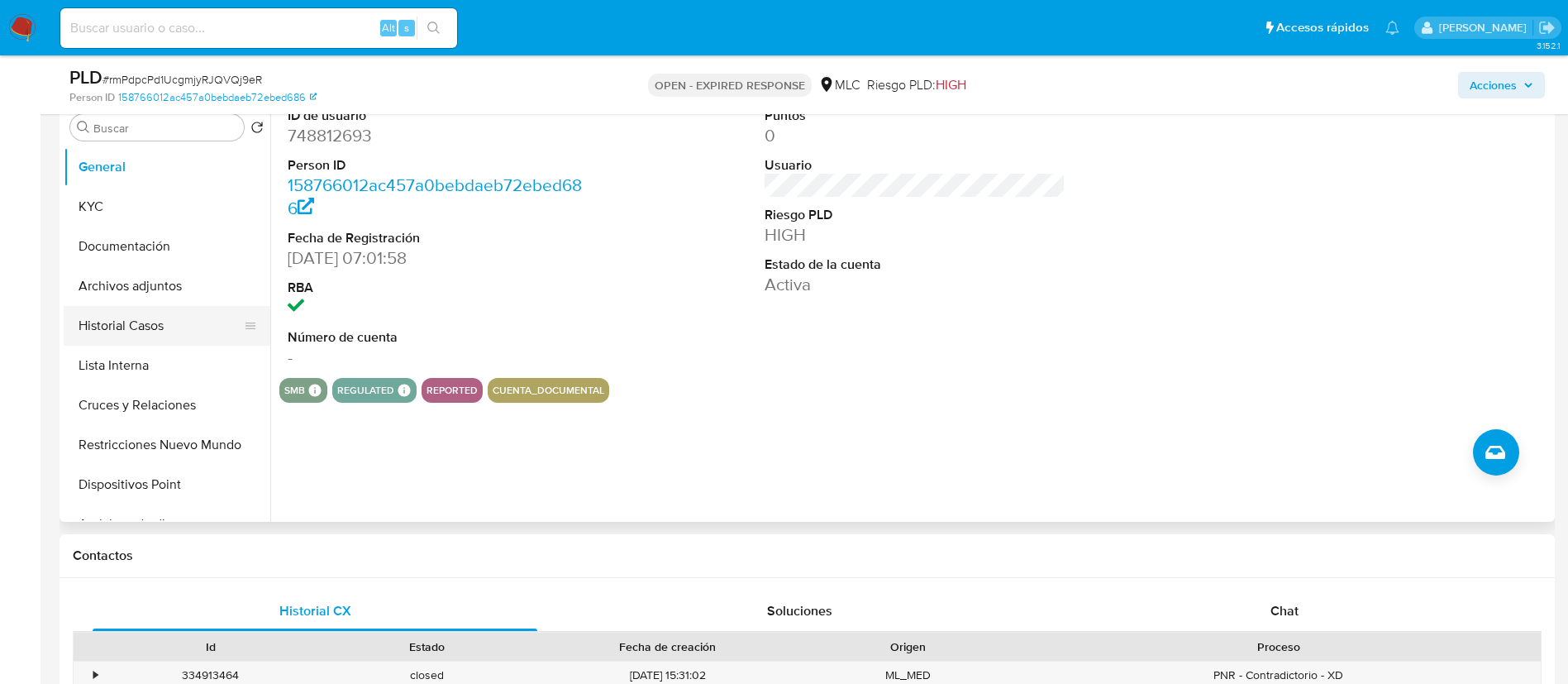
click at [91, 331] on button "Historial Casos" at bounding box center [159, 326] width 193 height 40
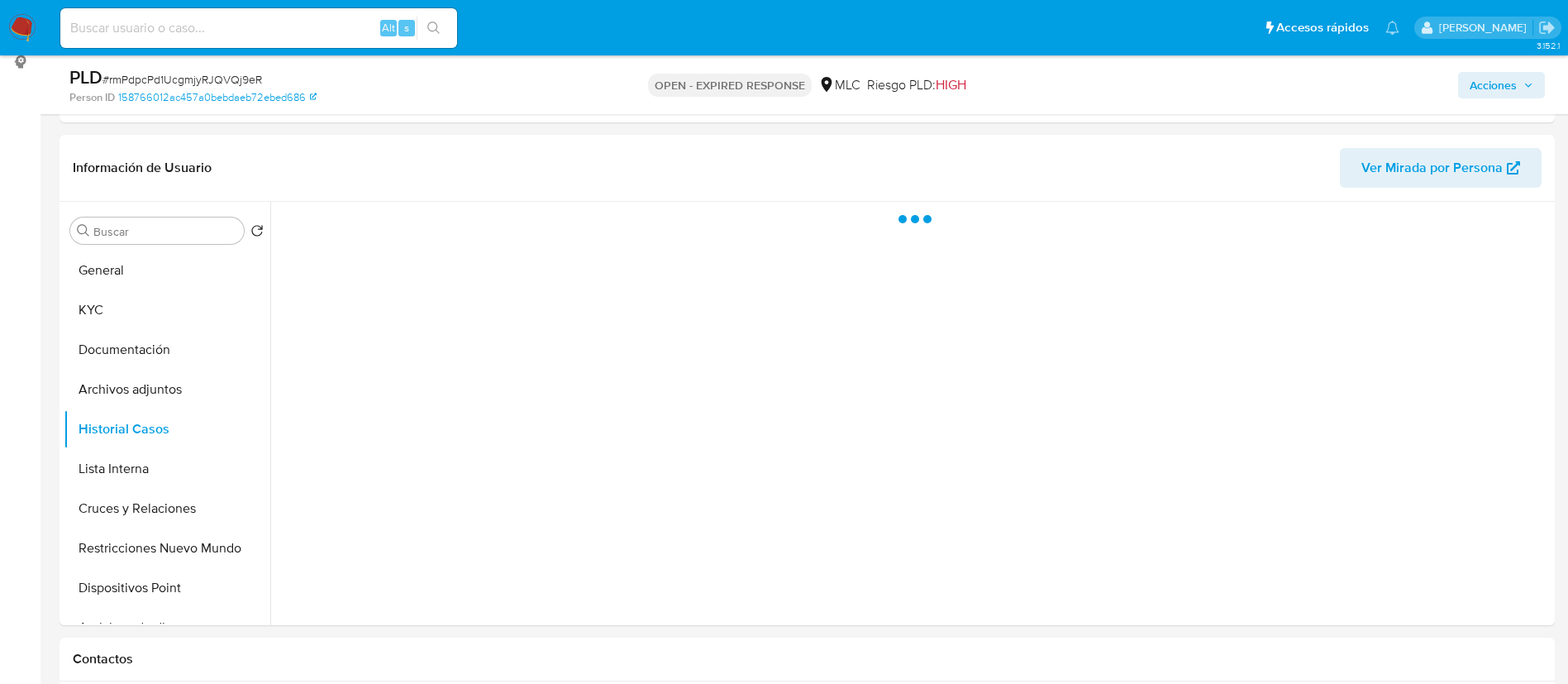
scroll to position [224, 0]
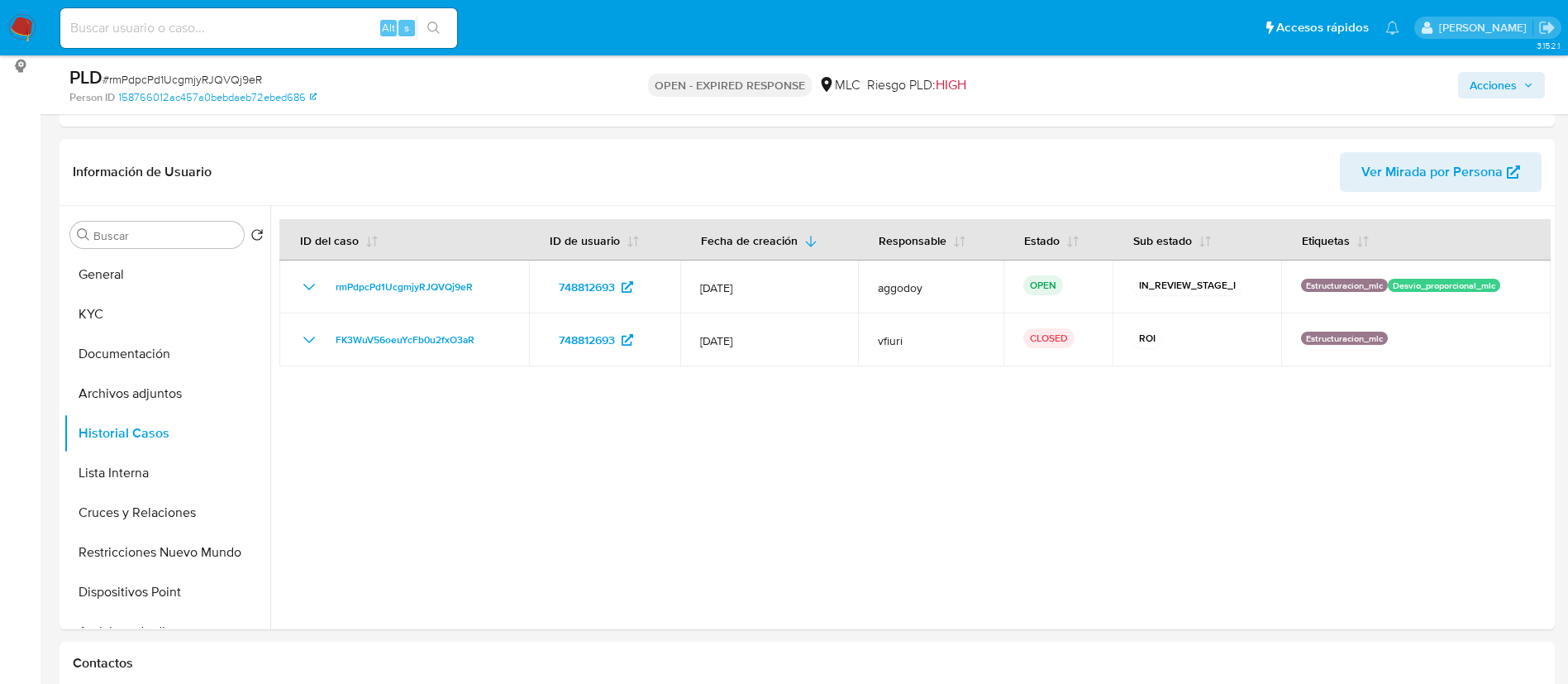
click at [149, 83] on span "# rmPdpcPd1UcgmjyRJQVQj9eR" at bounding box center [182, 79] width 159 height 17
copy span "rmPdpcPd1UcgmjyRJQVQj9eR"
click at [220, 311] on button "KYC" at bounding box center [159, 314] width 193 height 40
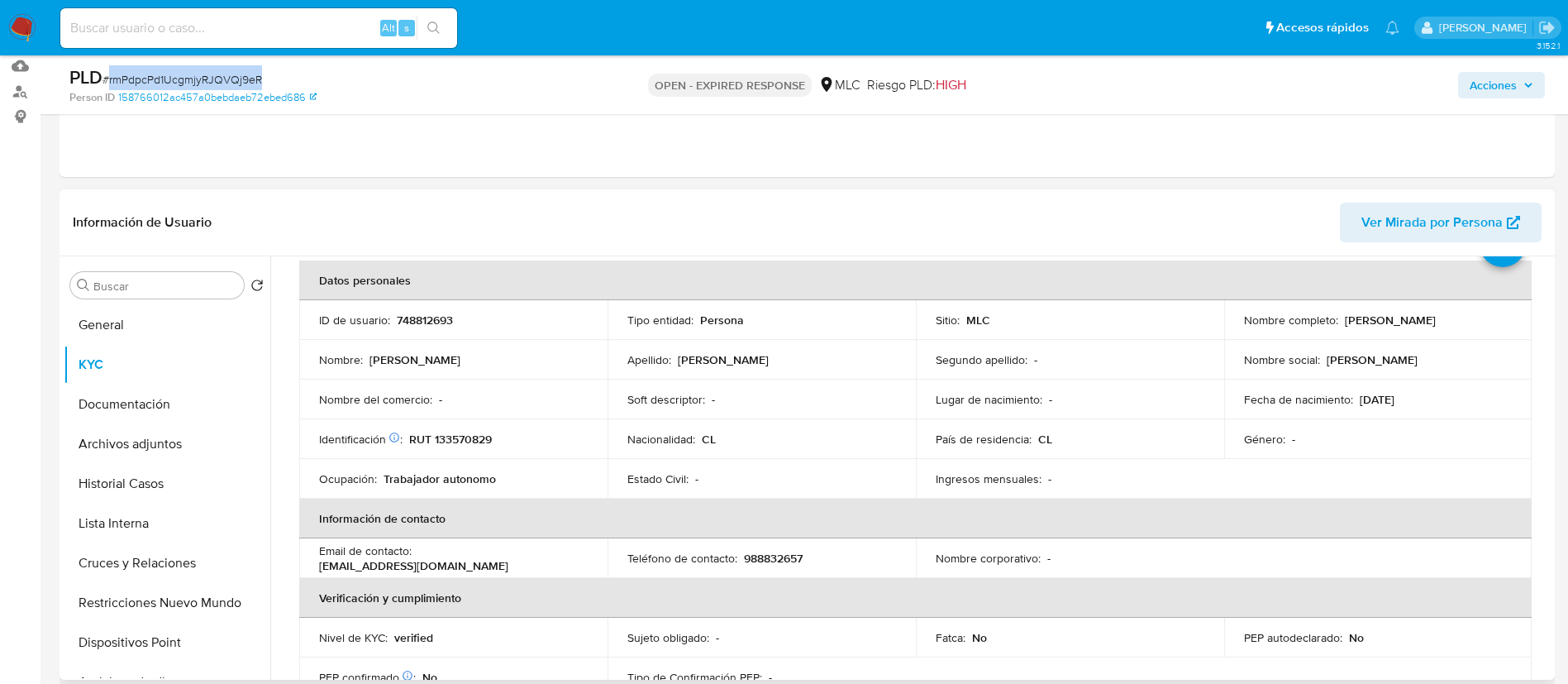
scroll to position [85, 0]
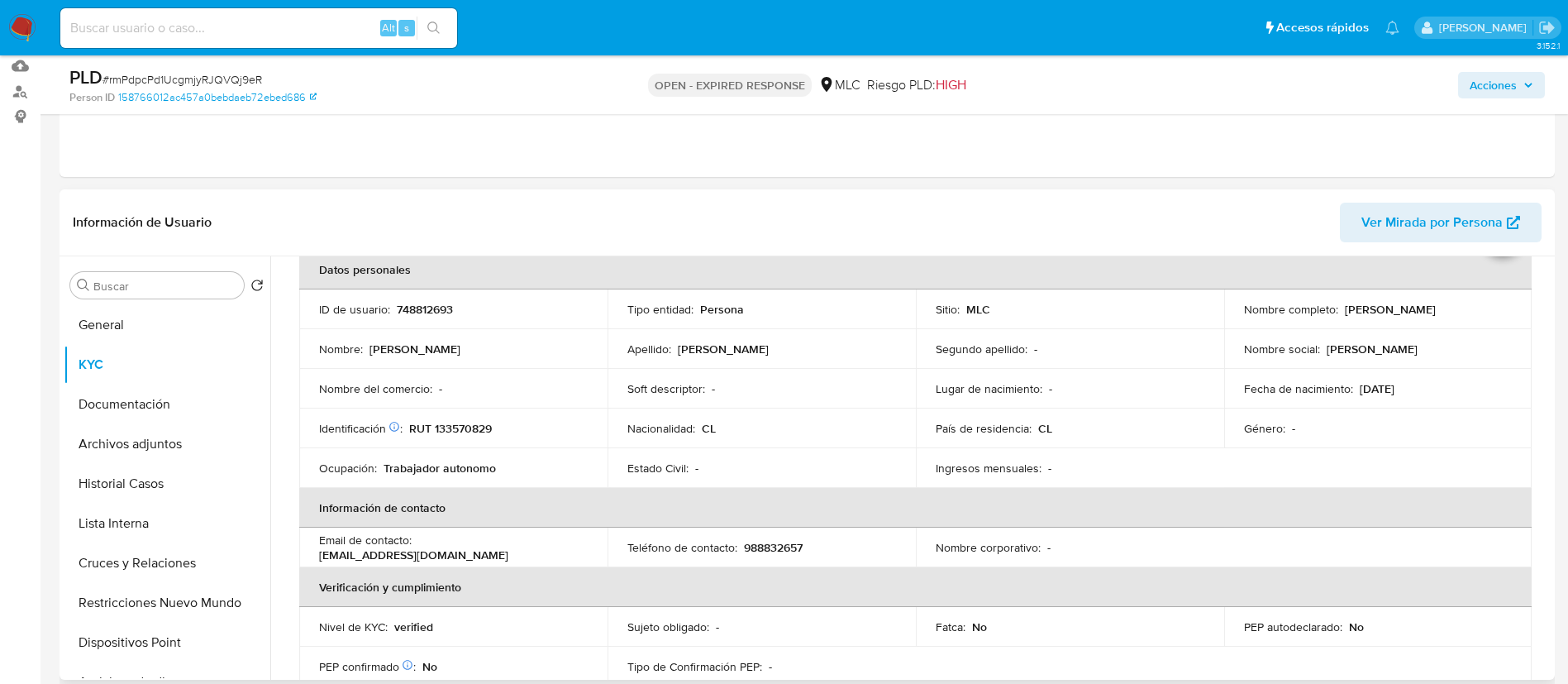
click at [481, 434] on p "RUT 133570829" at bounding box center [450, 428] width 83 height 15
click at [482, 433] on p "RUT 133570829" at bounding box center [450, 428] width 83 height 15
copy p "133570829"
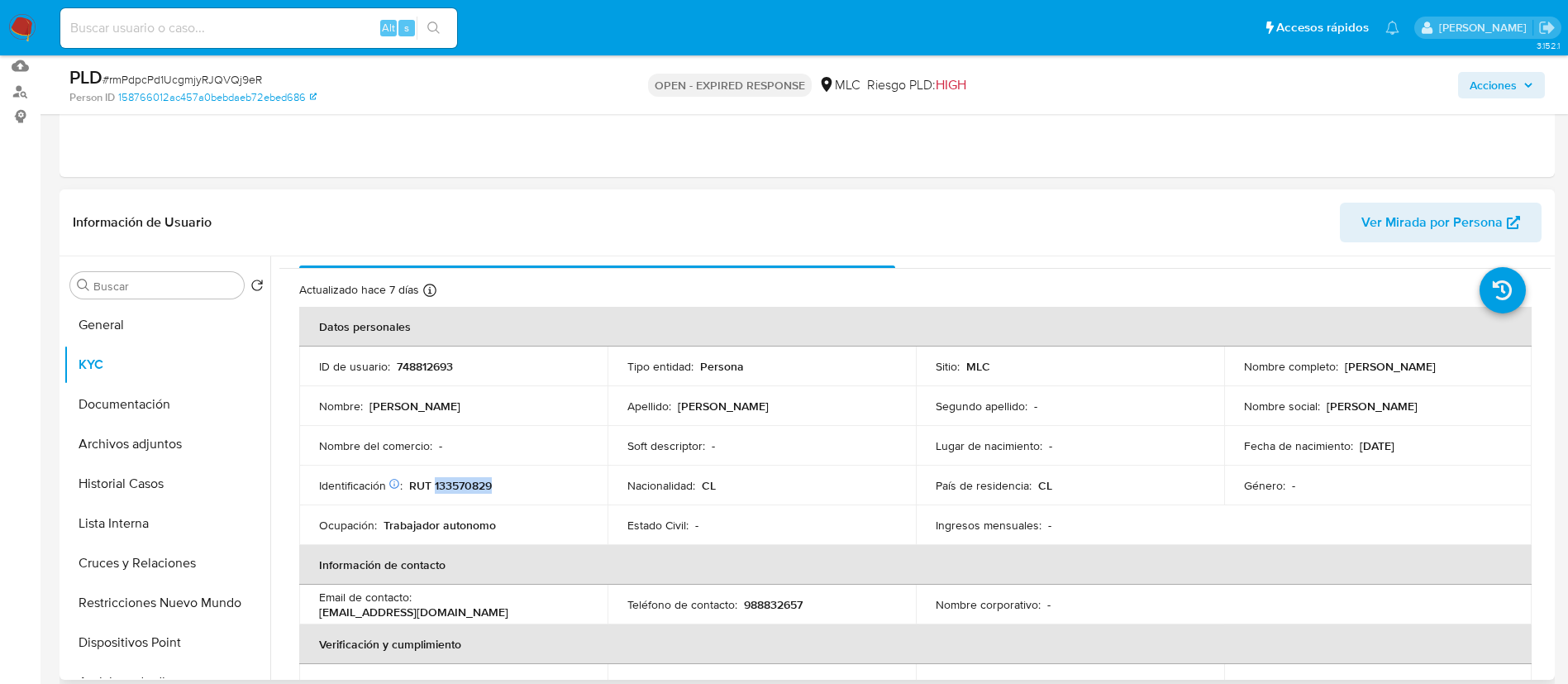
scroll to position [0, 0]
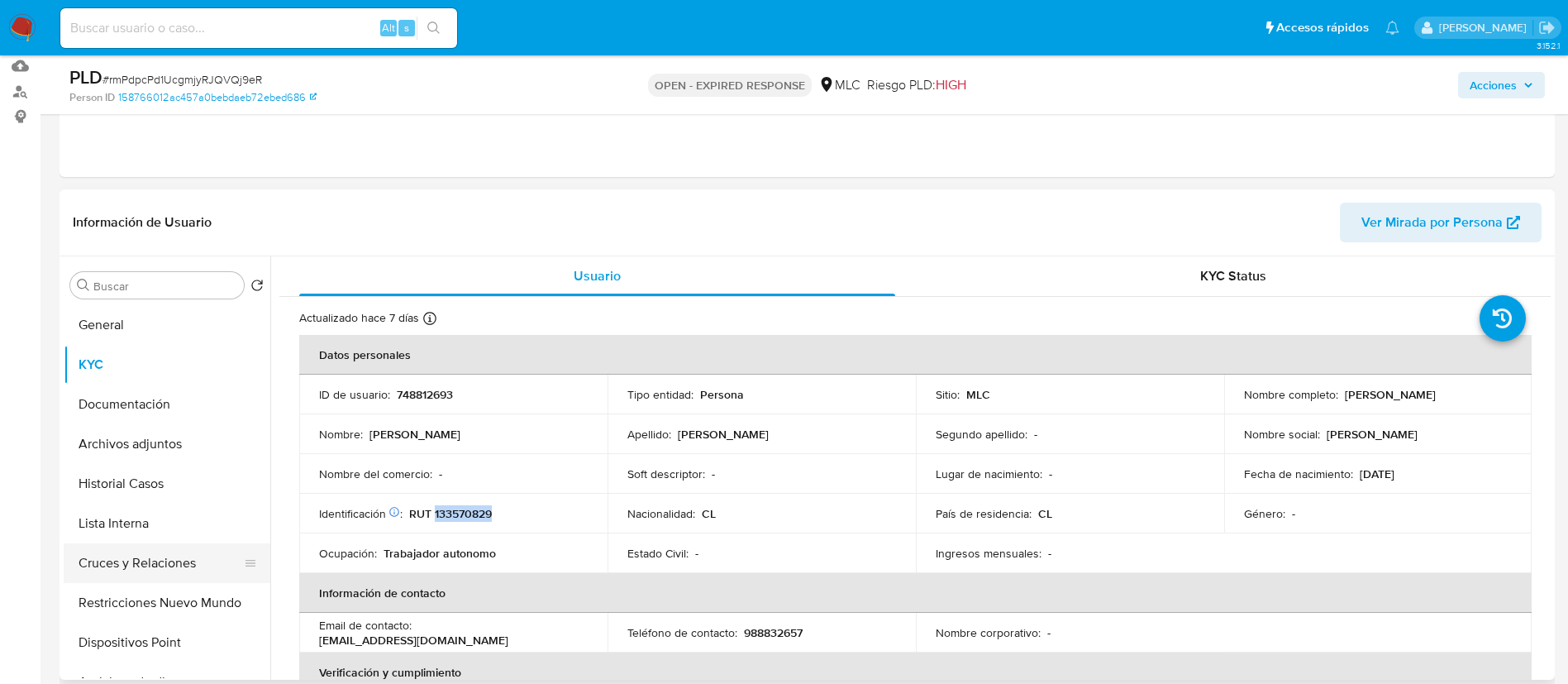
click at [138, 562] on button "Cruces y Relaciones" at bounding box center [159, 563] width 193 height 40
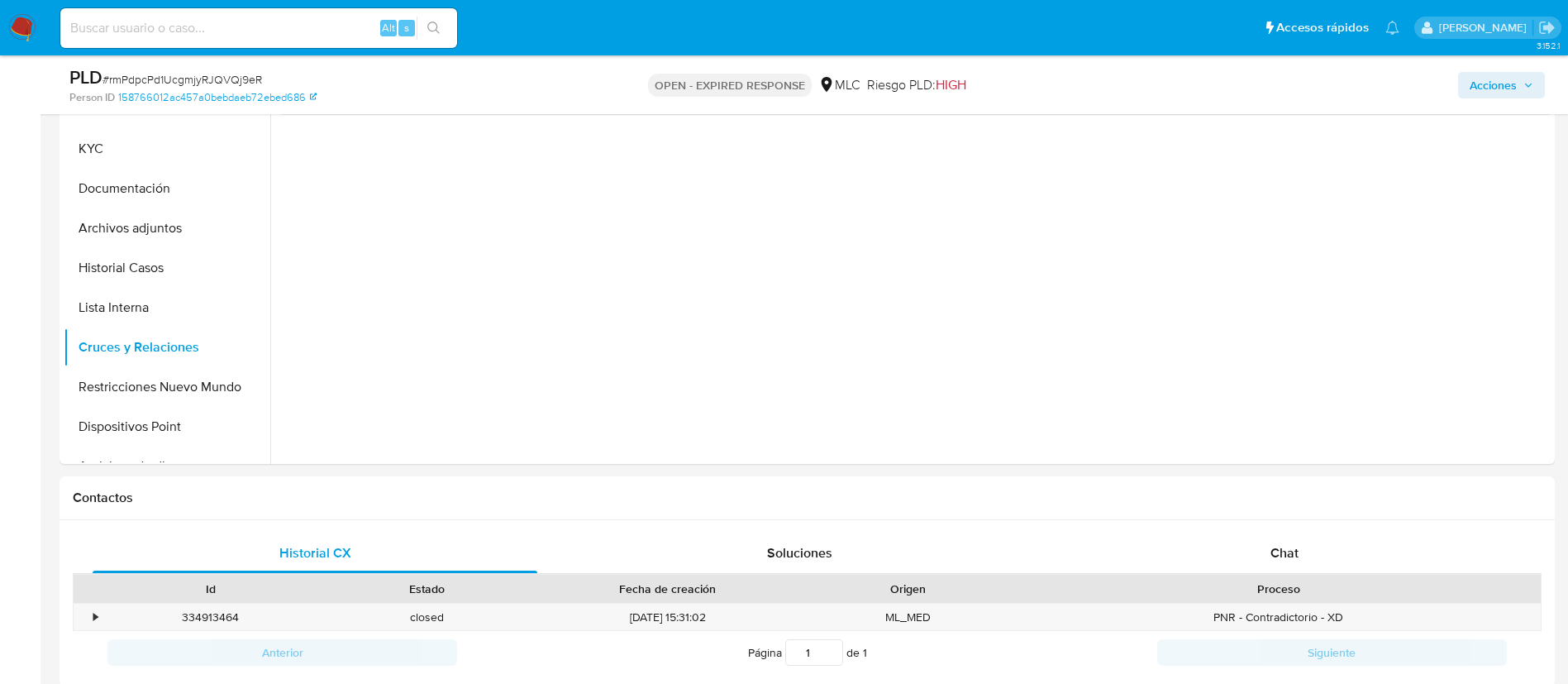
scroll to position [413, 0]
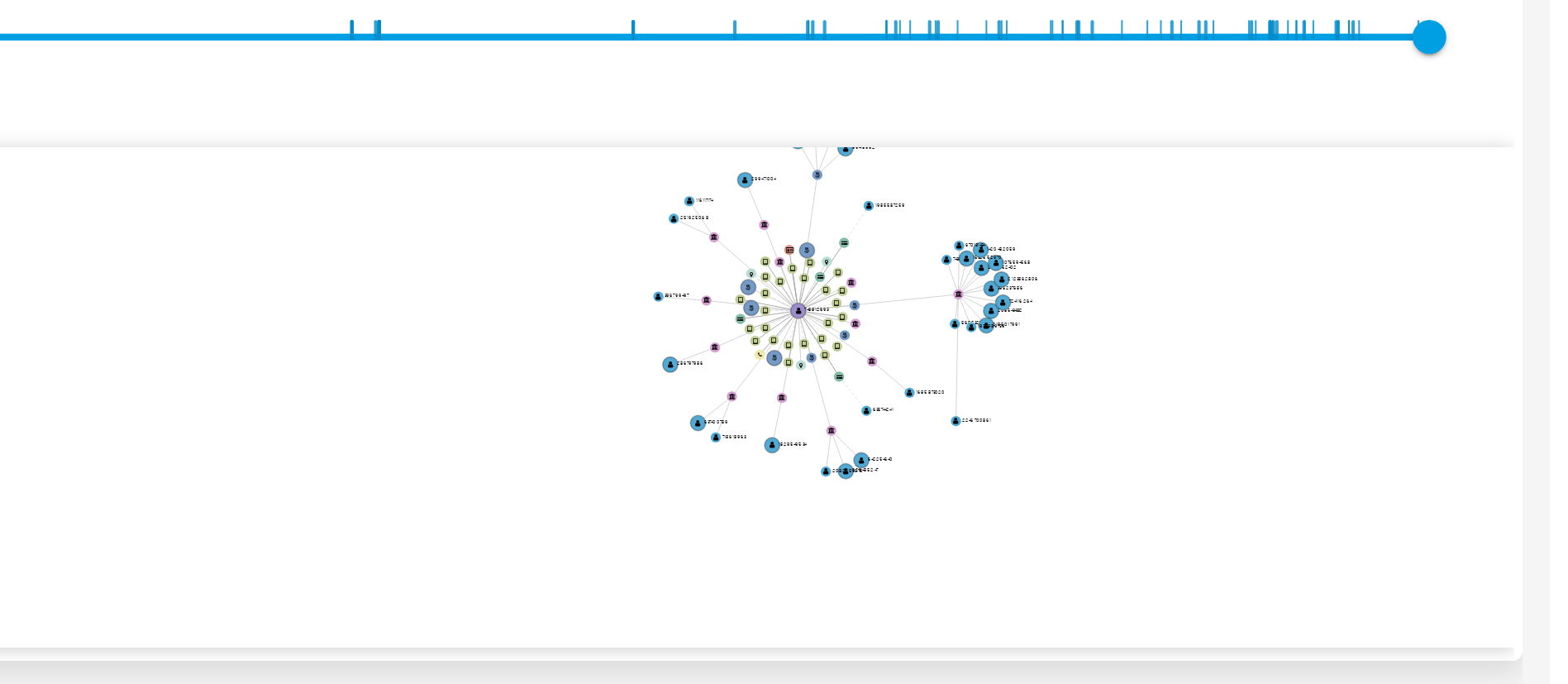
drag, startPoint x: 1308, startPoint y: 267, endPoint x: 1283, endPoint y: 326, distance: 64.1
click at [1283, 323] on text "2246700861" at bounding box center [1288, 321] width 14 height 3
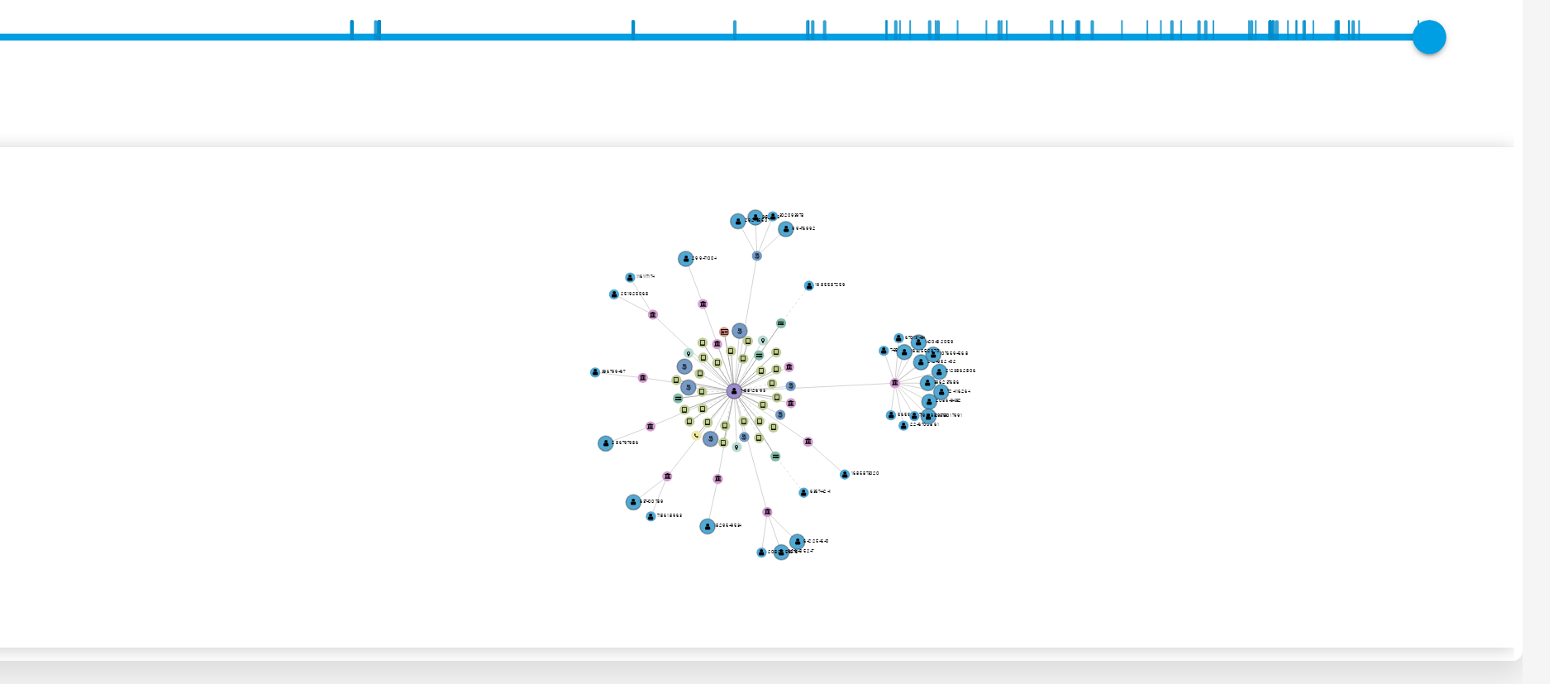
drag, startPoint x: 1373, startPoint y: 307, endPoint x: 1342, endPoint y: 344, distance: 48.3
click at [1342, 344] on icon "user-748812693  748812693 phone-ab69311ae29f521d3e8cef21693c10c3  person-1587…" at bounding box center [926, 309] width 1247 height 240
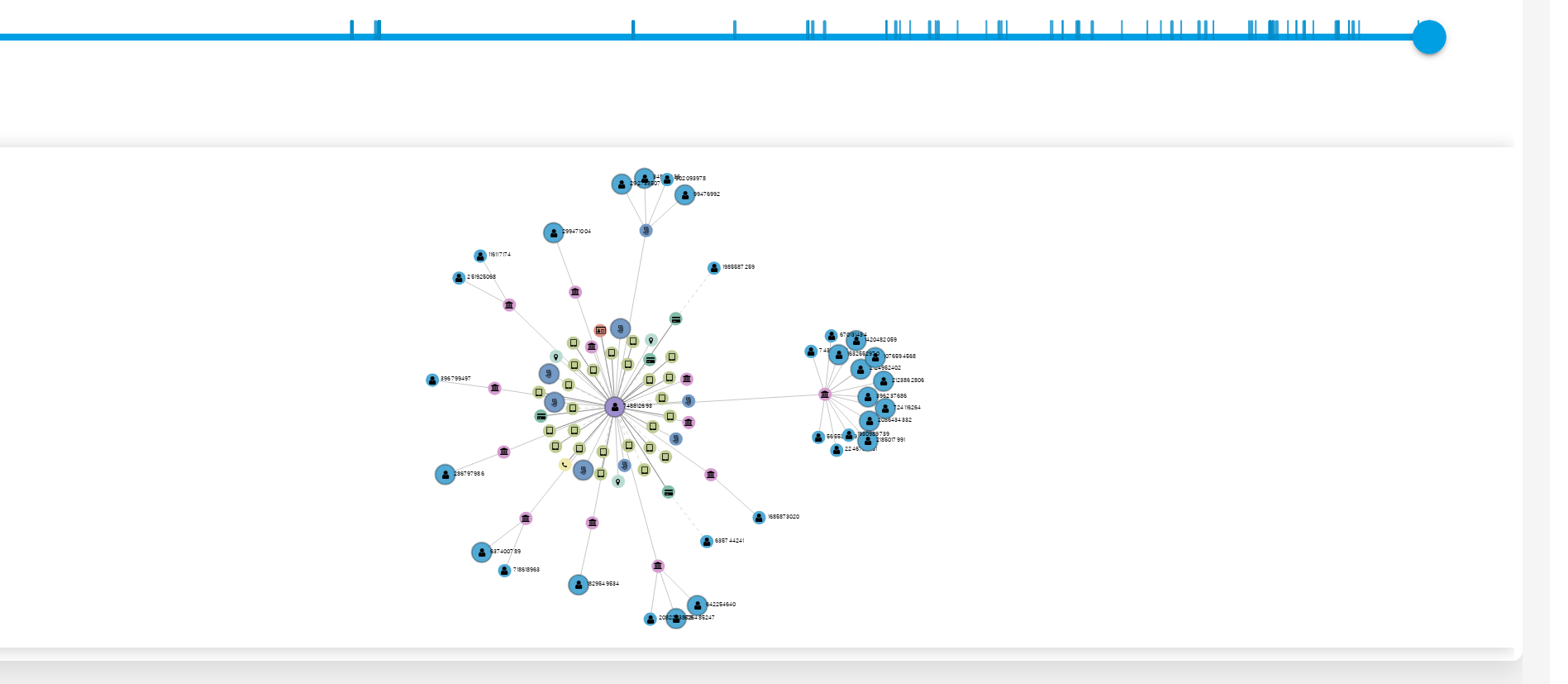
drag, startPoint x: 1342, startPoint y: 350, endPoint x: 1340, endPoint y: 374, distance: 24.1
click at [1340, 374] on icon "user-748812693  748812693 phone-ab69311ae29f521d3e8cef21693c10c3  person-1587…" at bounding box center [926, 309] width 1247 height 240
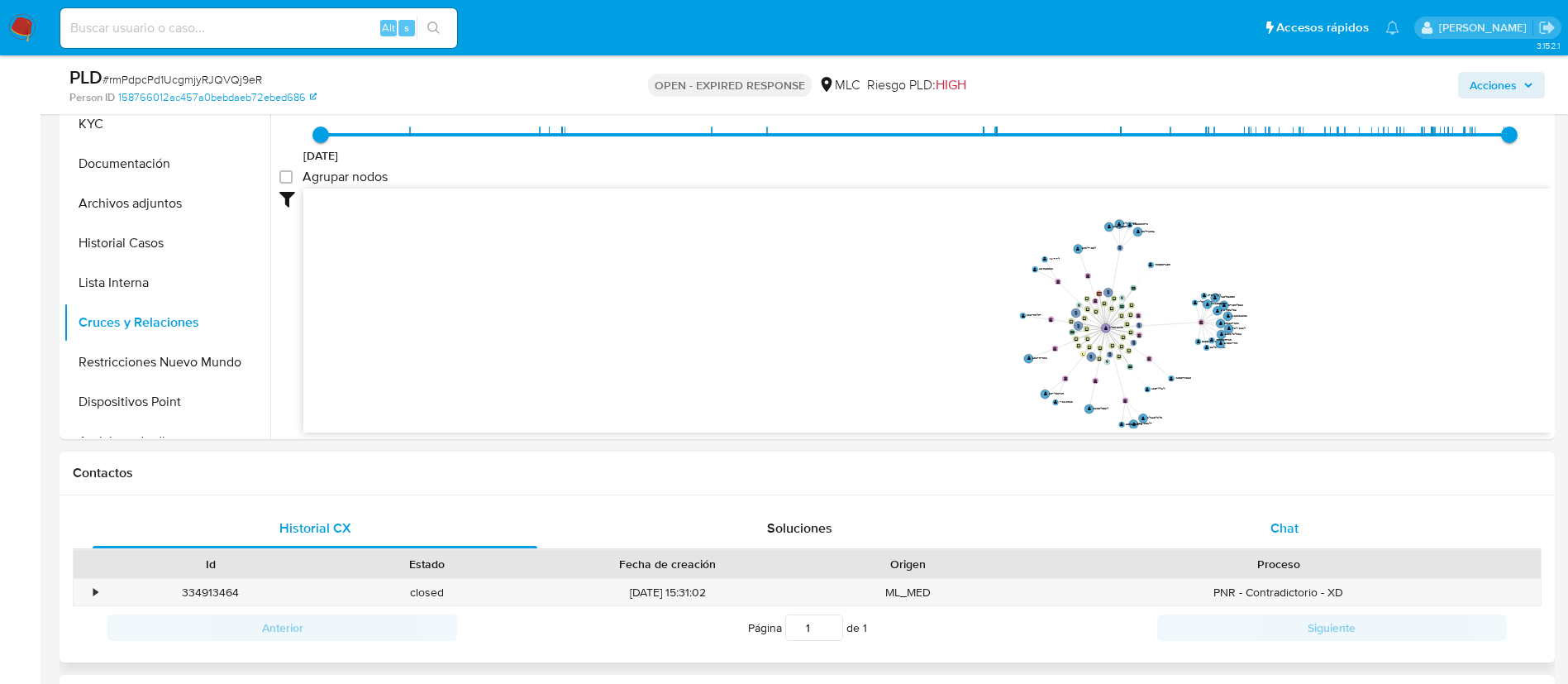
drag, startPoint x: 1226, startPoint y: 536, endPoint x: 1288, endPoint y: 490, distance: 77.2
click at [1227, 534] on div "Chat" at bounding box center [1284, 528] width 444 height 40
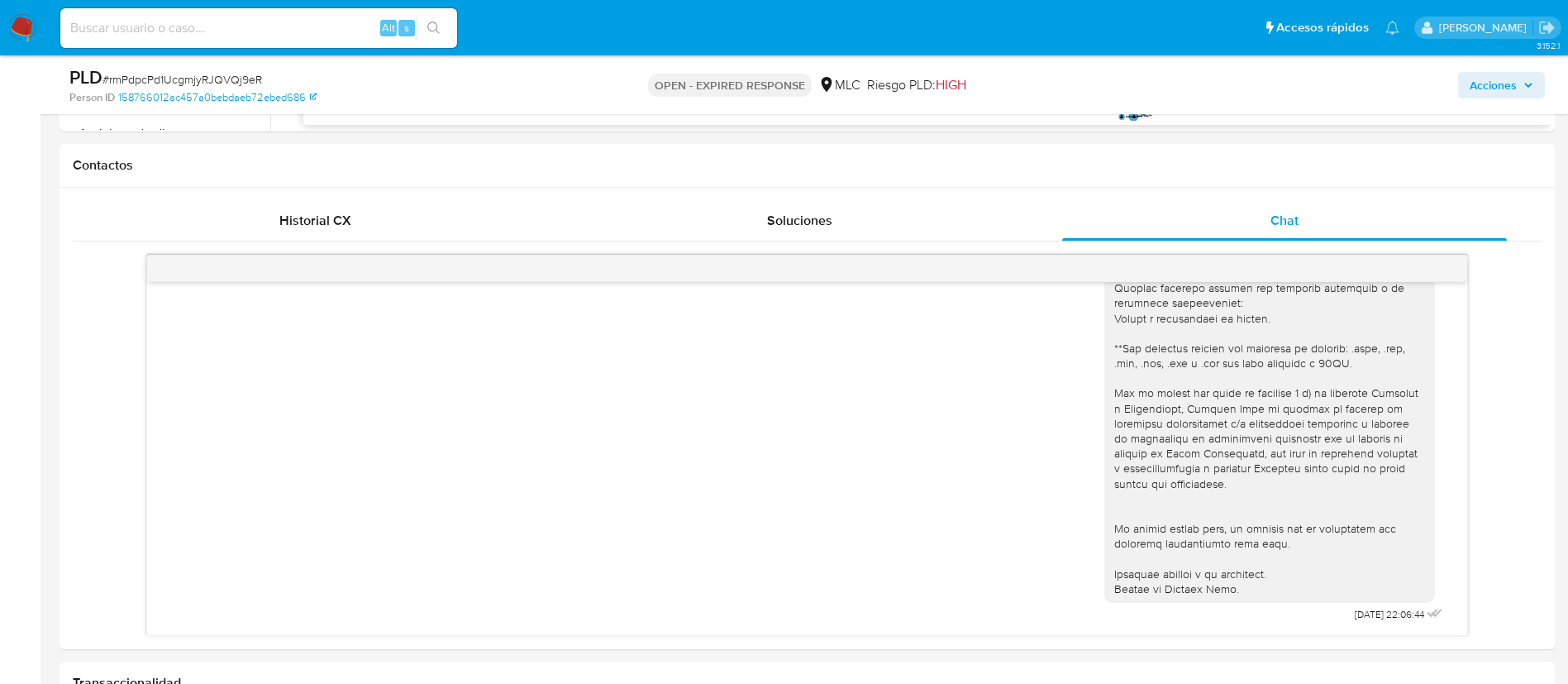
scroll to position [390, 0]
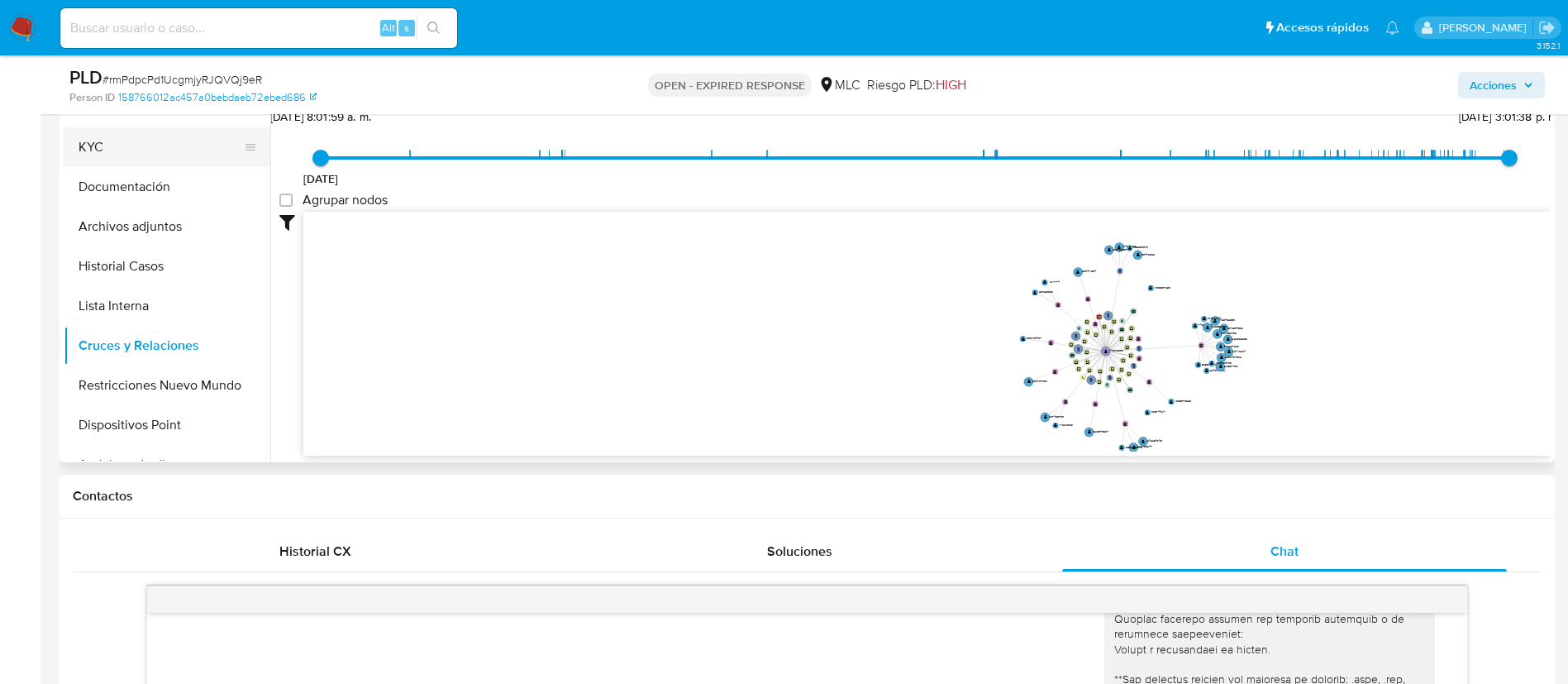
click at [104, 156] on button "KYC" at bounding box center [159, 147] width 193 height 40
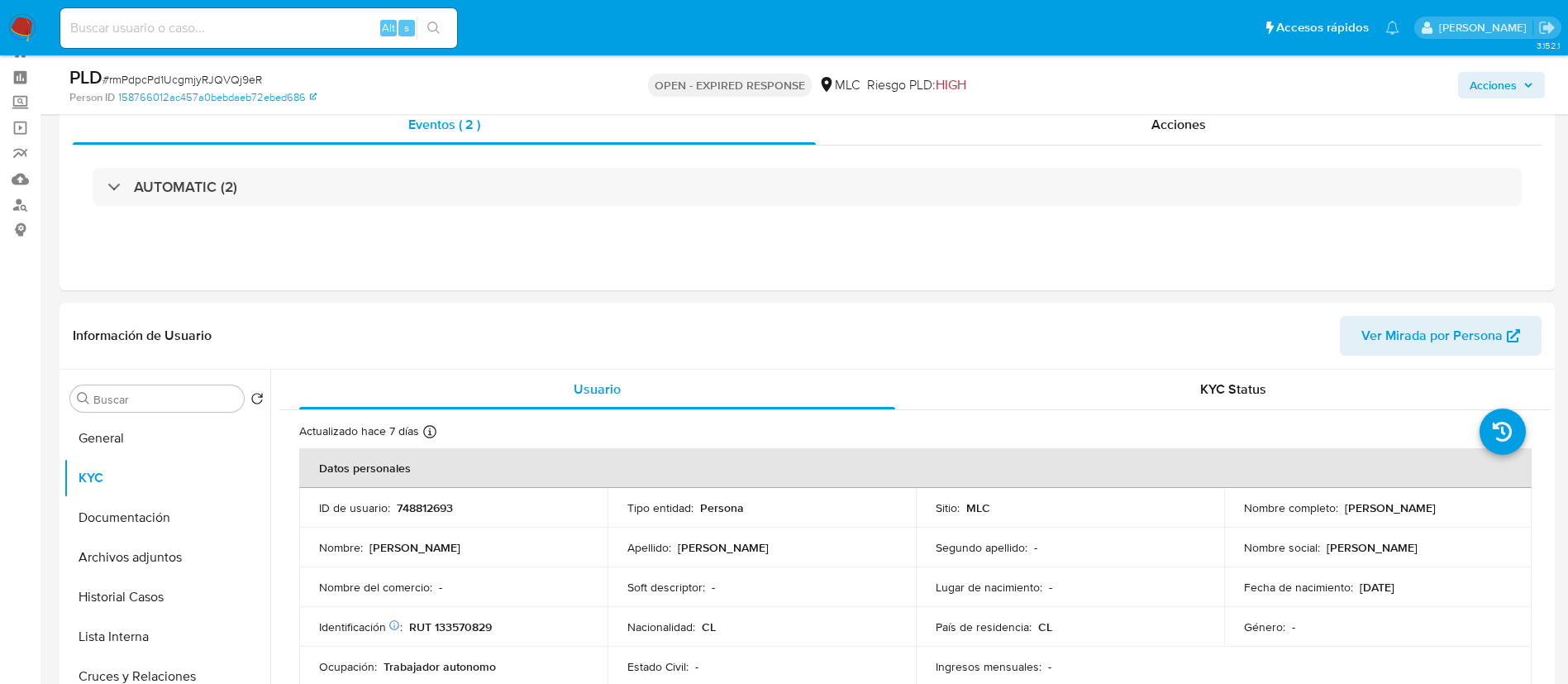
scroll to position [120, 0]
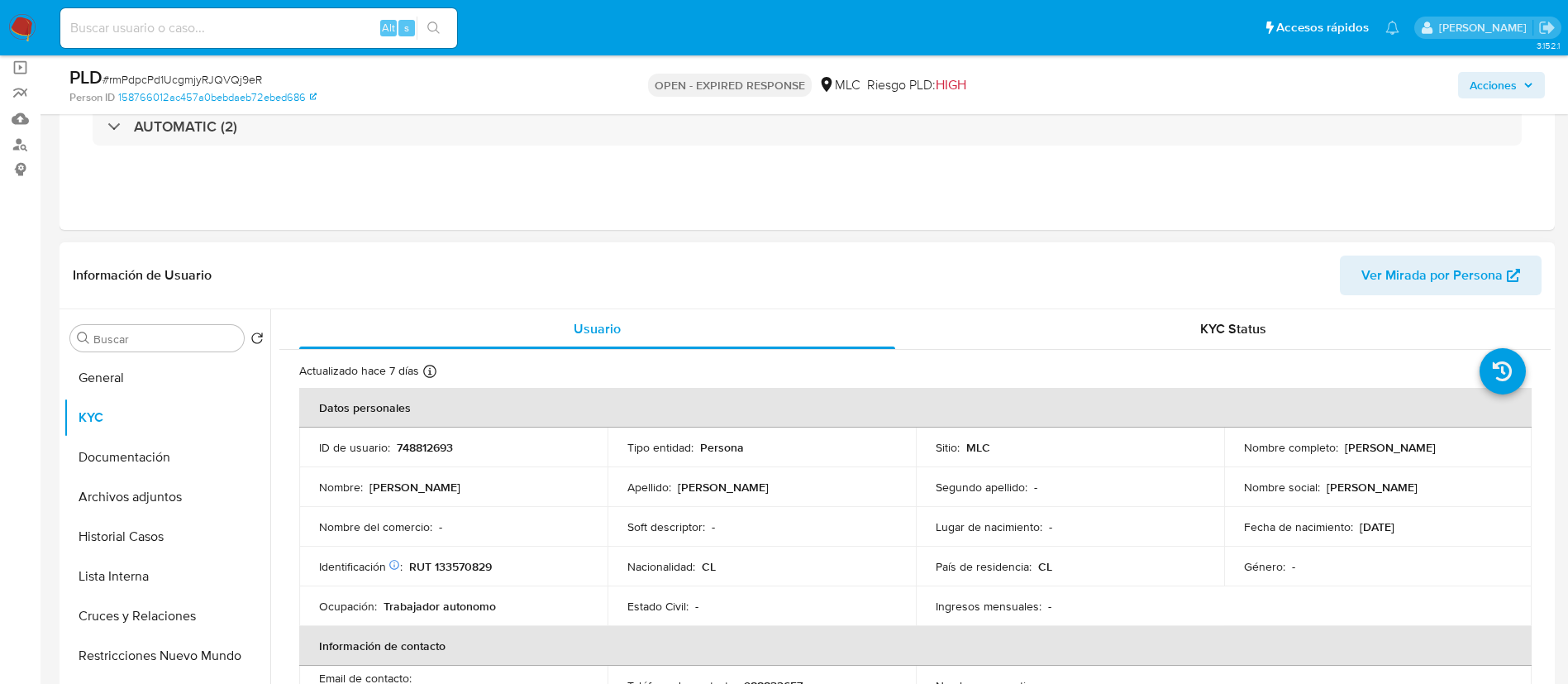
drag, startPoint x: 1334, startPoint y: 444, endPoint x: 1501, endPoint y: 446, distance: 167.0
click at [1501, 446] on div "Nombre completo : Jorge Andrés Yáñez Rodríguez" at bounding box center [1378, 448] width 269 height 15
copy div "Jorge Andrés Yáñez Rodríguez"
click at [416, 438] on td "ID de usuario : 748812693" at bounding box center [454, 447] width 309 height 40
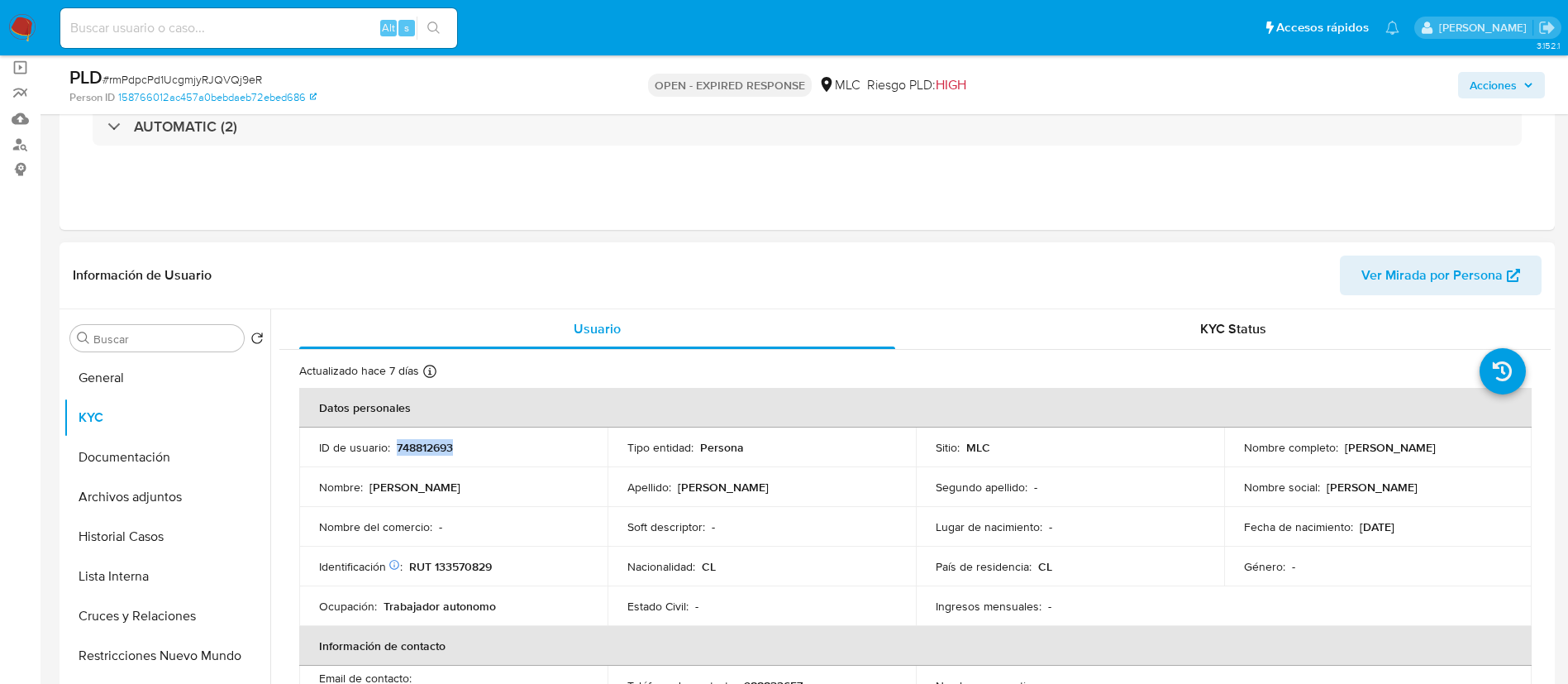
copy p "748812693"
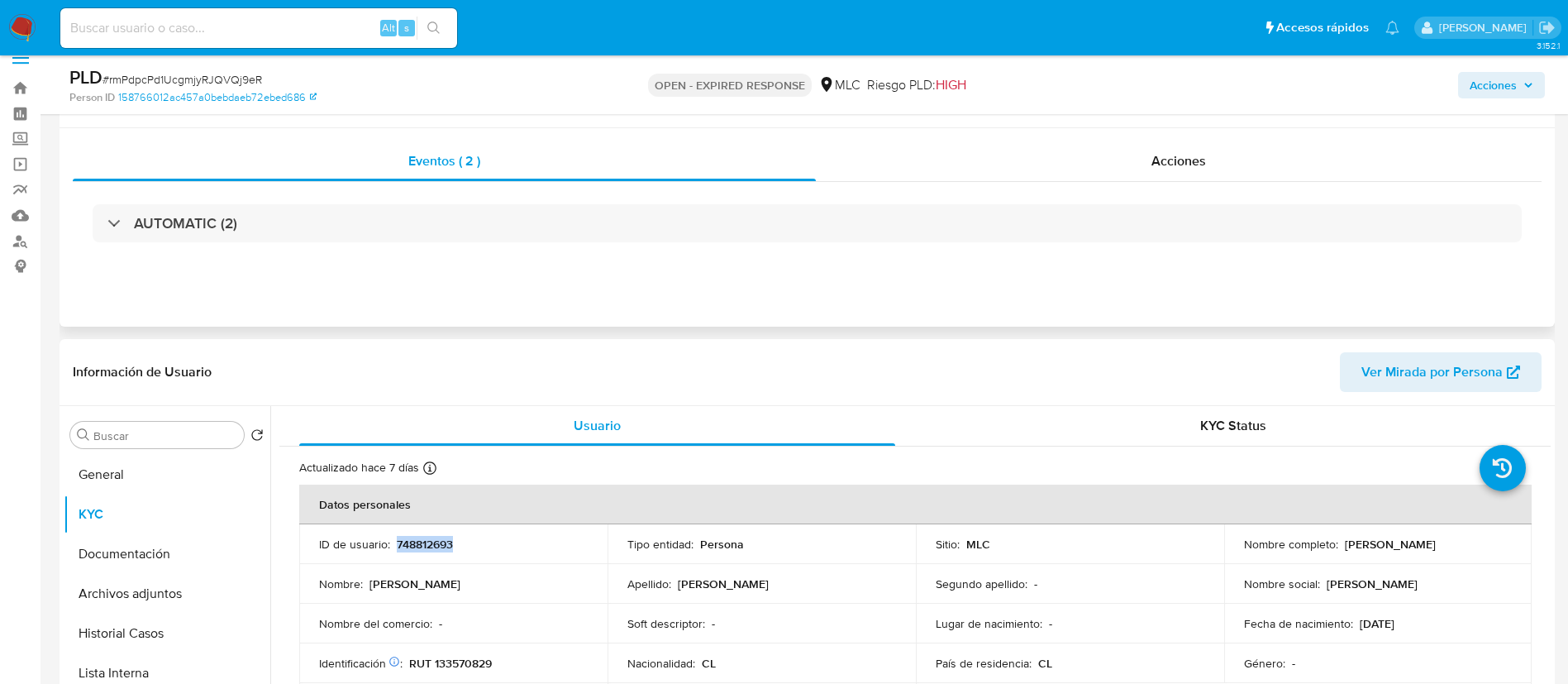
scroll to position [0, 0]
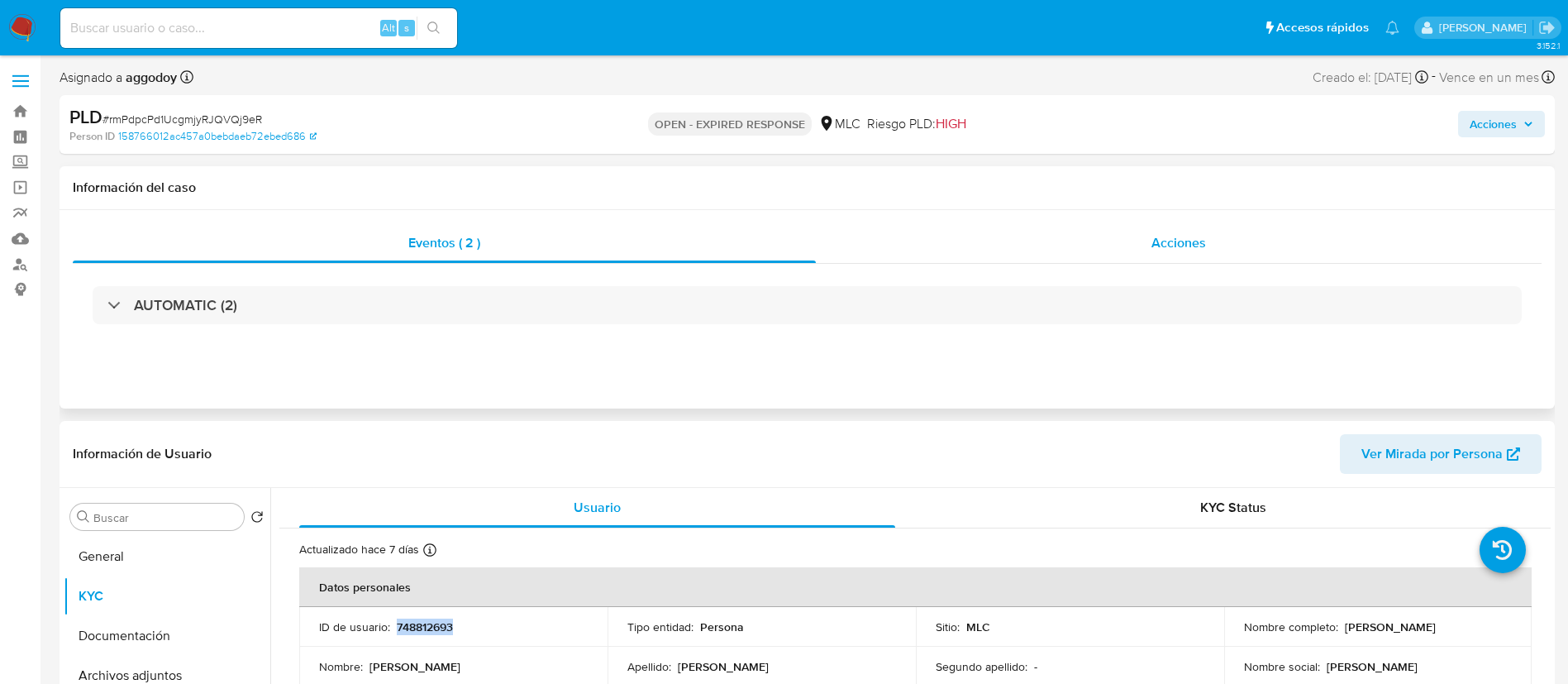
click at [1268, 234] on div "Acciones" at bounding box center [1179, 243] width 726 height 40
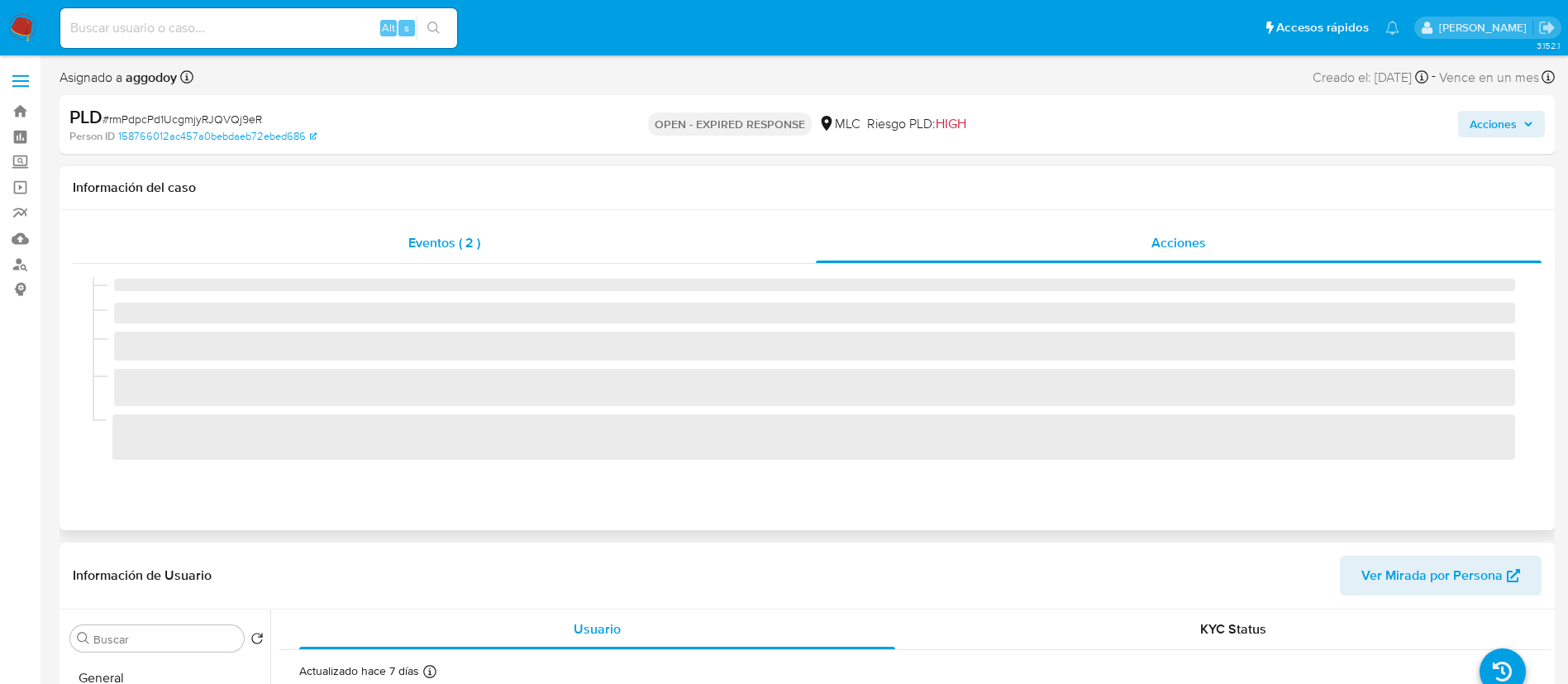
click at [414, 253] on div "Eventos ( 2 )" at bounding box center [443, 243] width 743 height 40
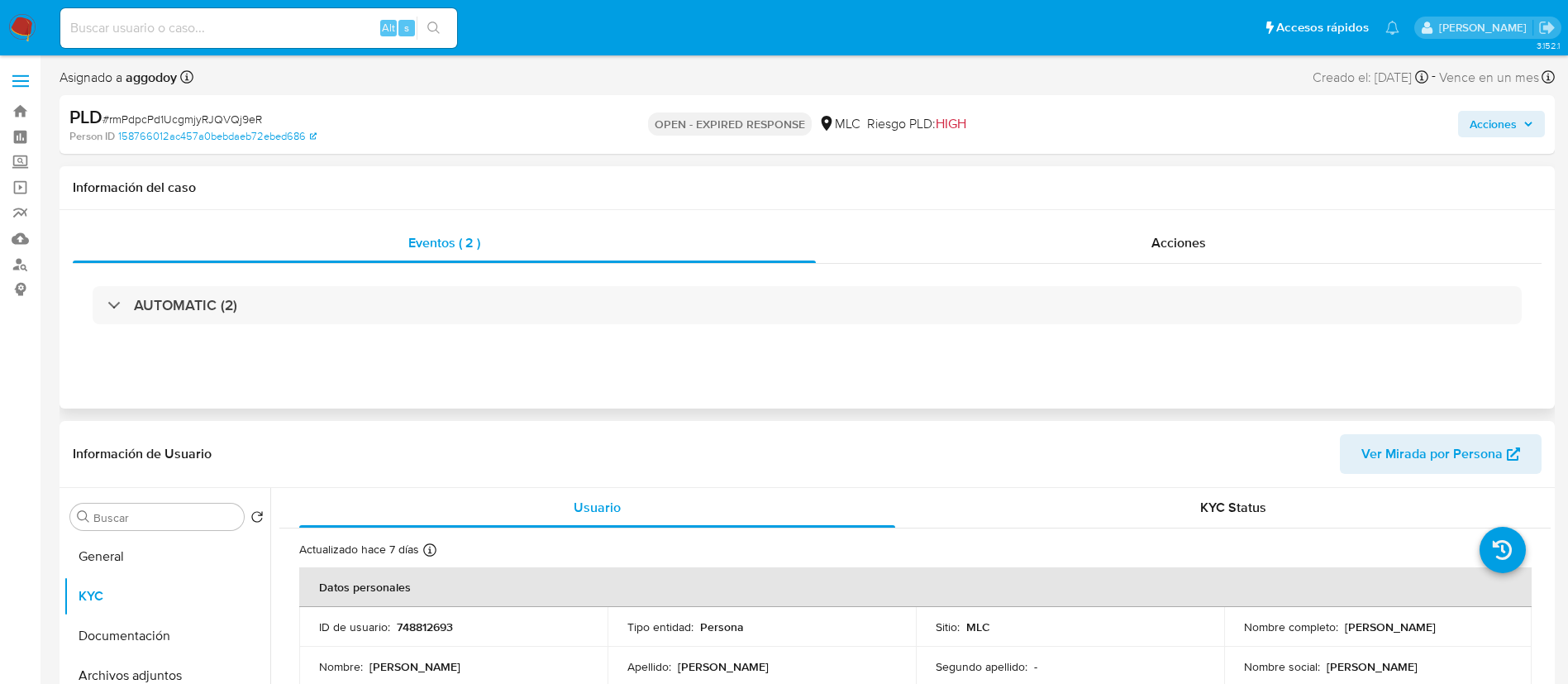
click at [529, 331] on div "AUTOMATIC (2)" at bounding box center [807, 305] width 1469 height 83
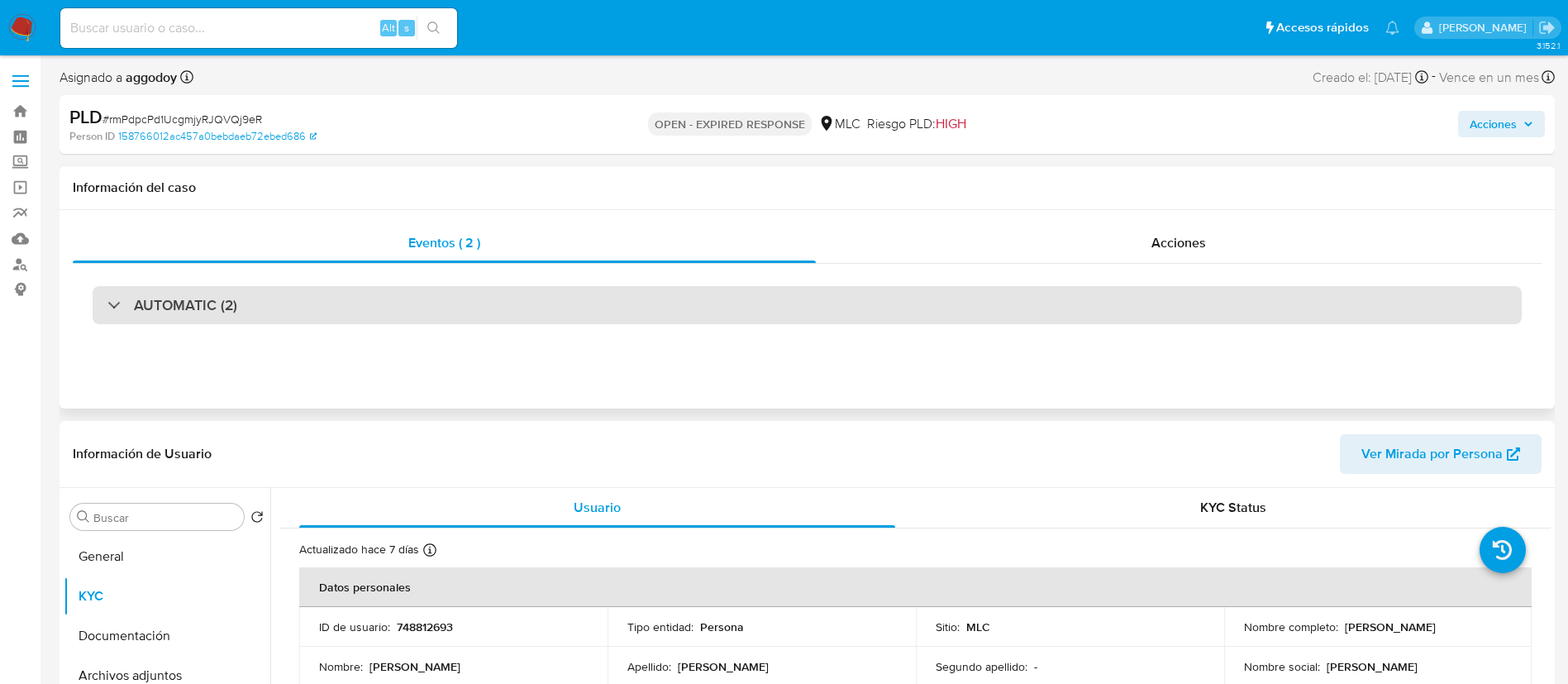
click at [529, 317] on div "AUTOMATIC (2)" at bounding box center [807, 304] width 1429 height 38
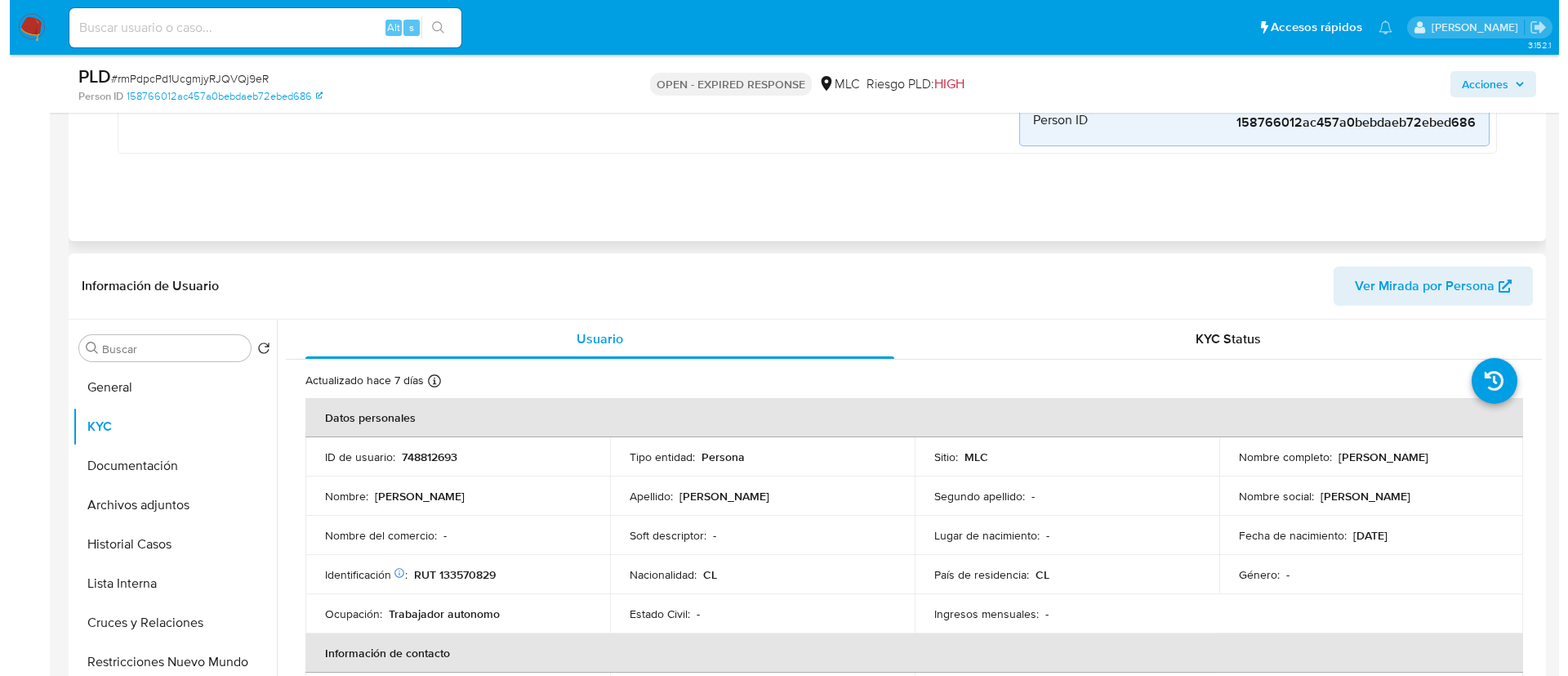
scroll to position [981, 0]
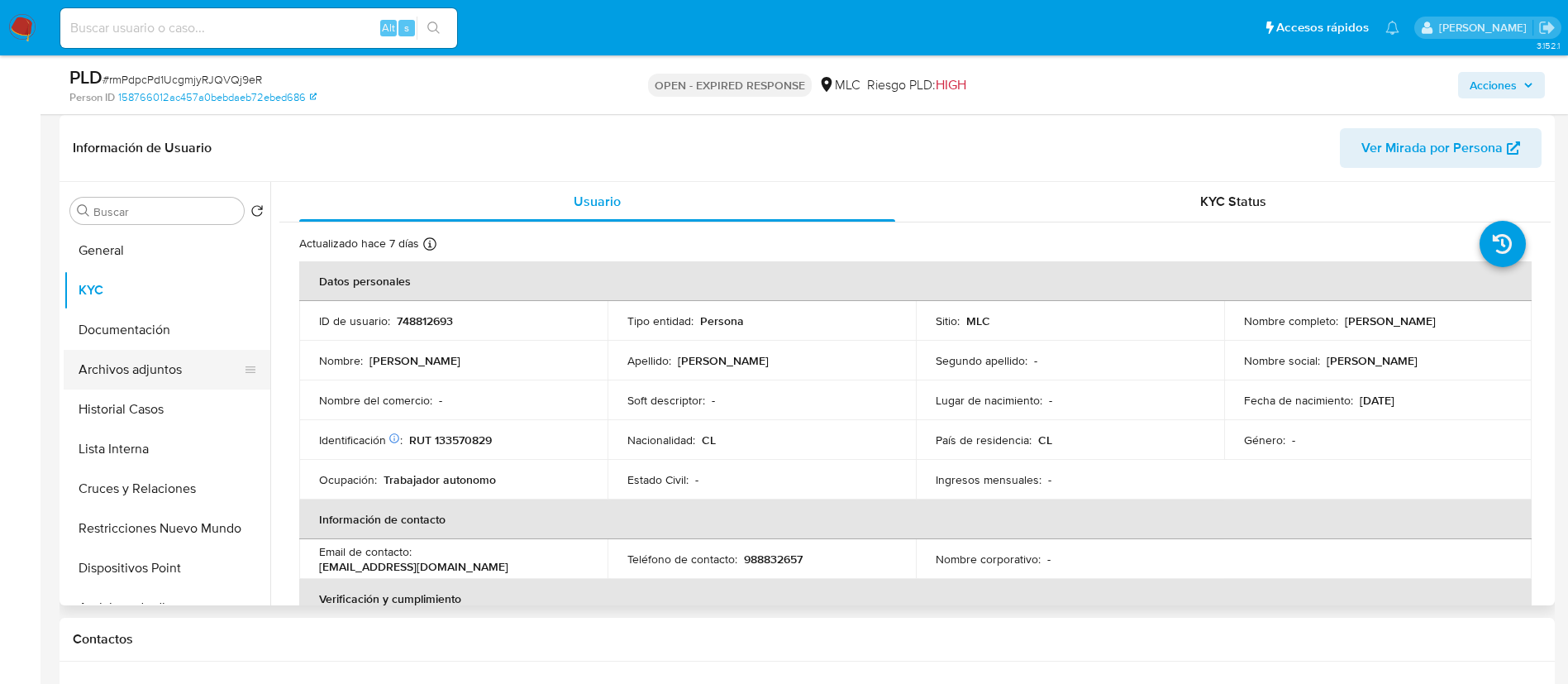
click at [105, 380] on button "Archivos adjuntos" at bounding box center [159, 369] width 193 height 40
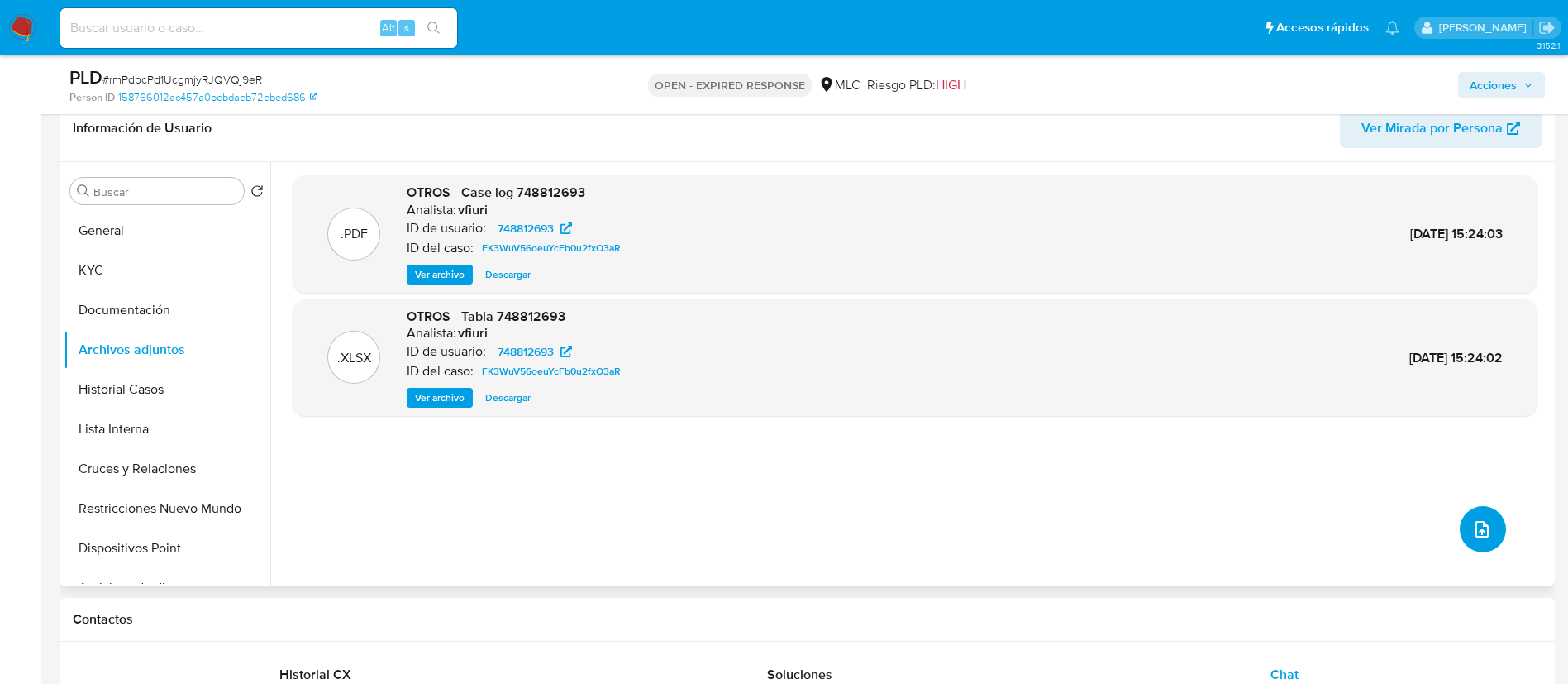
click at [1473, 520] on icon "upload-file" at bounding box center [1482, 530] width 20 height 20
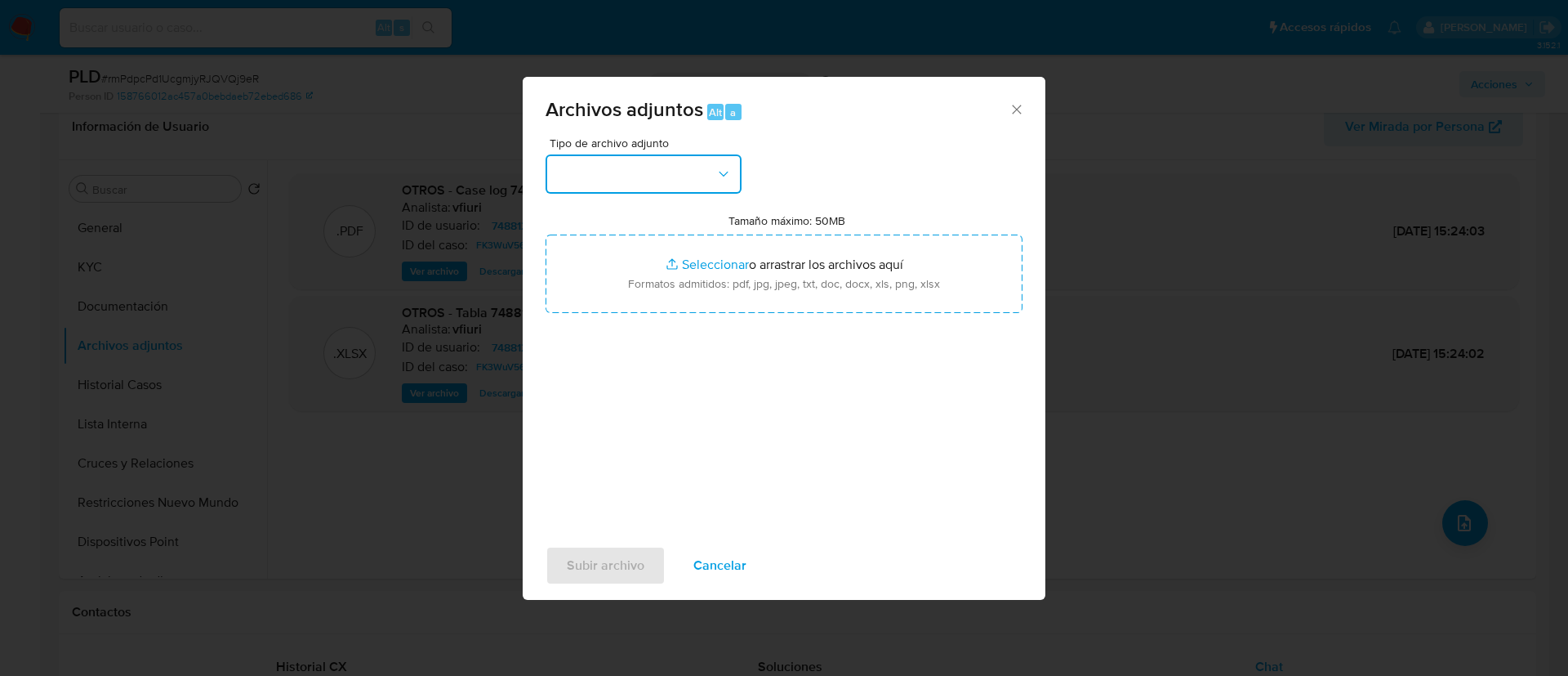
click at [605, 158] on button "button" at bounding box center [643, 173] width 196 height 39
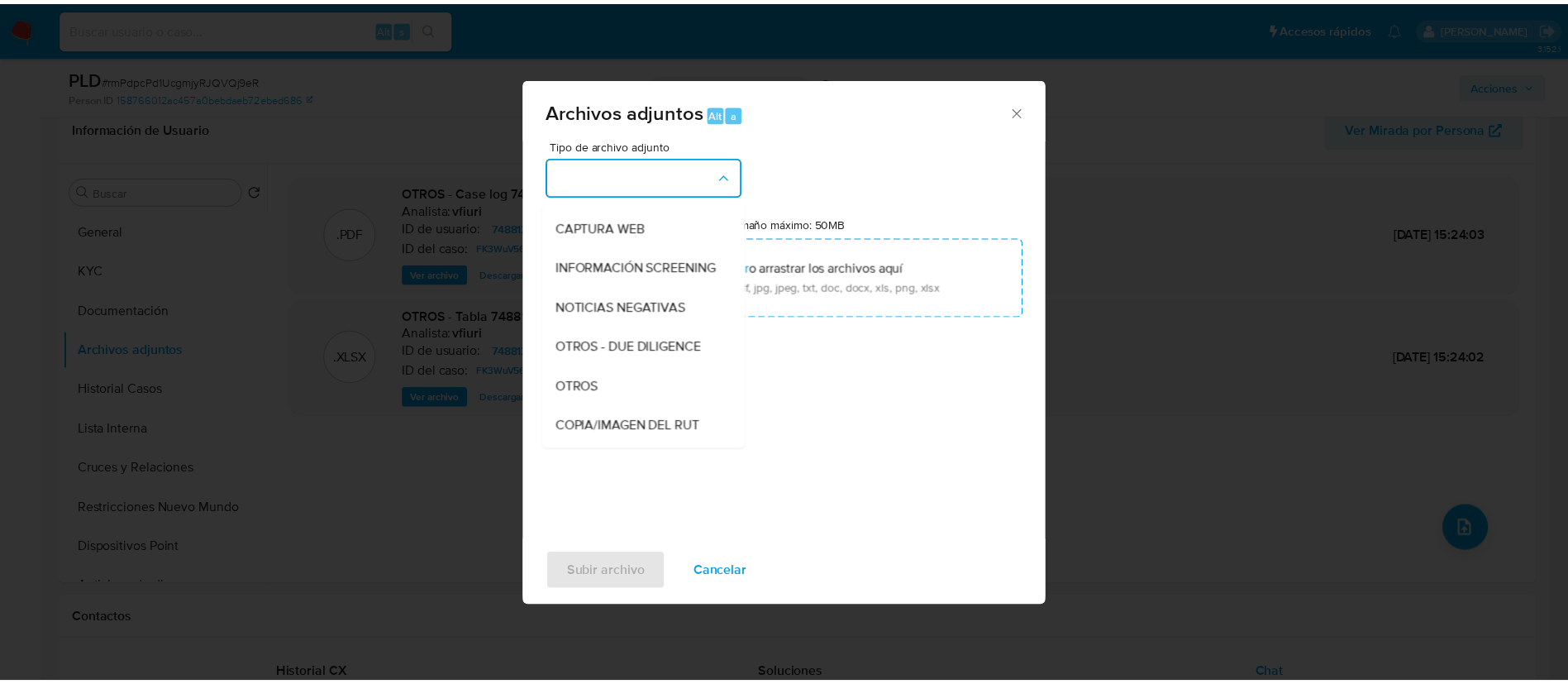
scroll to position [143, 0]
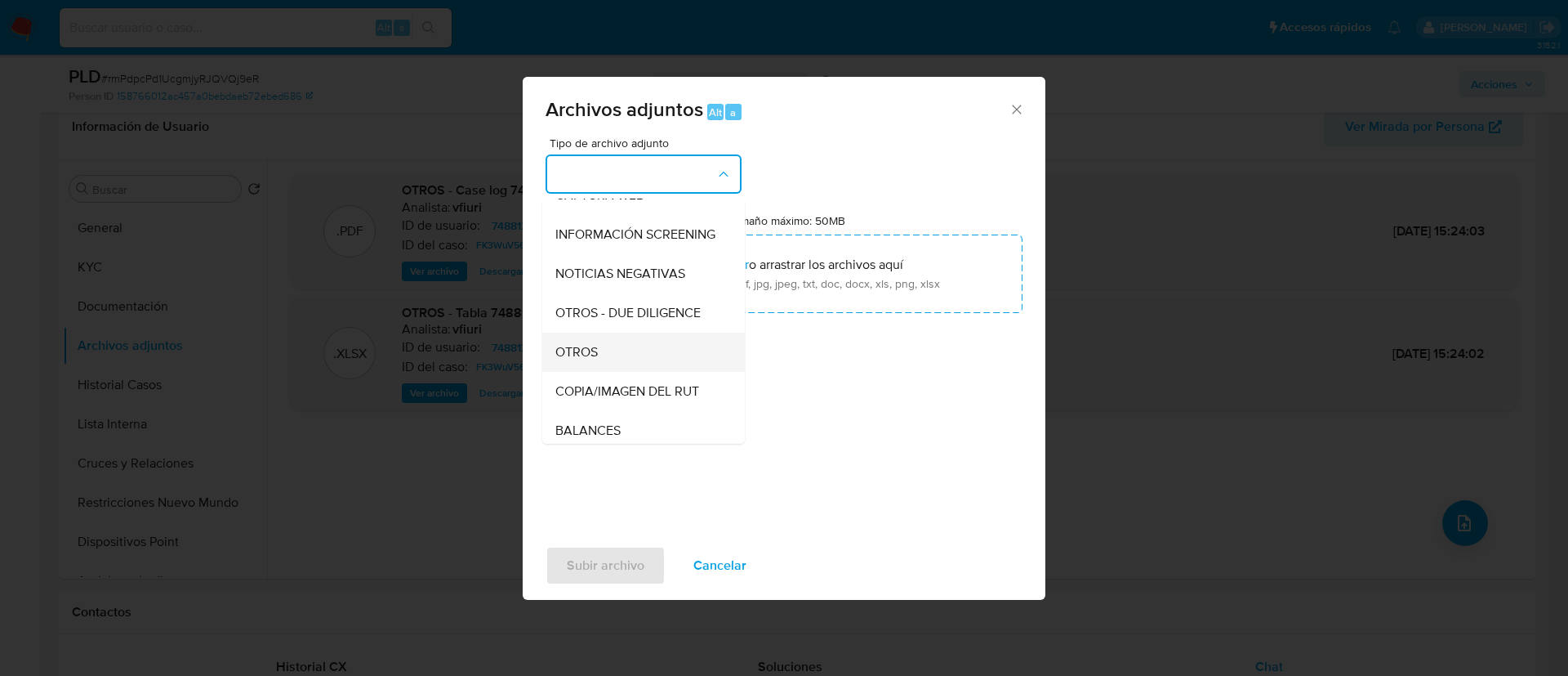
click at [637, 349] on div "OTROS" at bounding box center [639, 352] width 167 height 39
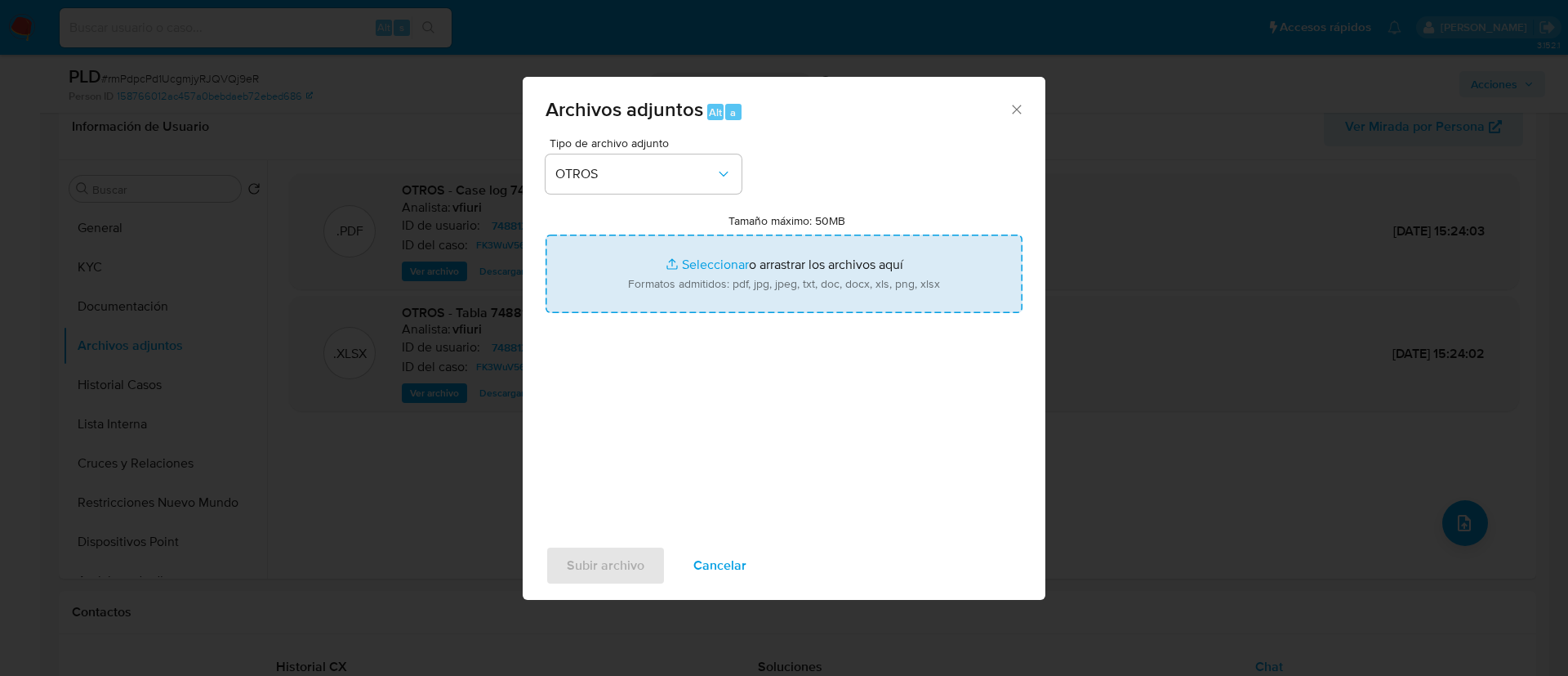
click at [724, 238] on input "Tamaño máximo: 50MB Seleccionar archivos" at bounding box center [784, 273] width 477 height 78
type input "C:\fakepath\748812693Movimientos.xlsx"
click at [752, 299] on input "Tamaño máximo: 50MB Seleccionar archivos" at bounding box center [784, 273] width 477 height 78
type input "C:\fakepath\Case Log - 748812693.pdf"
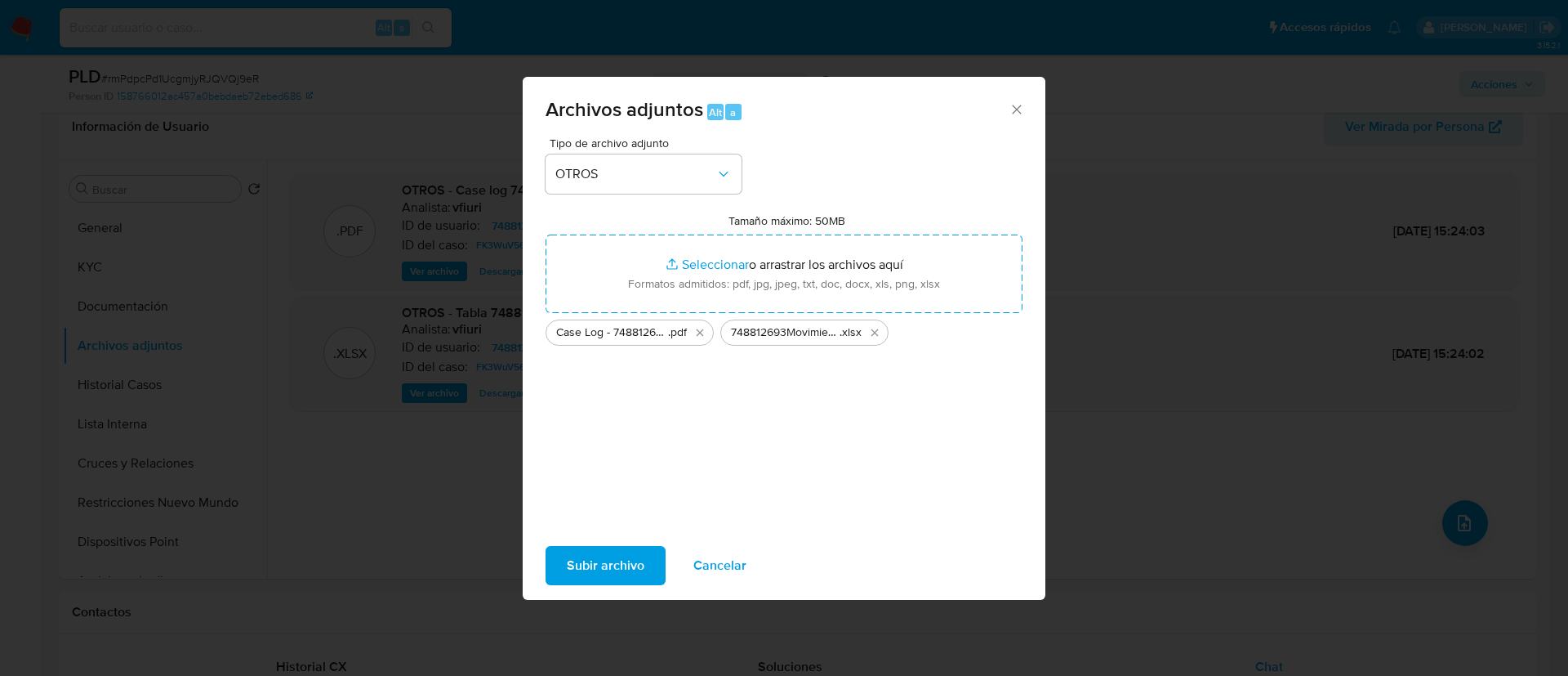
click at [623, 548] on span "Subir archivo" at bounding box center [605, 565] width 77 height 36
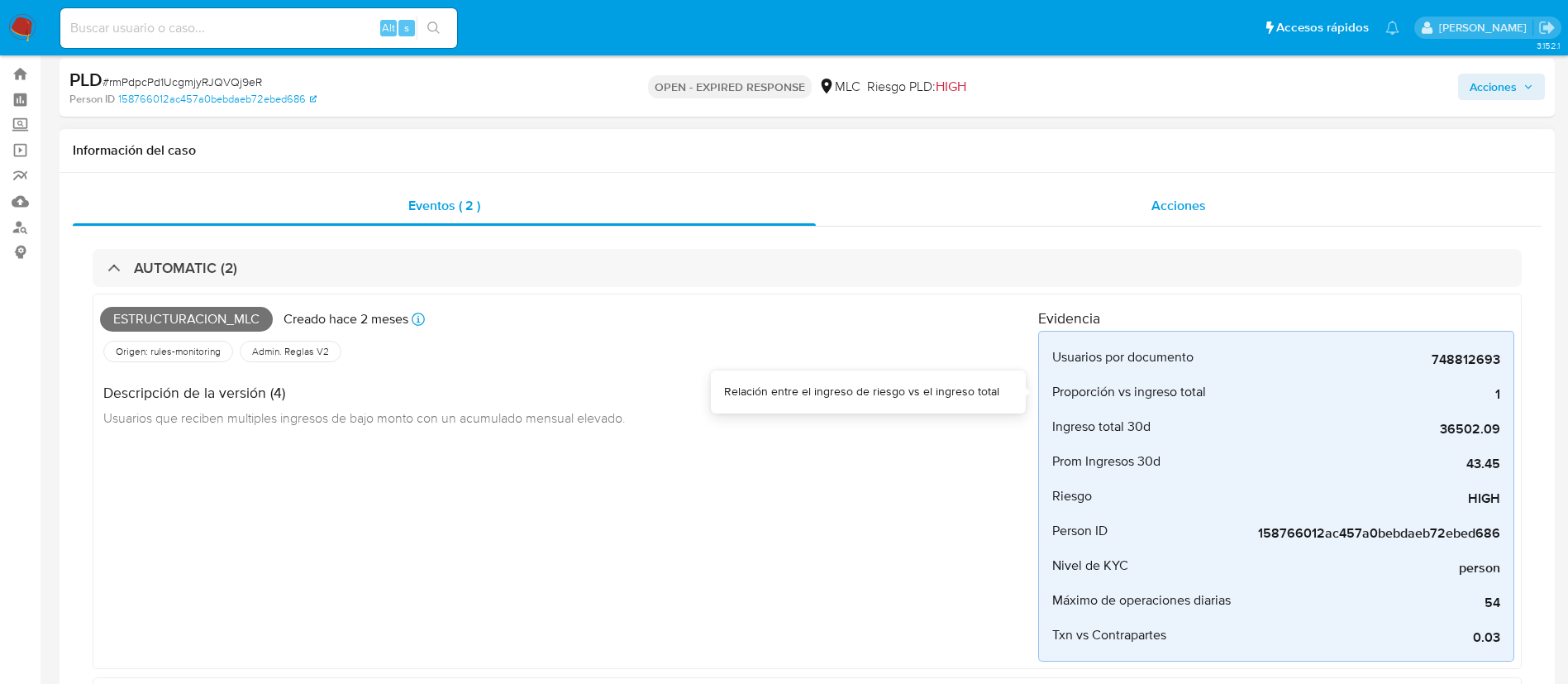
scroll to position [0, 0]
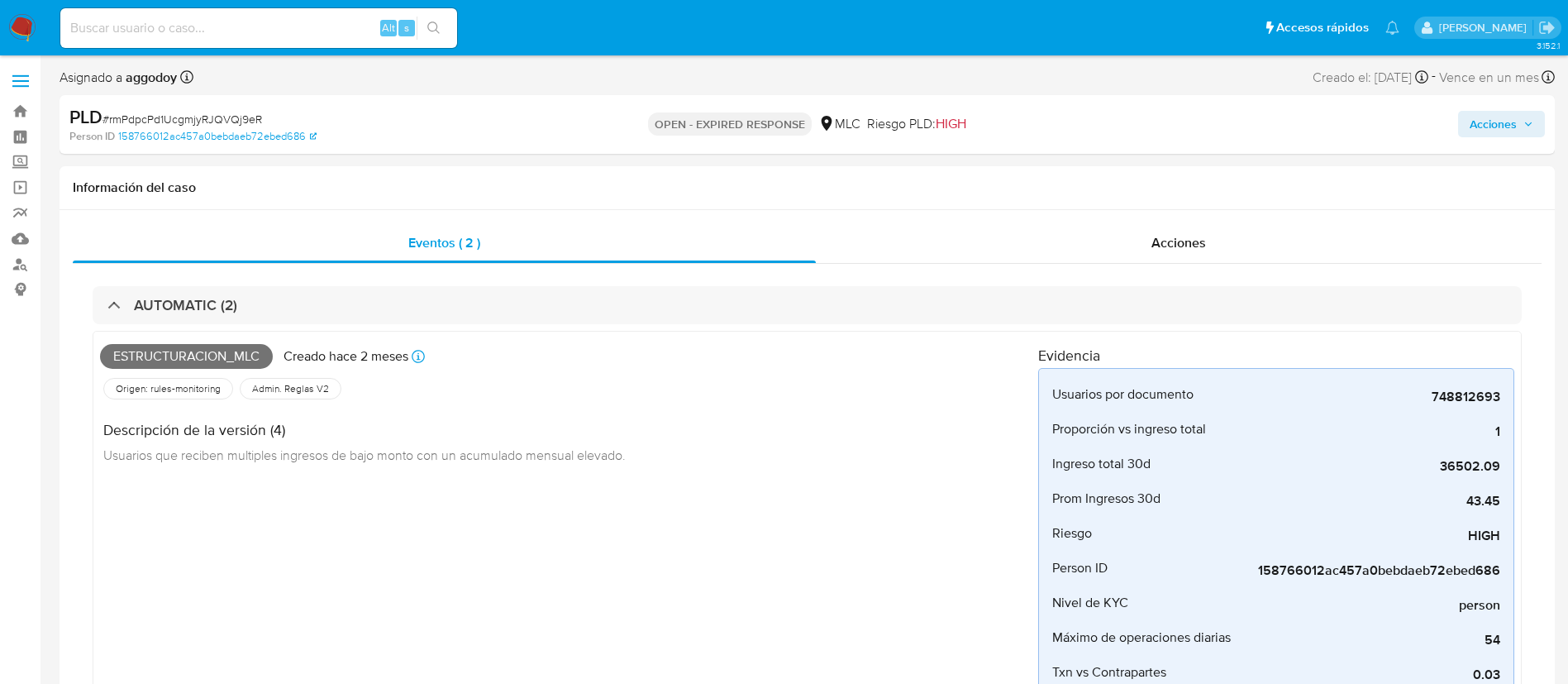
click at [1483, 105] on div "Acciones" at bounding box center [1301, 125] width 487 height 39
click at [1483, 115] on span "Acciones" at bounding box center [1493, 123] width 47 height 26
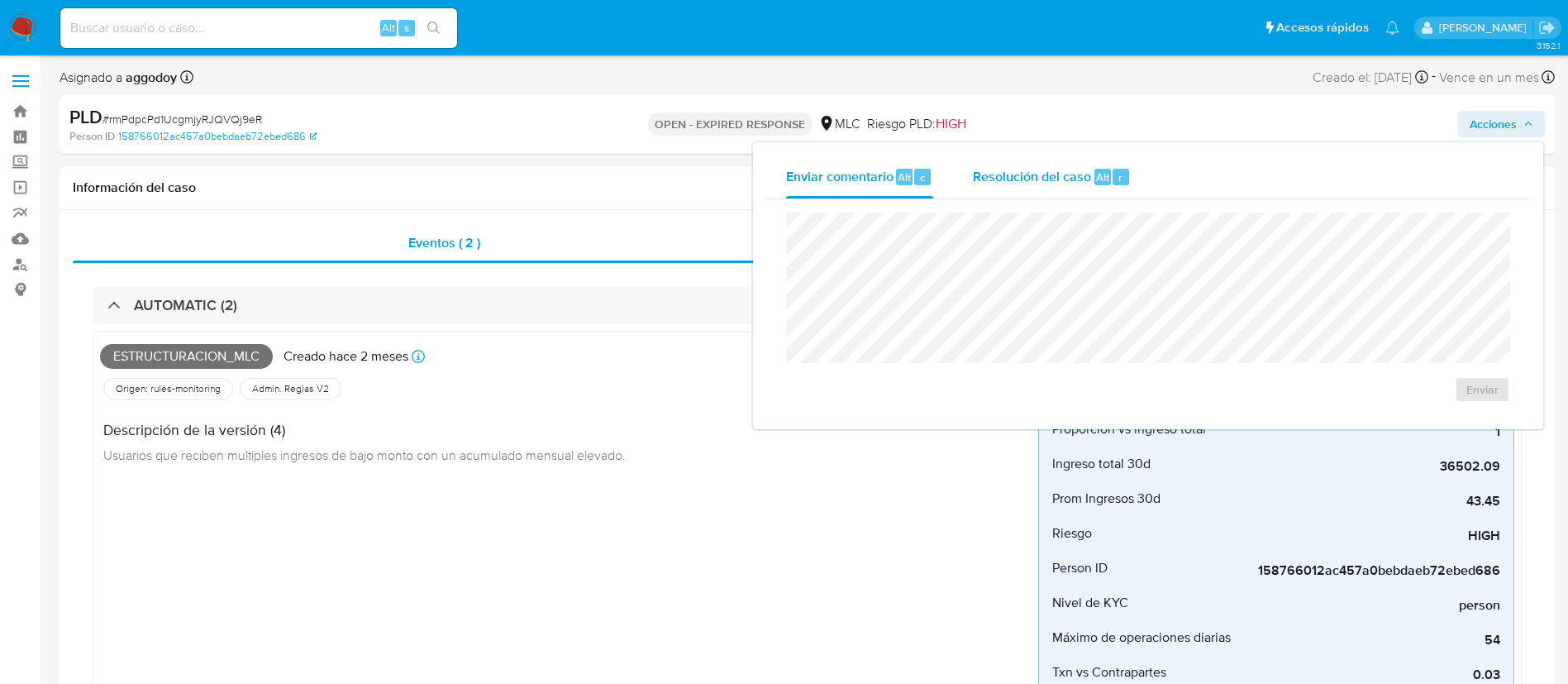
click at [1113, 184] on div "r" at bounding box center [1121, 177] width 17 height 17
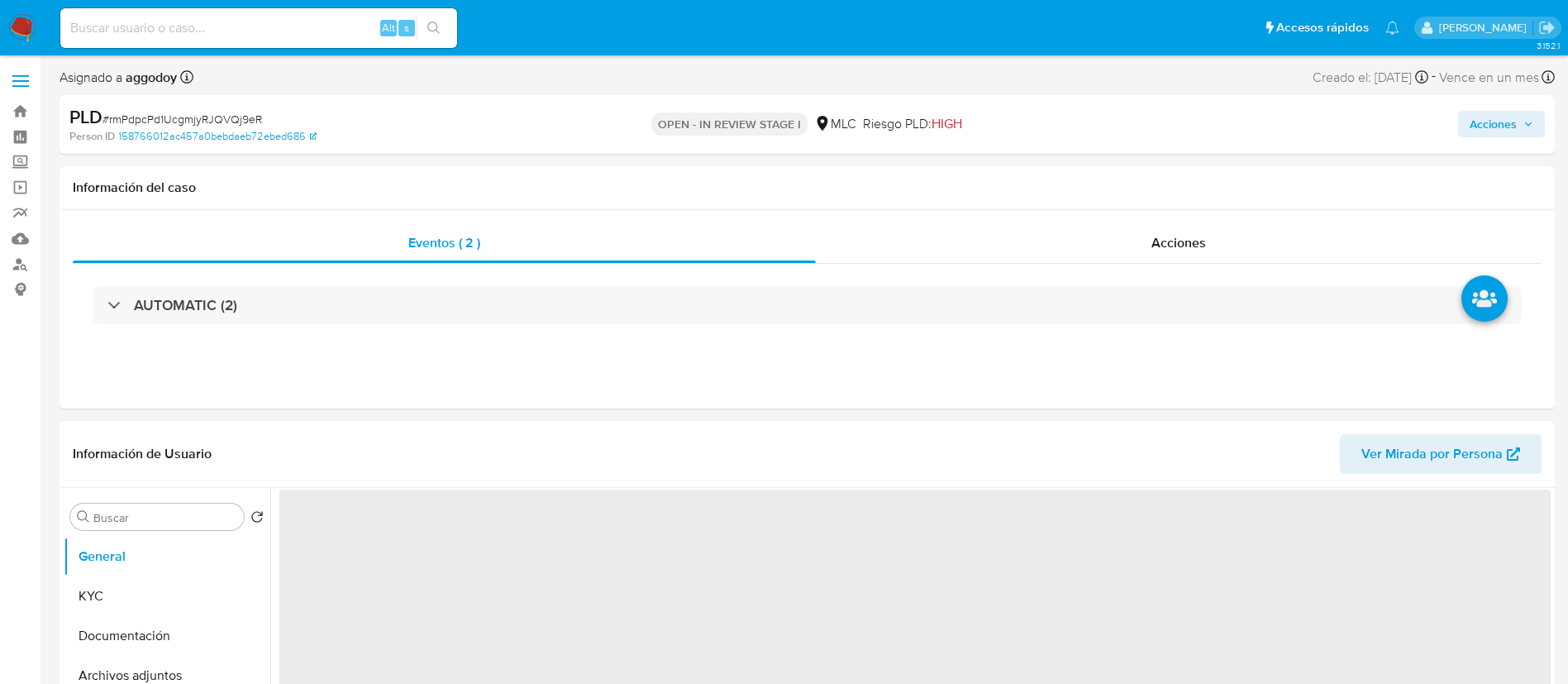
click at [1488, 115] on span "Acciones" at bounding box center [1493, 123] width 47 height 26
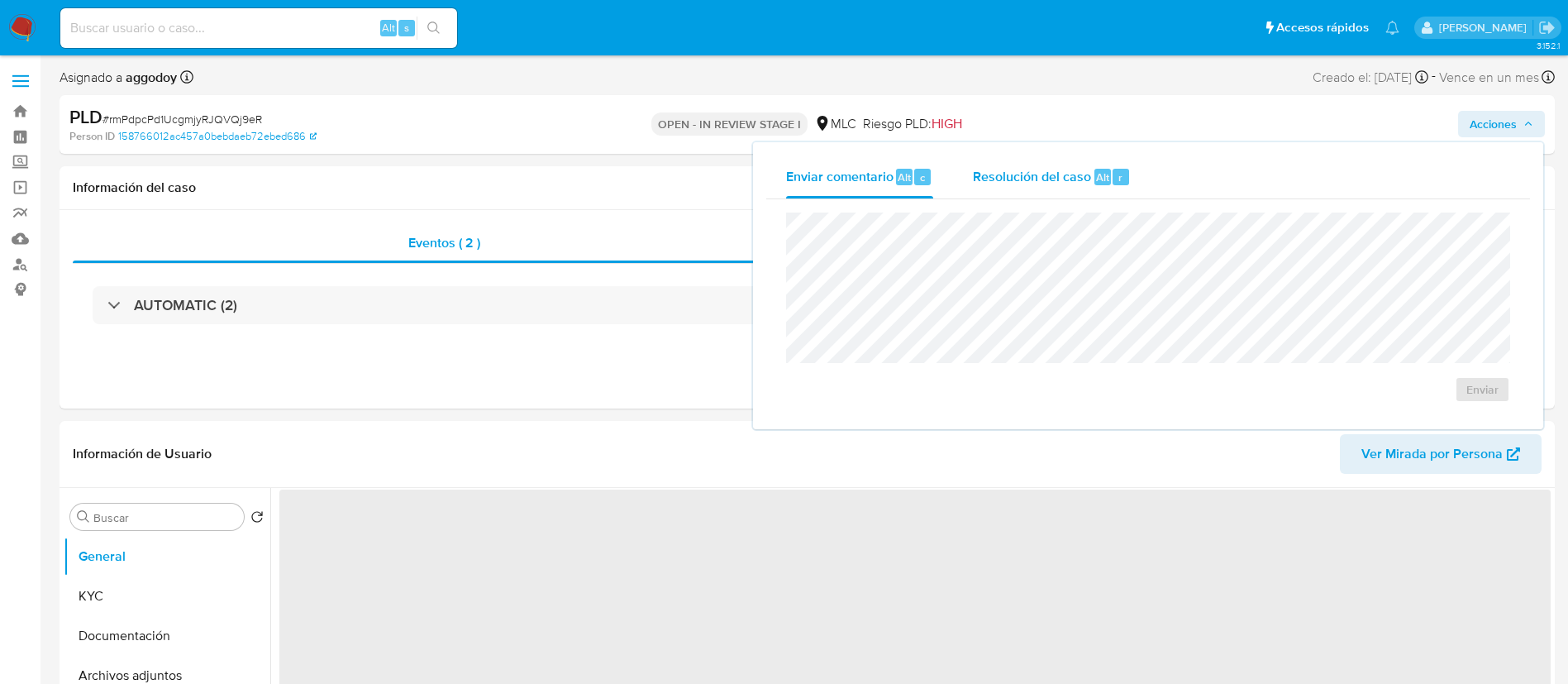
click at [1095, 159] on div "Resolución del caso Alt r" at bounding box center [1051, 176] width 158 height 43
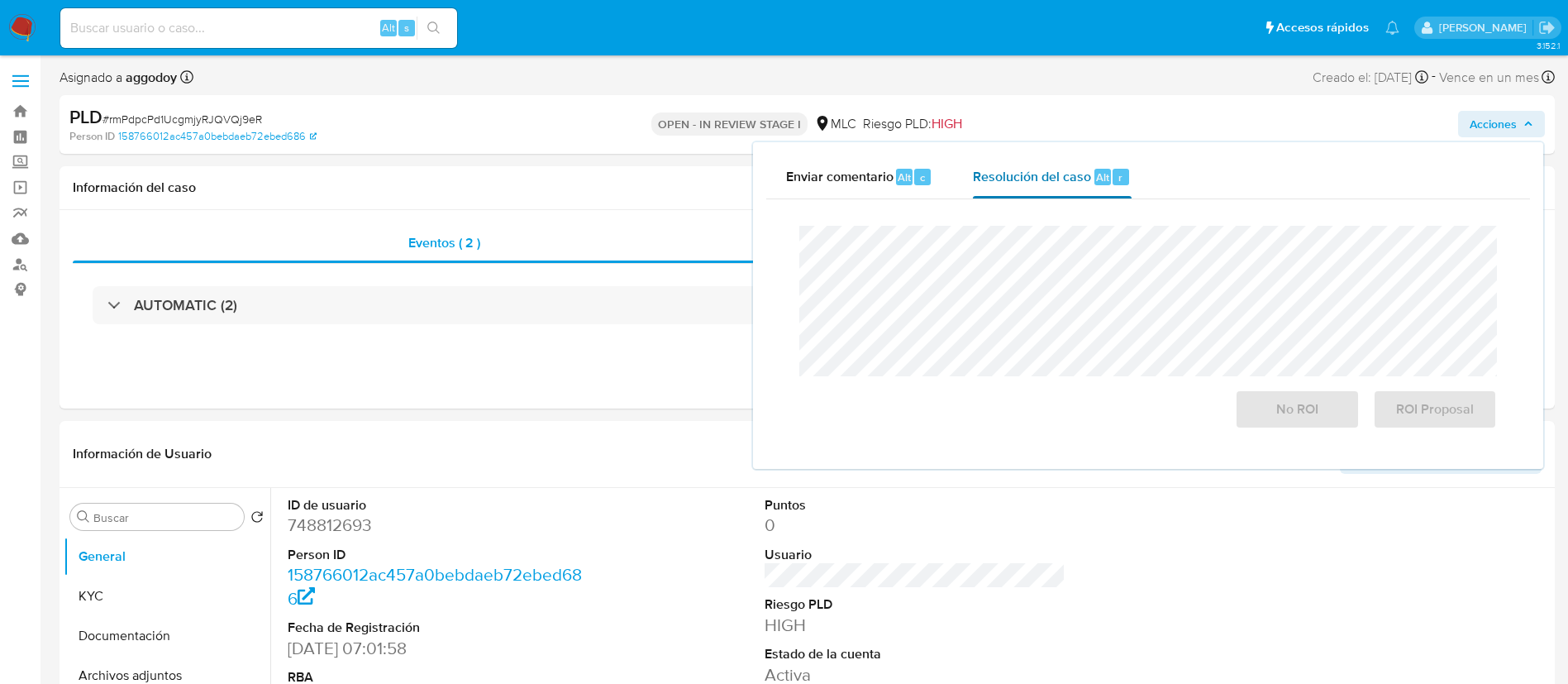
select select "10"
click at [1440, 418] on span "ROI Proposal" at bounding box center [1435, 409] width 81 height 36
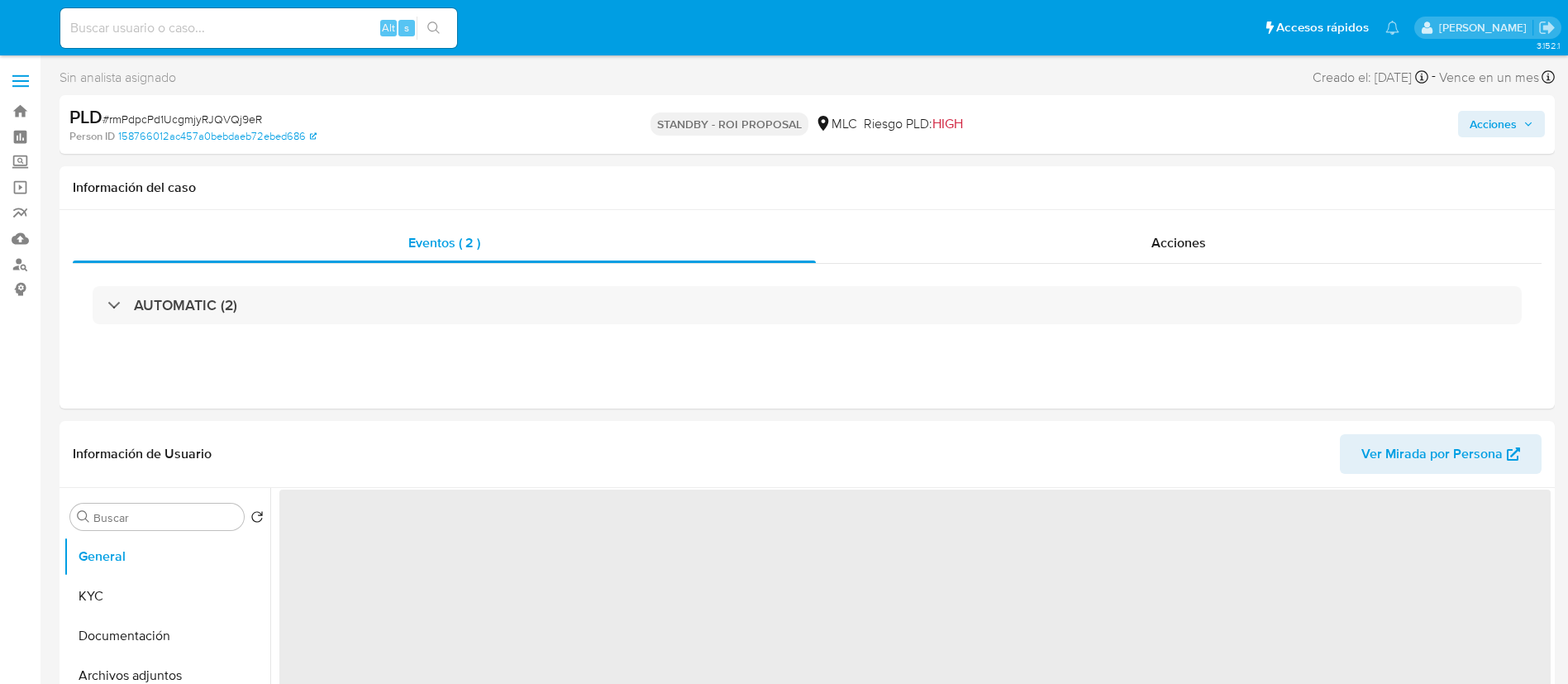
select select "10"
click at [1154, 258] on div "Acciones" at bounding box center [1179, 243] width 726 height 40
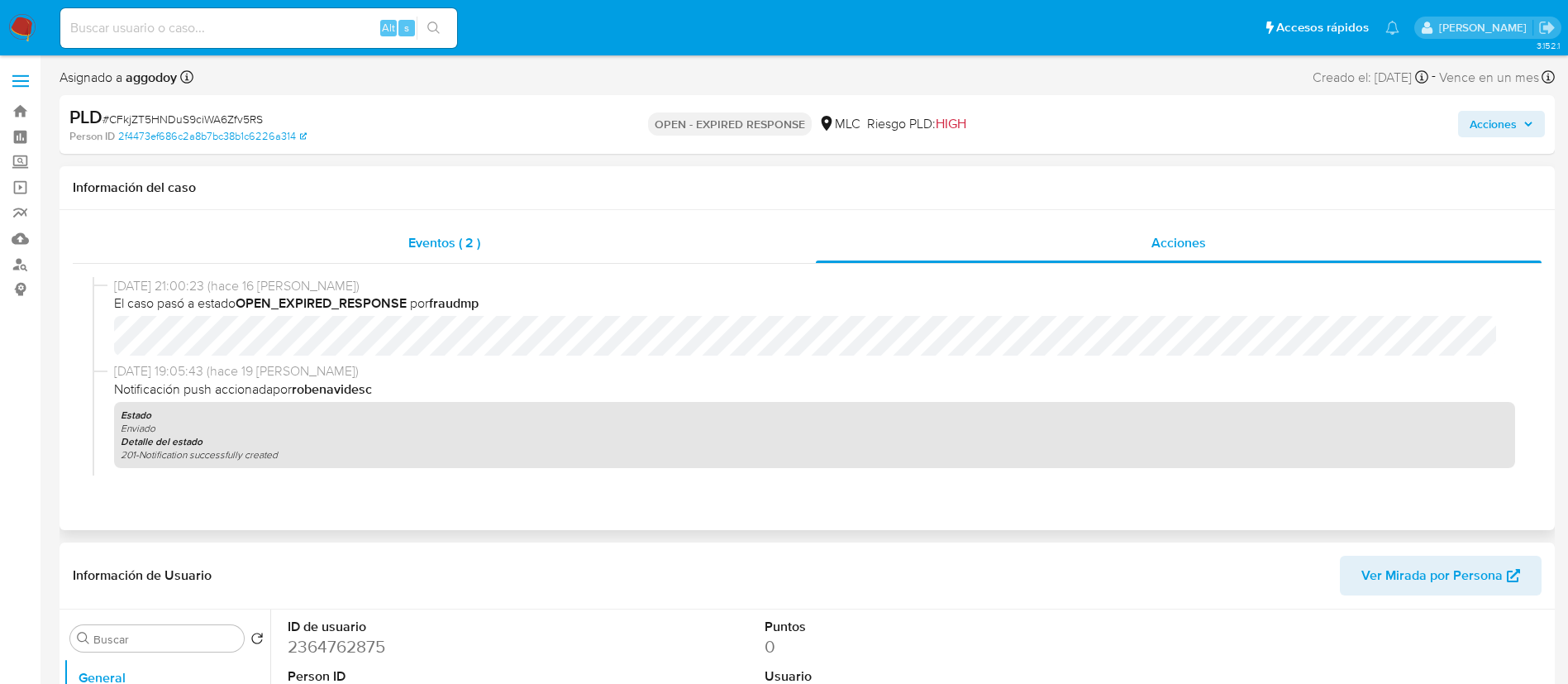
click at [434, 246] on span "Eventos ( 2 )" at bounding box center [443, 242] width 72 height 19
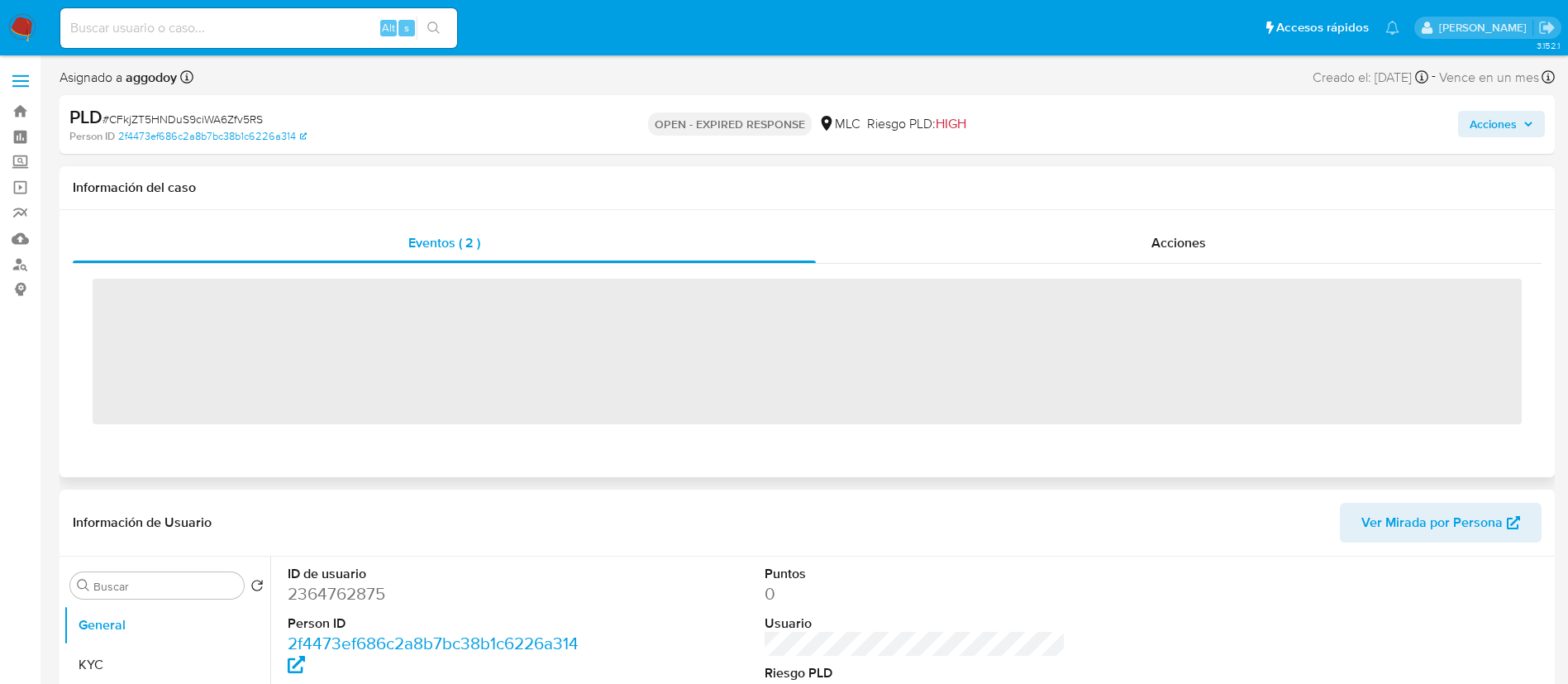
select select "10"
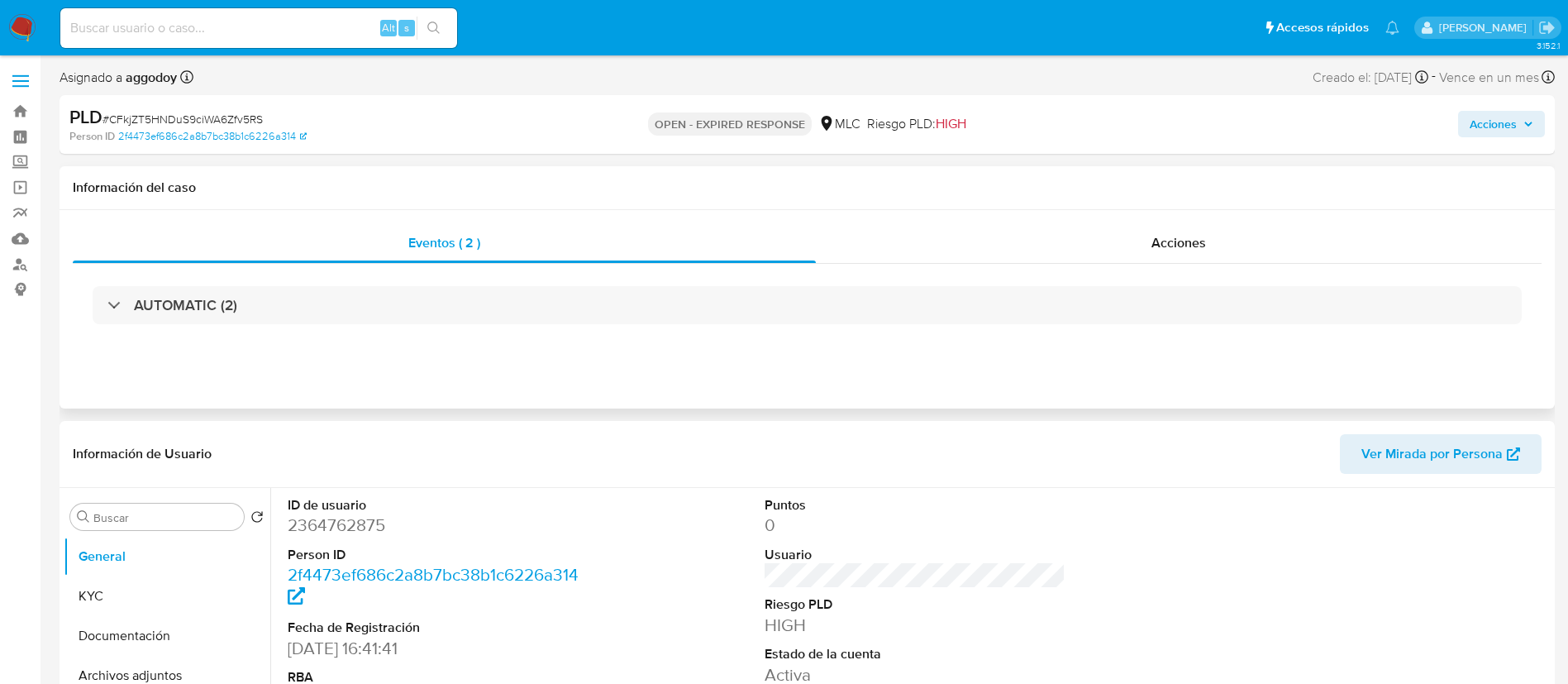
click at [932, 326] on div "AUTOMATIC (2)" at bounding box center [807, 305] width 1469 height 83
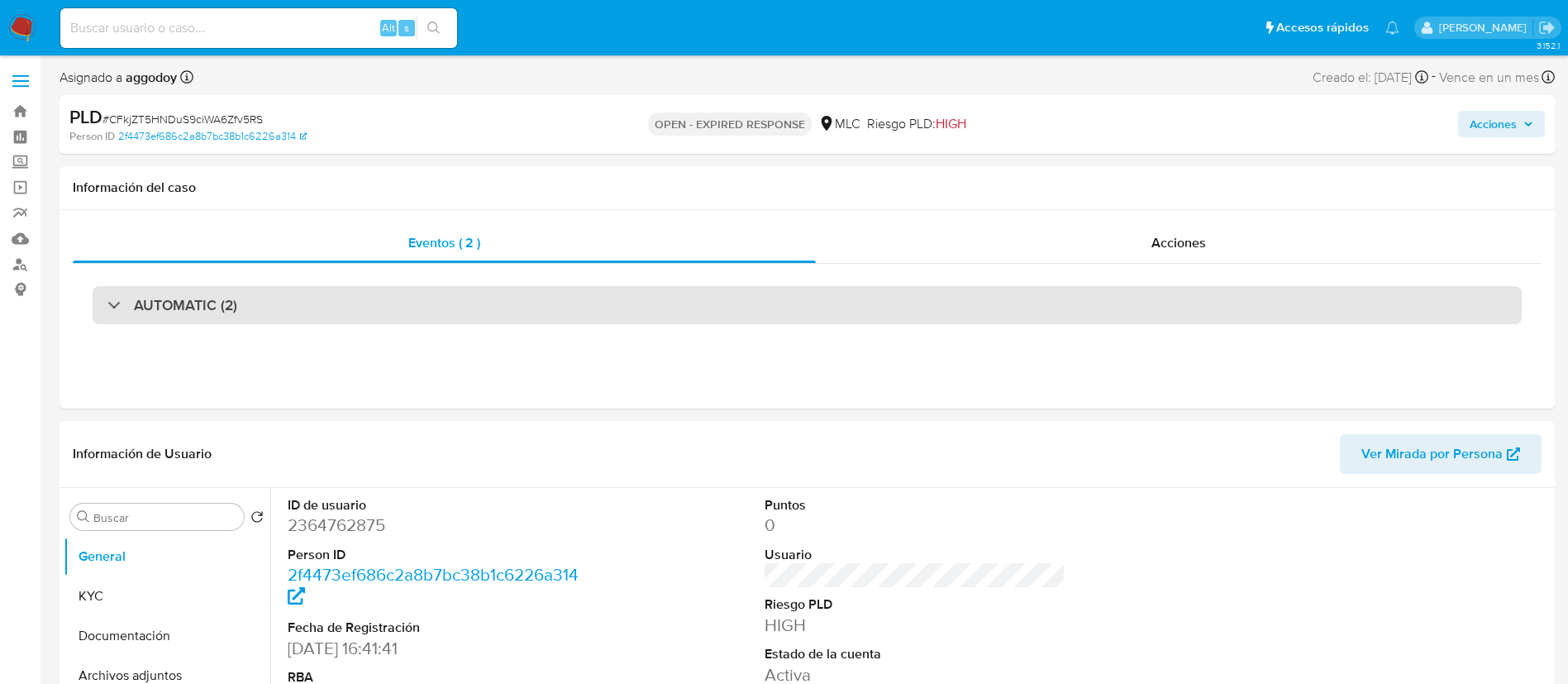
click at [936, 317] on div "AUTOMATIC (2)" at bounding box center [807, 304] width 1429 height 38
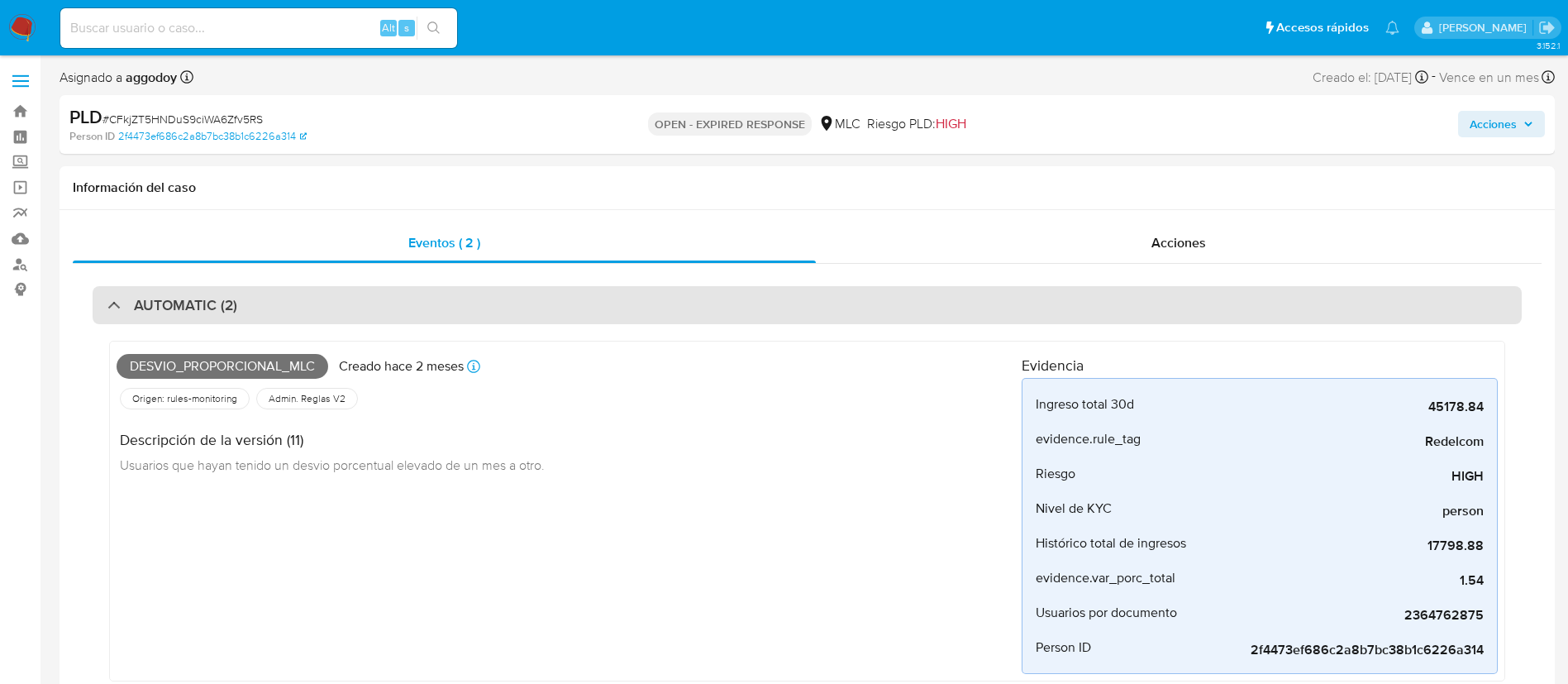
scroll to position [331, 0]
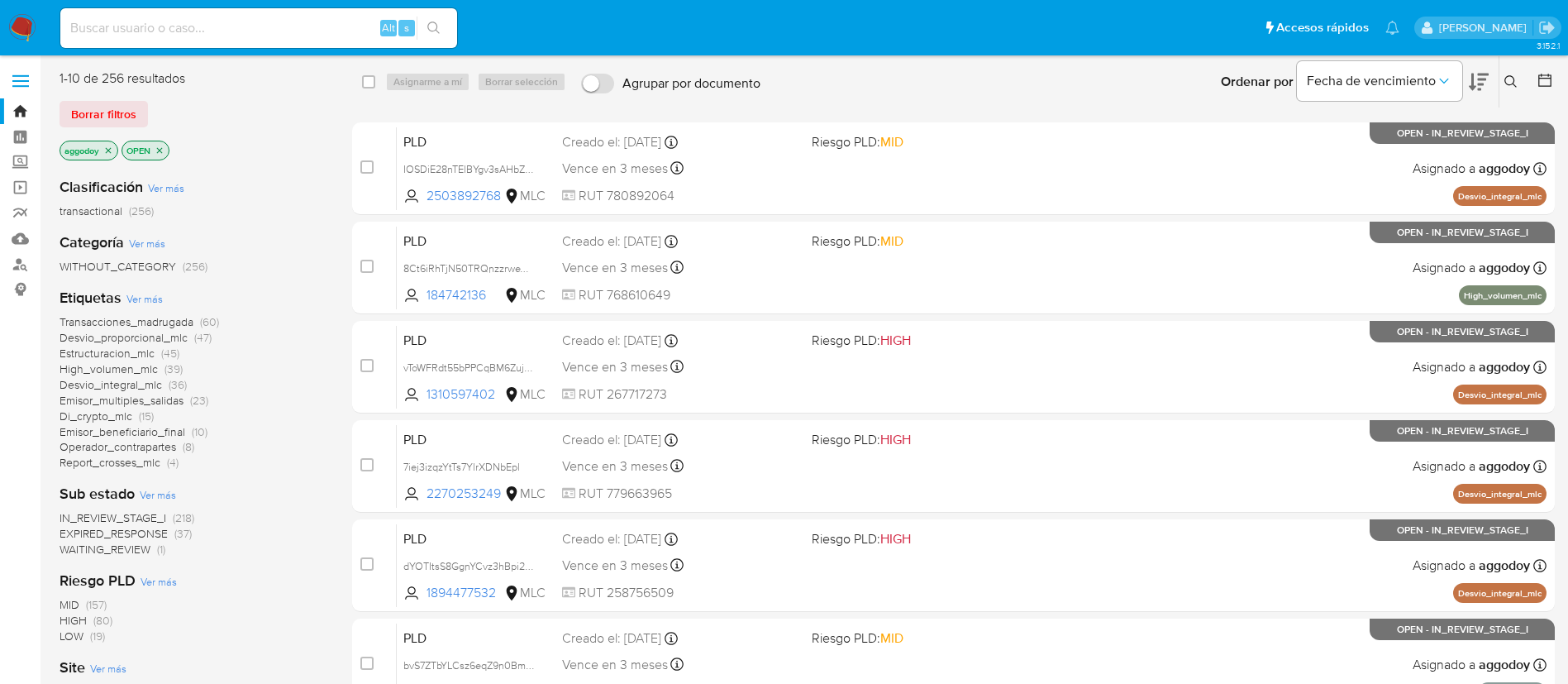
click at [99, 340] on span "Desvio_proporcional_mlc" at bounding box center [124, 337] width 128 height 17
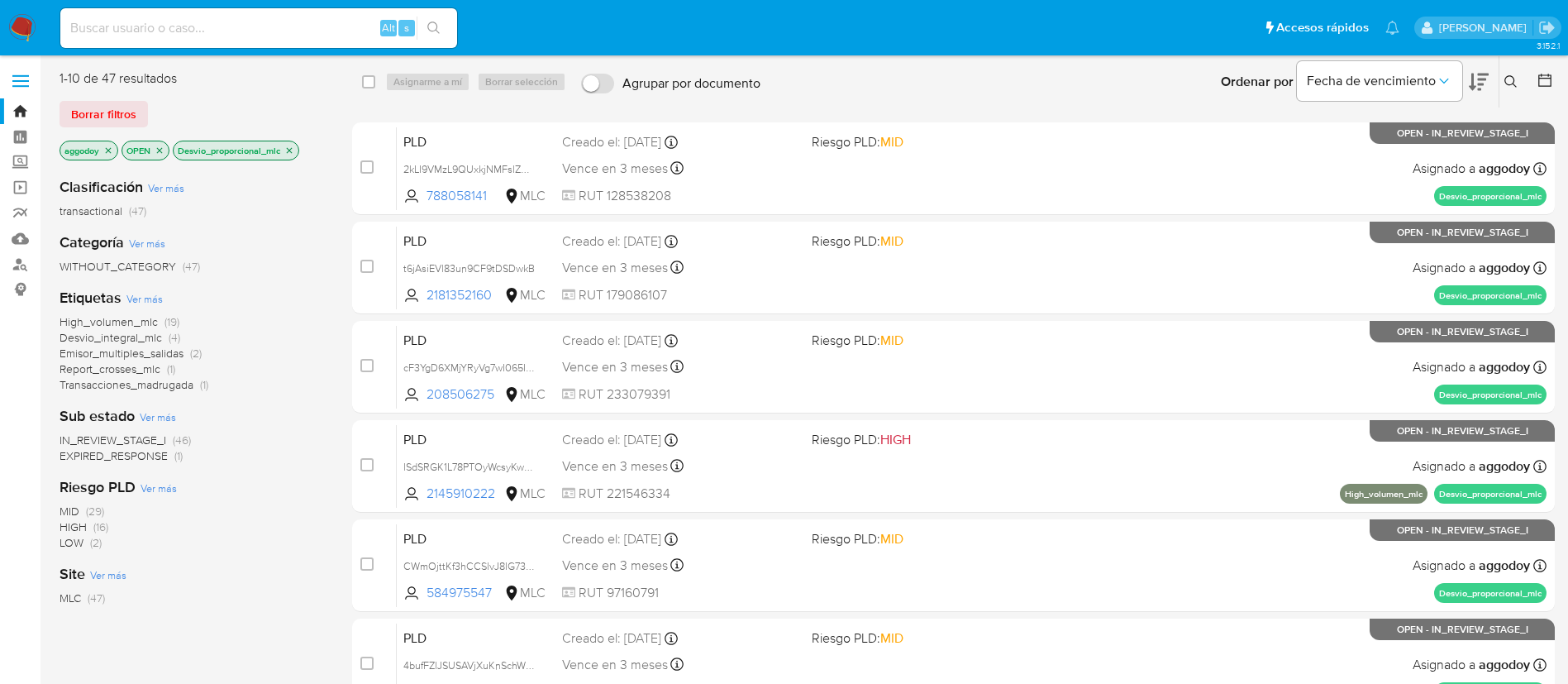
click at [1485, 78] on icon at bounding box center [1479, 82] width 20 height 18
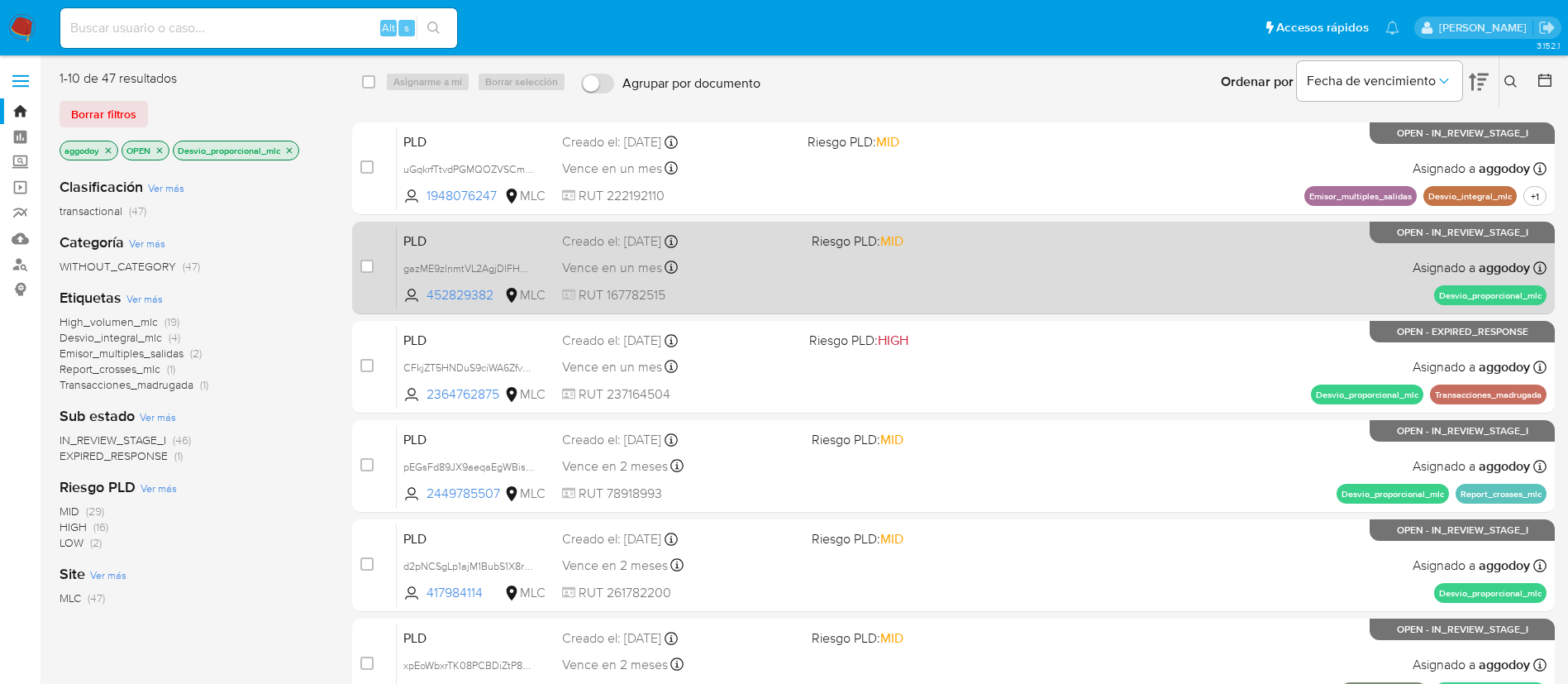
click at [1118, 295] on div "PLD gazME9zInmtVL2AgjDIFHDBG 452829382 MLC Riesgo PLD: MID Creado el: [DATE] Cr…" at bounding box center [972, 267] width 1150 height 83
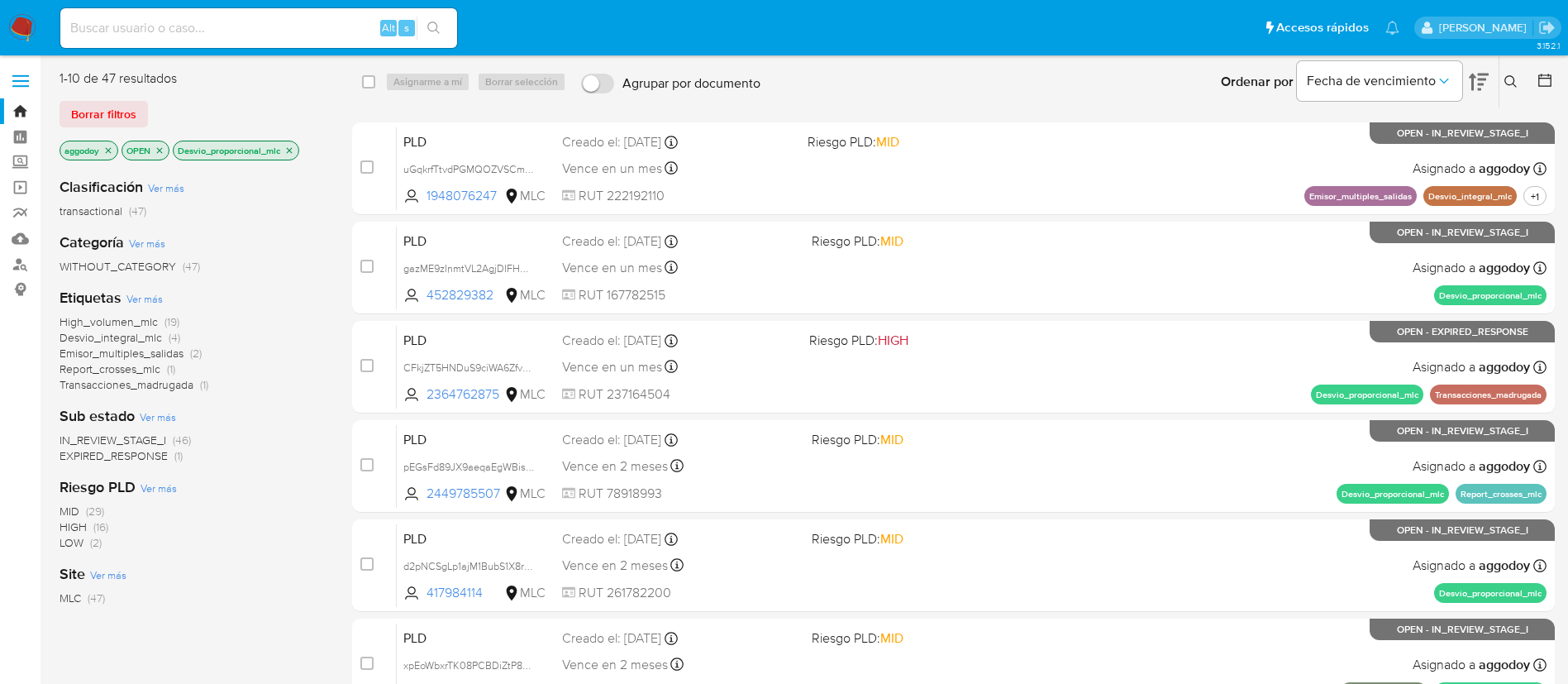
drag, startPoint x: 1130, startPoint y: 537, endPoint x: 284, endPoint y: 553, distance: 846.2
click at [284, 553] on div "1-10 de 47 resultados Borrar filtros aggodoy OPEN Desvio_proporcional_mlc Clasi…" at bounding box center [808, 618] width 1496 height 1098
click at [268, 532] on div "MID (29) HIGH (16) LOW (2)" at bounding box center [193, 527] width 266 height 47
click at [294, 148] on icon "close-filter" at bounding box center [289, 151] width 10 height 10
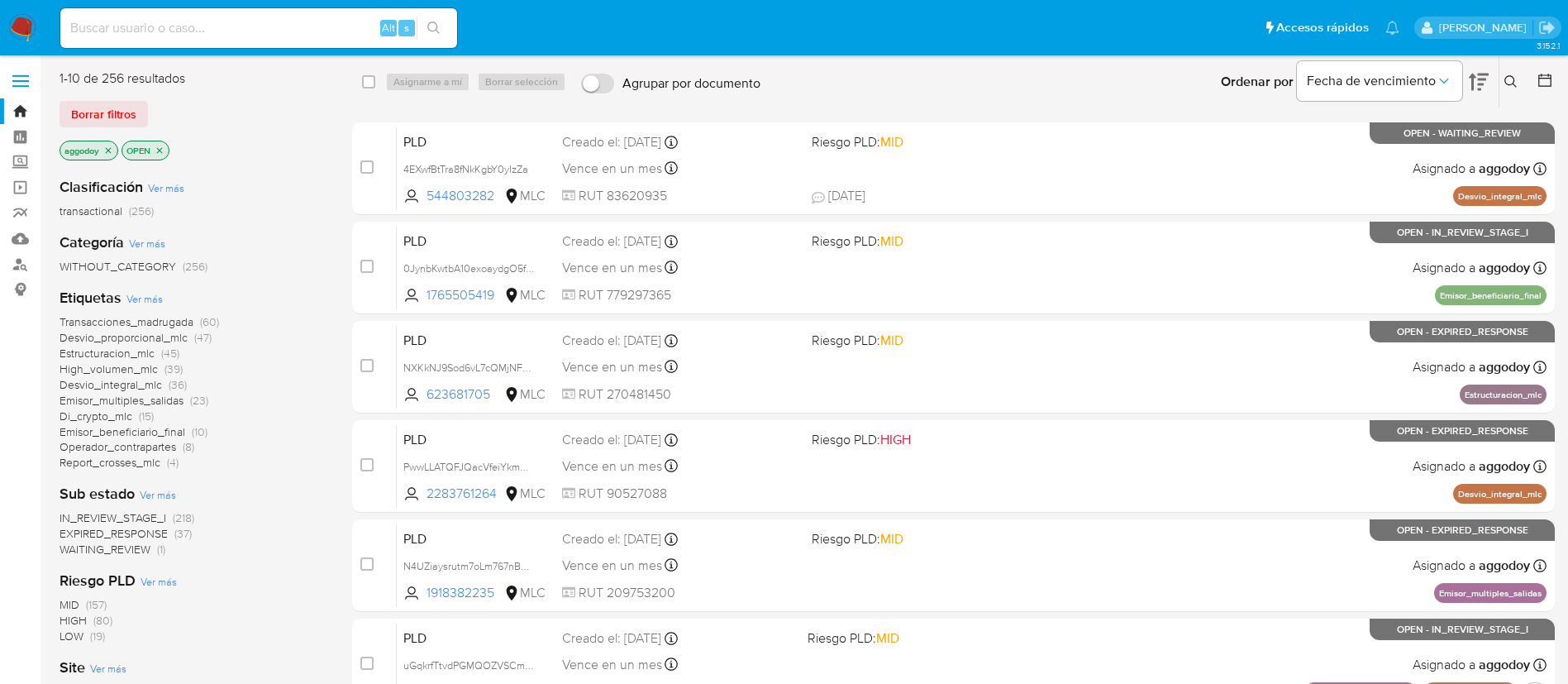
click at [121, 356] on span "Estructuracion_mlc" at bounding box center [107, 353] width 95 height 17
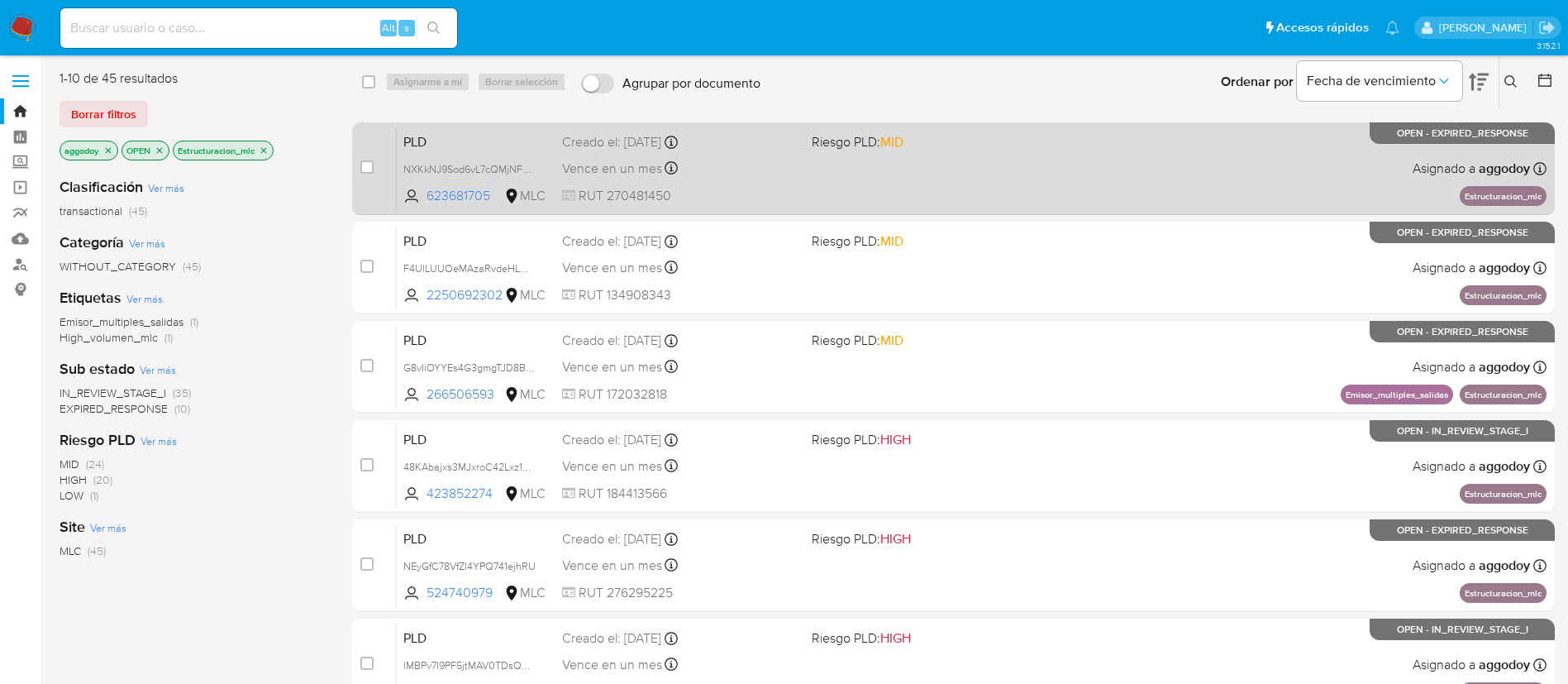
click at [766, 167] on div "Vence en un mes Vence el [DATE] 06:03:36" at bounding box center [680, 168] width 236 height 22
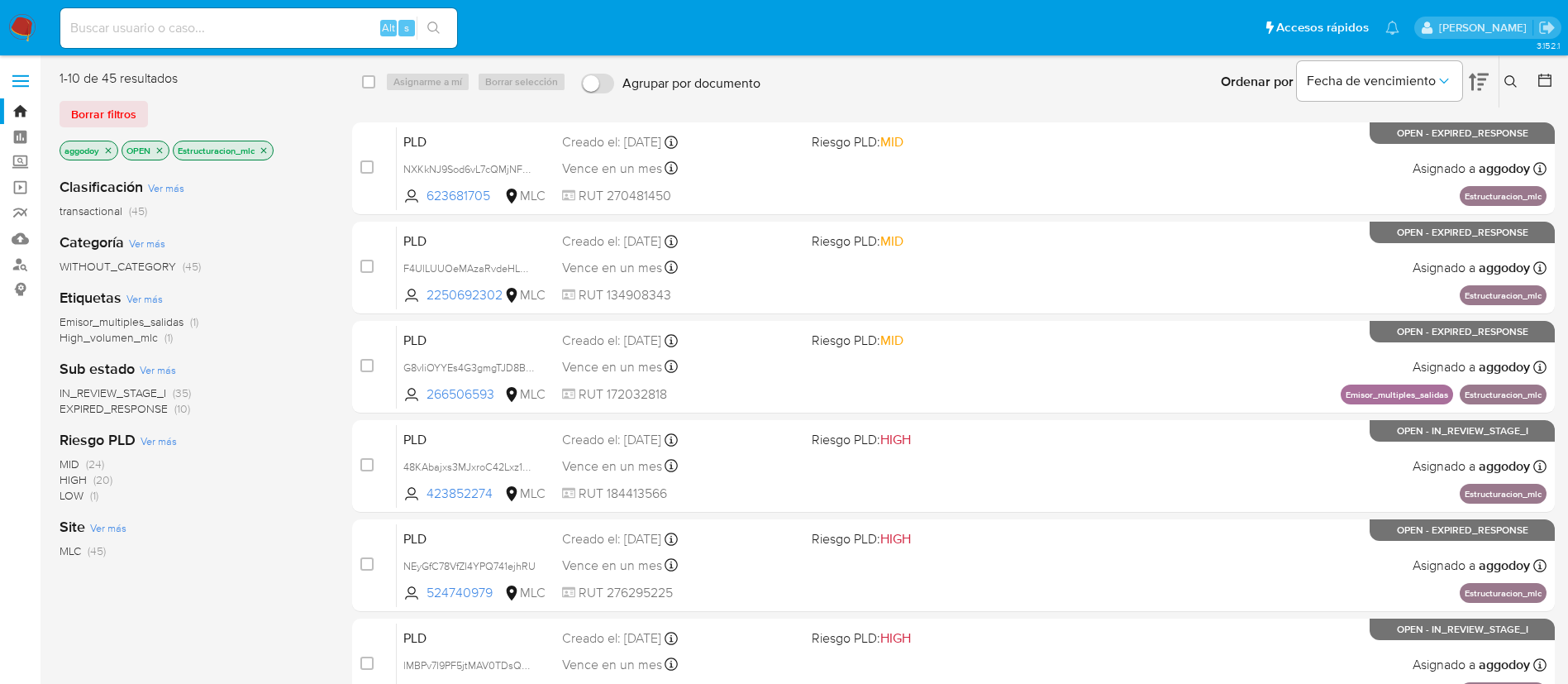
click at [1528, 75] on div at bounding box center [1541, 82] width 30 height 51
click at [1515, 76] on icon at bounding box center [1511, 82] width 13 height 13
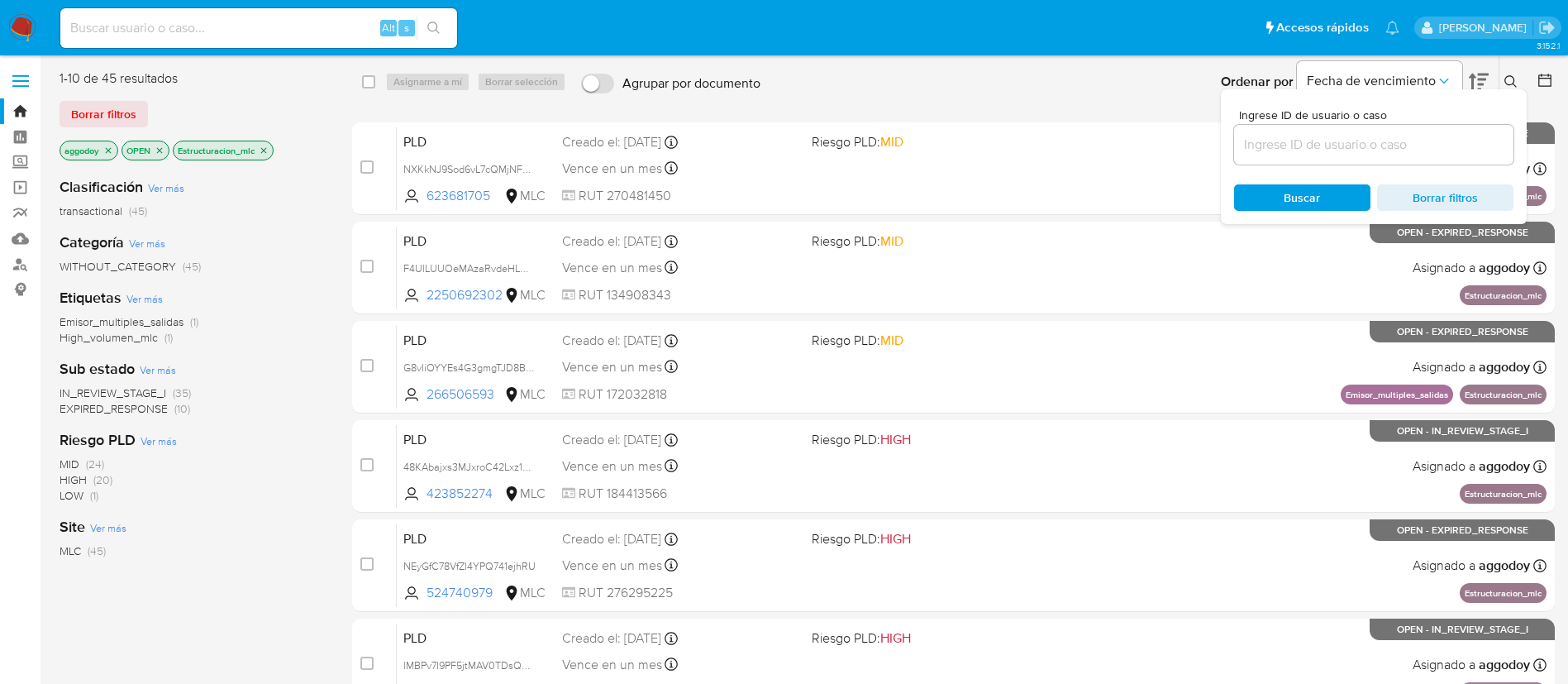
click at [1451, 153] on input at bounding box center [1373, 144] width 279 height 21
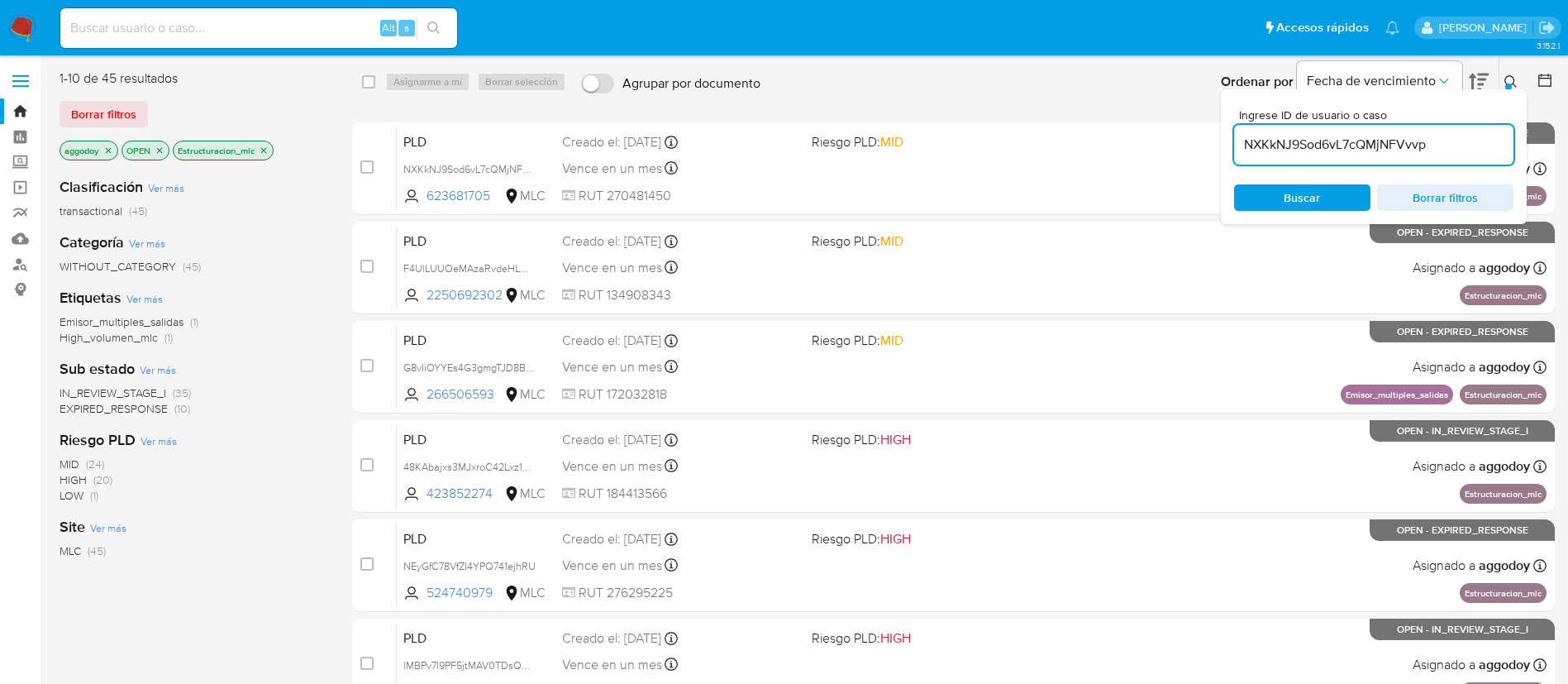
type input "NXKkNJ9Sod6vL7cQMjNFVvvp"
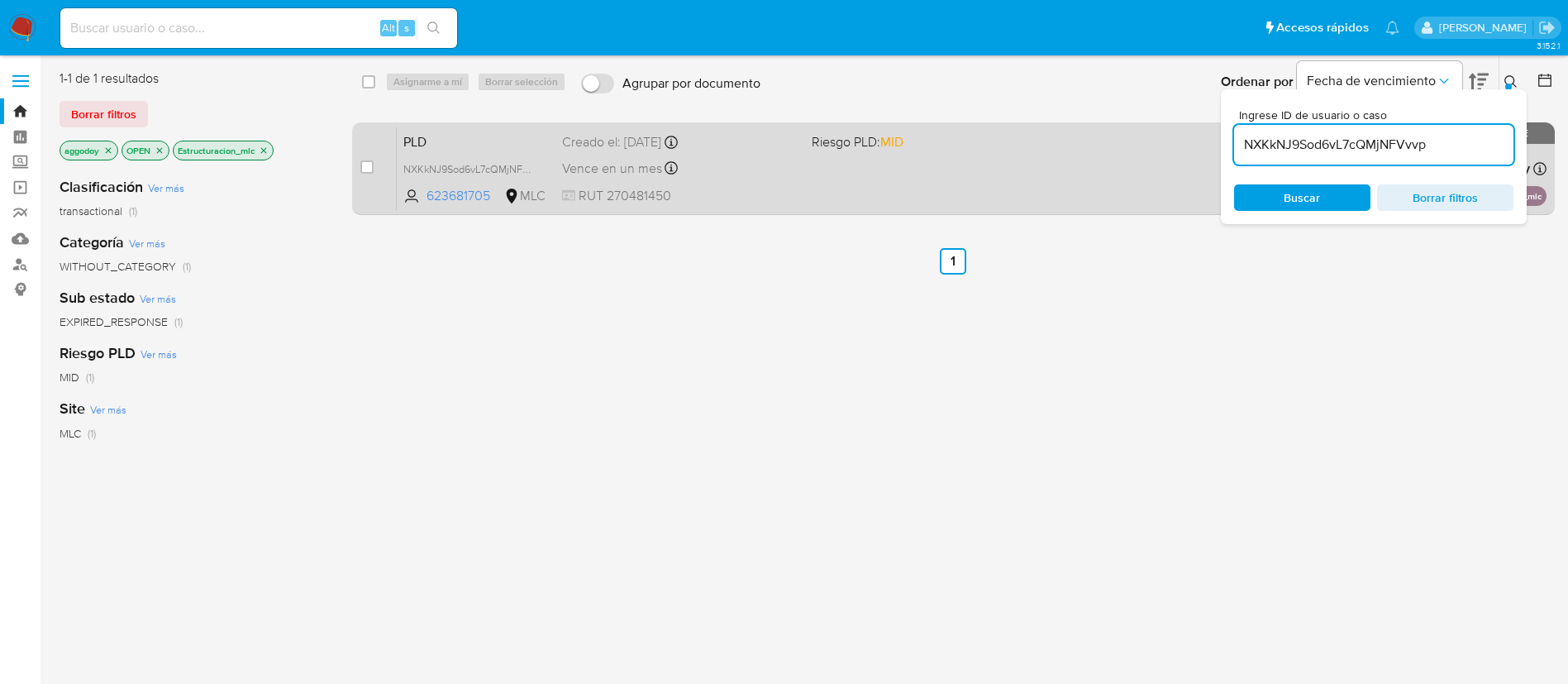
click at [754, 179] on div "Vence en un mes Vence el [DATE] 06:03:36" at bounding box center [680, 168] width 236 height 22
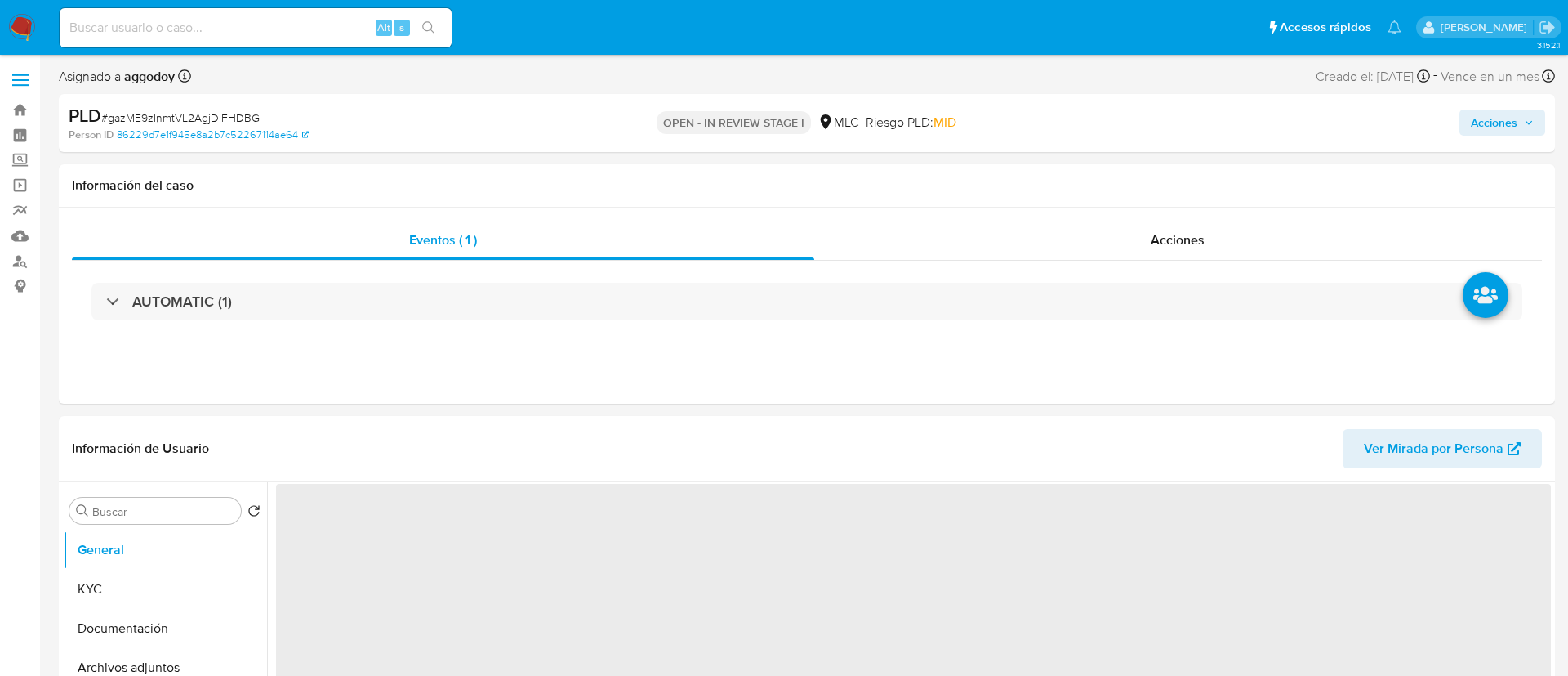
select select "10"
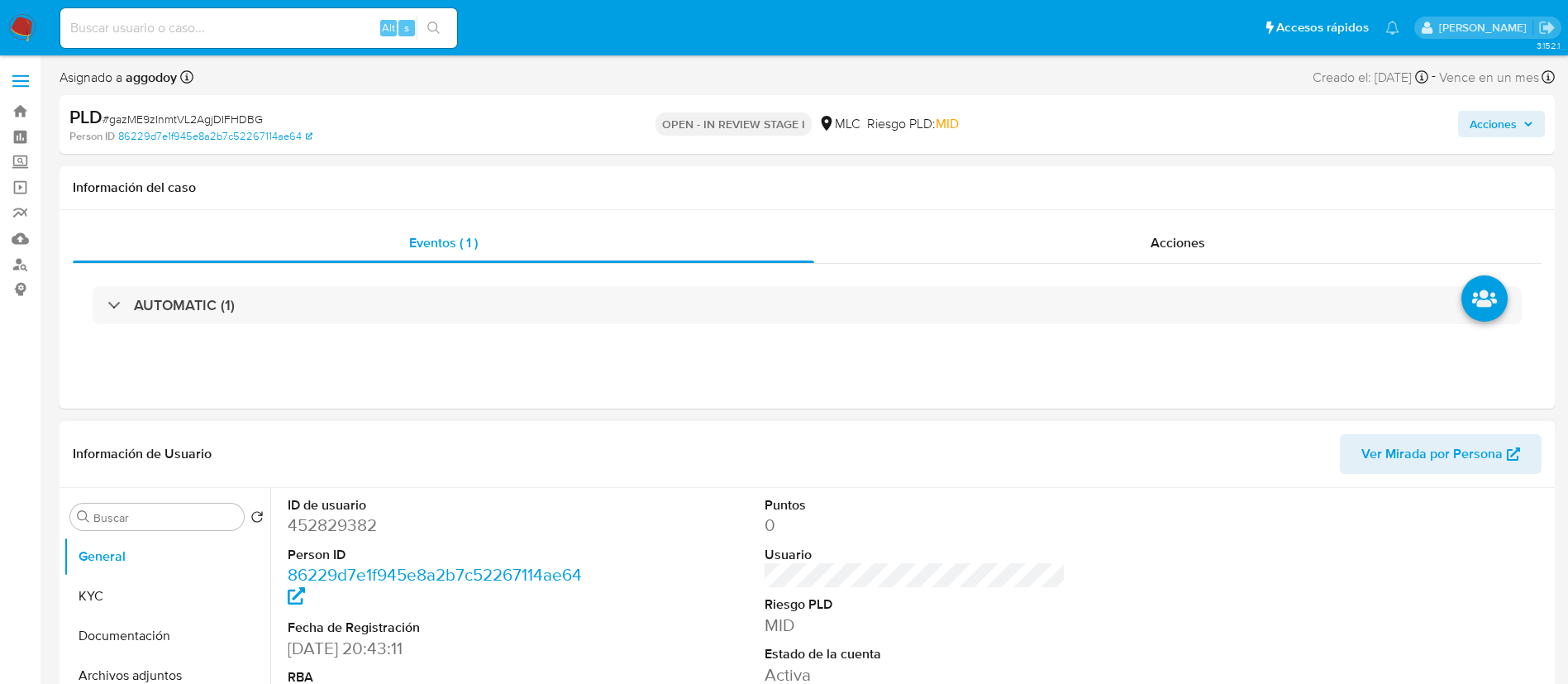
click at [304, 530] on dd "452829382" at bounding box center [438, 525] width 302 height 23
copy dd "452829382"
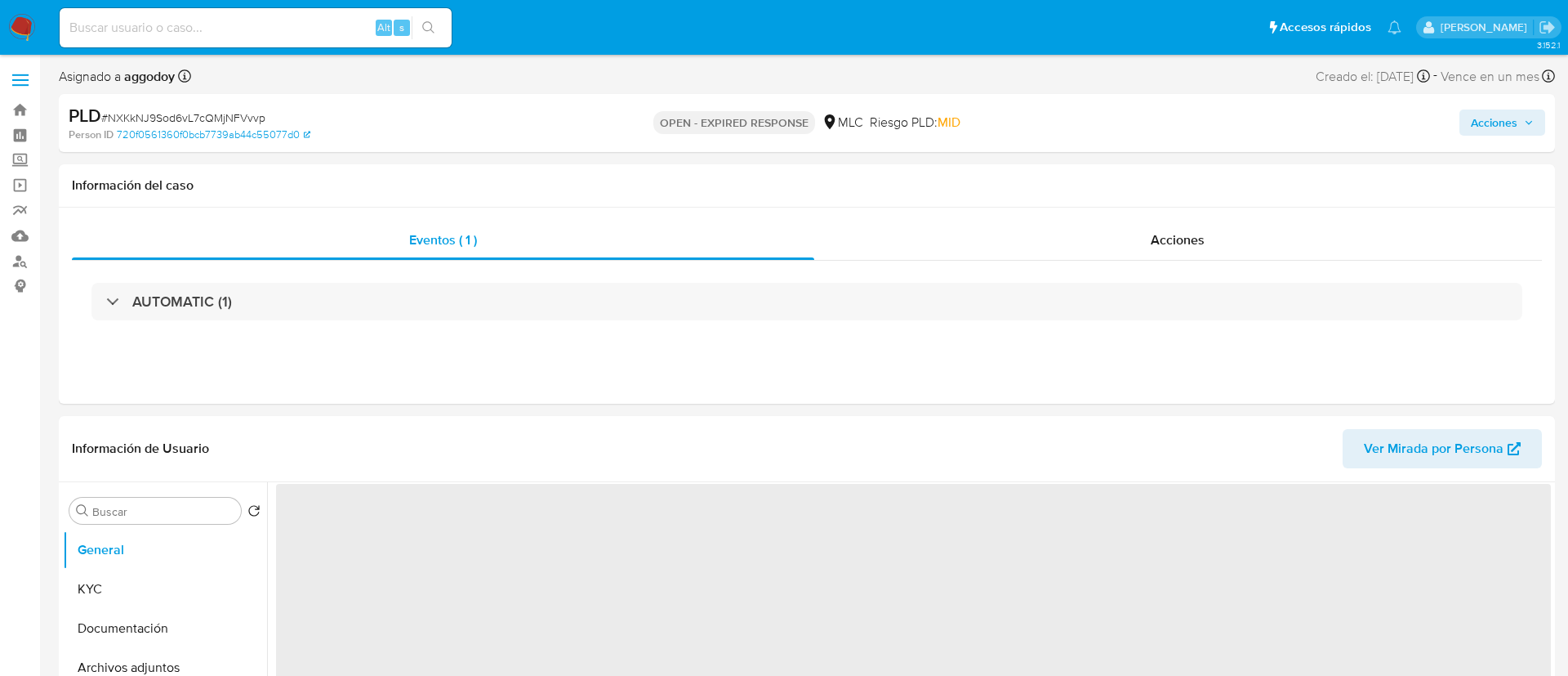
select select "10"
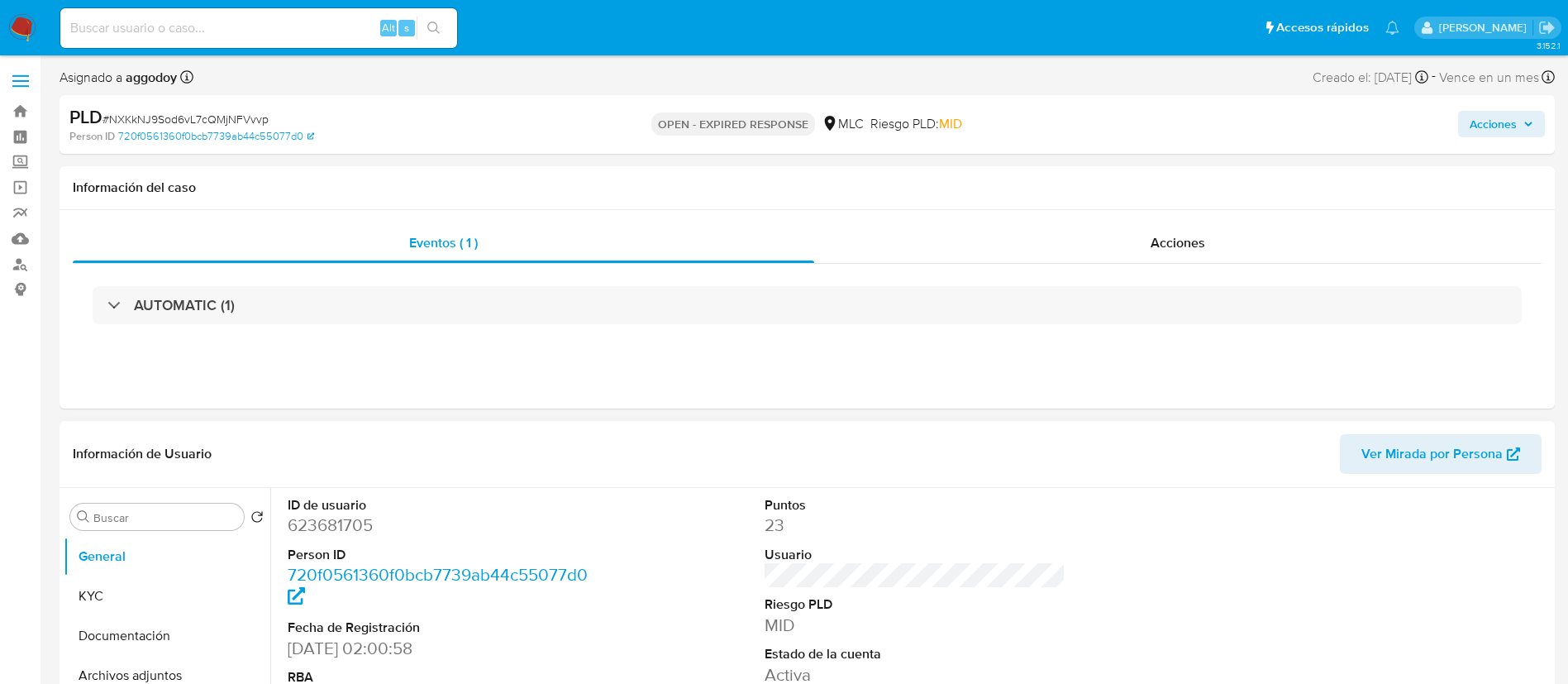
click at [346, 525] on dd "623681705" at bounding box center [438, 525] width 302 height 23
copy dd "623681705"
click at [191, 112] on span "# NXKkNJ9Sod6vL7cQMjNFVvvp" at bounding box center [185, 119] width 166 height 17
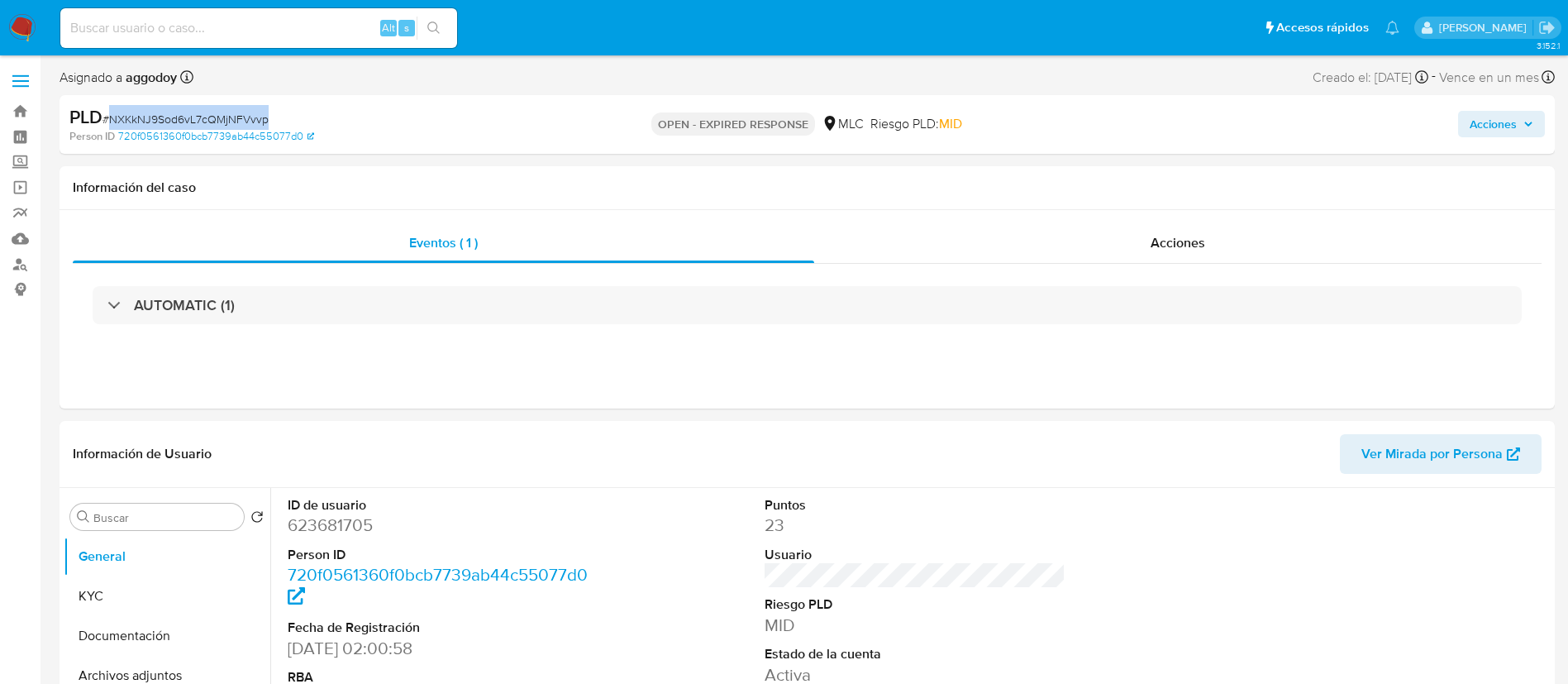
copy span "NXKkNJ9Sod6vL7cQMjNFVvvp"
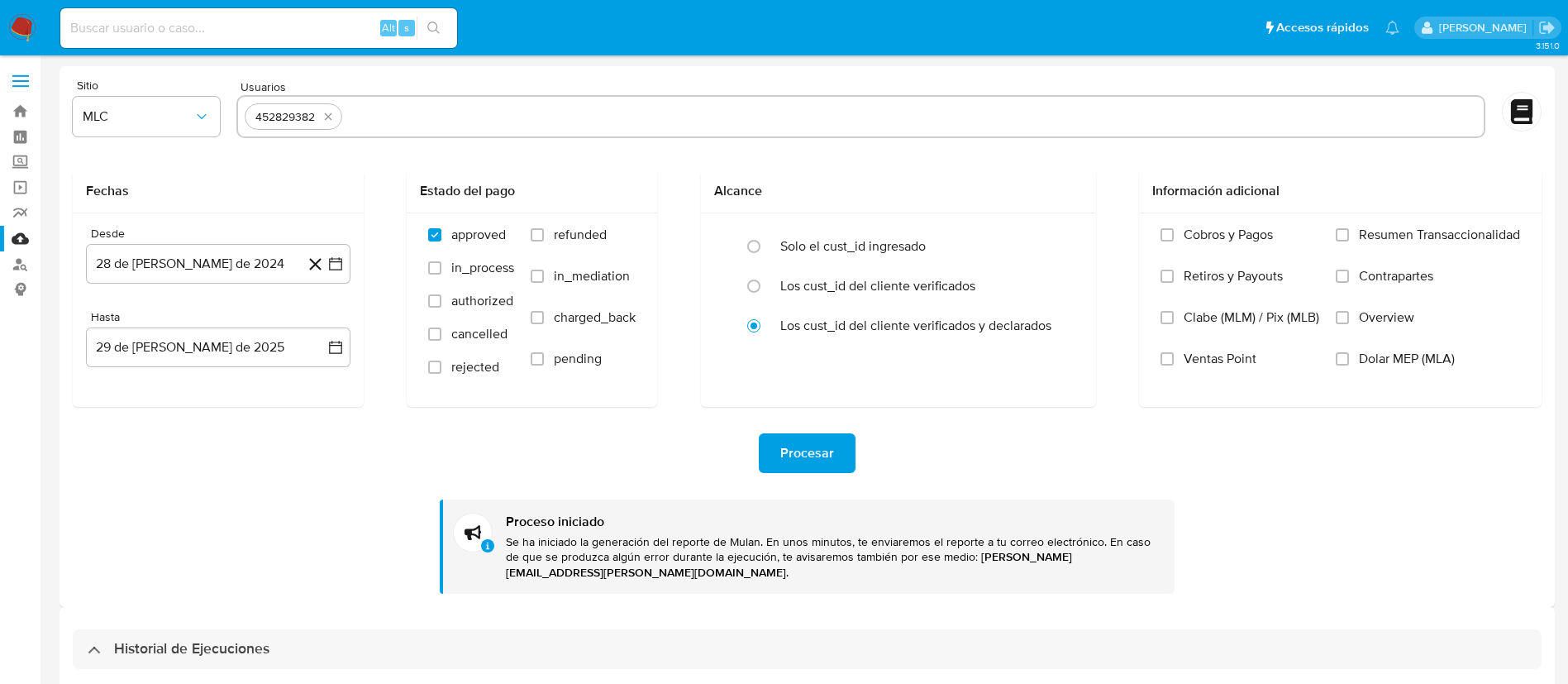
select select "10"
click at [497, 122] on input "text" at bounding box center [912, 116] width 1127 height 26
type input "623681705"
click at [323, 112] on icon "quitar 452829382" at bounding box center [328, 116] width 13 height 13
click at [815, 445] on span "Procesar" at bounding box center [808, 453] width 54 height 36
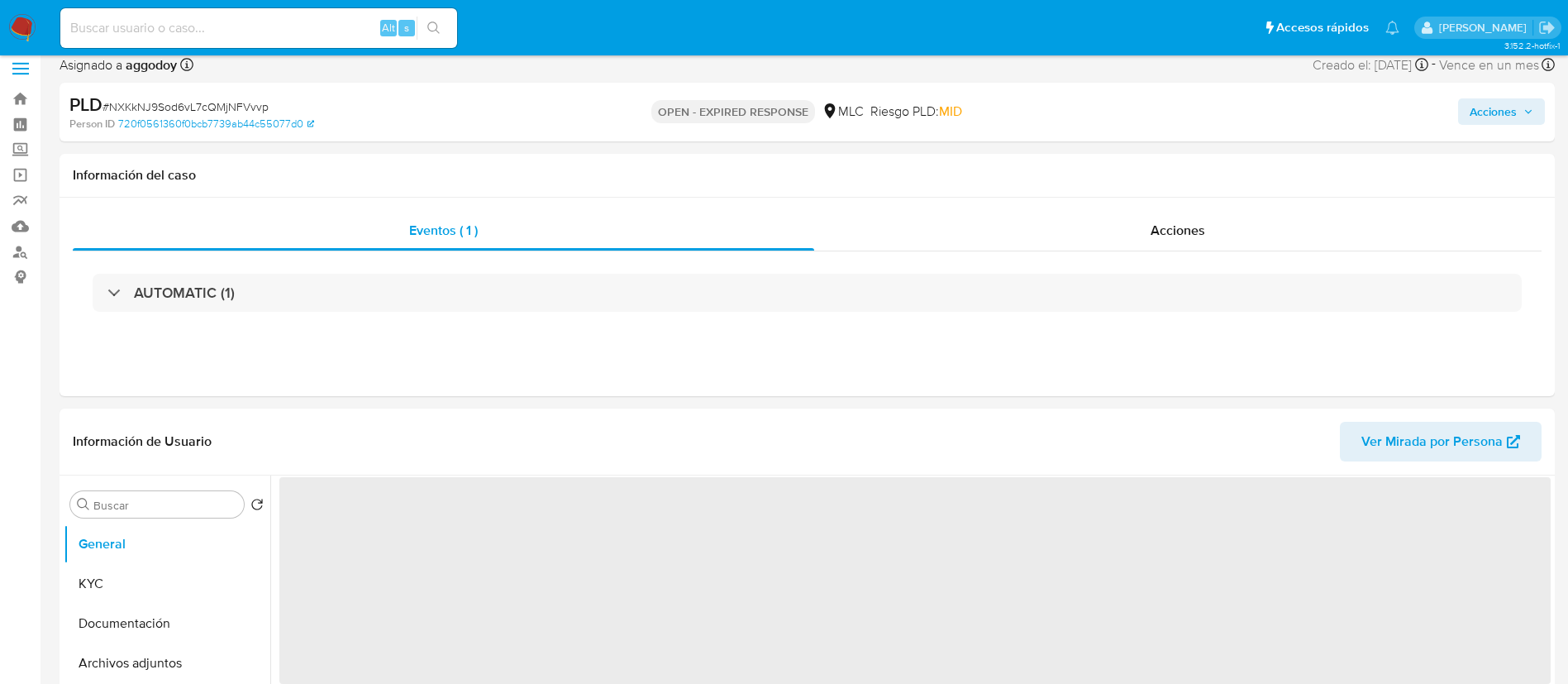
scroll to position [105, 0]
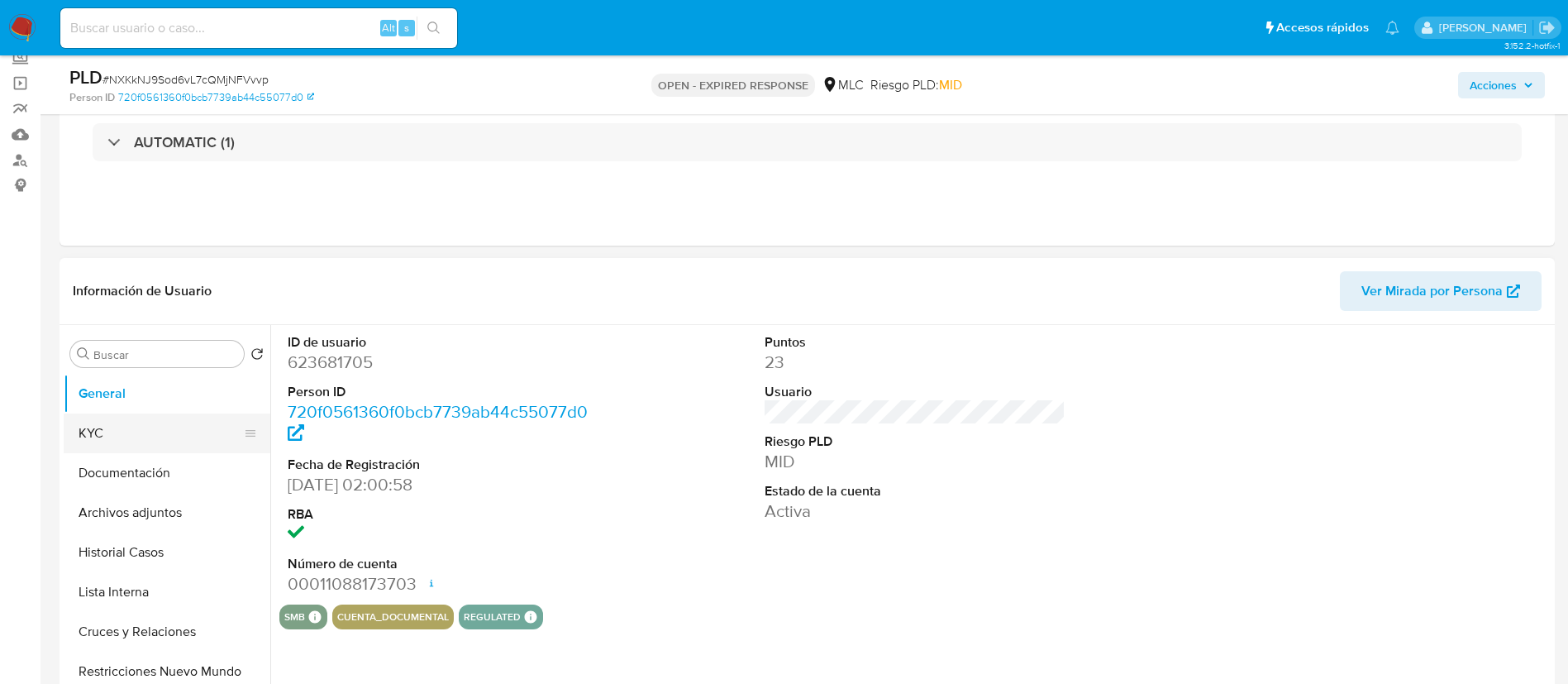
click at [131, 431] on button "KYC" at bounding box center [159, 433] width 193 height 40
select select "10"
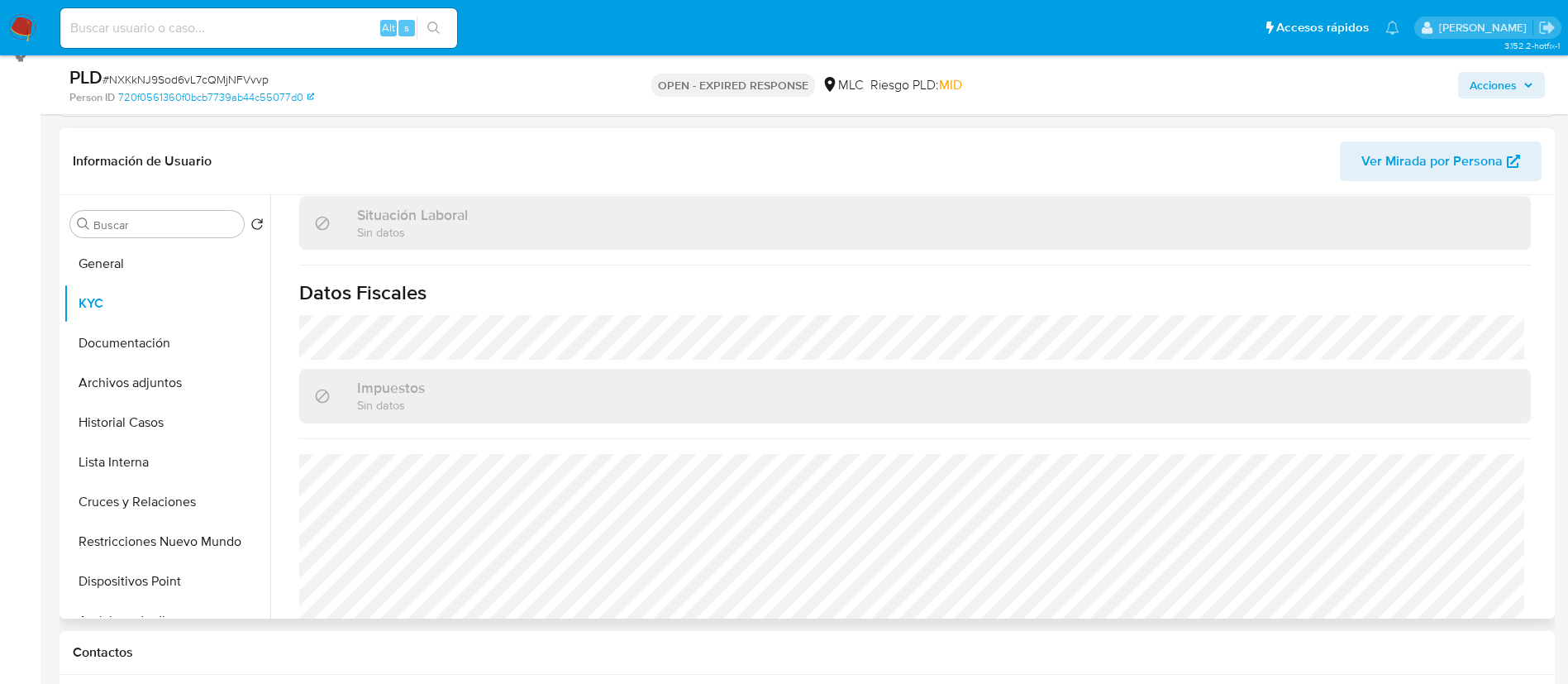
scroll to position [896, 0]
